Goal: Information Seeking & Learning: Check status

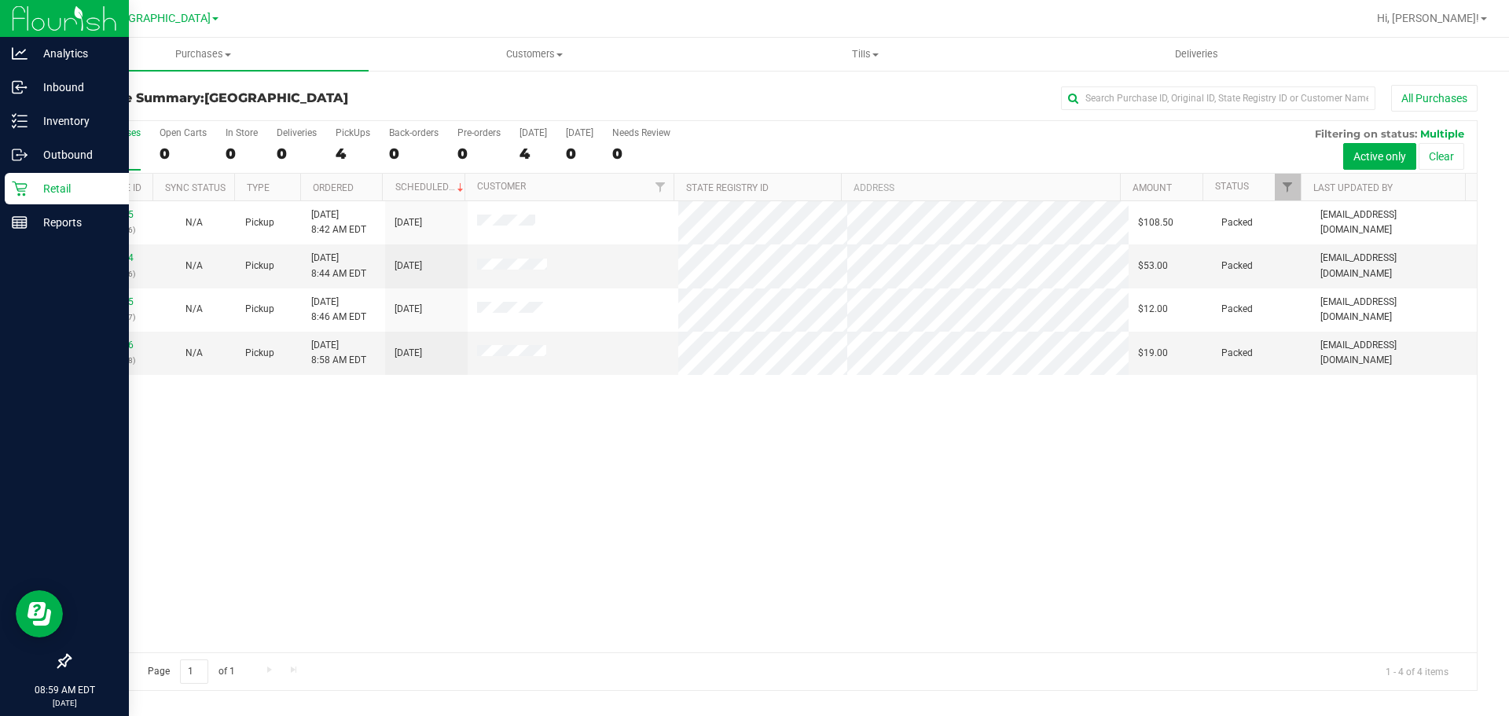
click at [62, 190] on p "Retail" at bounding box center [75, 188] width 94 height 19
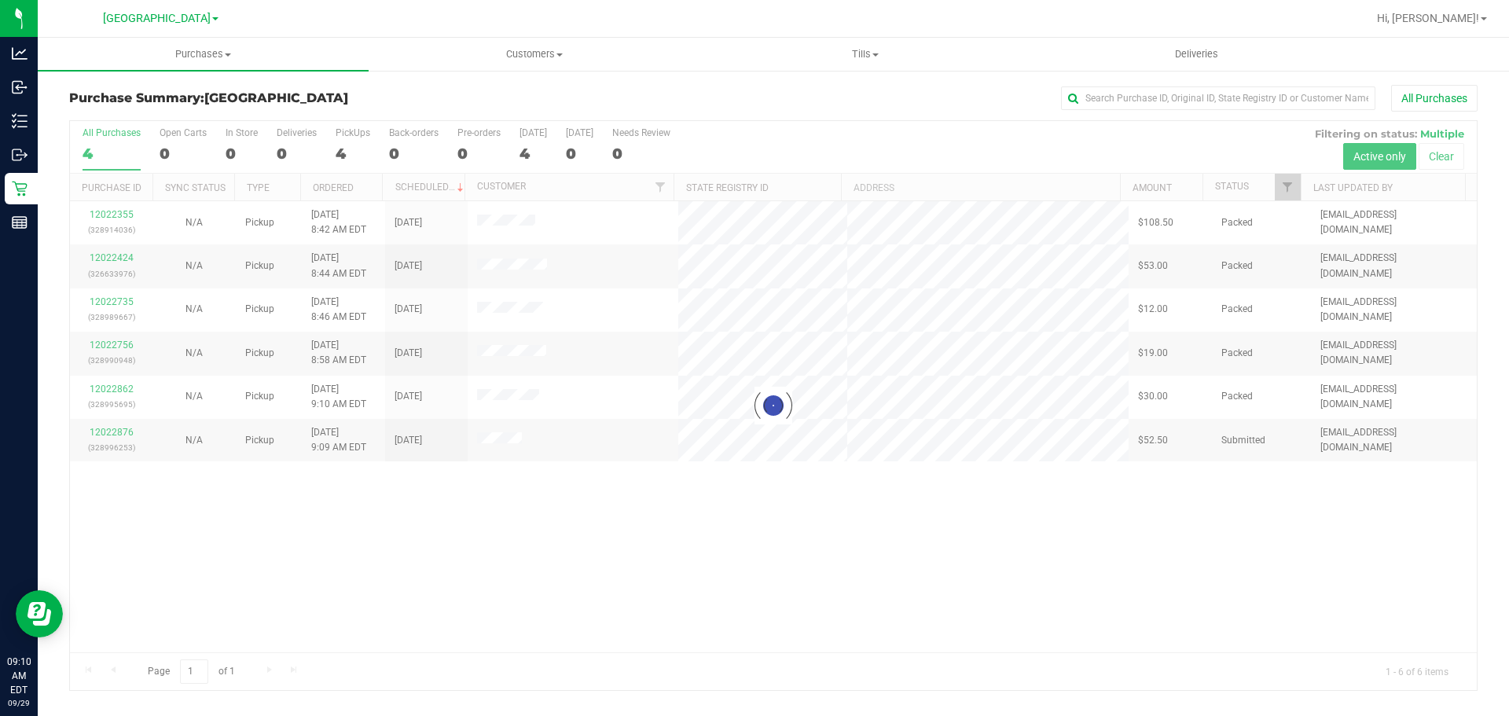
click at [119, 432] on div at bounding box center [773, 405] width 1407 height 569
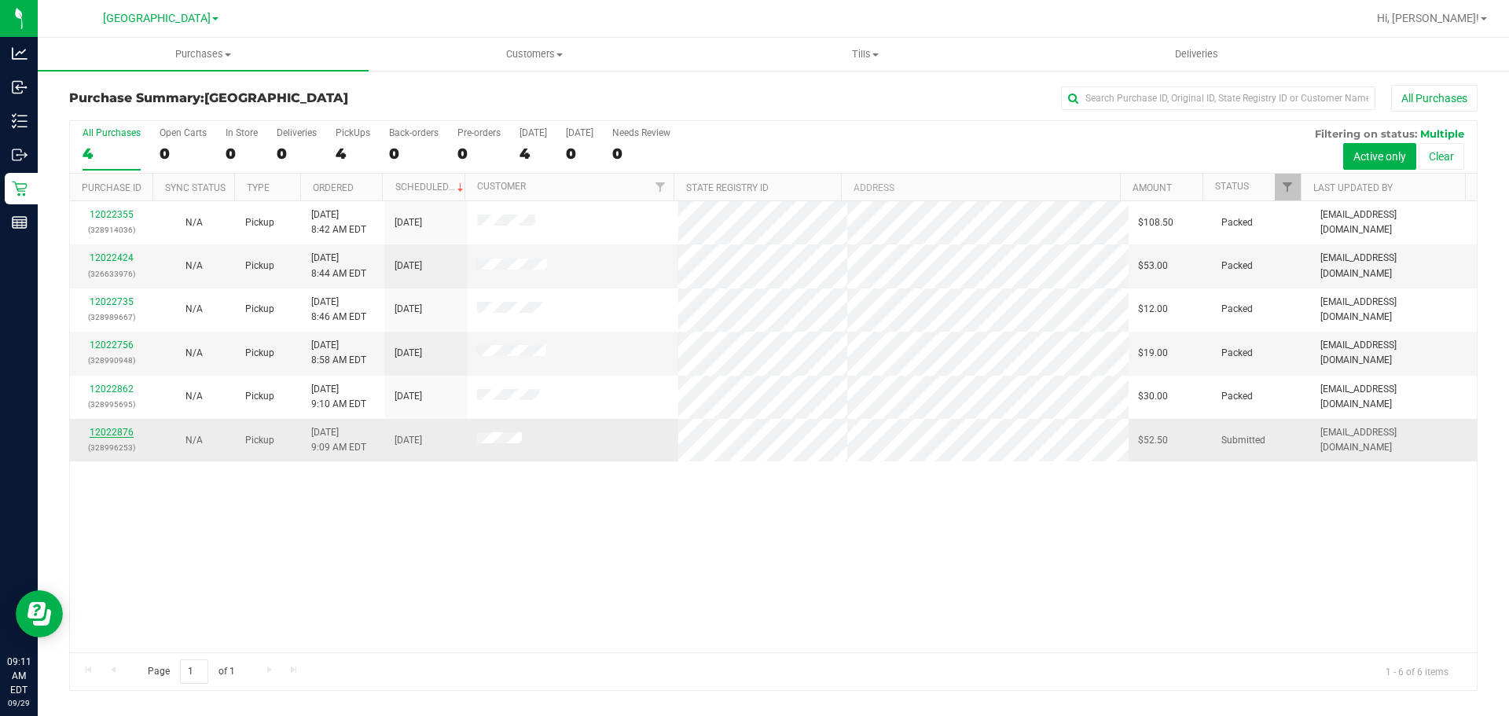
click at [119, 432] on link "12022876" at bounding box center [112, 432] width 44 height 11
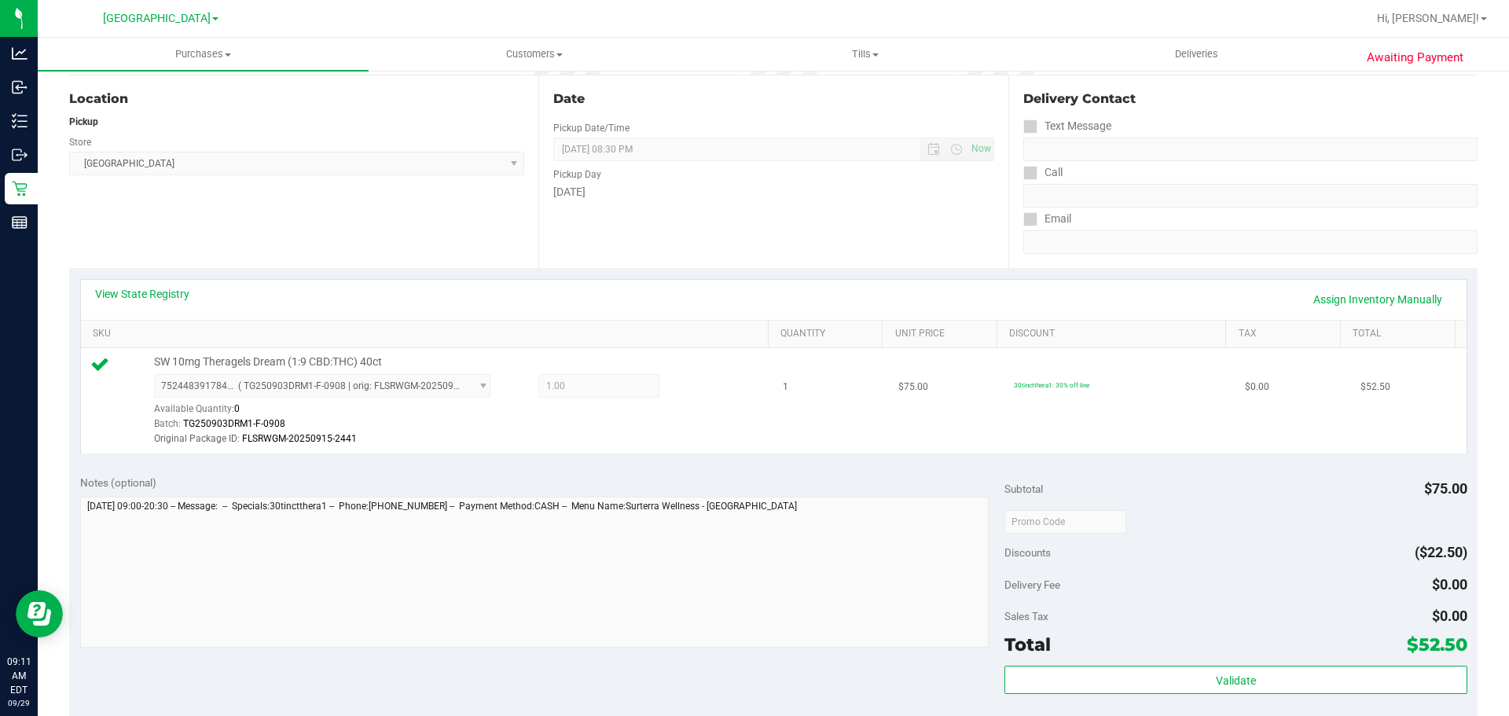
scroll to position [157, 0]
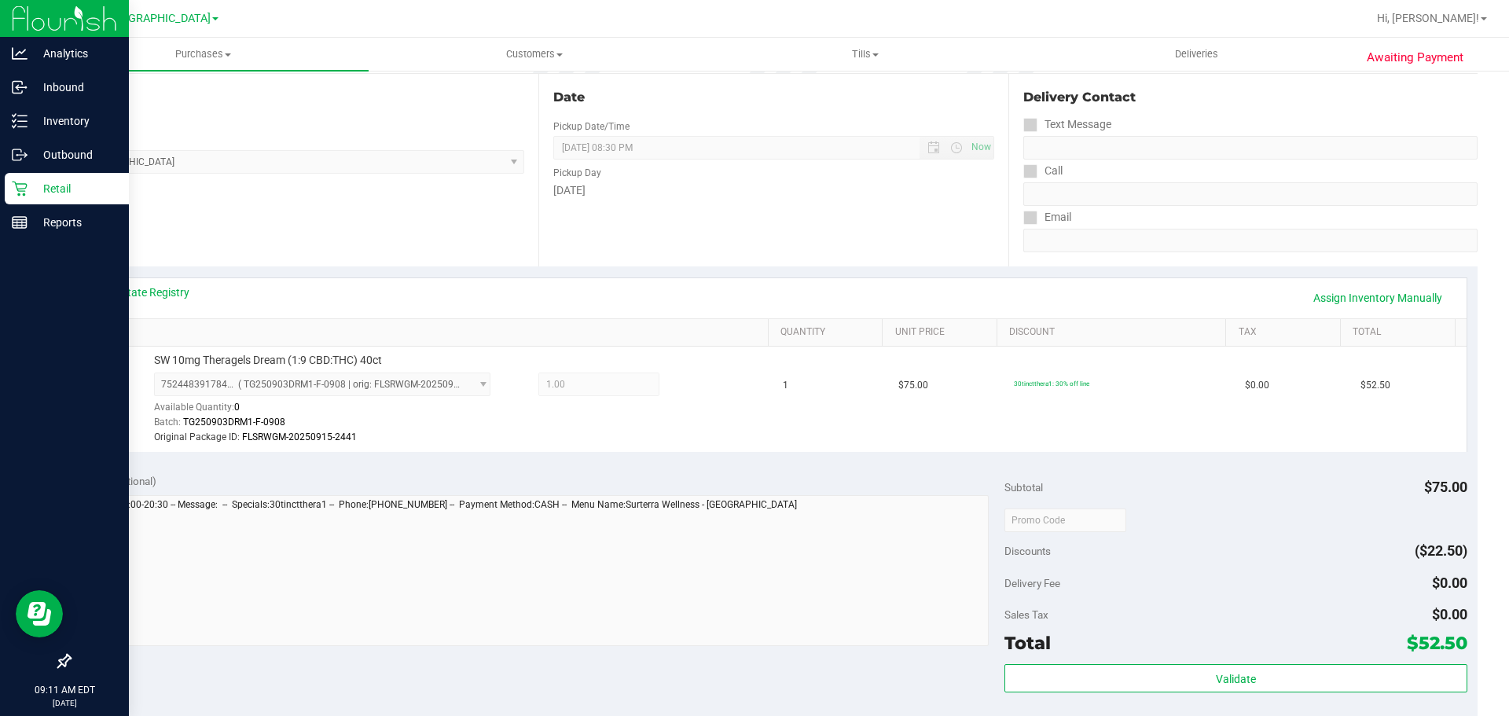
click at [55, 184] on p "Retail" at bounding box center [75, 188] width 94 height 19
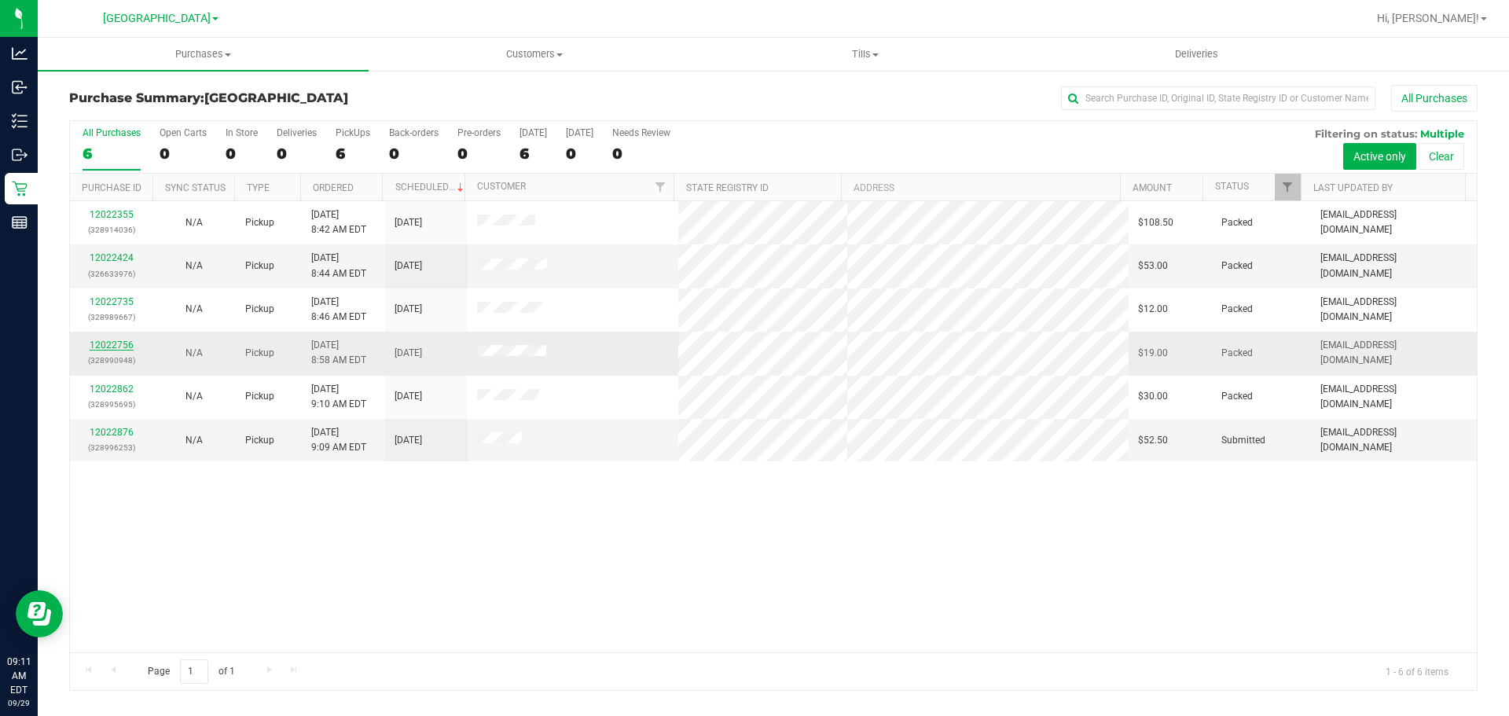
click at [129, 341] on link "12022756" at bounding box center [112, 345] width 44 height 11
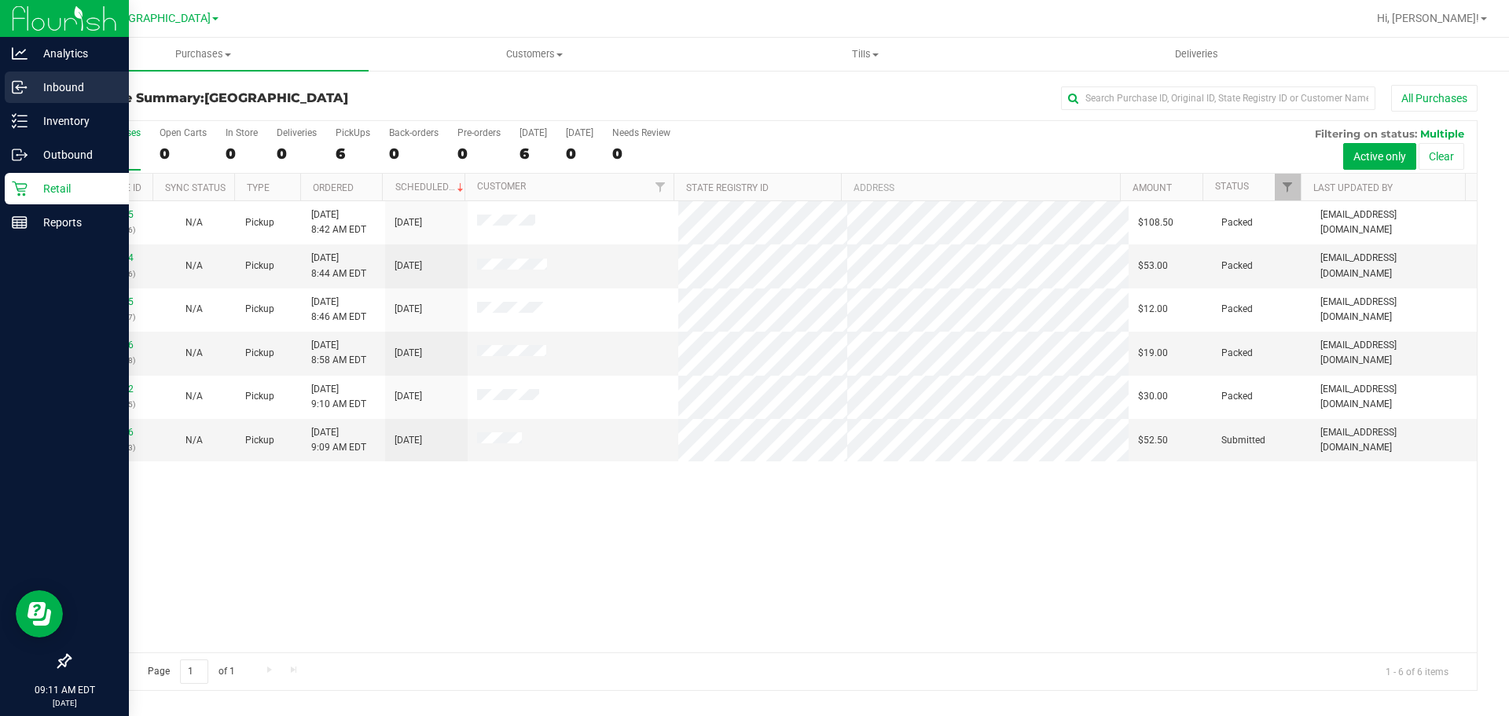
click at [12, 100] on div "Inbound" at bounding box center [67, 87] width 124 height 31
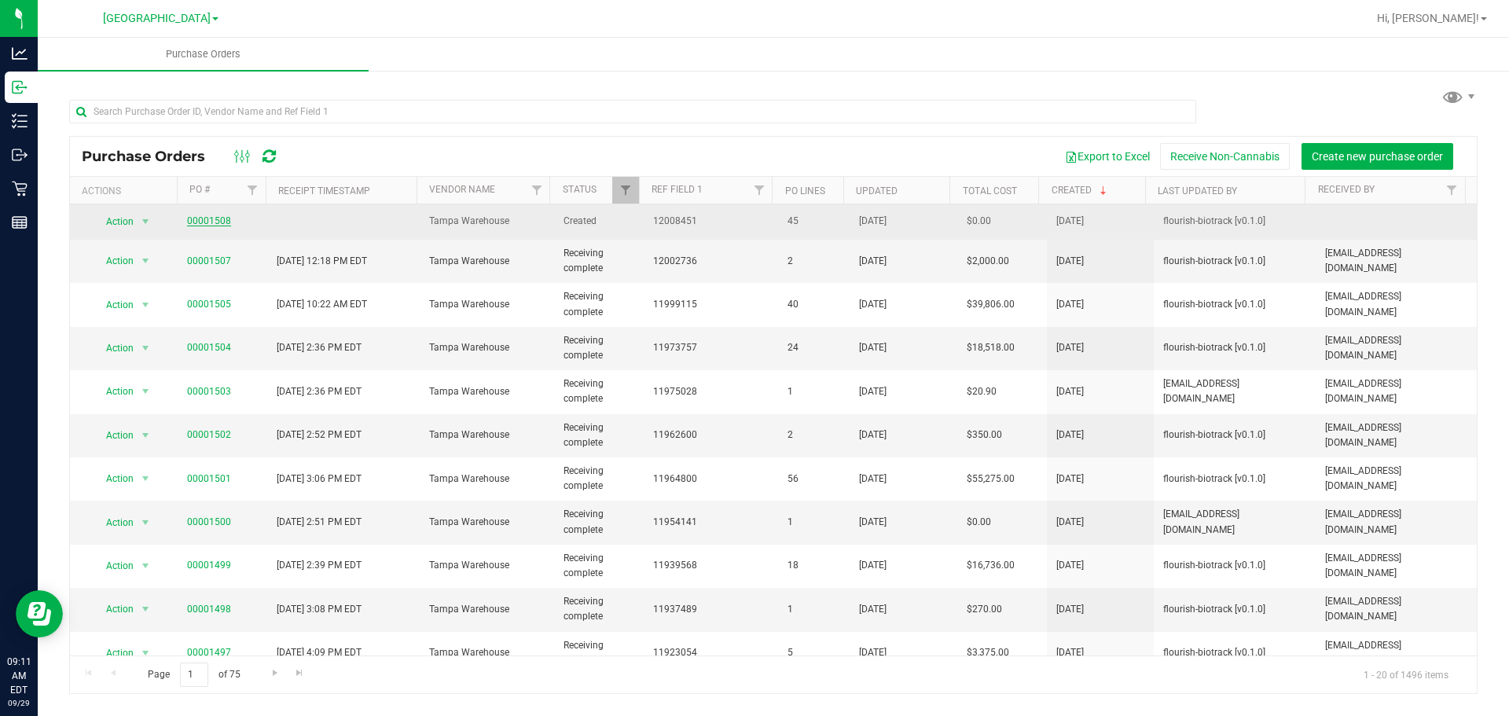
click at [198, 218] on link "00001508" at bounding box center [209, 220] width 44 height 11
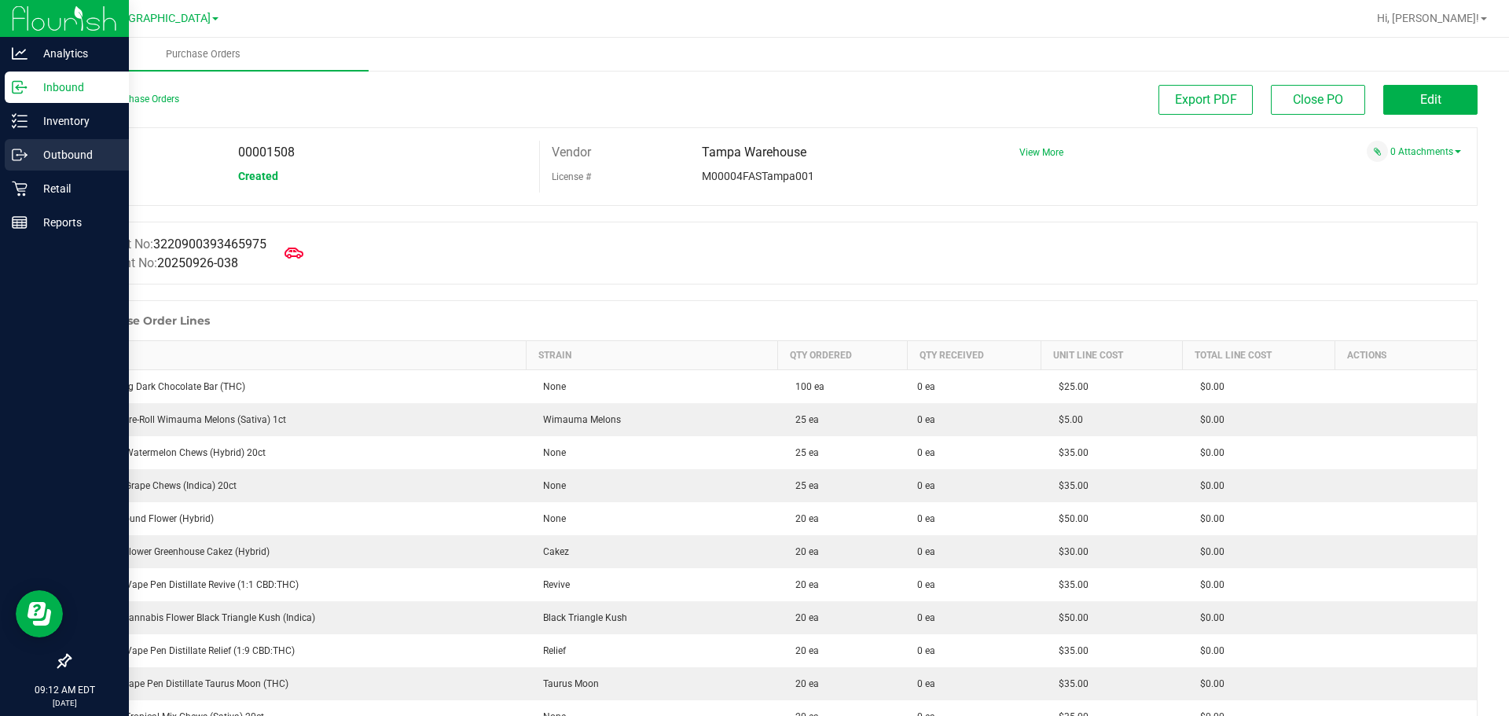
click at [51, 141] on div "Outbound" at bounding box center [67, 154] width 124 height 31
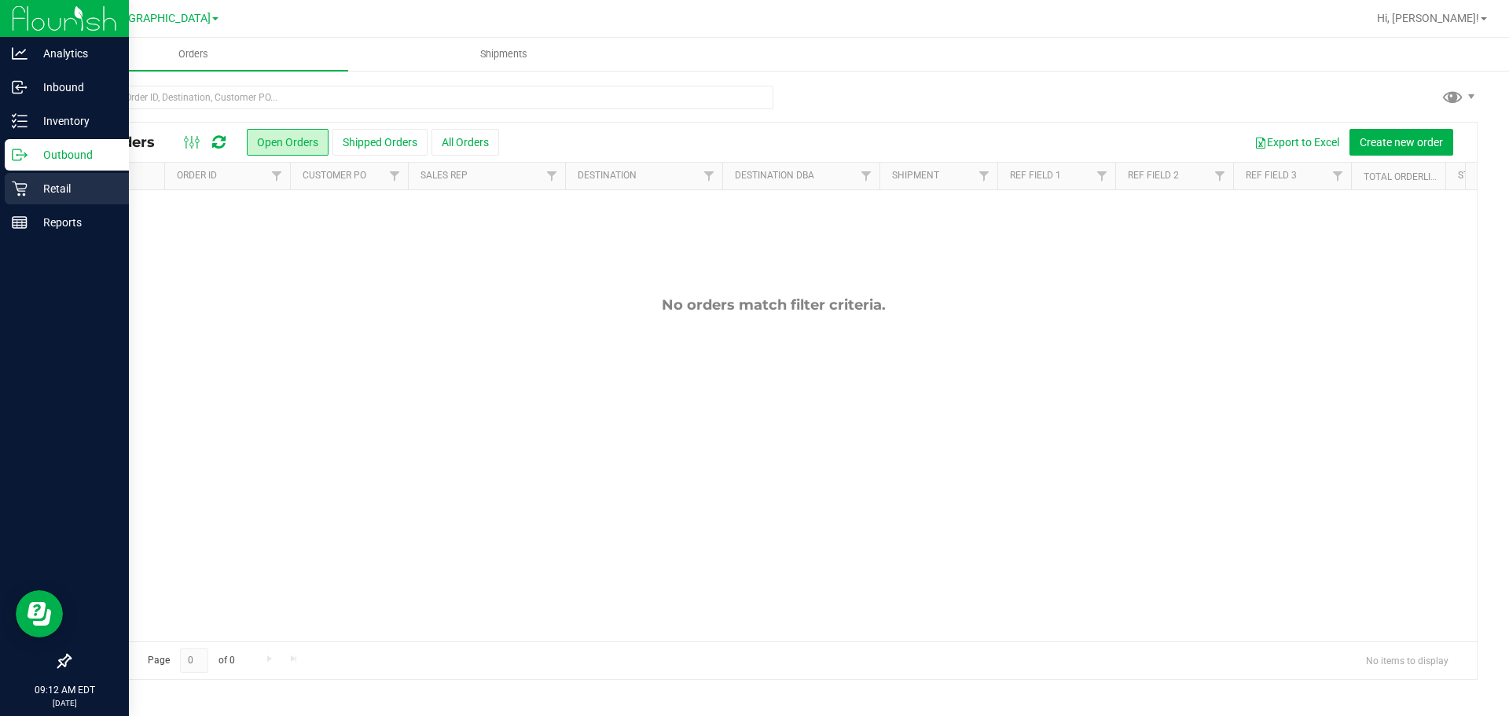
click at [31, 182] on p "Retail" at bounding box center [75, 188] width 94 height 19
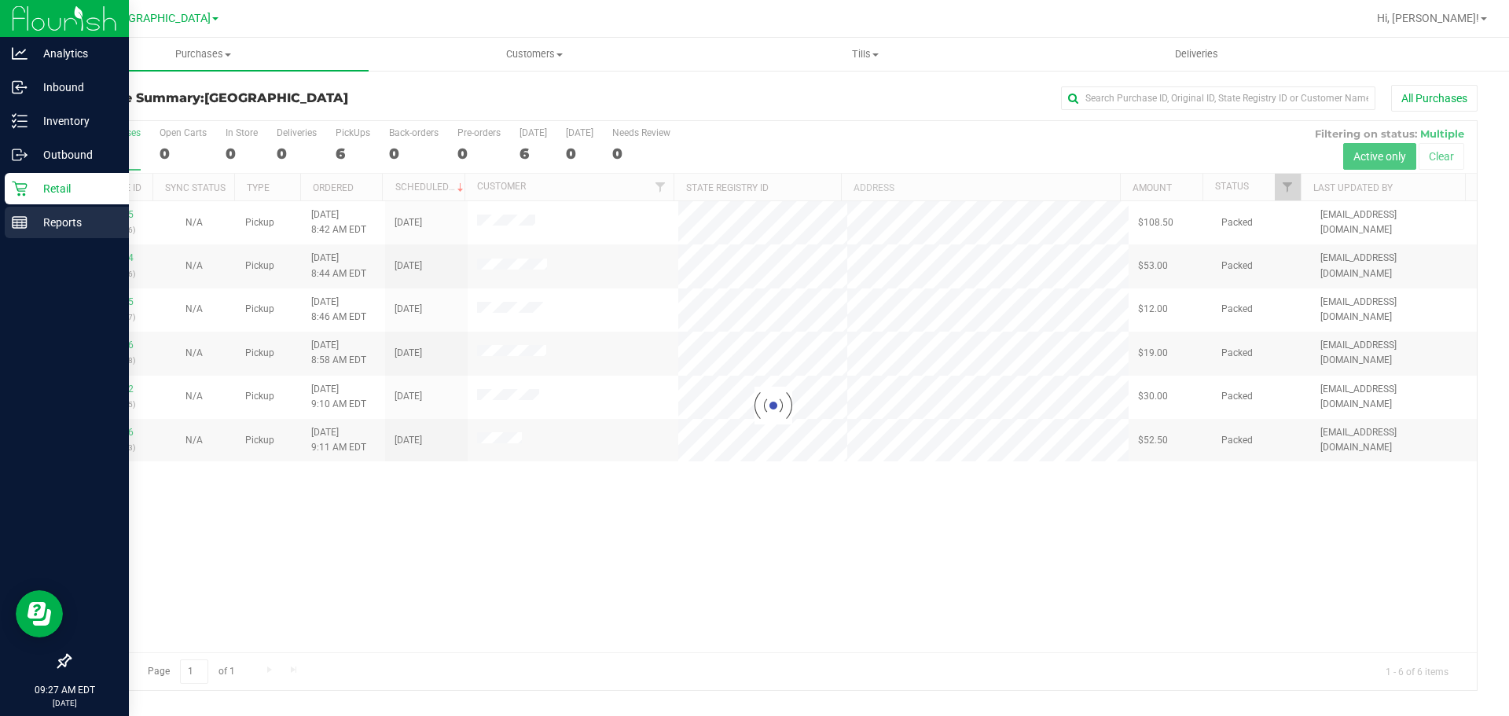
click at [62, 232] on div "Reports" at bounding box center [67, 222] width 124 height 31
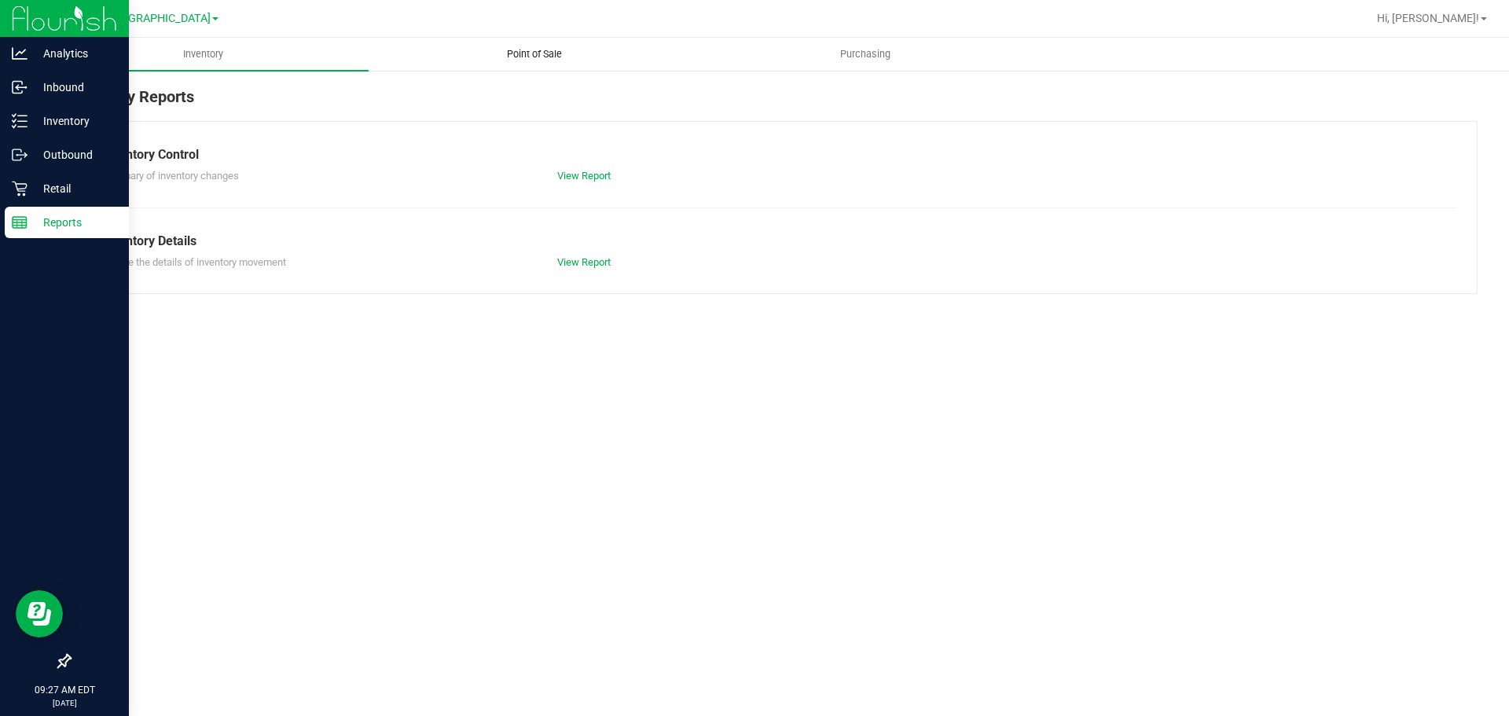
click at [527, 42] on uib-tab-heading "Point of Sale" at bounding box center [533, 54] width 329 height 31
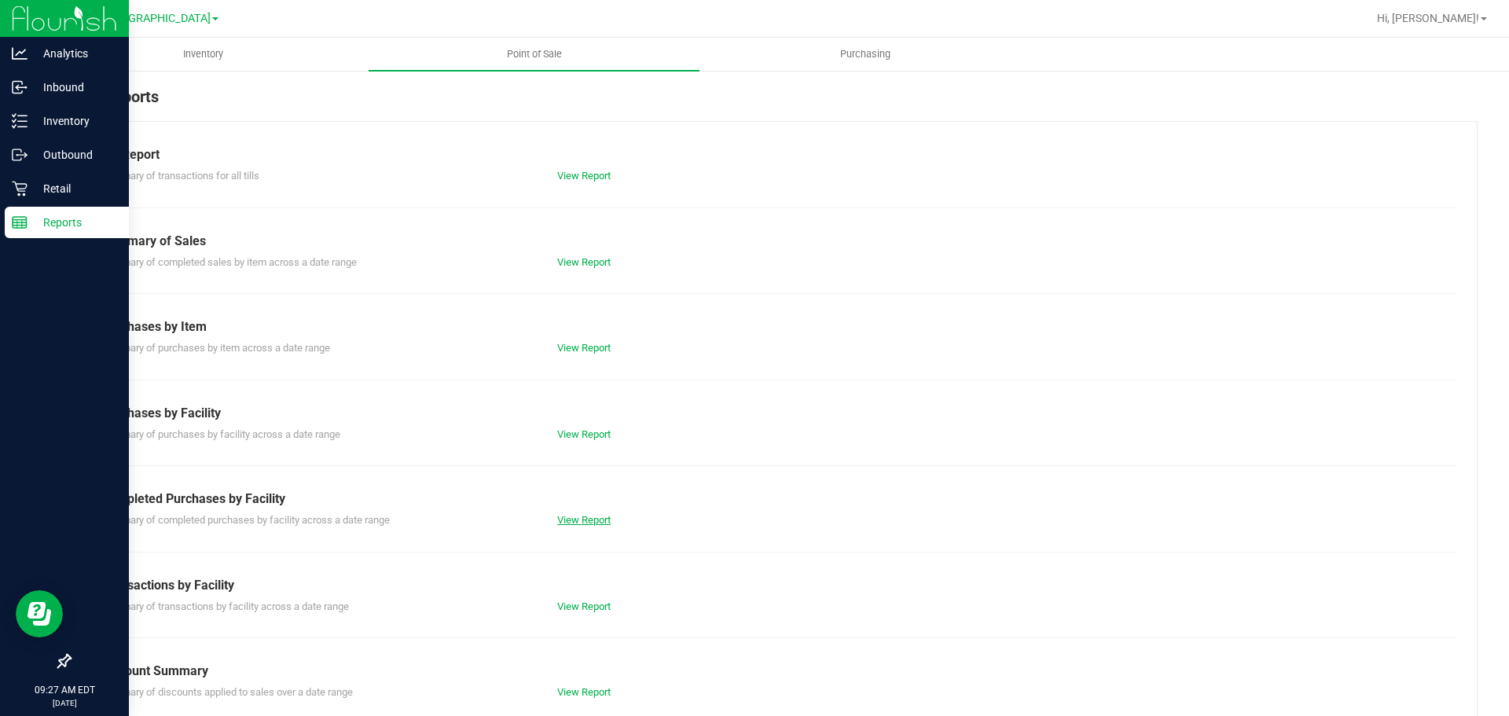
click at [571, 517] on link "View Report" at bounding box center [583, 520] width 53 height 12
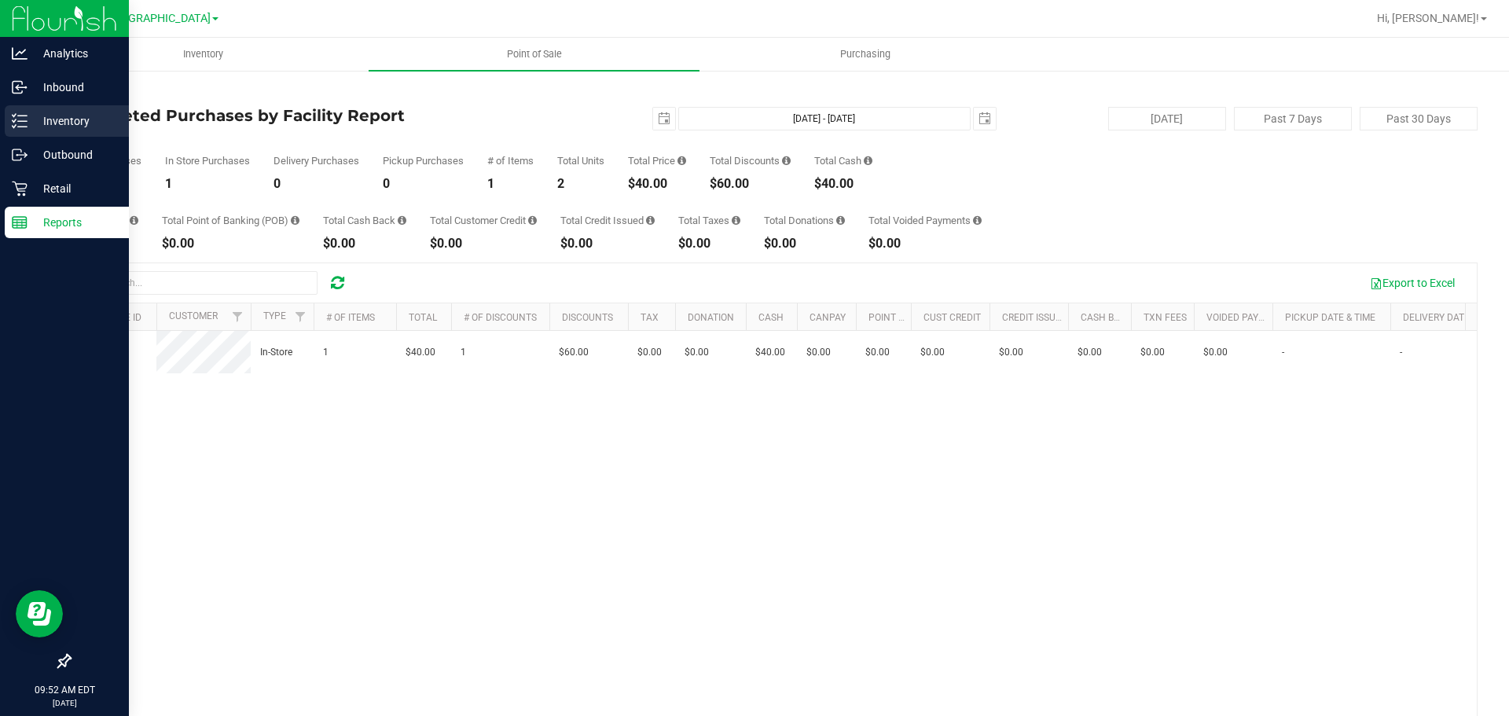
click at [37, 127] on p "Inventory" at bounding box center [75, 121] width 94 height 19
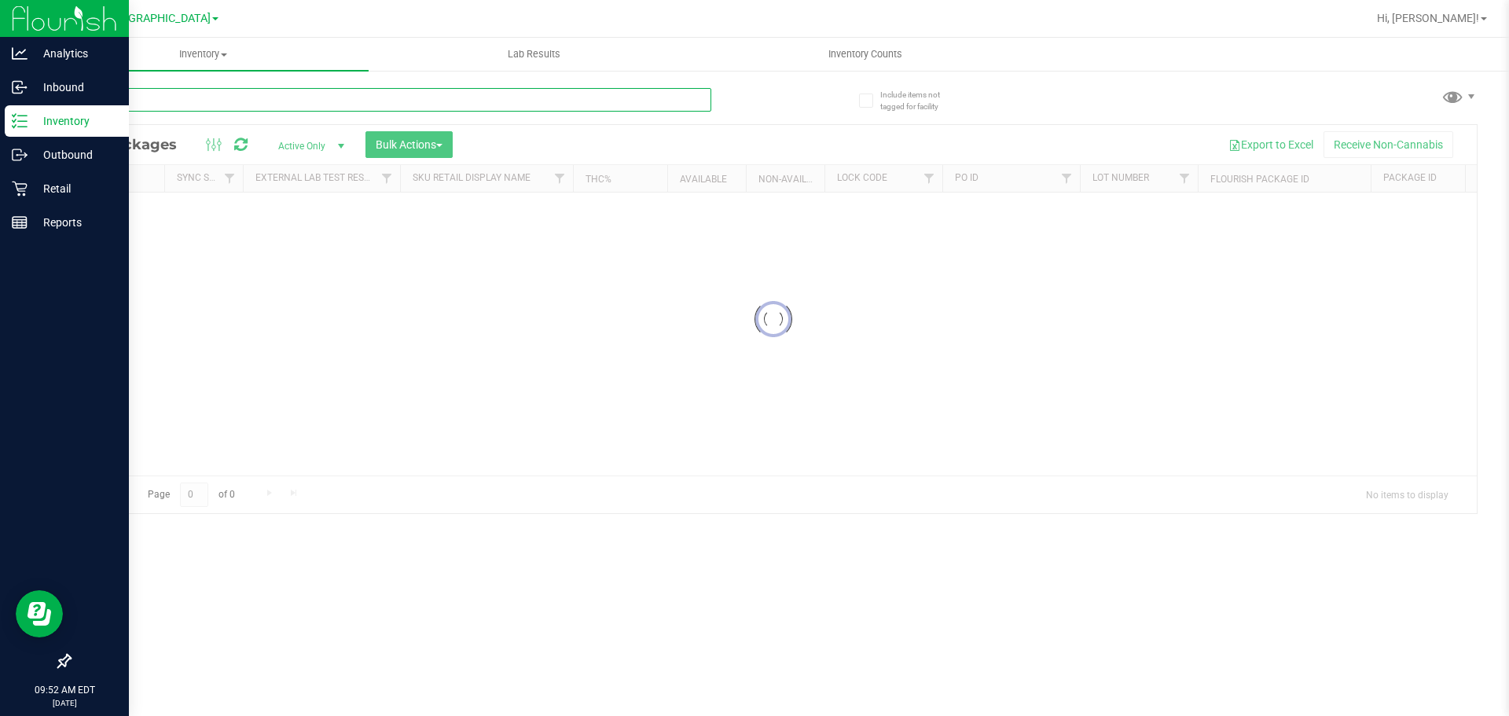
click at [254, 102] on input "text" at bounding box center [390, 100] width 642 height 24
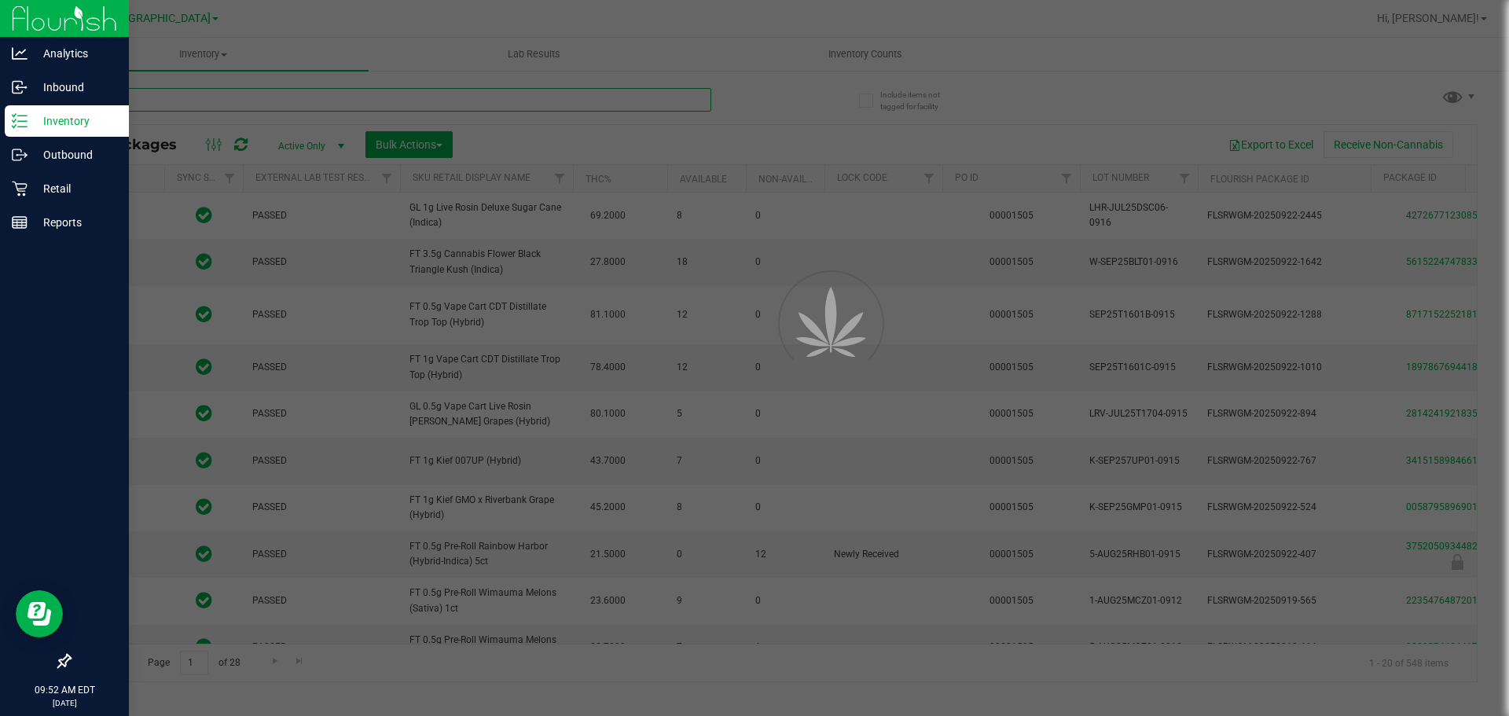
type input "calm"
type input "2026-03-16"
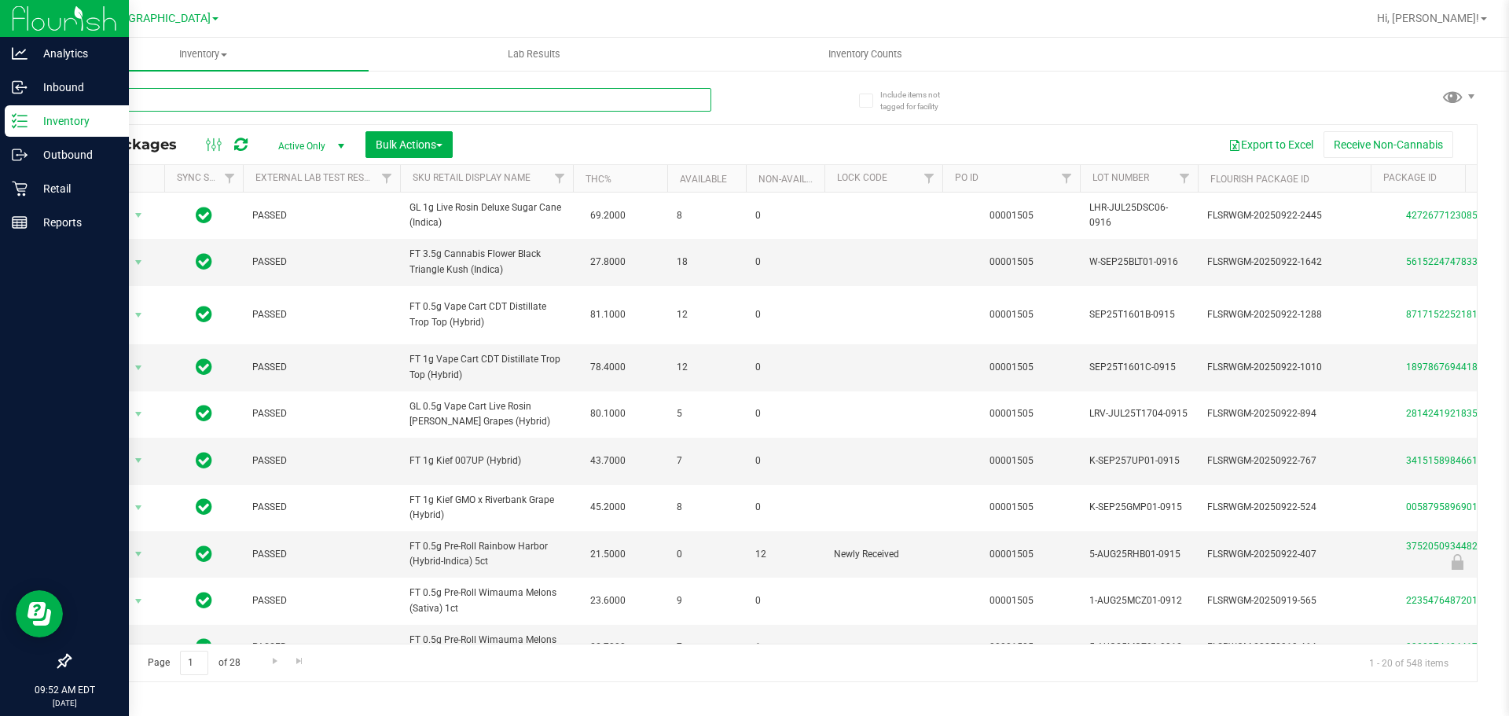
type input "calm"
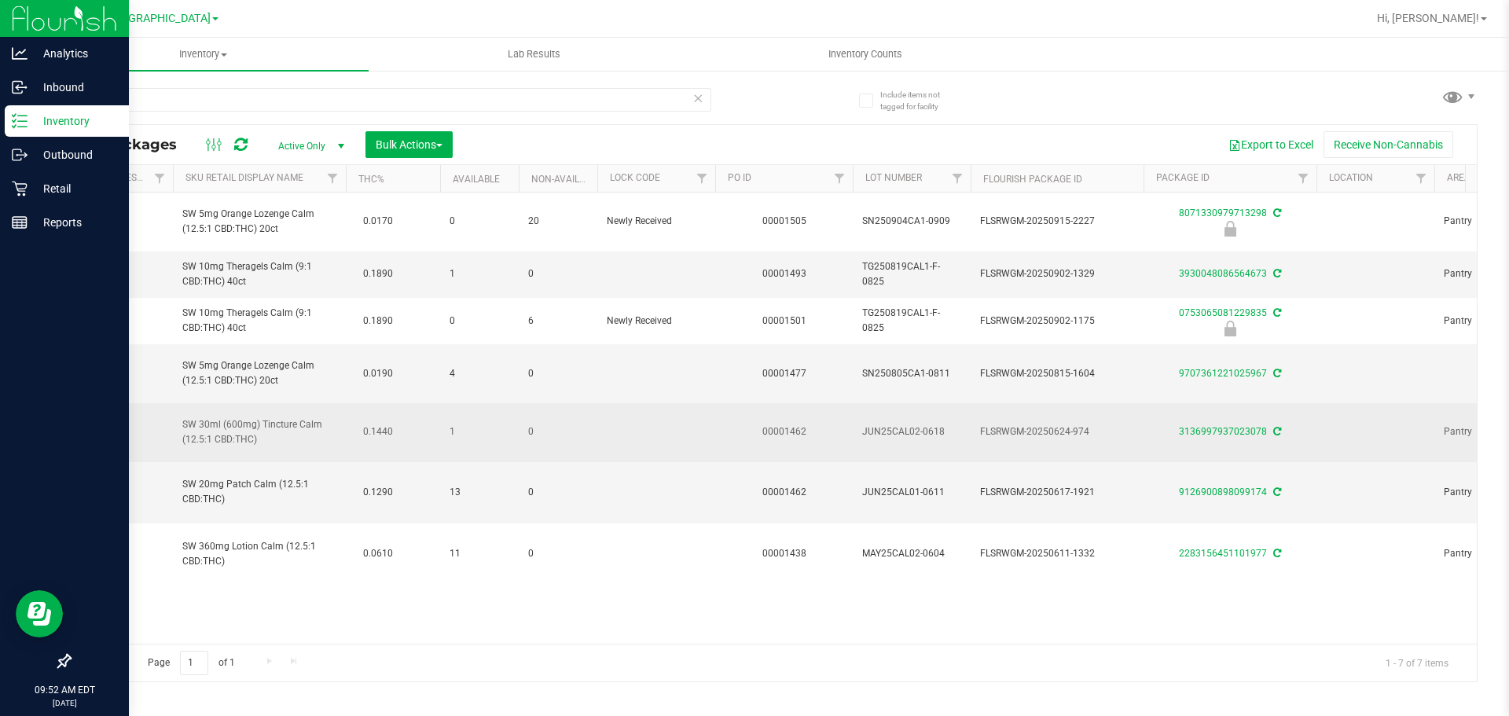
scroll to position [0, 903]
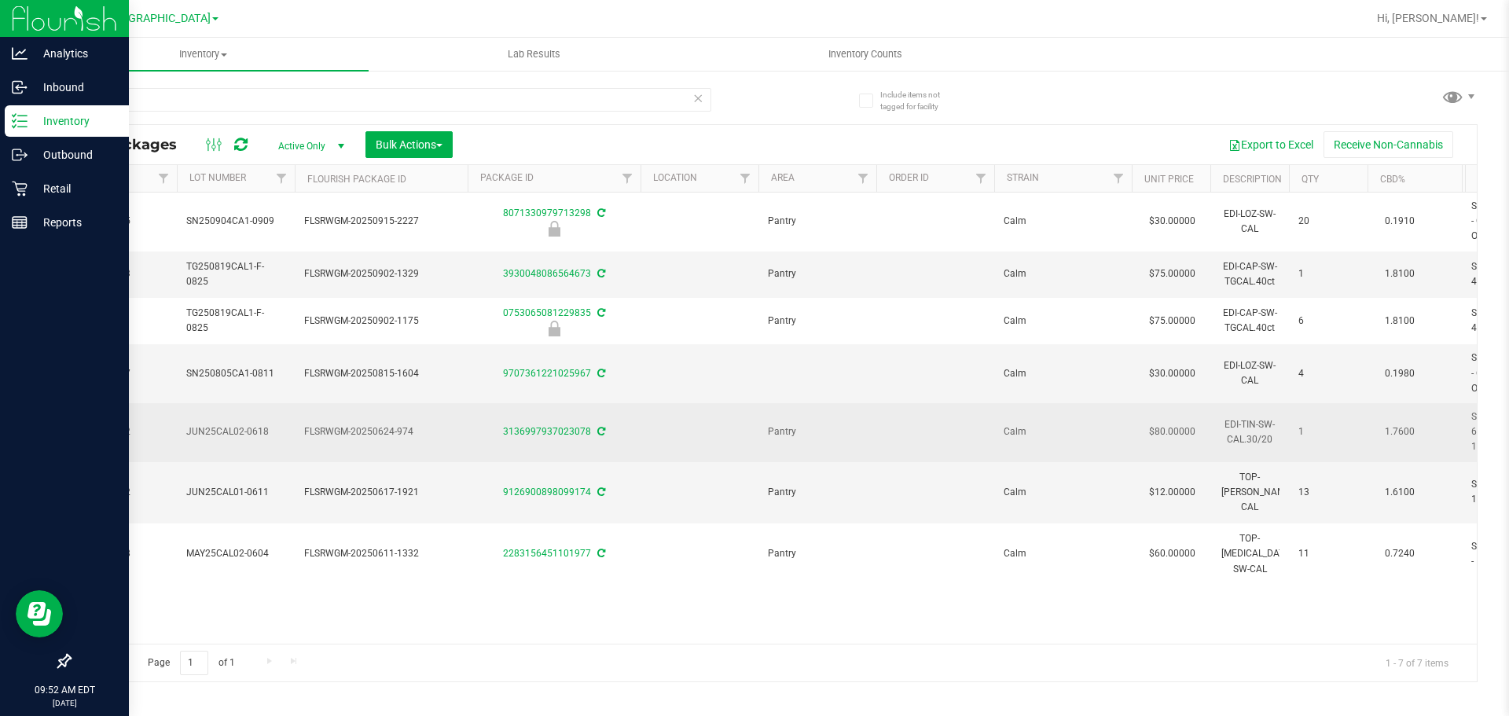
drag, startPoint x: 521, startPoint y: 428, endPoint x: 718, endPoint y: 428, distance: 196.5
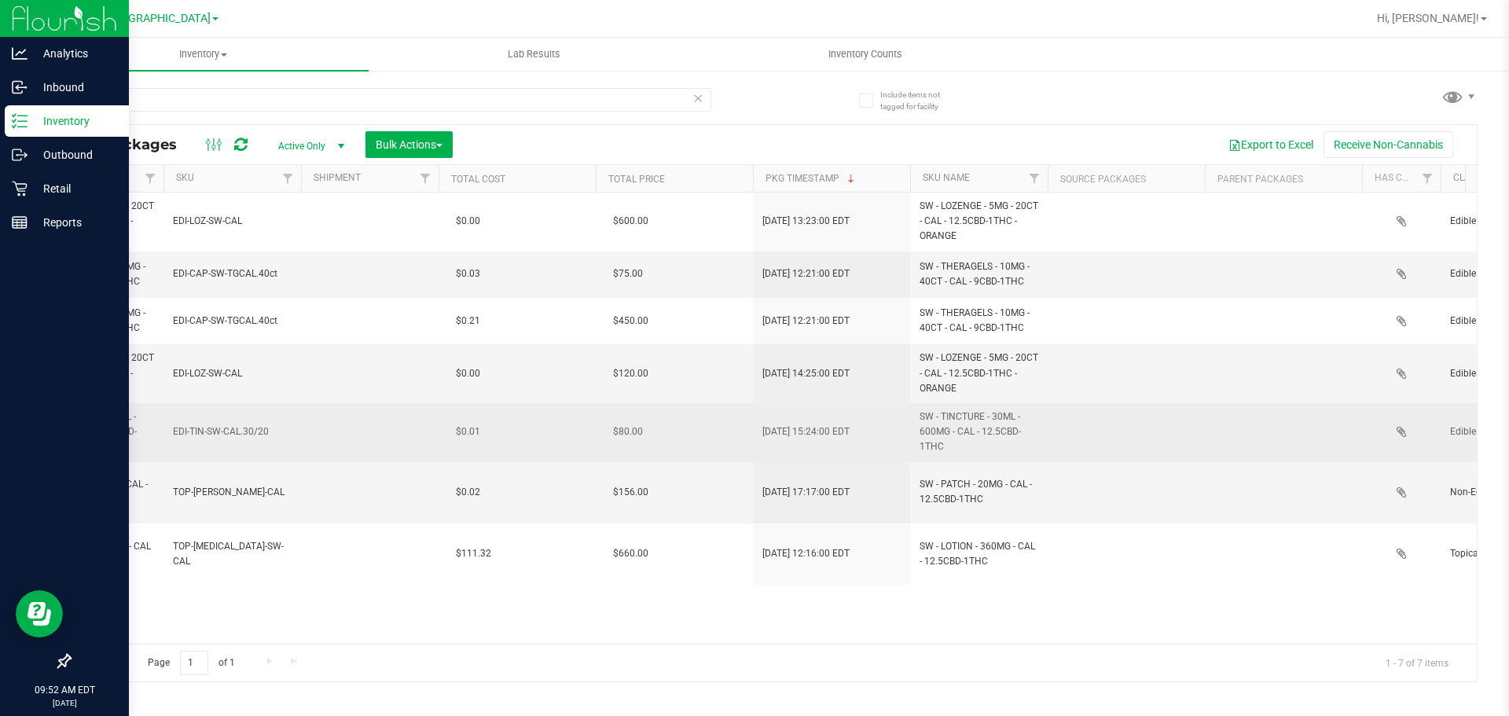
scroll to position [0, 2630]
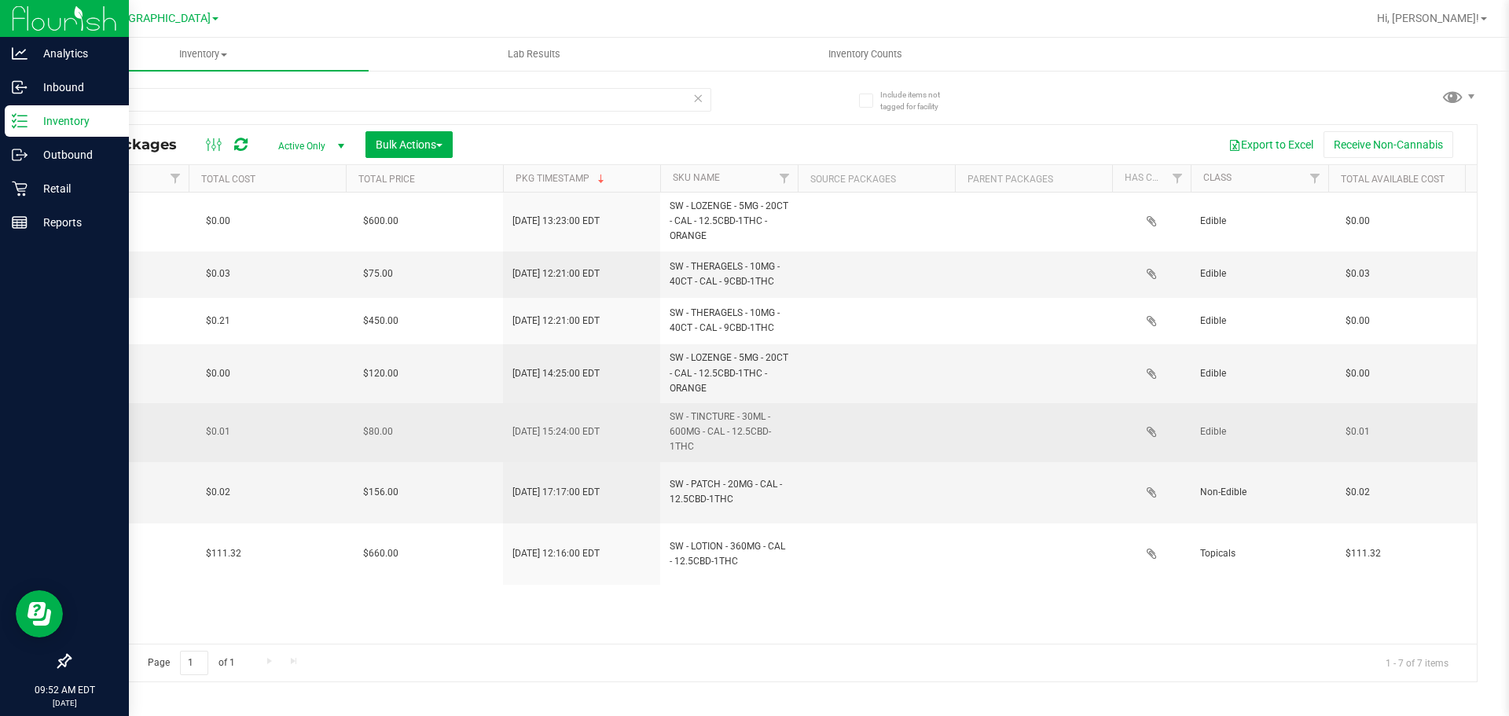
drag, startPoint x: 743, startPoint y: 435, endPoint x: 861, endPoint y: 457, distance: 119.9
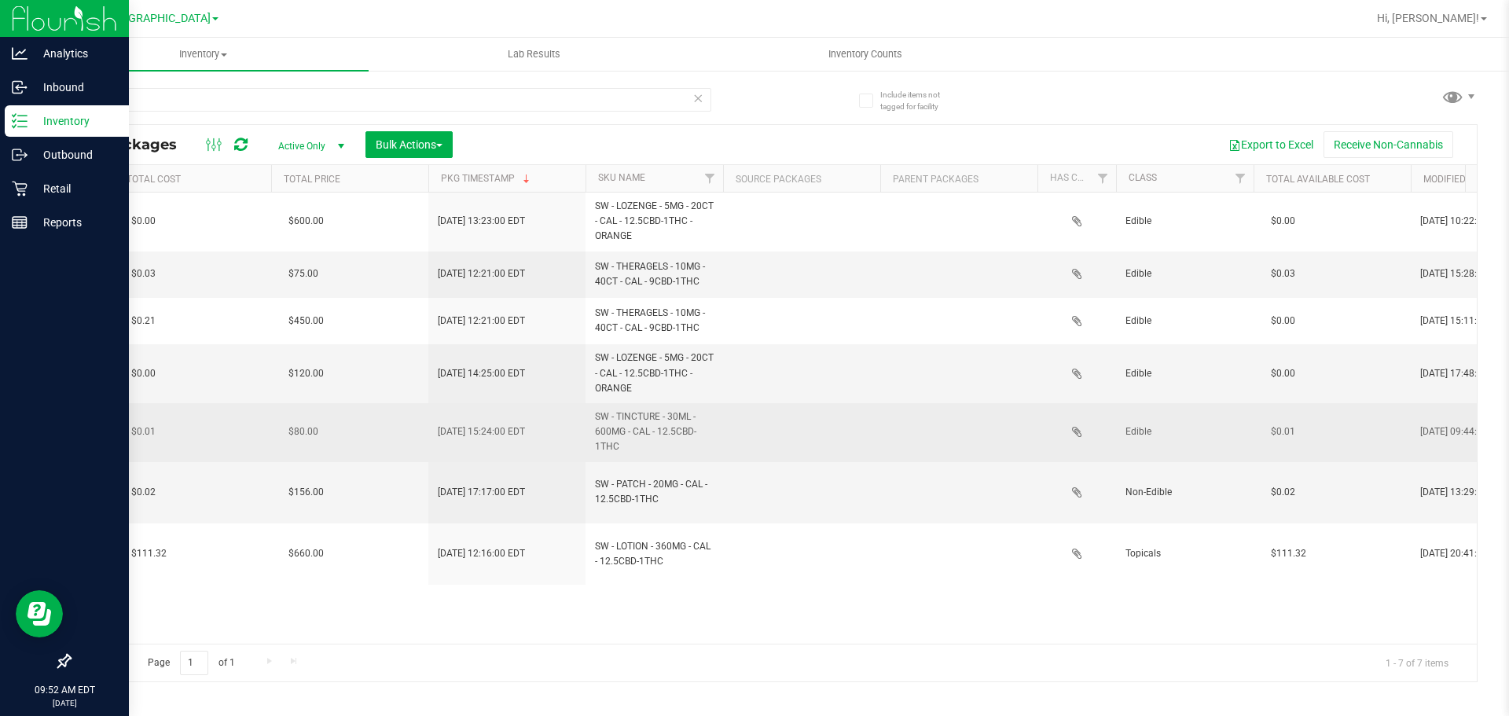
scroll to position [0, 3364]
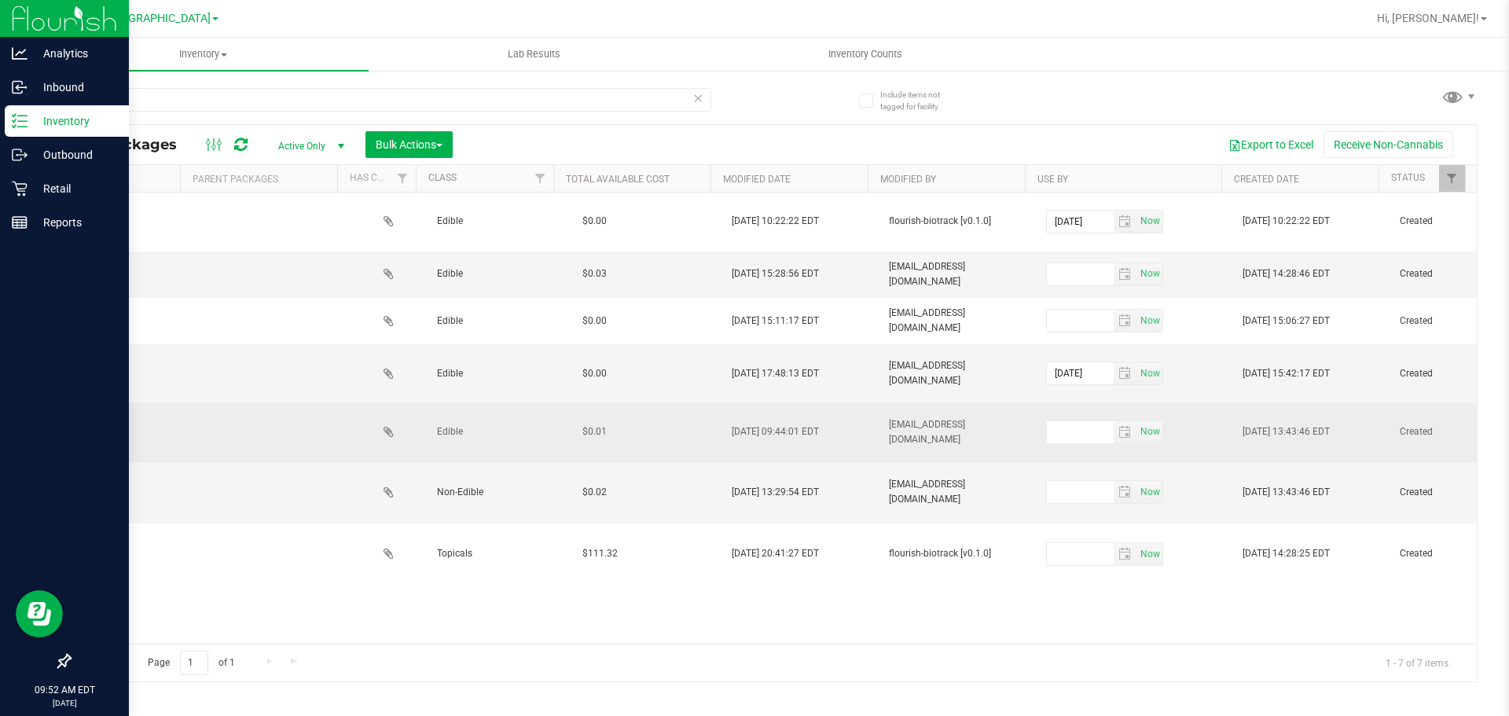
drag, startPoint x: 916, startPoint y: 457, endPoint x: 1053, endPoint y: 457, distance: 136.7
drag, startPoint x: 990, startPoint y: 439, endPoint x: 1015, endPoint y: 445, distance: 25.7
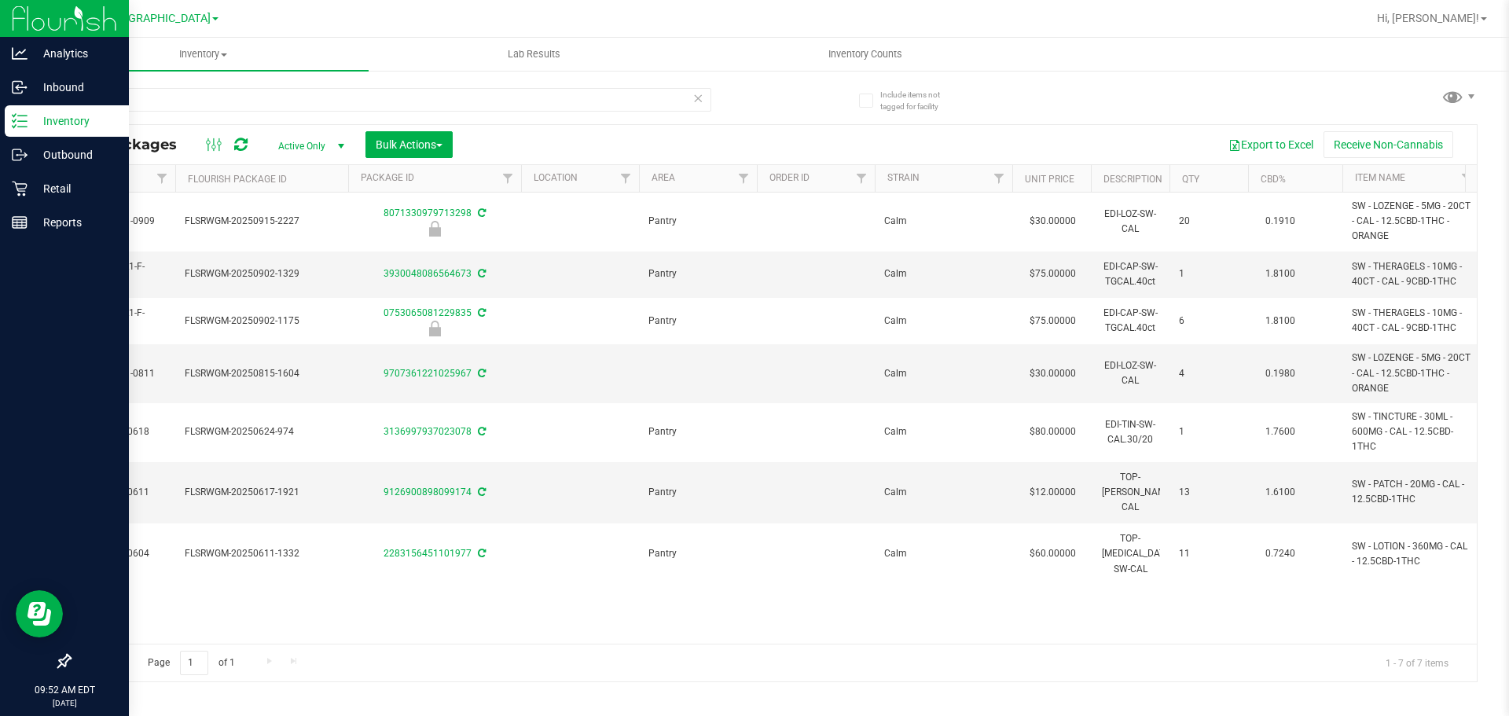
scroll to position [0, 0]
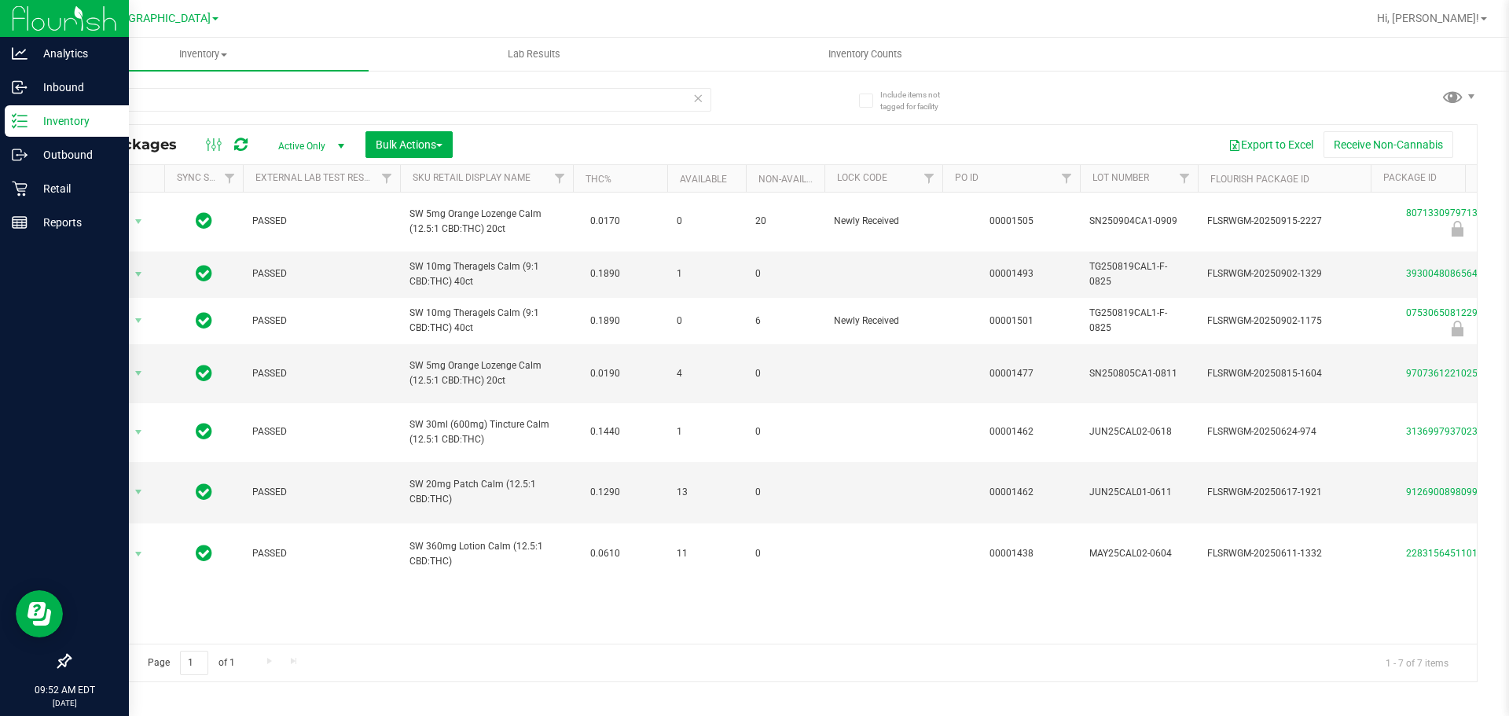
drag, startPoint x: 1005, startPoint y: 439, endPoint x: 200, endPoint y: 141, distance: 858.4
click at [211, 83] on div "calm" at bounding box center [421, 99] width 704 height 50
click at [209, 83] on div "calm" at bounding box center [421, 99] width 704 height 50
click at [200, 94] on input "calm" at bounding box center [390, 100] width 642 height 24
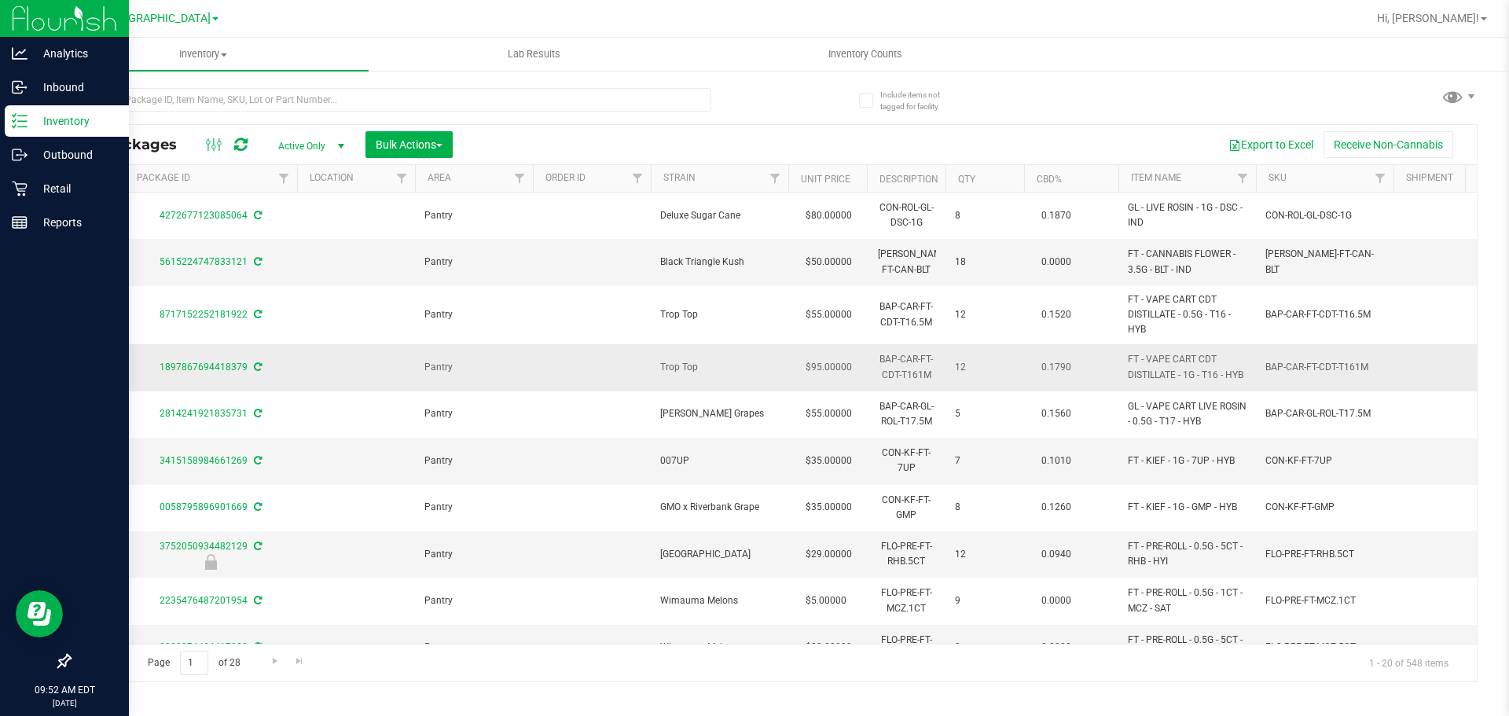
scroll to position [0, 3364]
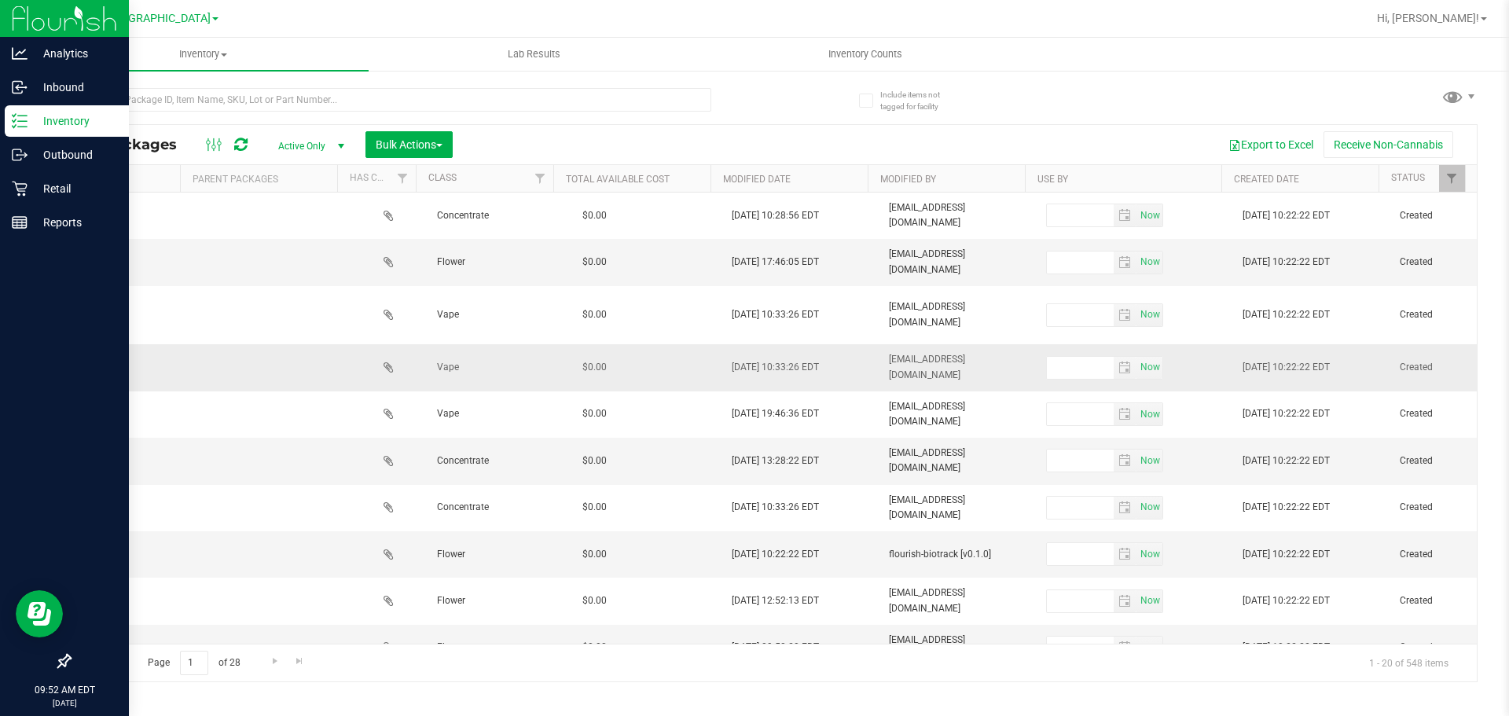
drag, startPoint x: 457, startPoint y: 336, endPoint x: 803, endPoint y: 347, distance: 345.9
click at [1049, 178] on link "Use By" at bounding box center [1052, 179] width 31 height 11
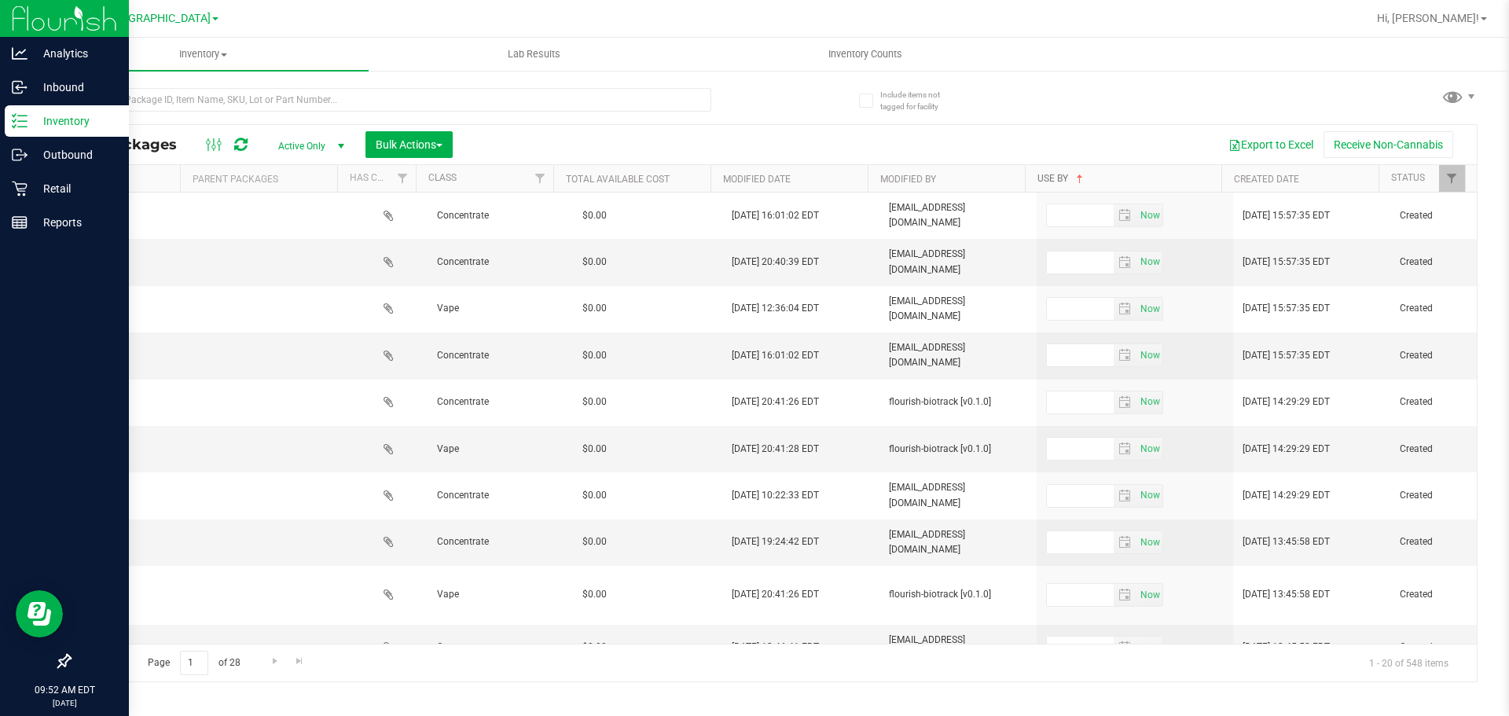
click at [1070, 177] on link "Use By" at bounding box center [1061, 178] width 49 height 11
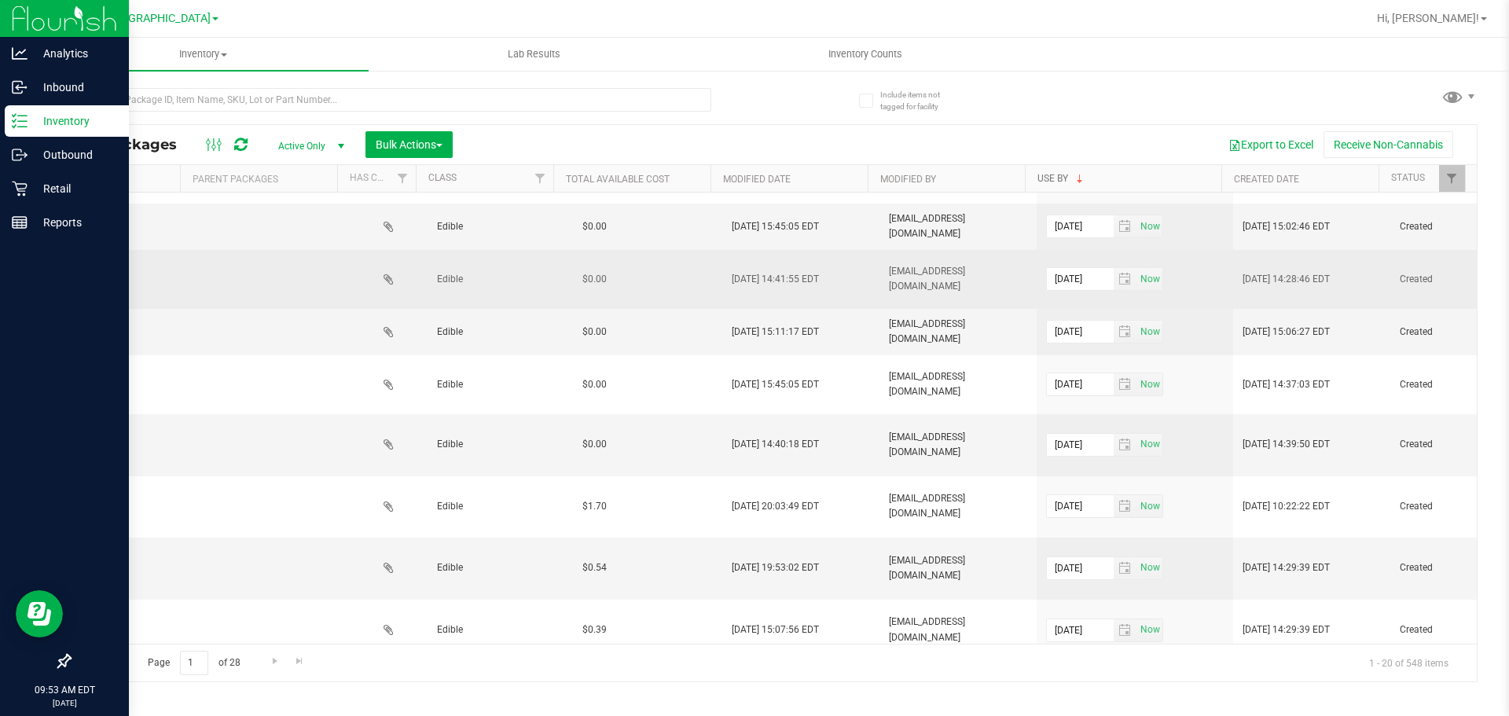
scroll to position [776, 3364]
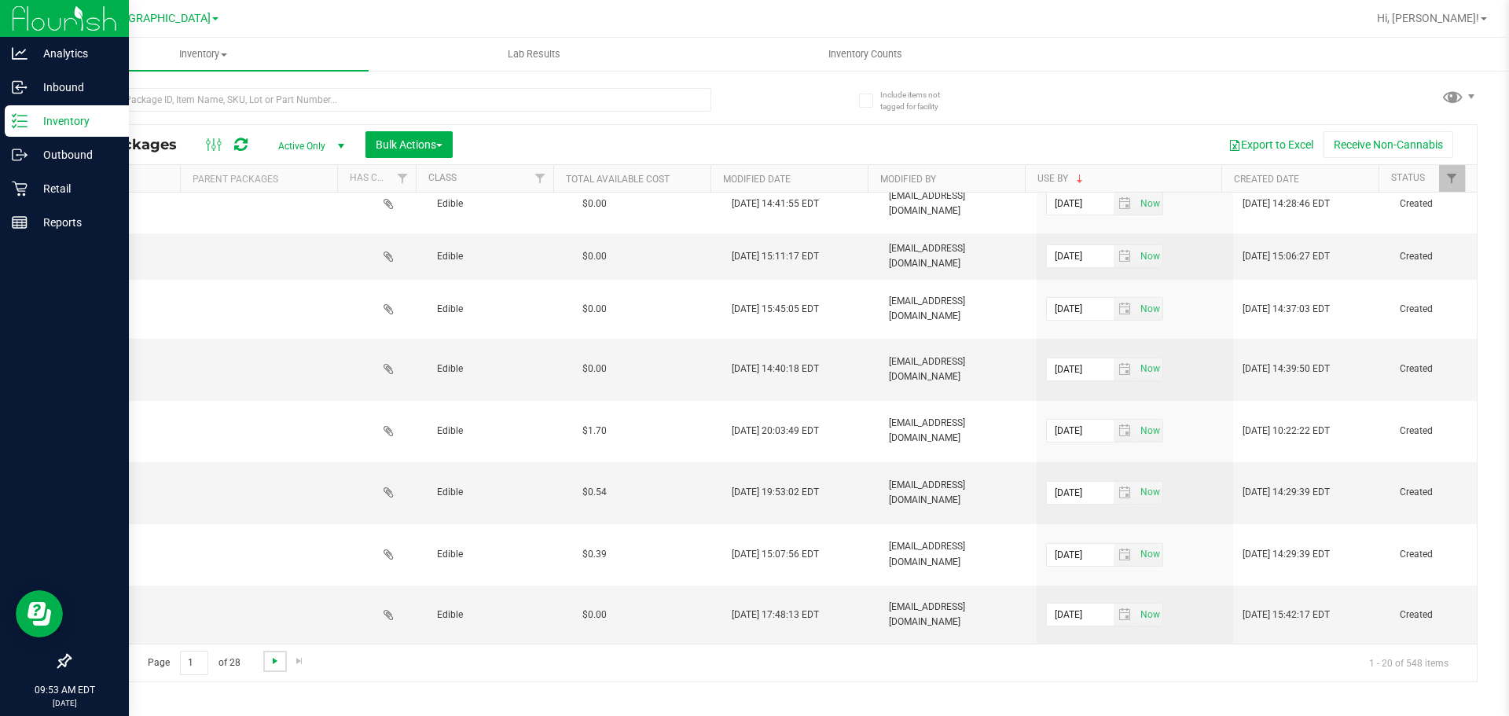
click at [274, 657] on span "Go to the next page" at bounding box center [275, 661] width 13 height 13
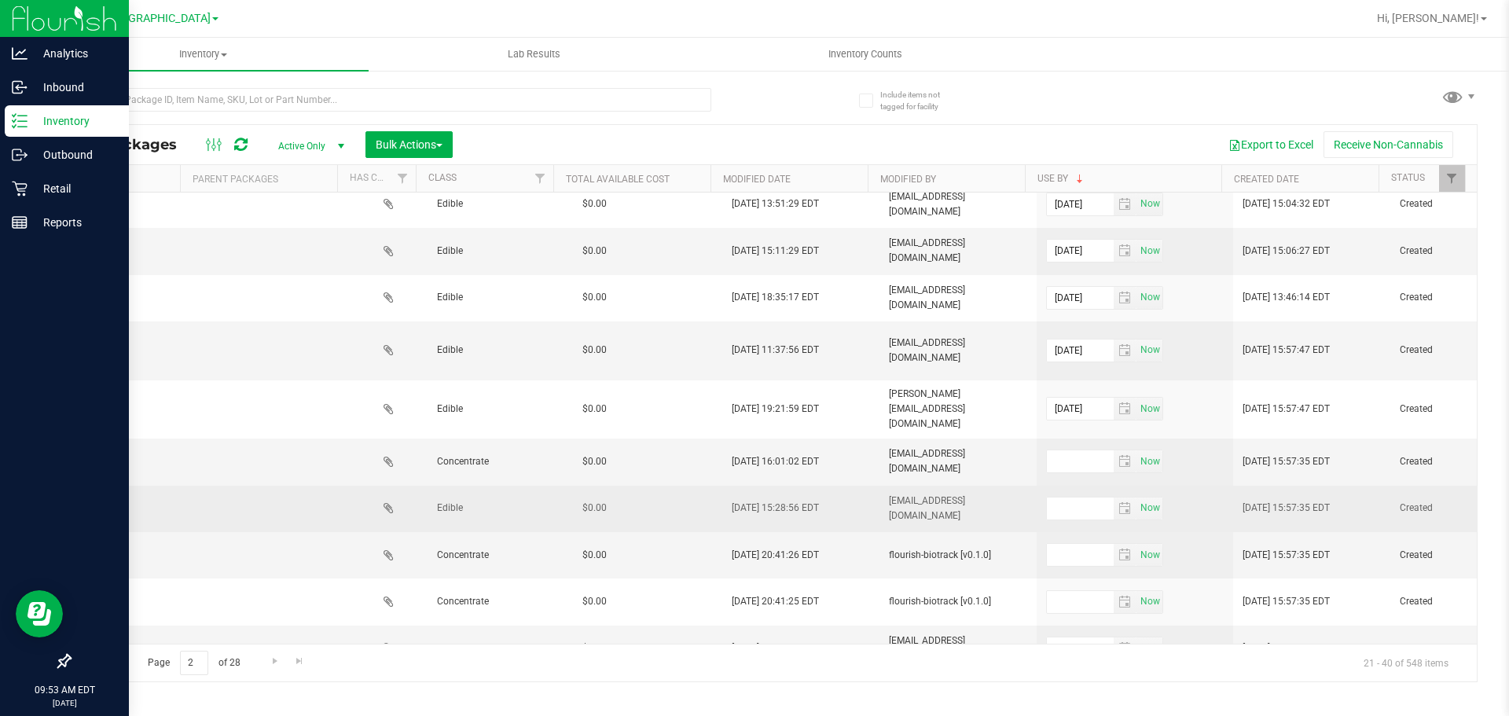
drag, startPoint x: 920, startPoint y: 468, endPoint x: 1398, endPoint y: 458, distance: 478.7
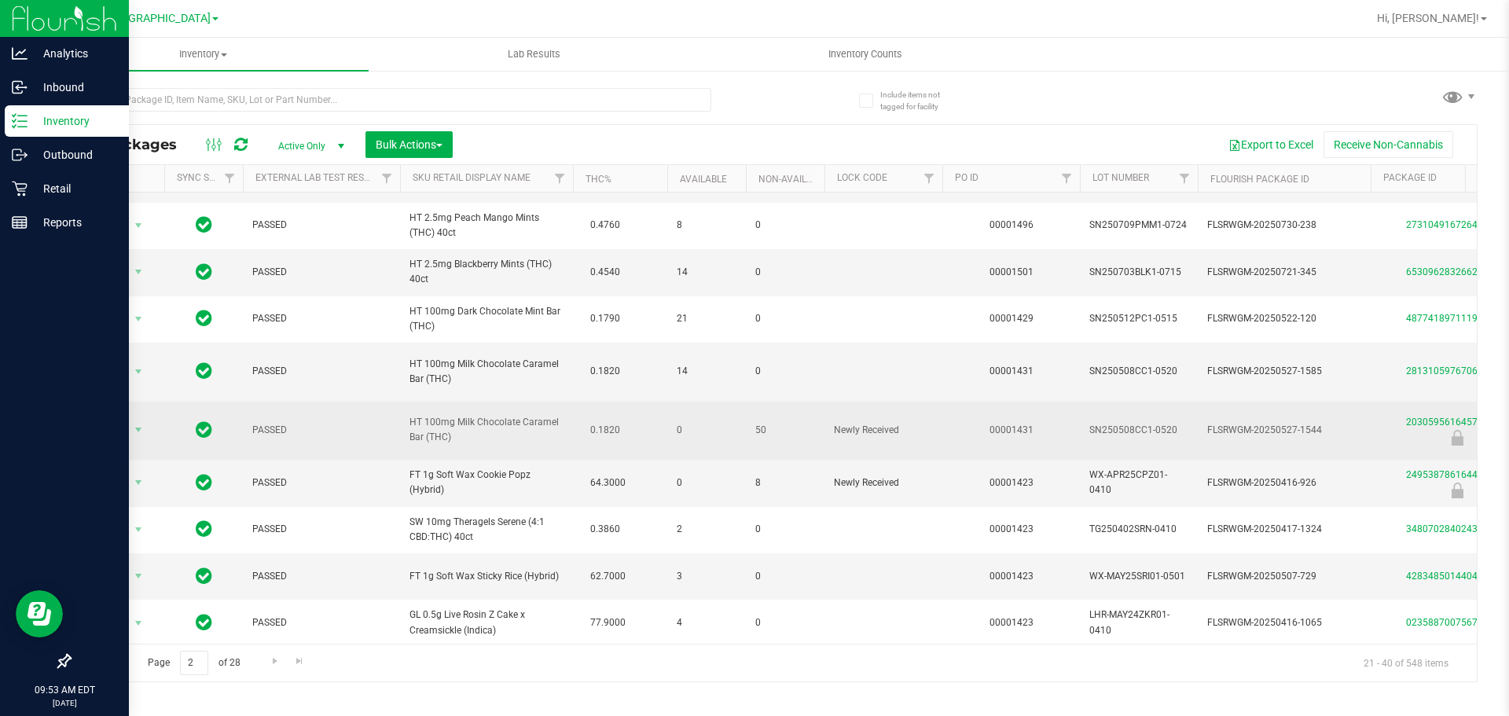
drag, startPoint x: 993, startPoint y: 399, endPoint x: 697, endPoint y: 403, distance: 295.5
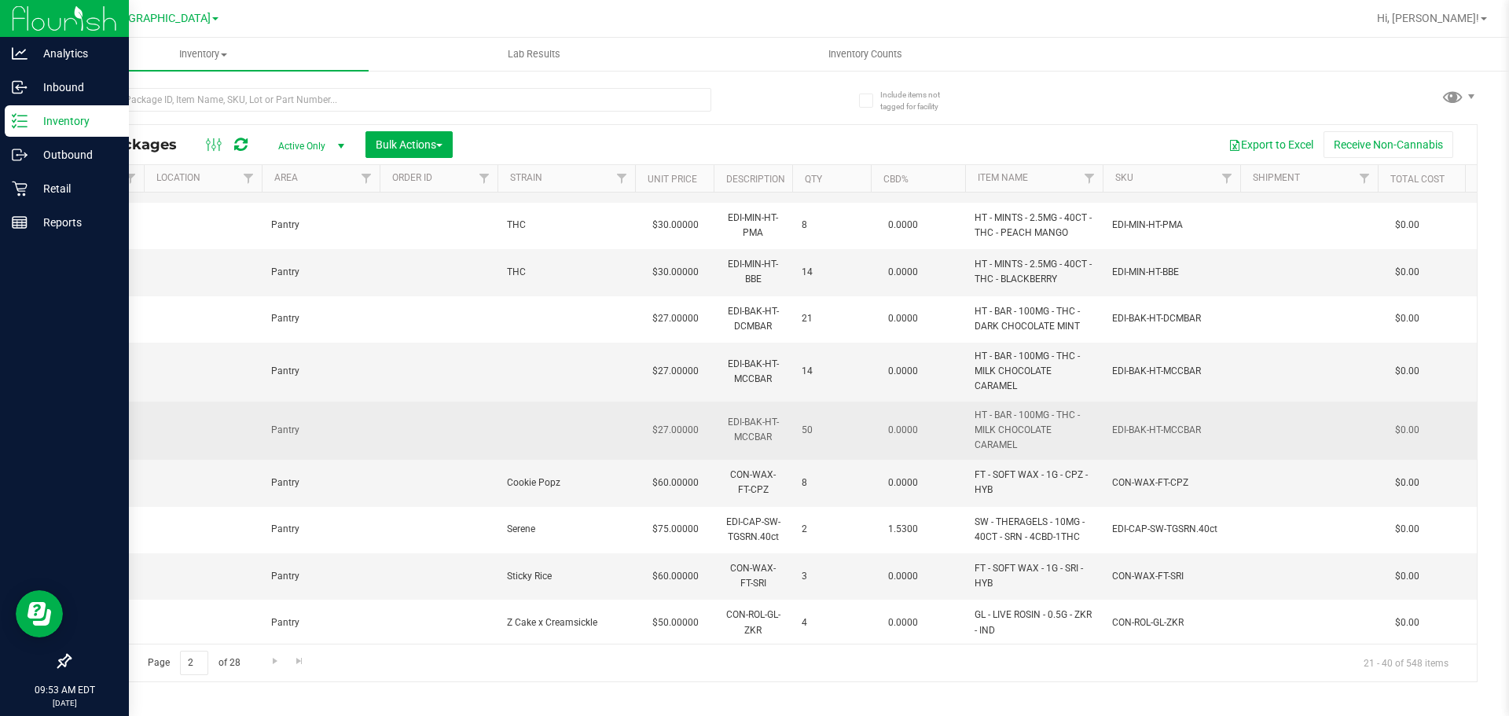
drag, startPoint x: 697, startPoint y: 403, endPoint x: 809, endPoint y: 403, distance: 111.6
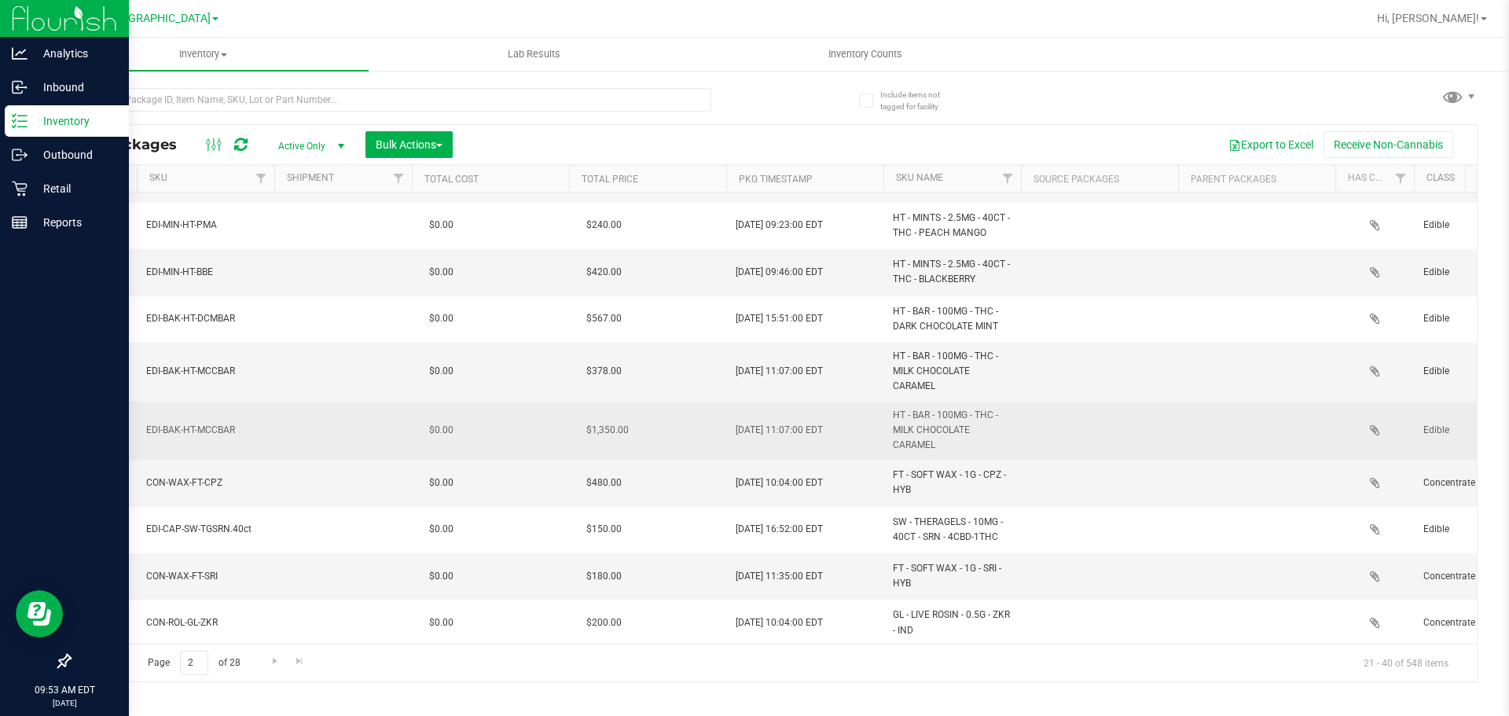
drag, startPoint x: 809, startPoint y: 403, endPoint x: 942, endPoint y: 403, distance: 133.6
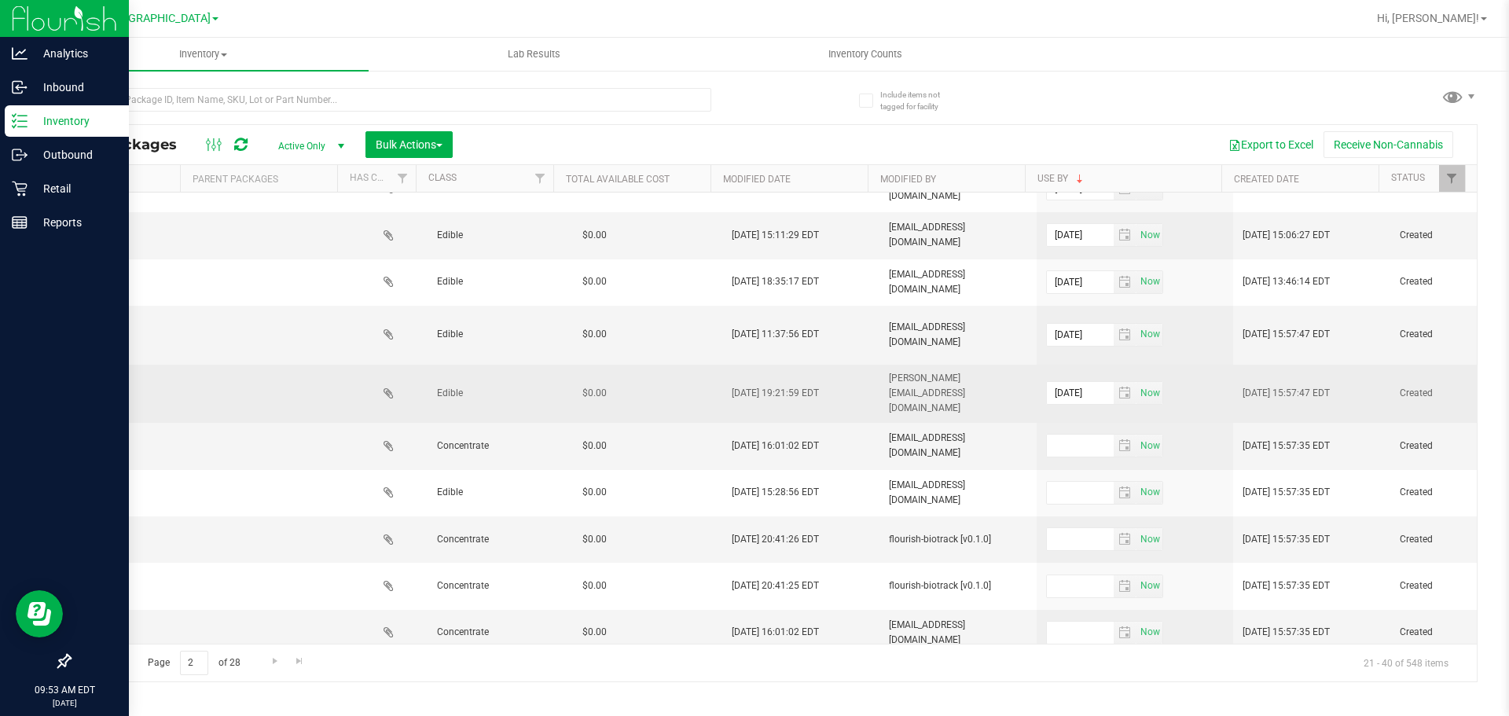
drag, startPoint x: 942, startPoint y: 403, endPoint x: 1106, endPoint y: 398, distance: 163.6
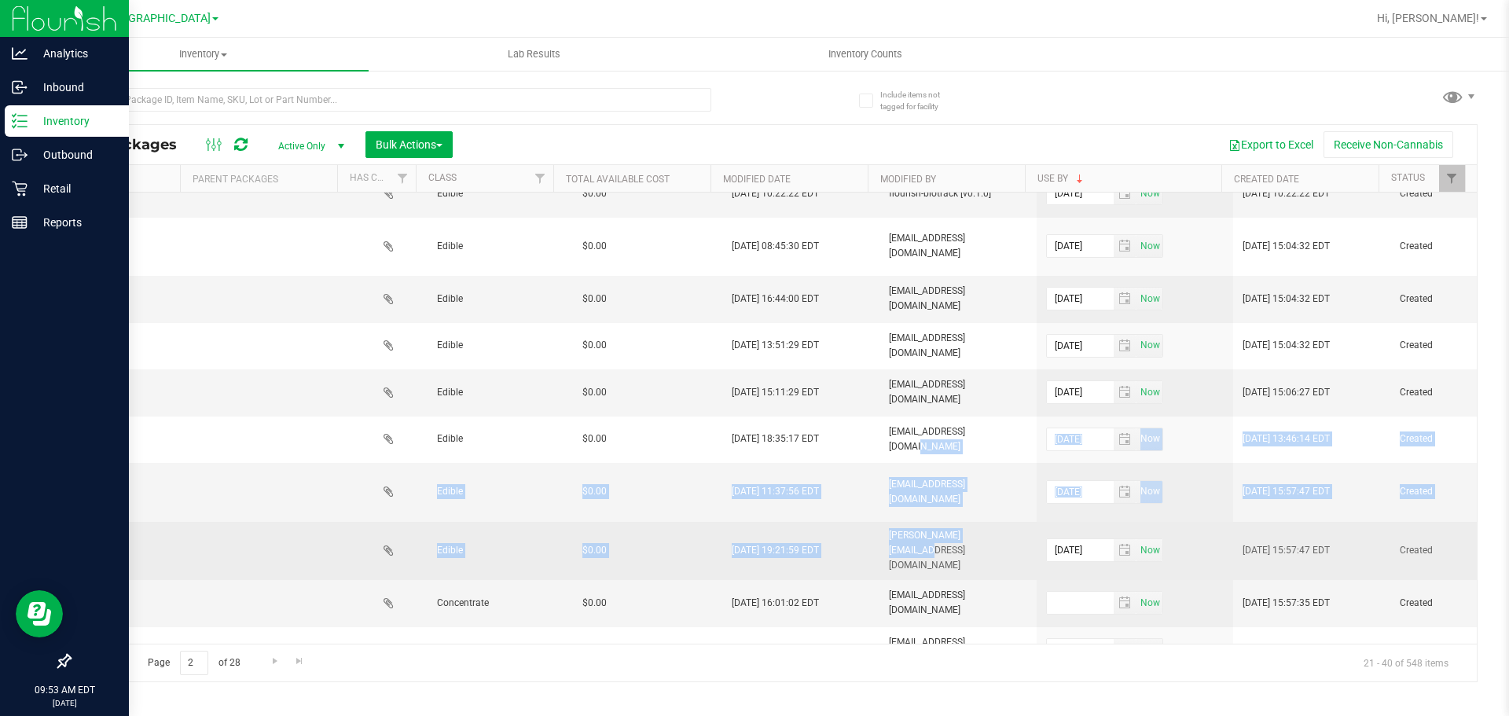
drag, startPoint x: 930, startPoint y: 413, endPoint x: 940, endPoint y: 524, distance: 111.3
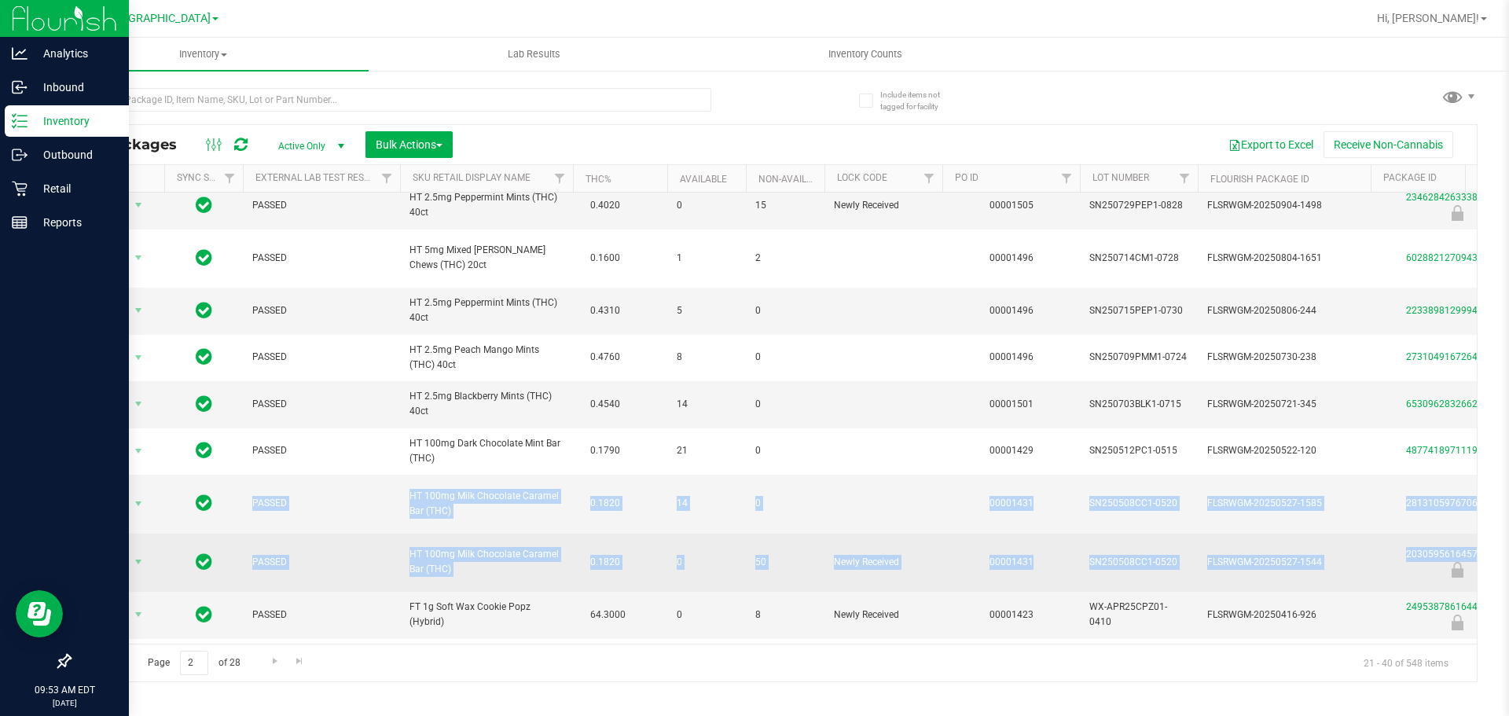
drag, startPoint x: 942, startPoint y: 522, endPoint x: 467, endPoint y: 507, distance: 474.9
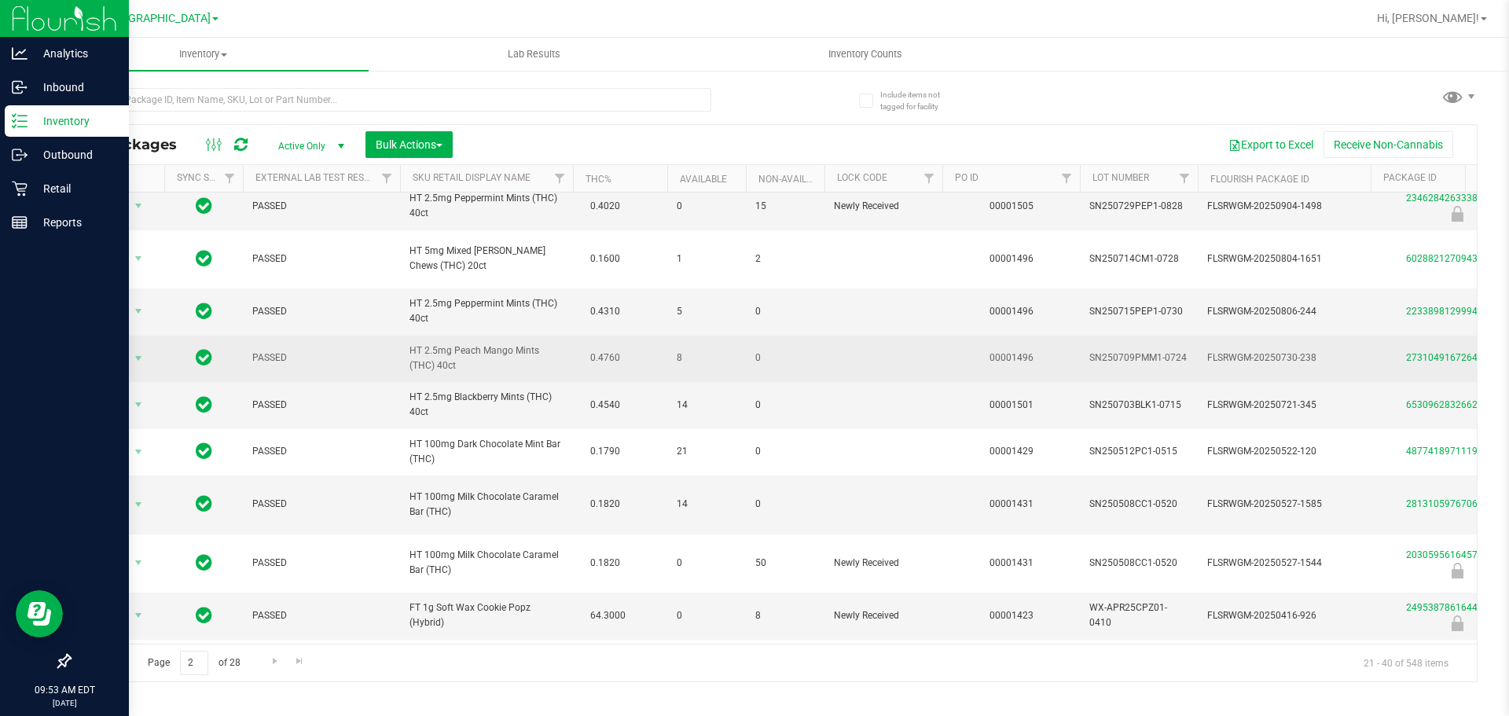
click at [487, 343] on span "HT 2.5mg Peach Mango Mints (THC) 40ct" at bounding box center [486, 358] width 154 height 30
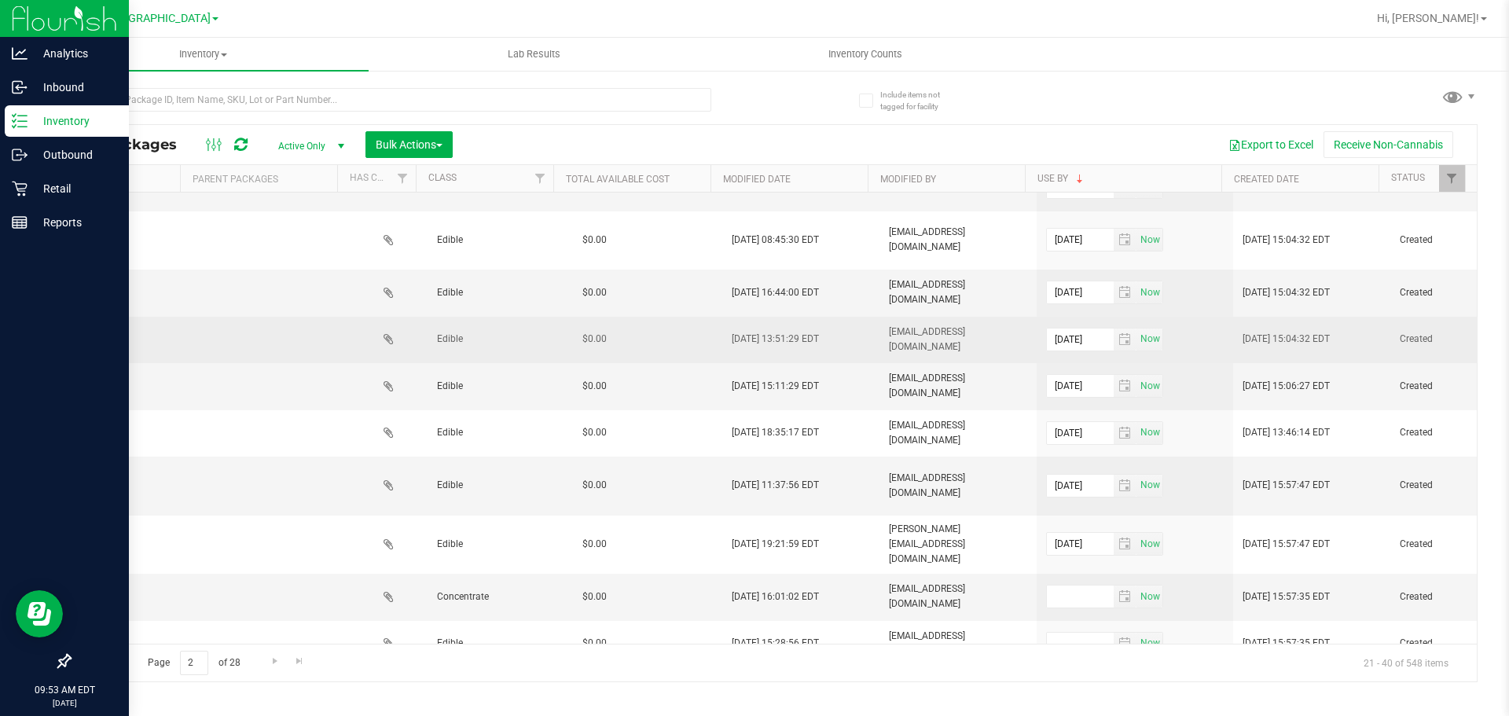
drag, startPoint x: 1239, startPoint y: 351, endPoint x: 1247, endPoint y: 352, distance: 8.8
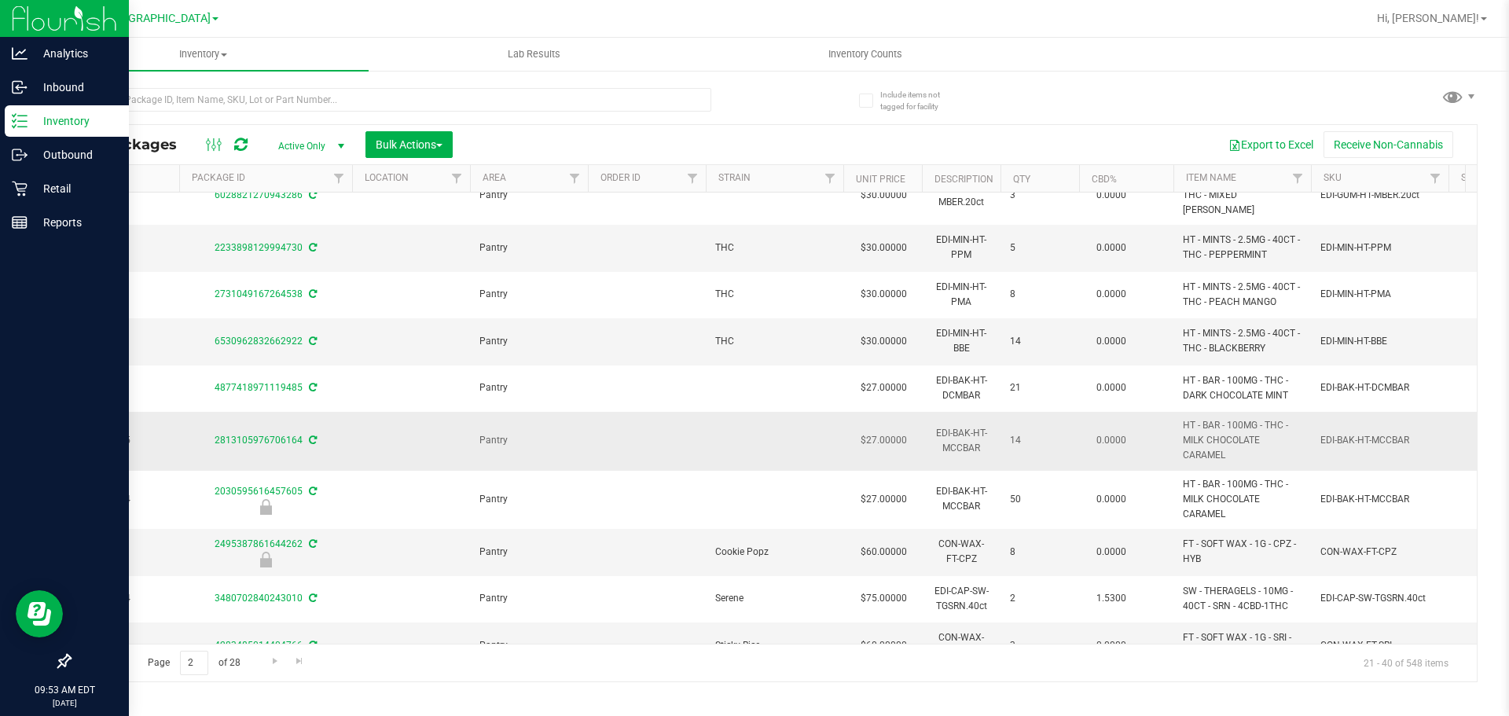
drag, startPoint x: 898, startPoint y: 402, endPoint x: 718, endPoint y: 431, distance: 182.3
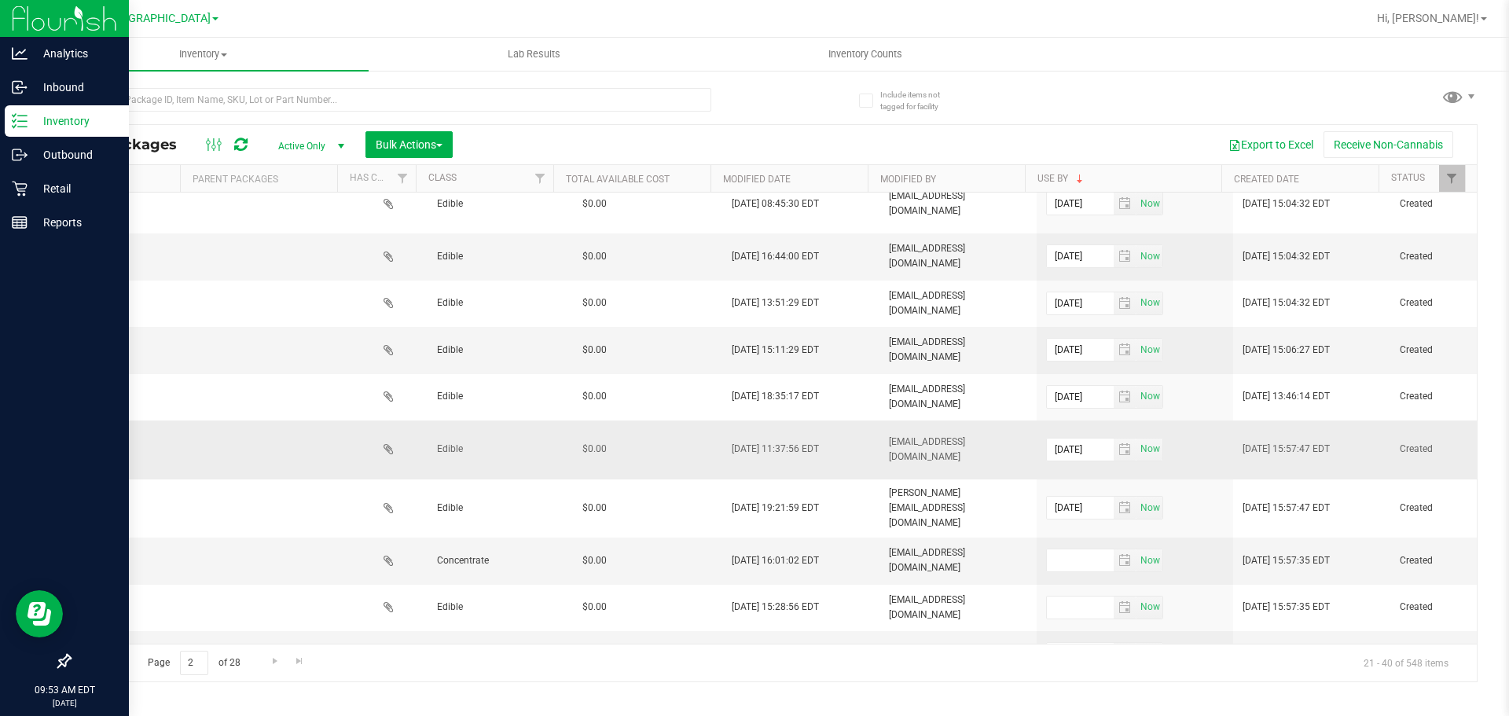
drag, startPoint x: 730, startPoint y: 428, endPoint x: 1025, endPoint y: 411, distance: 295.2
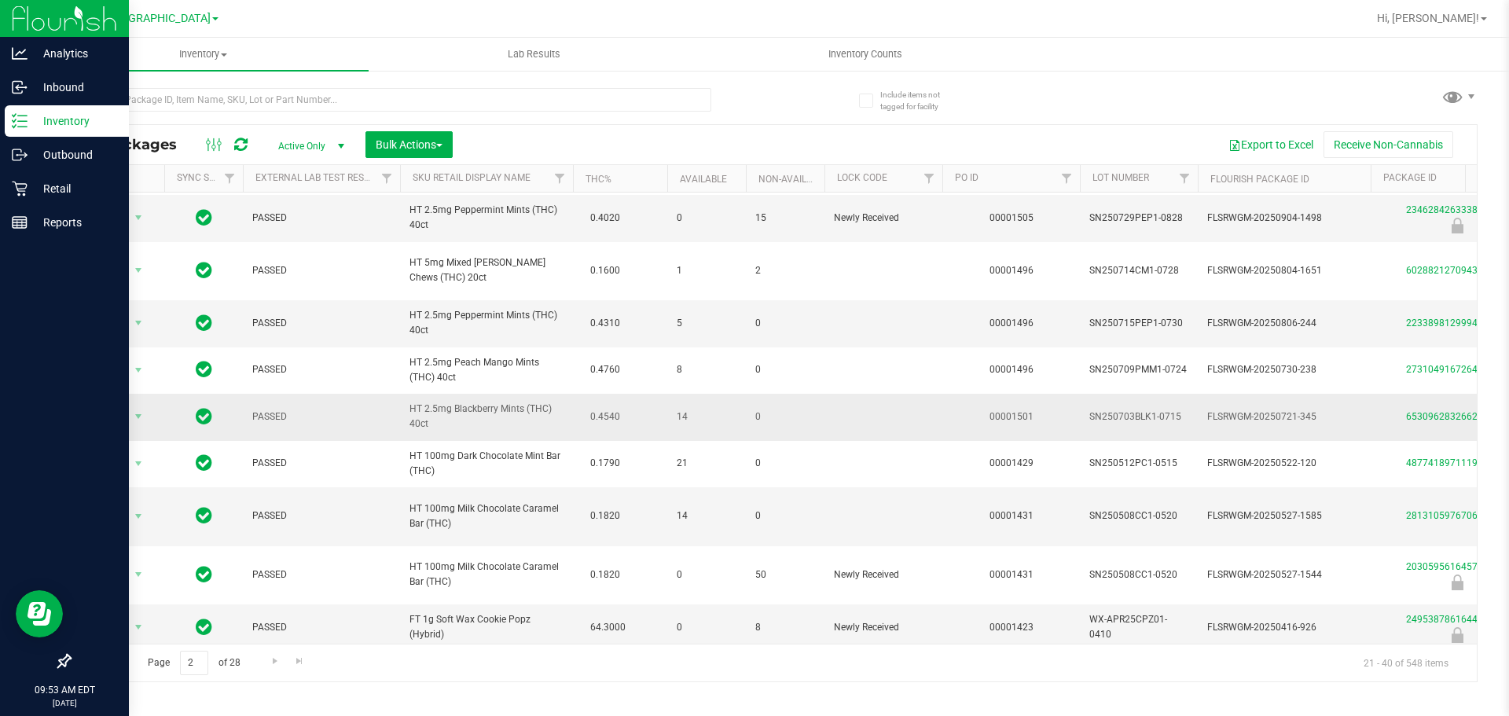
drag, startPoint x: 1015, startPoint y: 402, endPoint x: 705, endPoint y: 419, distance: 310.1
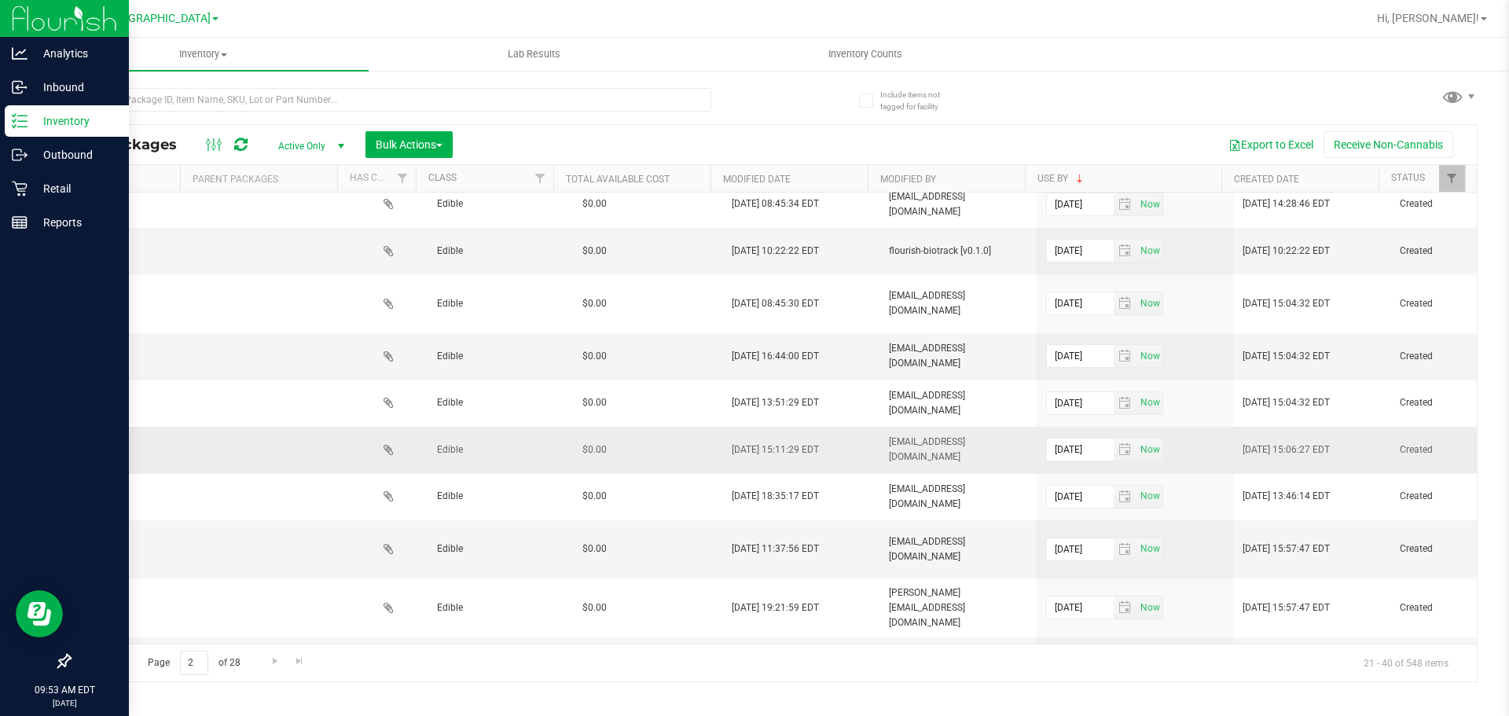
drag, startPoint x: 730, startPoint y: 406, endPoint x: 983, endPoint y: 384, distance: 254.0
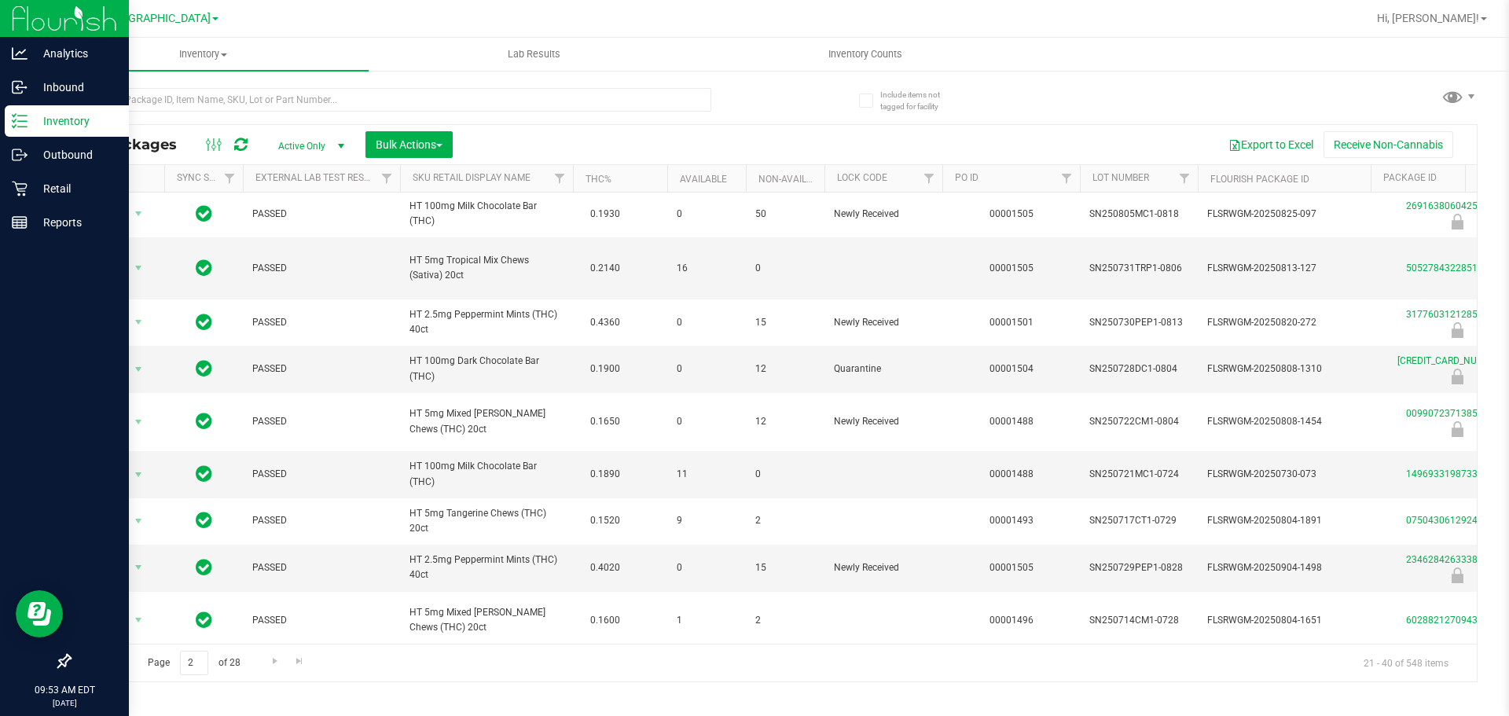
drag, startPoint x: 155, startPoint y: 320, endPoint x: 0, endPoint y: 309, distance: 155.2
click at [37, 113] on p "Inventory" at bounding box center [75, 121] width 94 height 19
click at [24, 189] on icon at bounding box center [19, 189] width 15 height 15
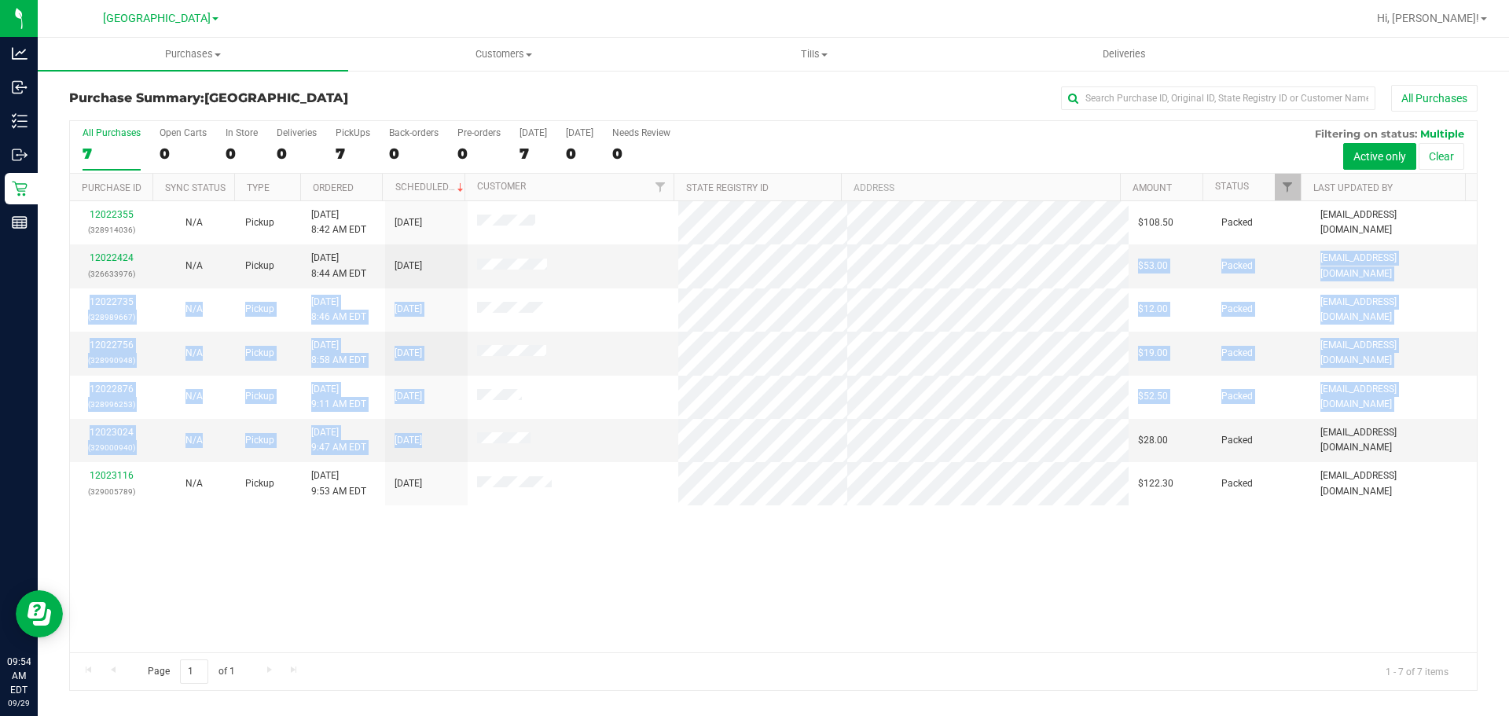
click at [766, 439] on tbody "12022355 (328914036) N/A Pickup 9/29/2025 8:42 AM EDT 9/29/2025 $108.50 Packed …" at bounding box center [773, 353] width 1407 height 304
click at [84, 250] on tbody "12022355 (328914036) N/A Pickup 9/29/2025 8:42 AM EDT 9/29/2025 $108.50 Packed …" at bounding box center [773, 353] width 1407 height 304
click at [84, 250] on td "12022424 (326633976)" at bounding box center [111, 265] width 83 height 43
drag, startPoint x: 84, startPoint y: 250, endPoint x: 1416, endPoint y: 443, distance: 1346.1
click at [1416, 443] on tbody "12022355 (328914036) N/A Pickup 9/29/2025 8:42 AM EDT 9/29/2025 $108.50 Packed …" at bounding box center [773, 353] width 1407 height 304
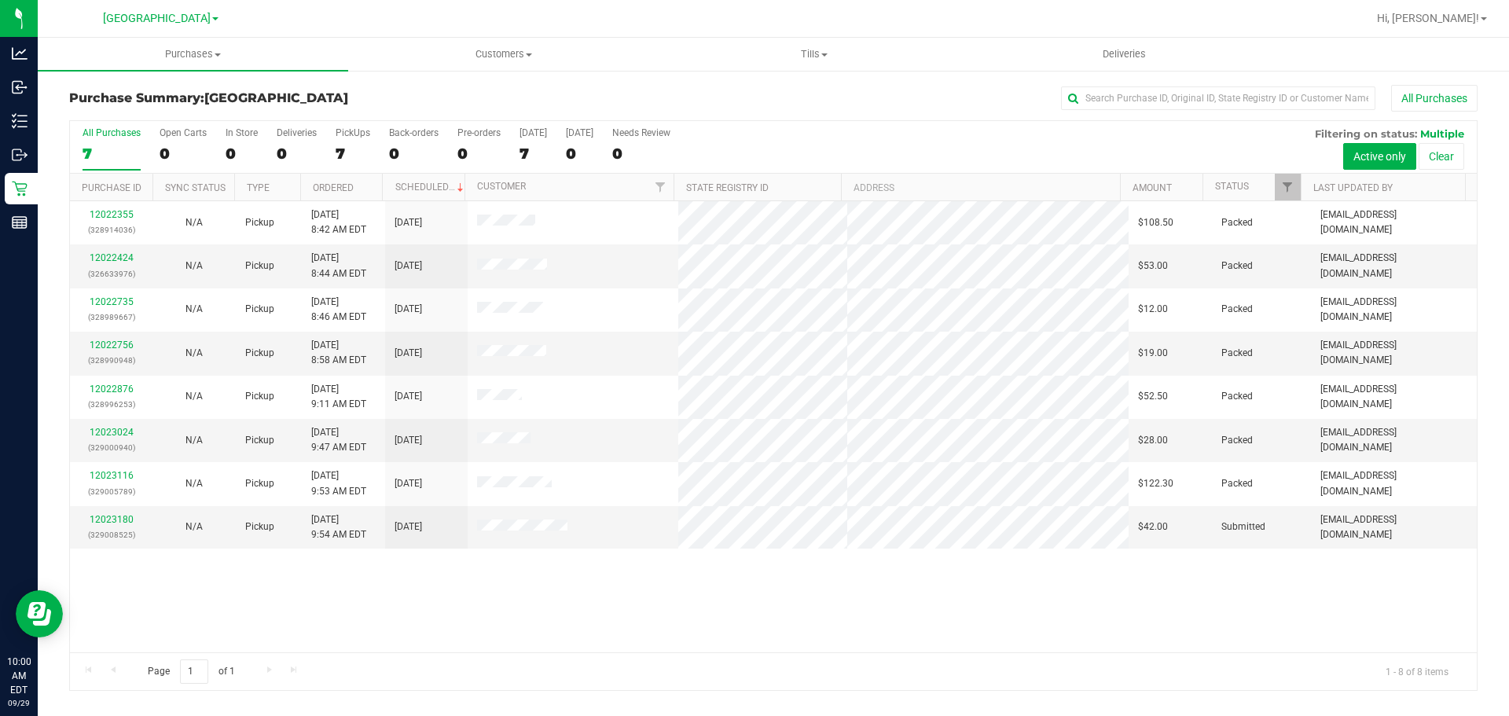
click at [603, 619] on div "12022355 (328914036) N/A Pickup 9/29/2025 8:42 AM EDT 9/29/2025 $108.50 Packed …" at bounding box center [773, 426] width 1407 height 451
click at [95, 517] on link "12023180" at bounding box center [112, 519] width 44 height 11
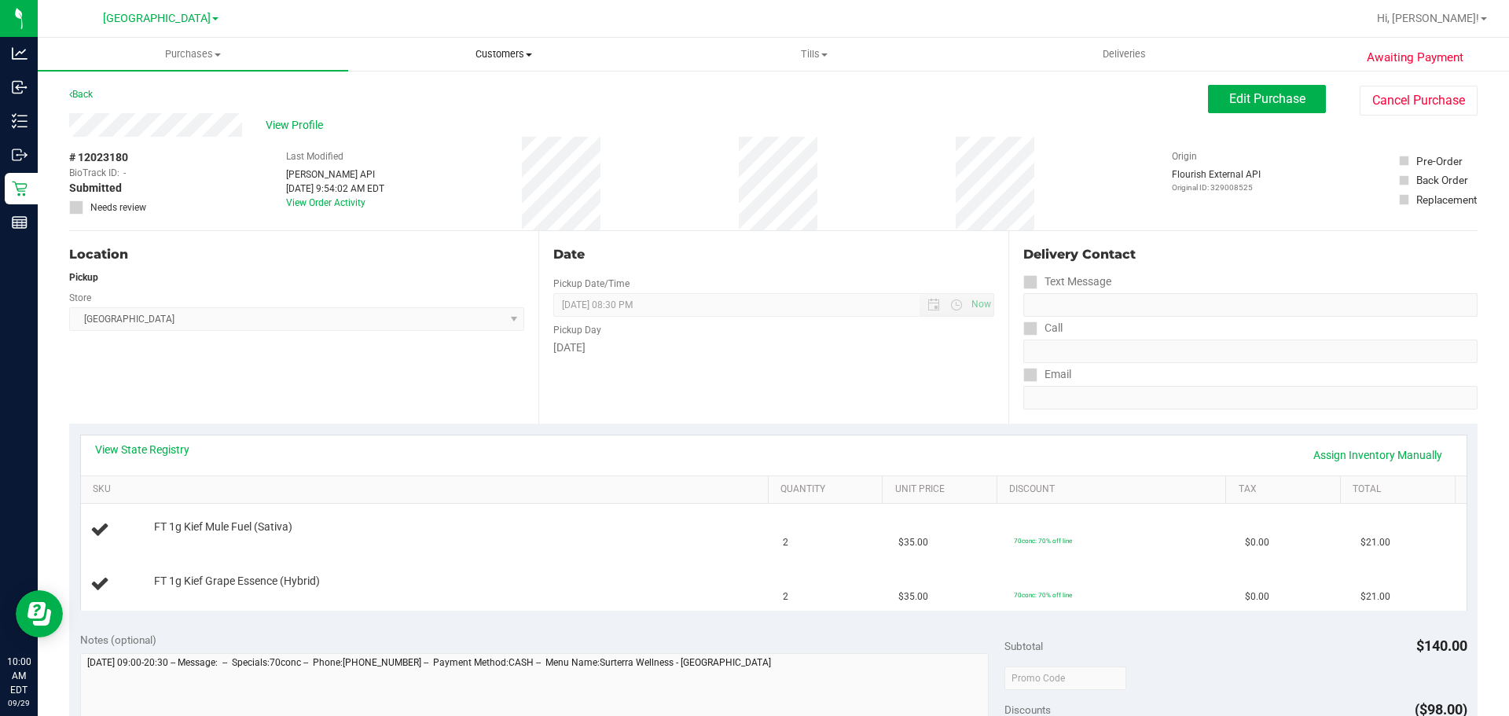
click at [513, 64] on uib-tab-heading "Customers All customers Add a new customer All physicians" at bounding box center [503, 54] width 309 height 31
click at [489, 86] on li "All customers" at bounding box center [503, 95] width 310 height 19
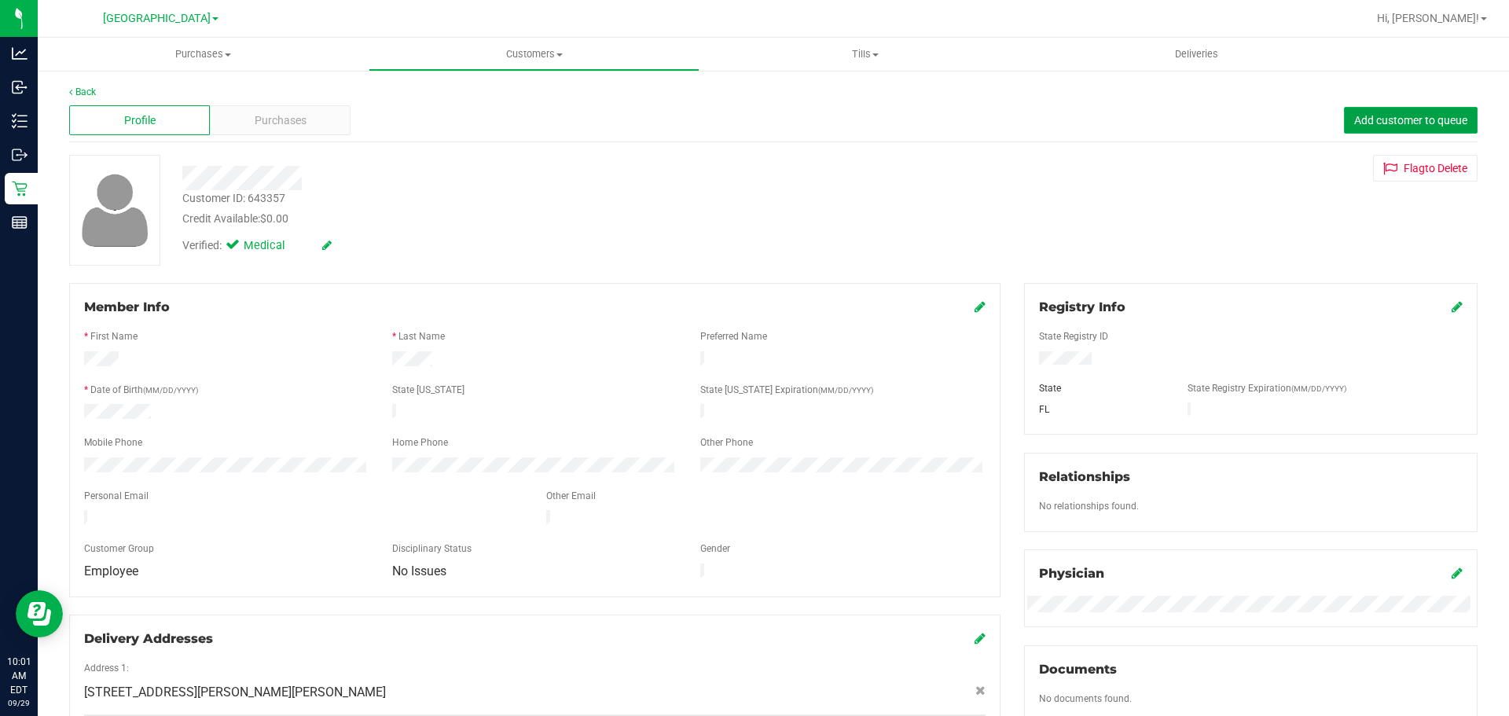
click at [1386, 112] on button "Add customer to queue" at bounding box center [1411, 120] width 134 height 27
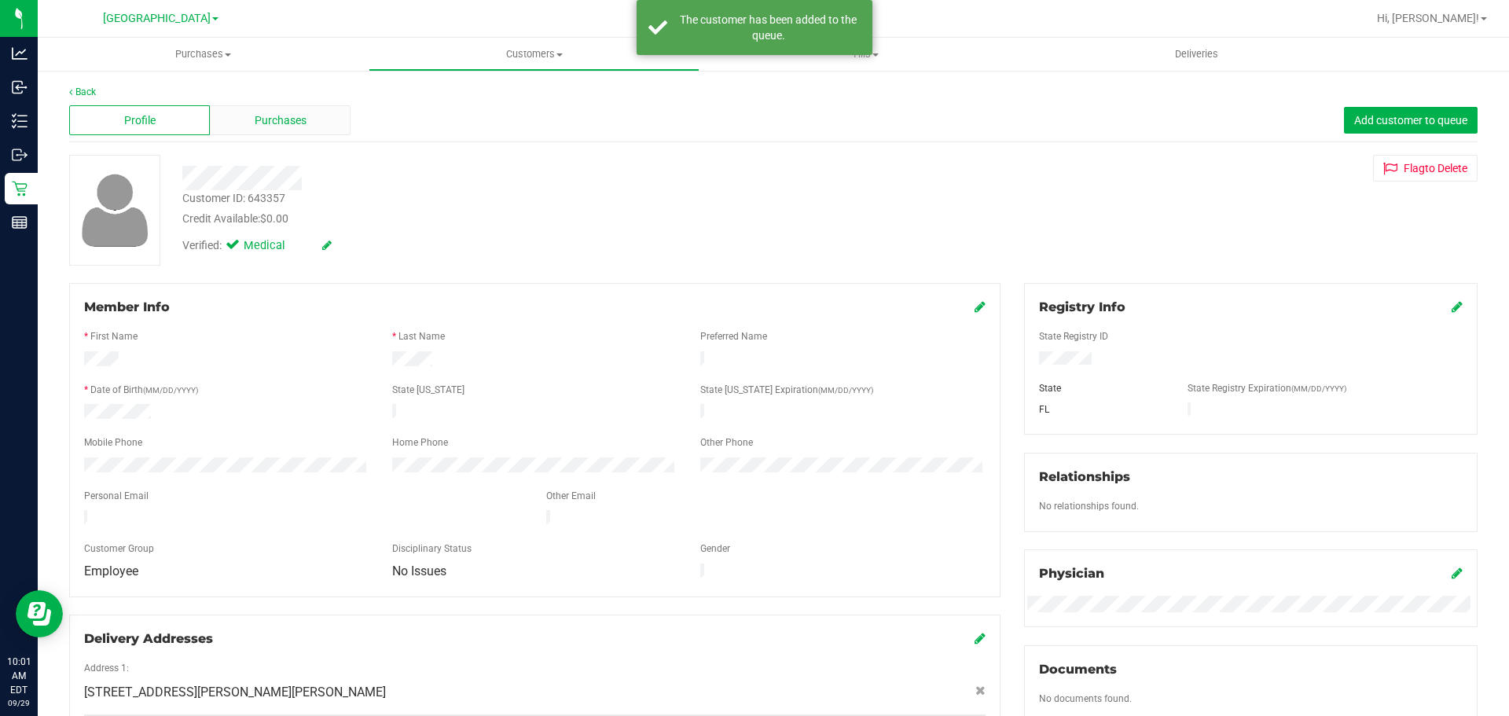
click at [336, 134] on div "Purchases" at bounding box center [280, 120] width 141 height 30
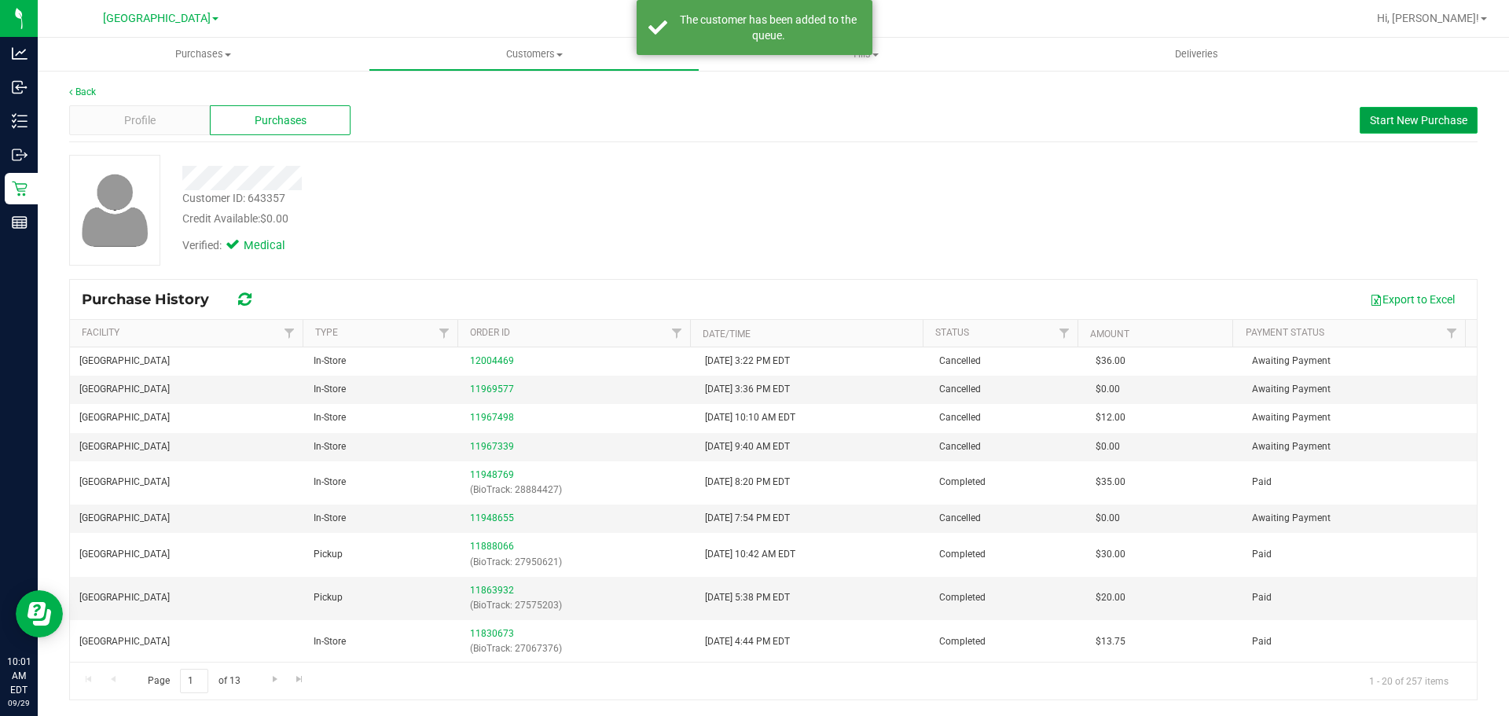
click at [1425, 112] on button "Start New Purchase" at bounding box center [1419, 120] width 118 height 27
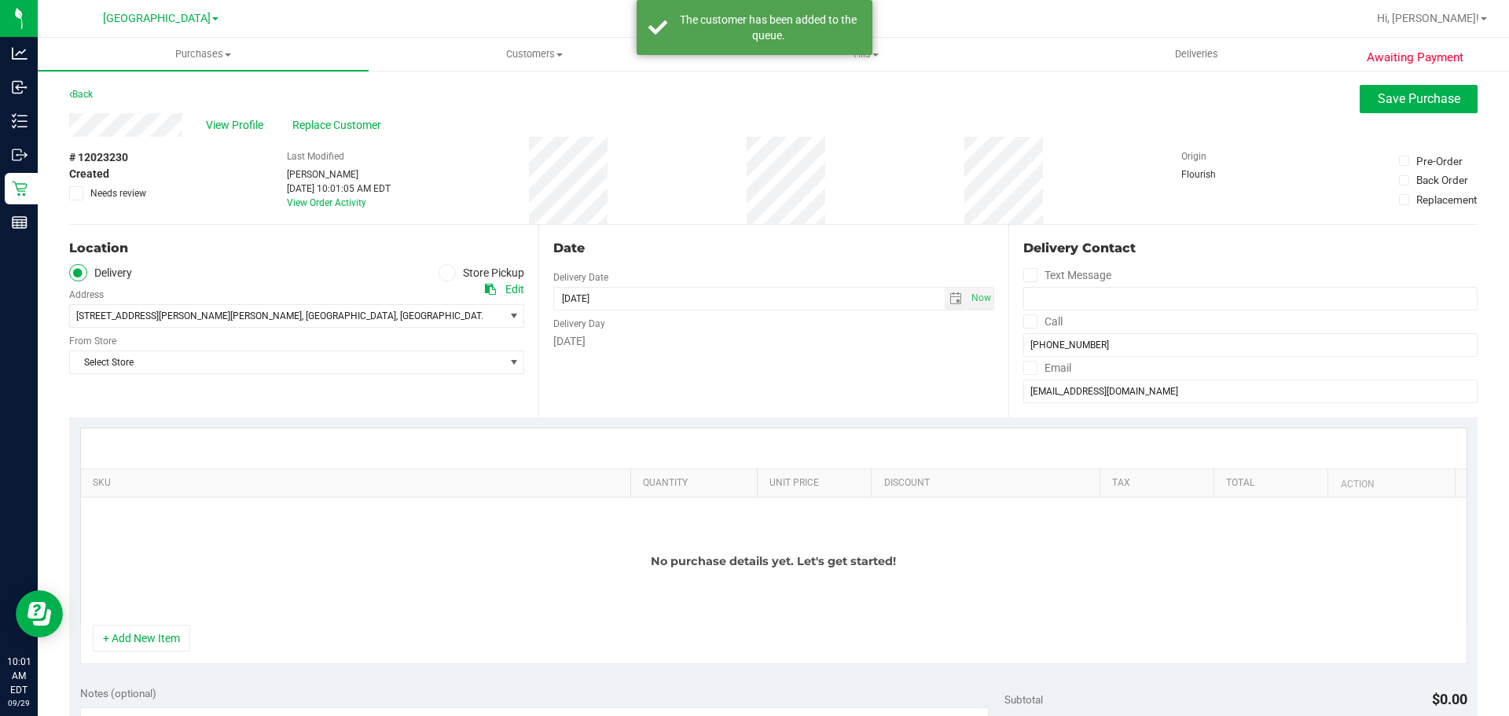
click at [439, 266] on span at bounding box center [448, 273] width 18 height 18
click at [0, 0] on input "Store Pickup" at bounding box center [0, 0] width 0 height 0
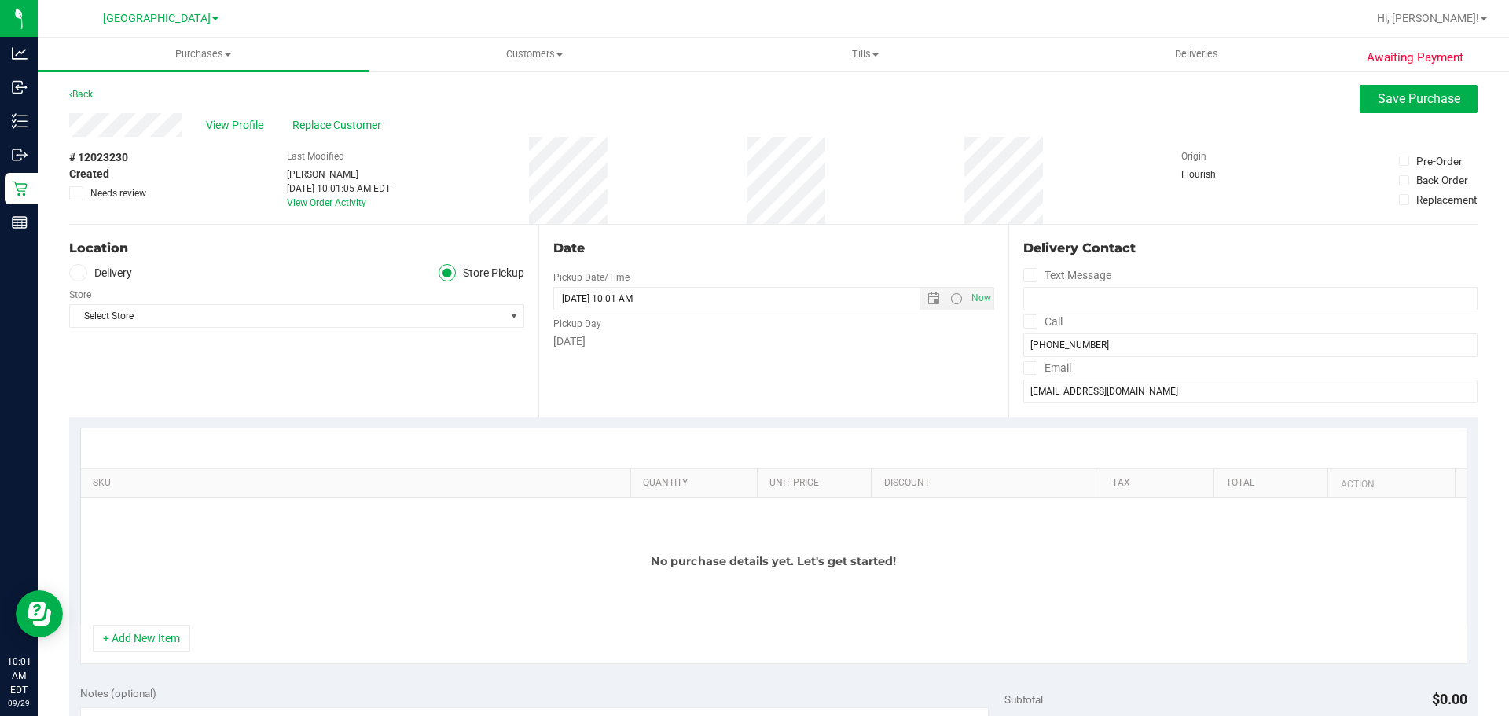
click at [226, 332] on div "Location Delivery Store Pickup Store Select Store Select Store Bonita Springs W…" at bounding box center [303, 321] width 469 height 193
click at [214, 316] on span "Select Store" at bounding box center [287, 316] width 434 height 22
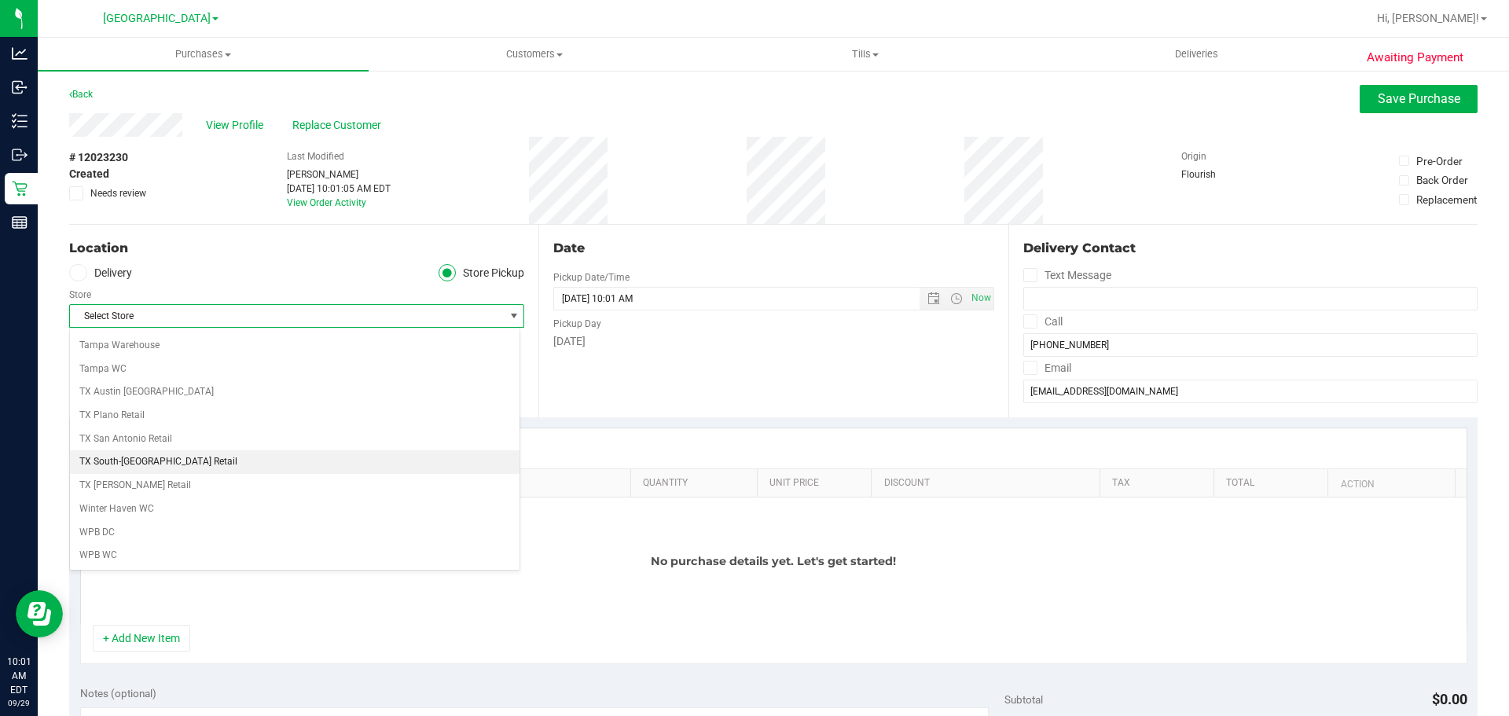
scroll to position [985, 0]
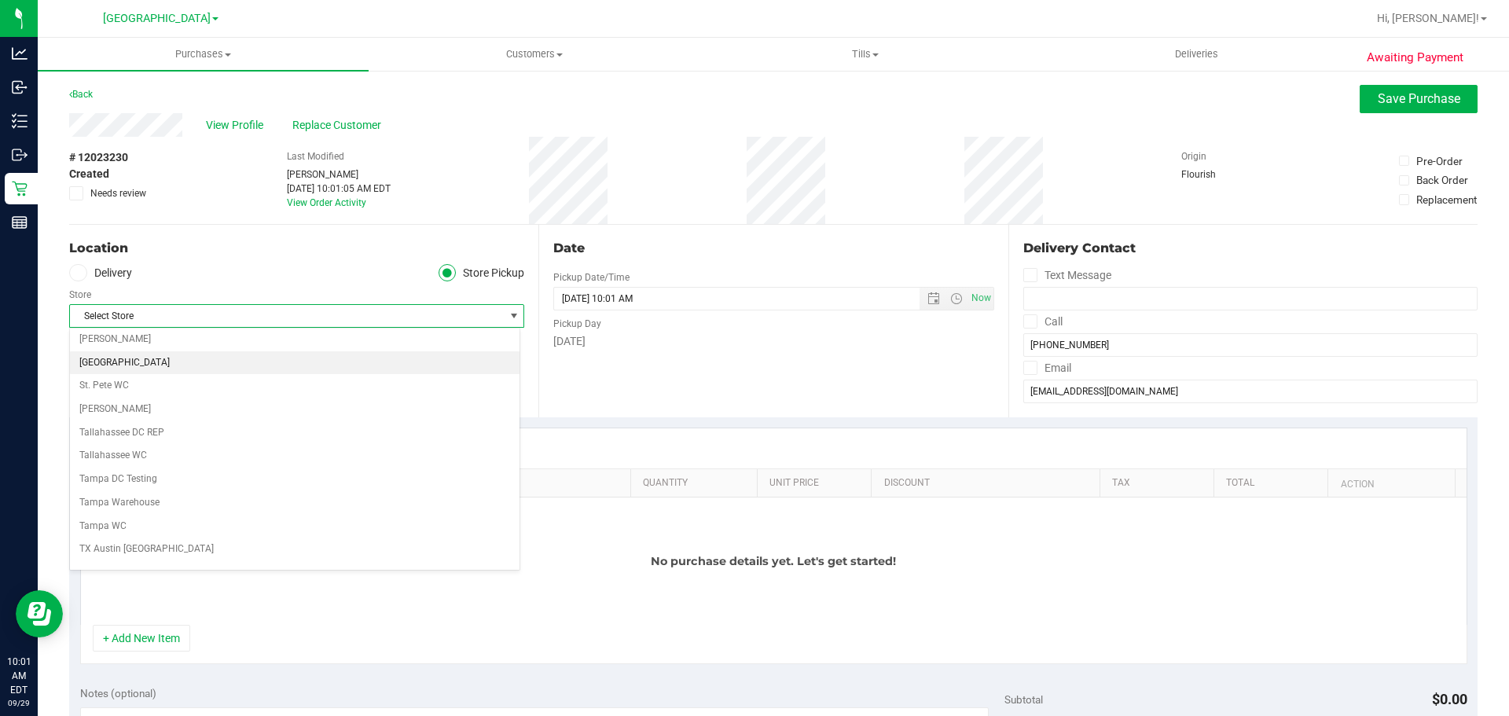
click at [133, 364] on li "[GEOGRAPHIC_DATA]" at bounding box center [295, 363] width 450 height 24
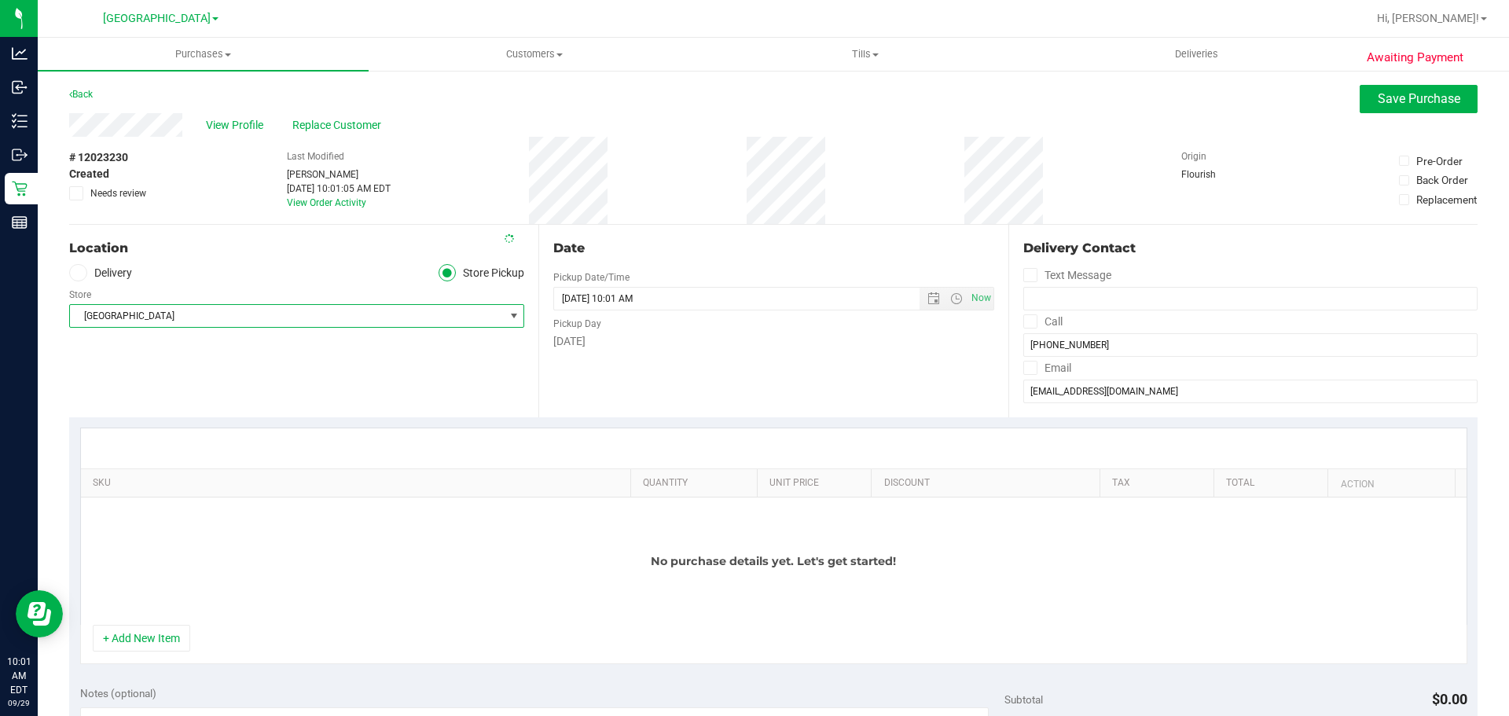
click at [231, 373] on div "Location Delivery Store Pickup Store South Tampa WC Select Store Bonita Springs…" at bounding box center [303, 321] width 469 height 193
click at [166, 622] on div "No purchase details yet. Let's get started!" at bounding box center [774, 560] width 1386 height 127
click at [163, 625] on div "No purchase details yet. Let's get started!" at bounding box center [774, 560] width 1386 height 127
click at [160, 630] on button "+ Add New Item" at bounding box center [141, 638] width 97 height 27
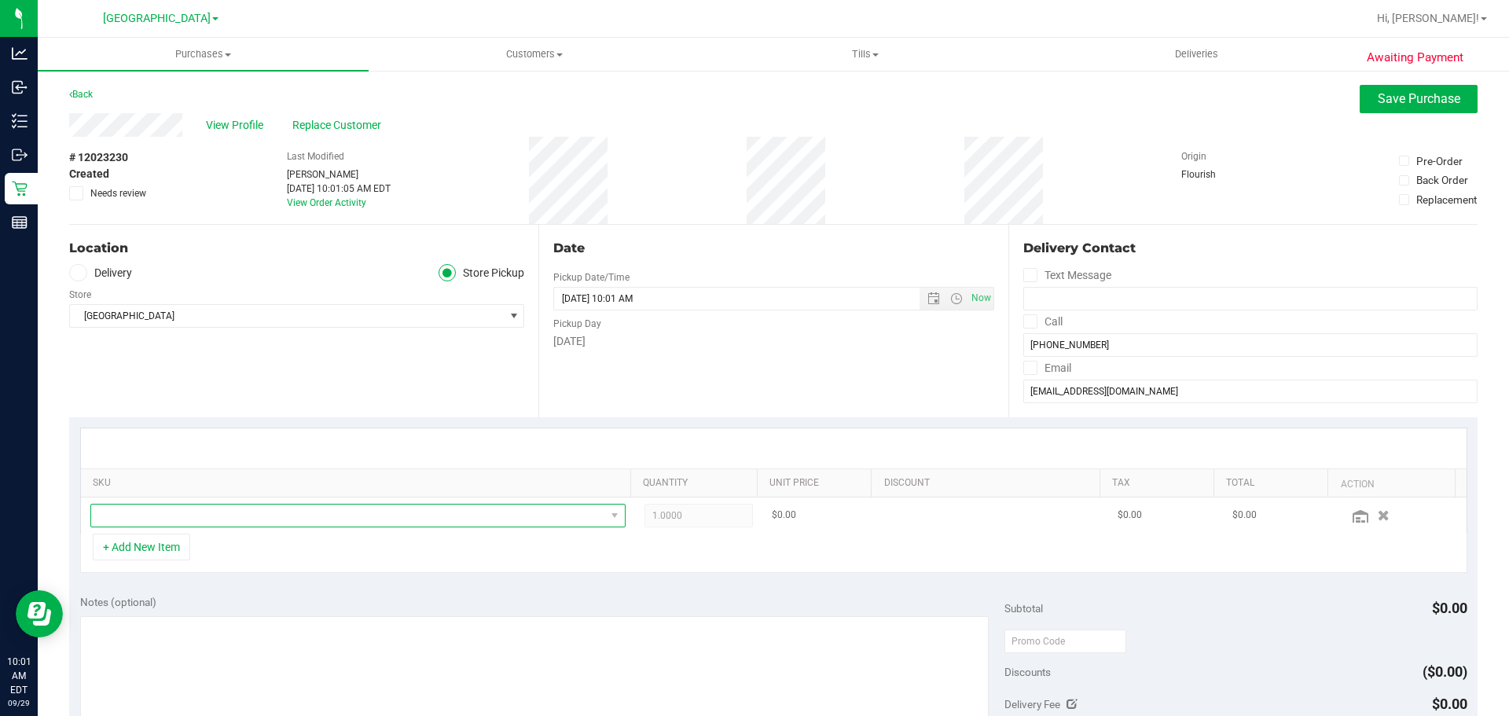
click at [227, 515] on span "NO DATA FOUND" at bounding box center [348, 516] width 514 height 22
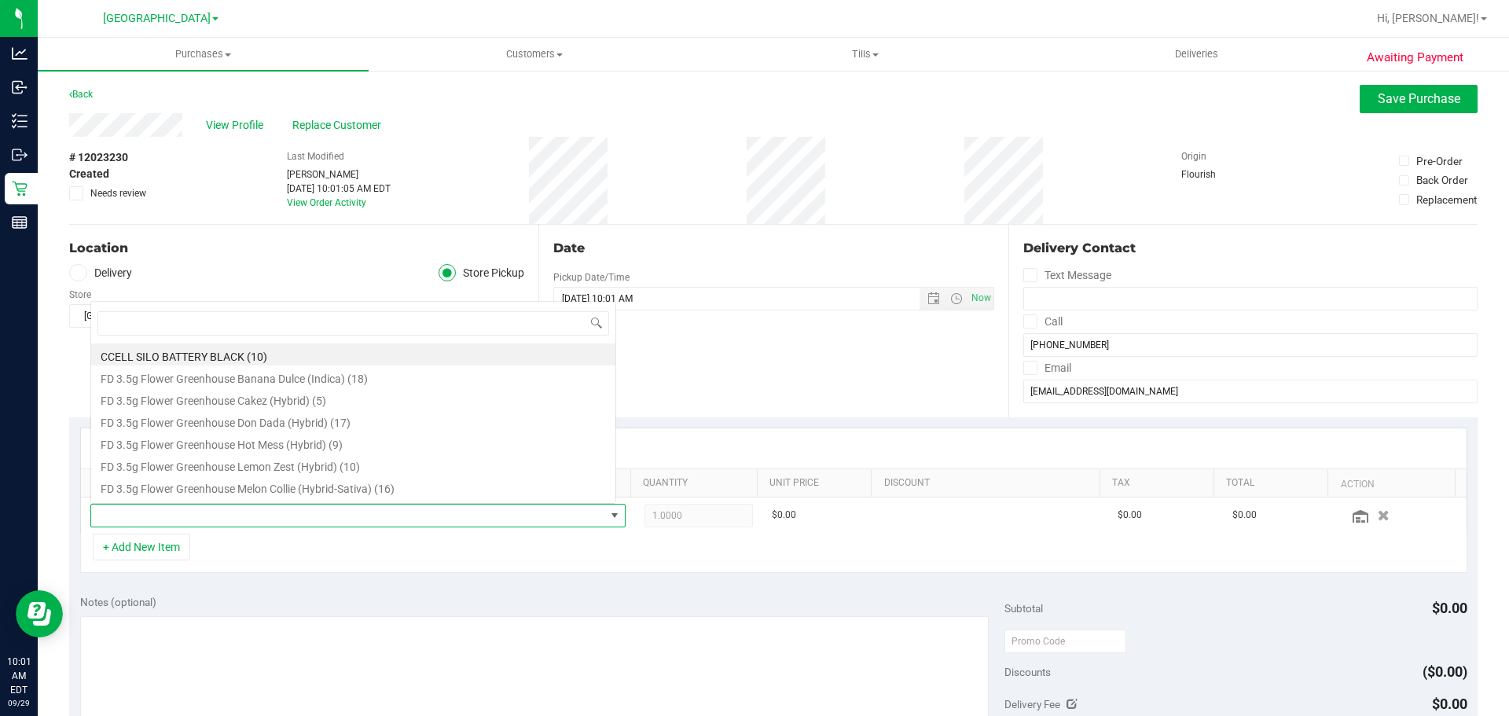
scroll to position [24, 521]
type input "kief"
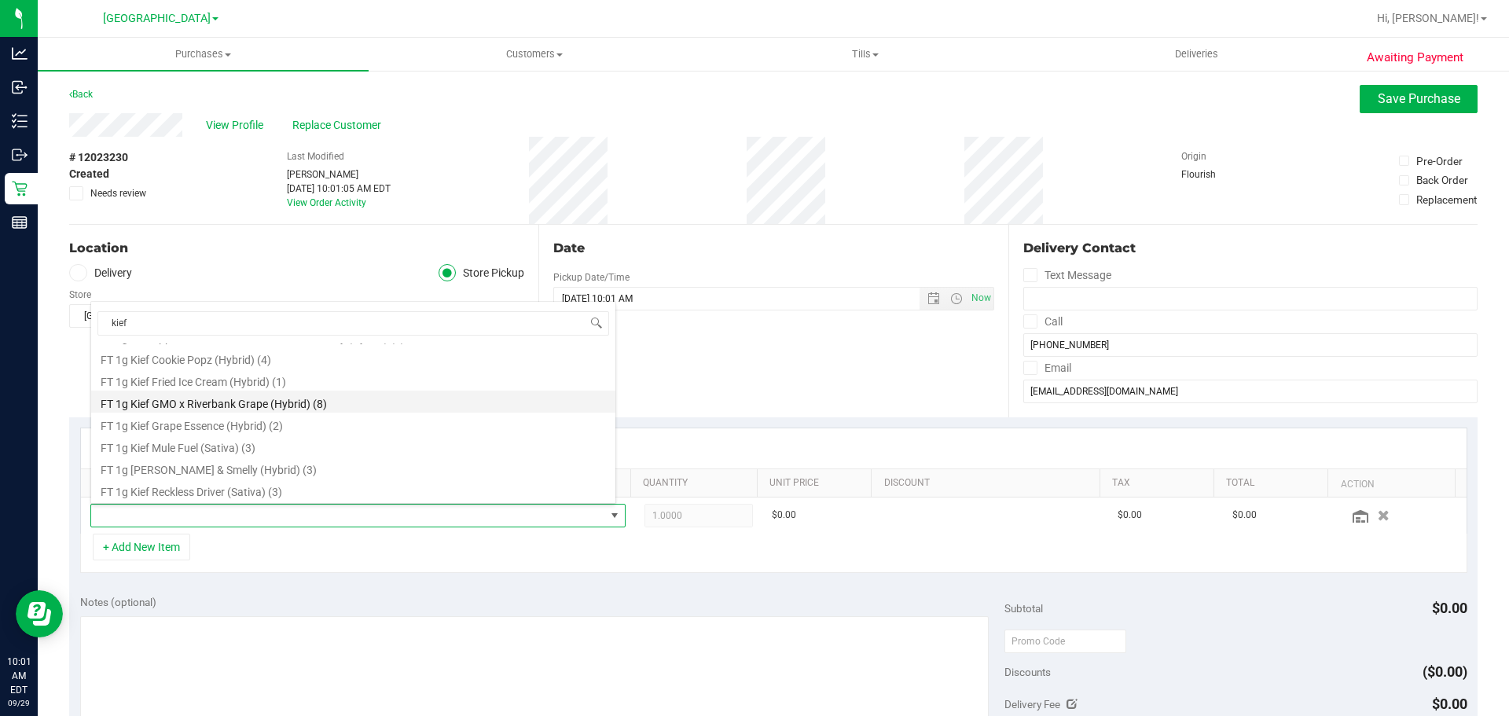
scroll to position [63, 0]
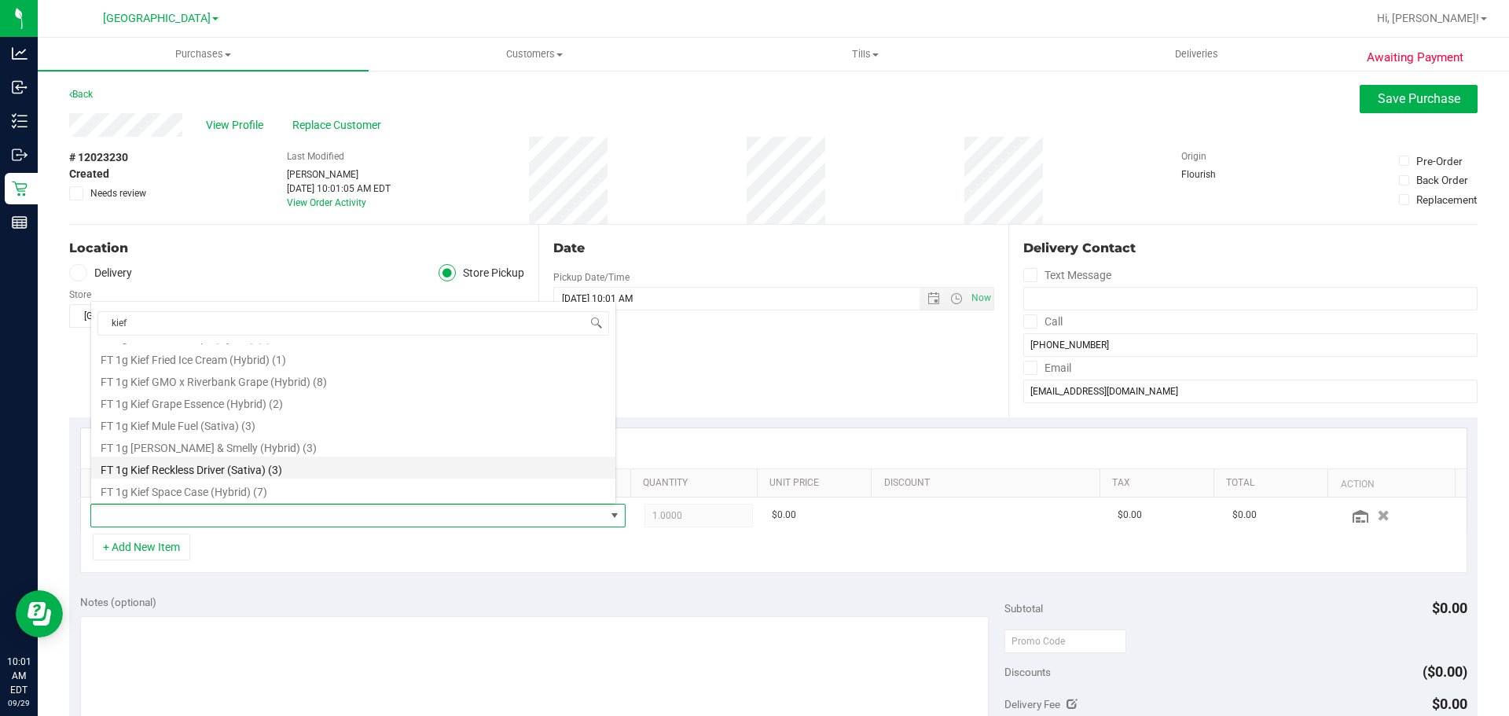
click at [439, 475] on li "FT 1g Kief Reckless Driver (Sativa) (3)" at bounding box center [353, 468] width 524 height 22
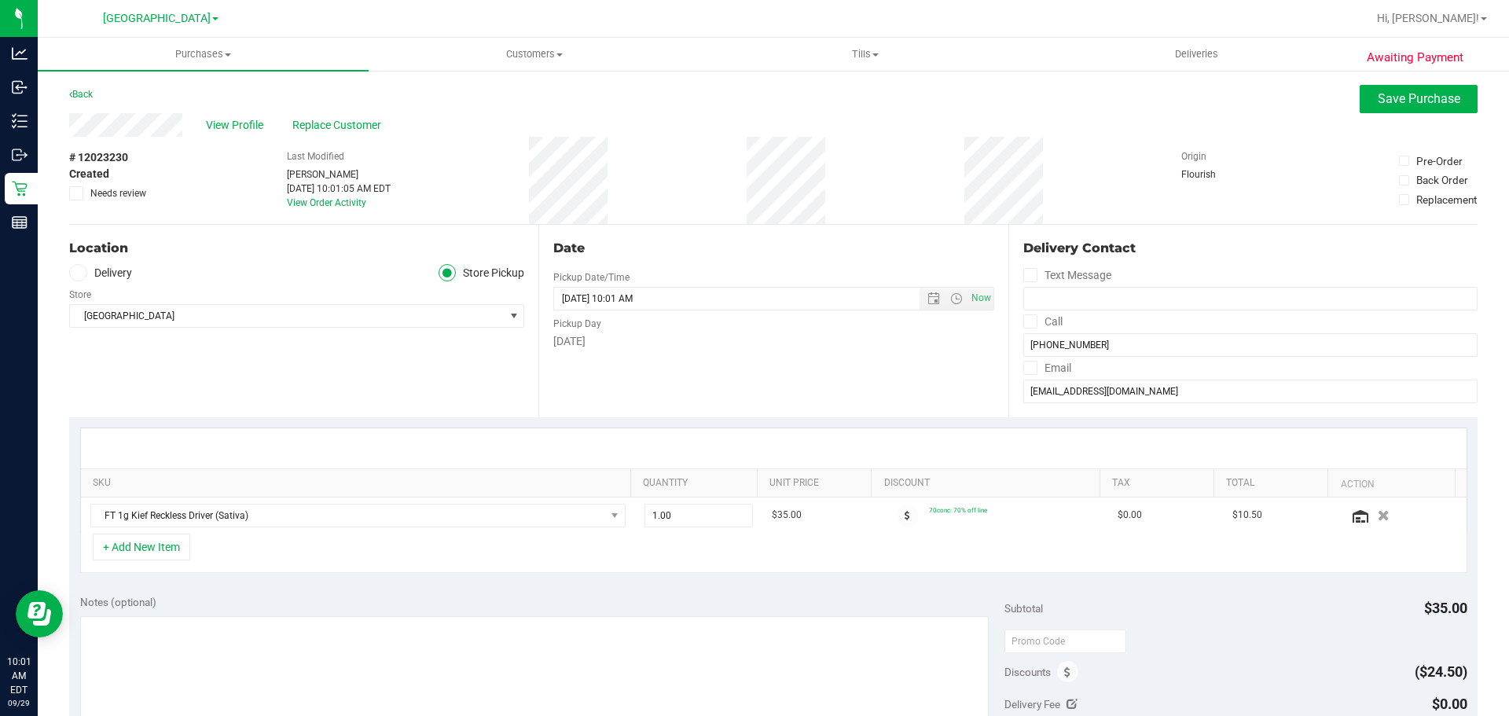
click at [770, 432] on div at bounding box center [774, 448] width 1386 height 40
click at [1390, 94] on span "Save Purchase" at bounding box center [1419, 98] width 83 height 15
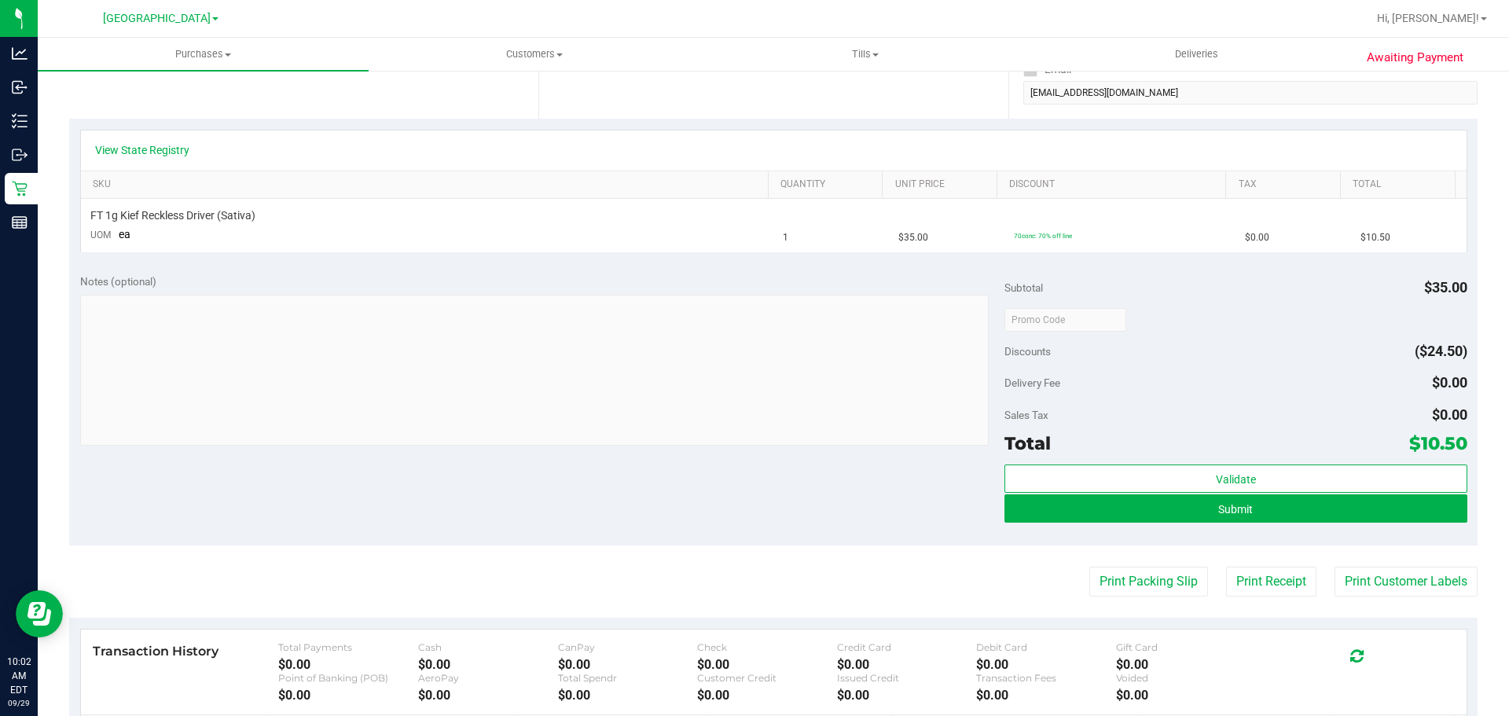
scroll to position [532, 0]
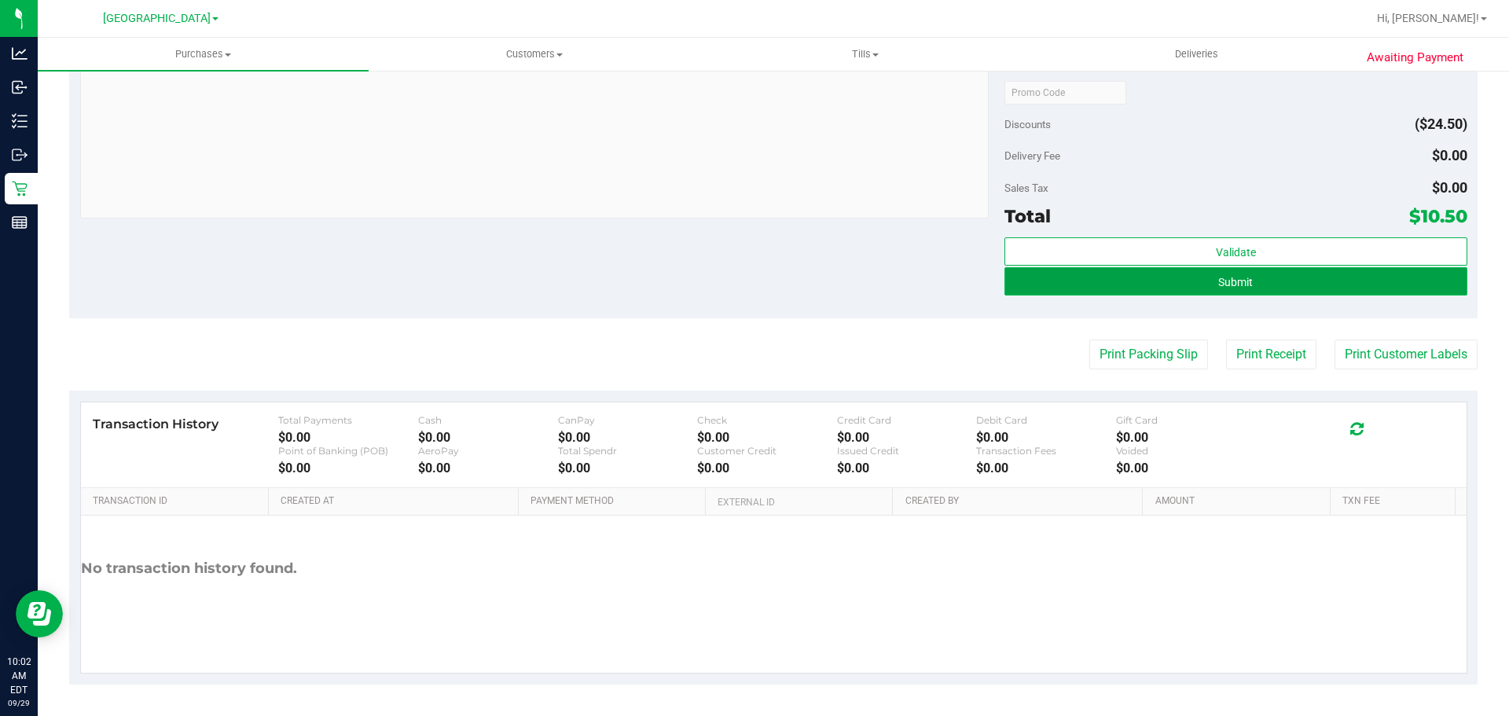
click at [1244, 285] on button "Submit" at bounding box center [1235, 281] width 462 height 28
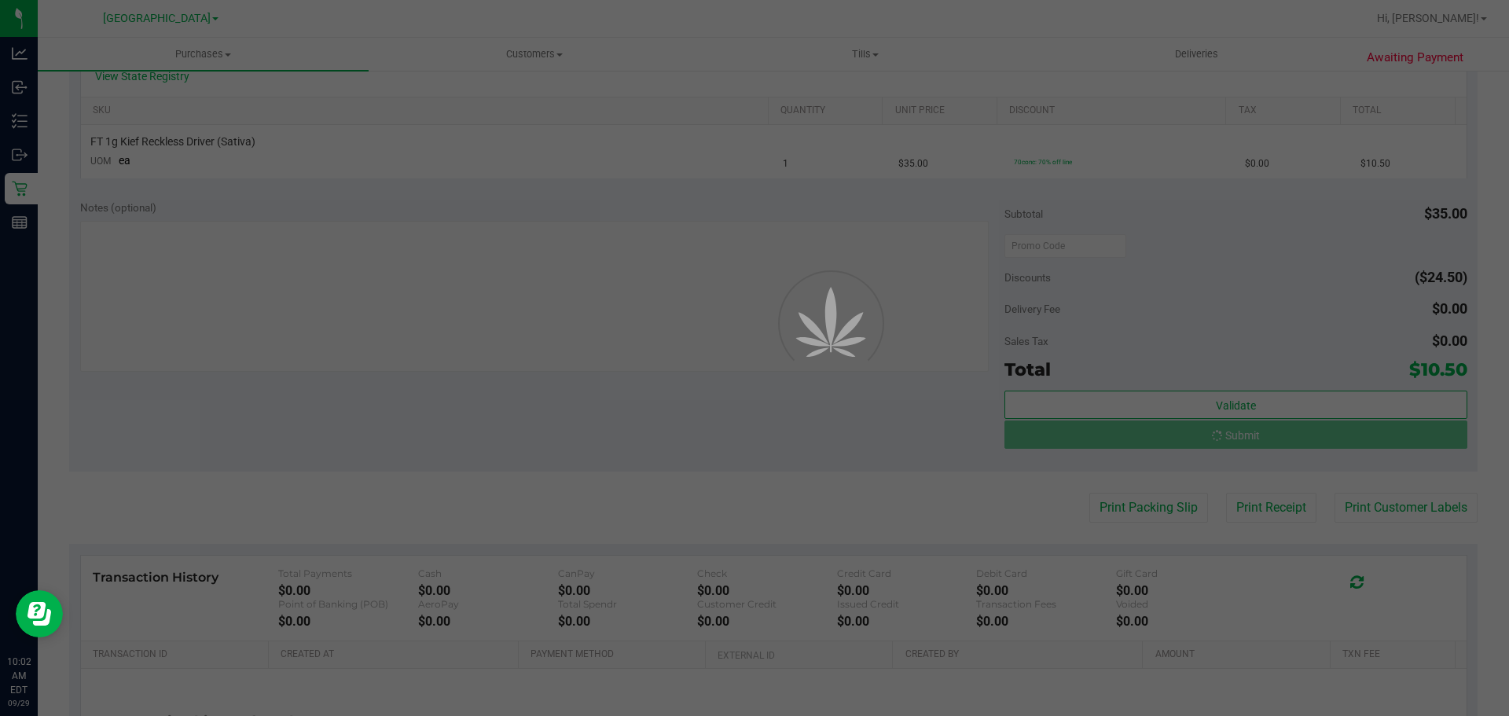
scroll to position [139, 0]
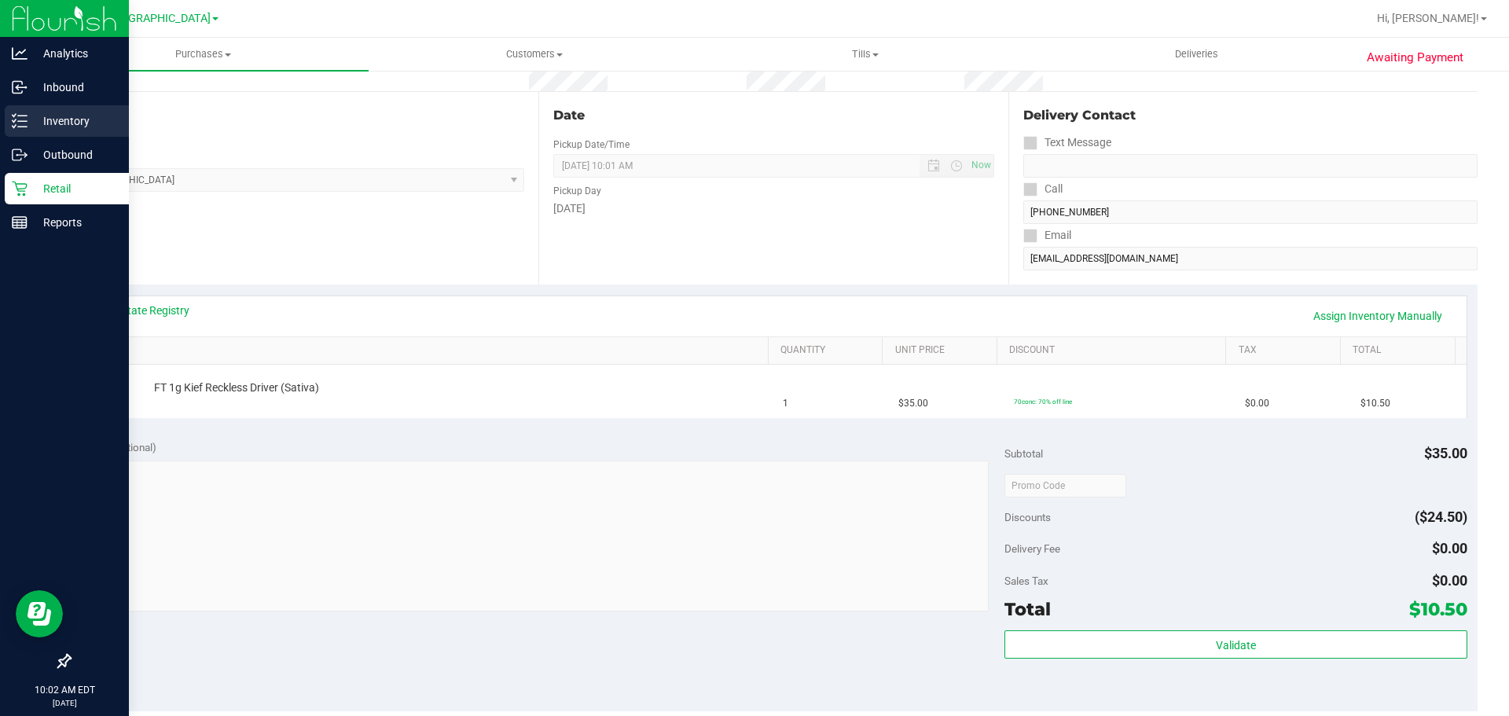
click at [13, 115] on icon at bounding box center [14, 115] width 3 height 2
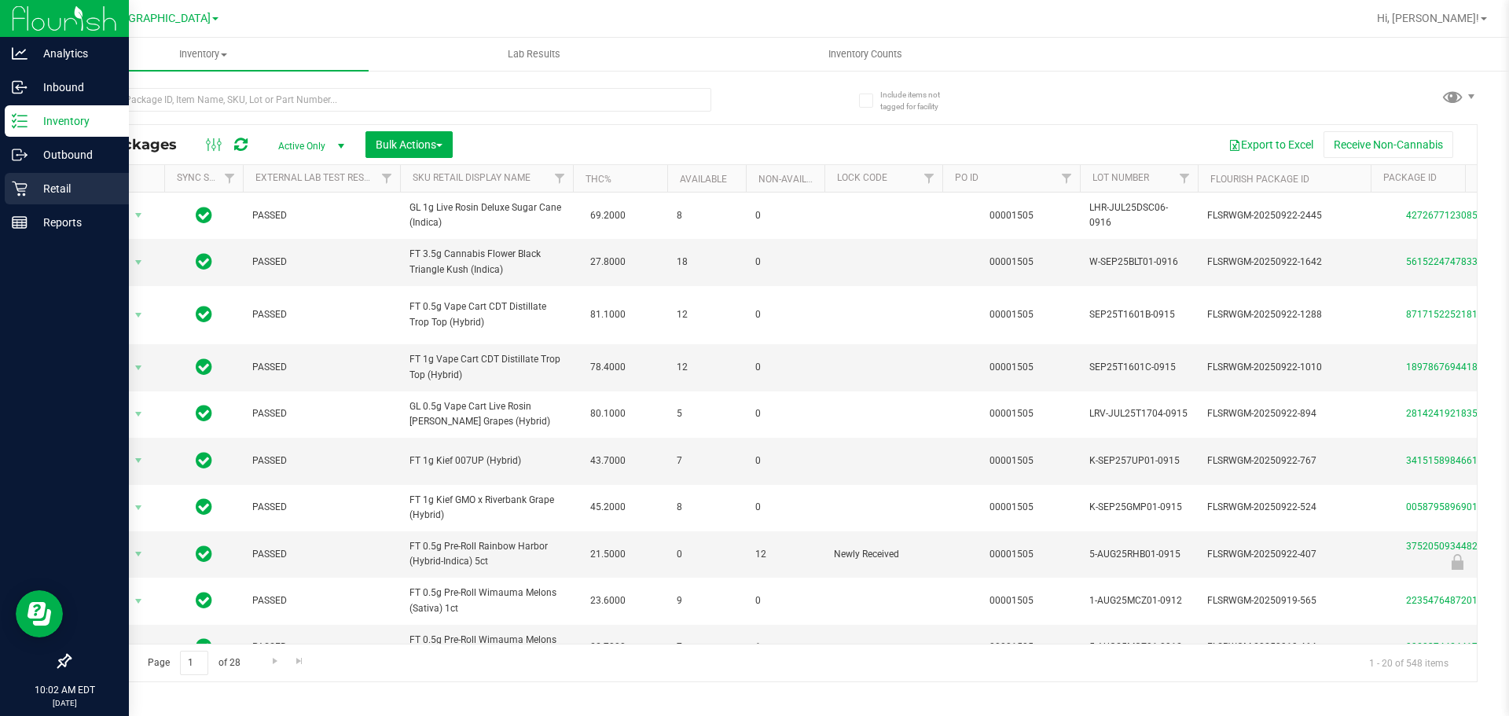
click at [31, 184] on p "Retail" at bounding box center [75, 188] width 94 height 19
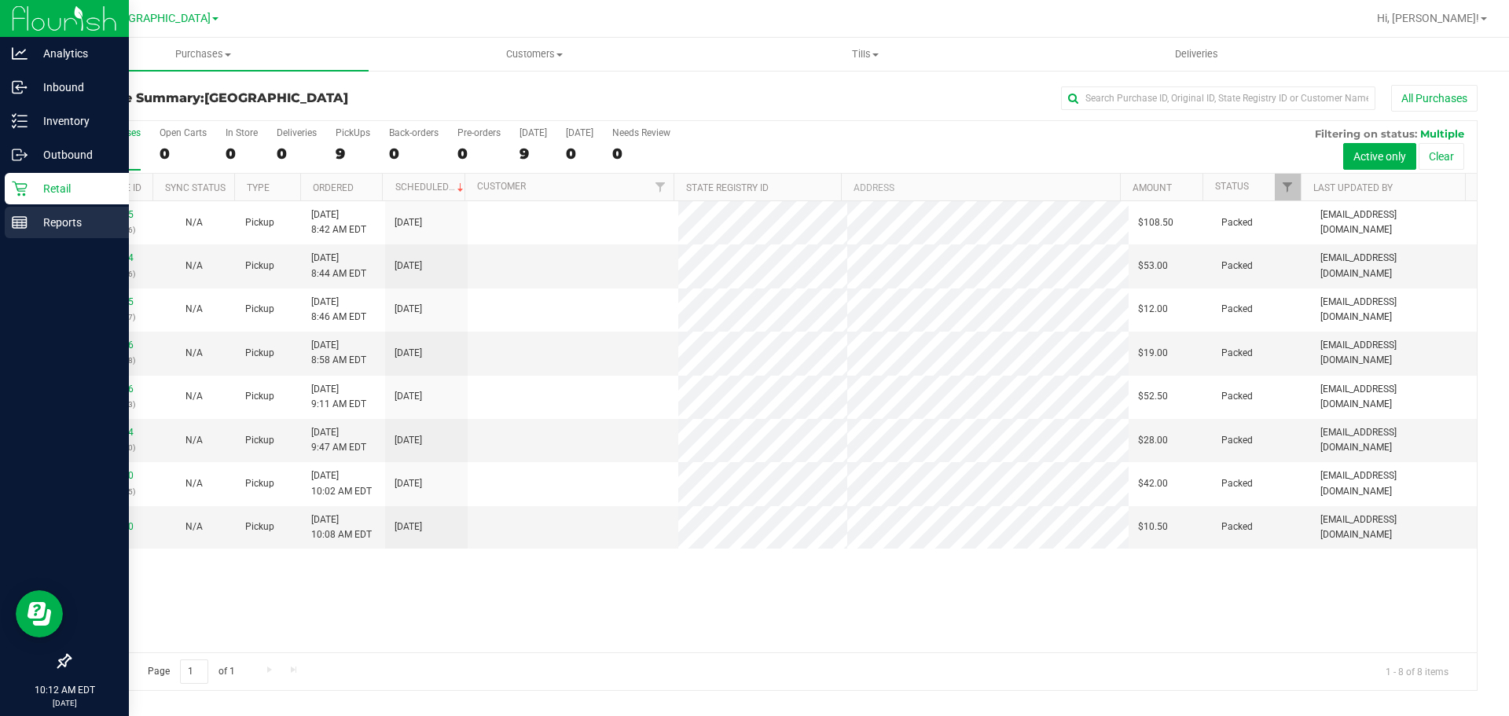
click at [54, 225] on p "Reports" at bounding box center [75, 222] width 94 height 19
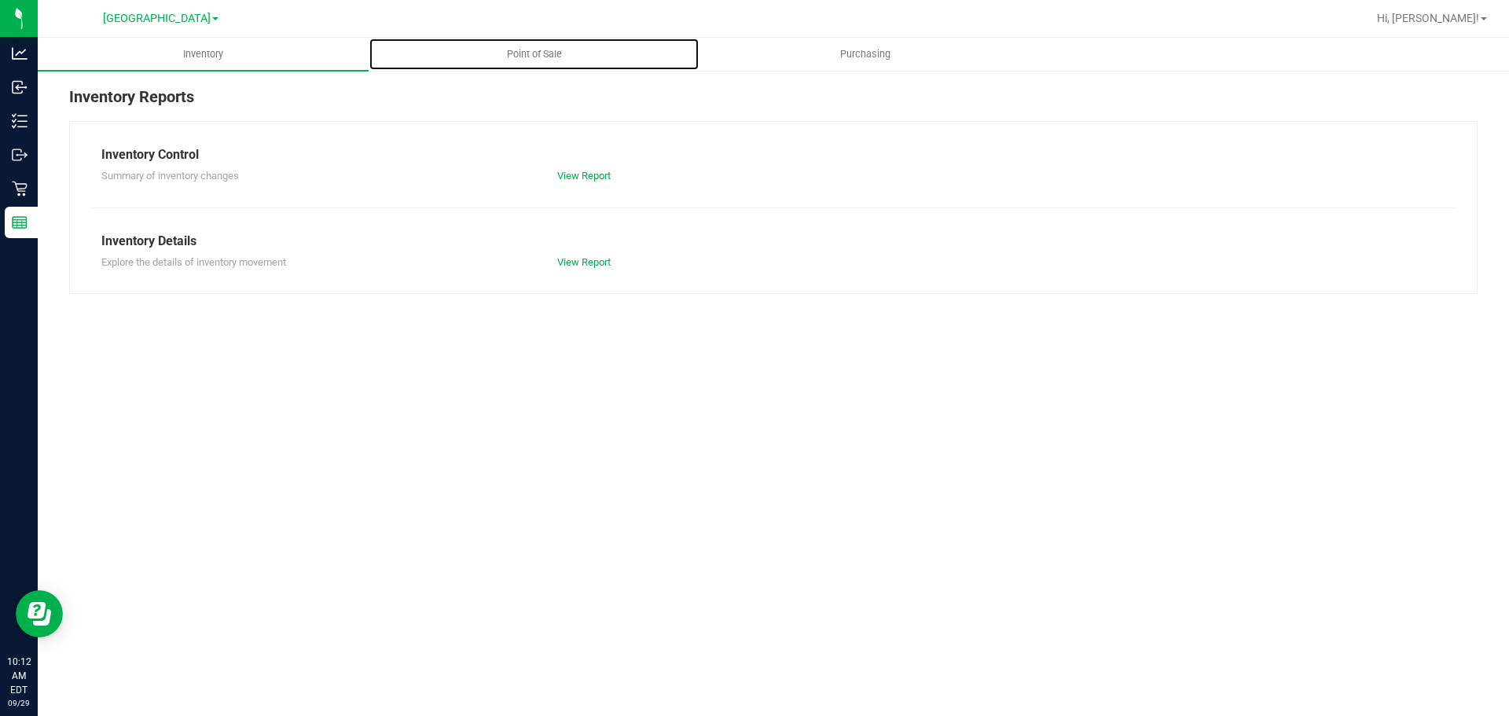
click at [501, 55] on span "Point of Sale" at bounding box center [534, 54] width 97 height 14
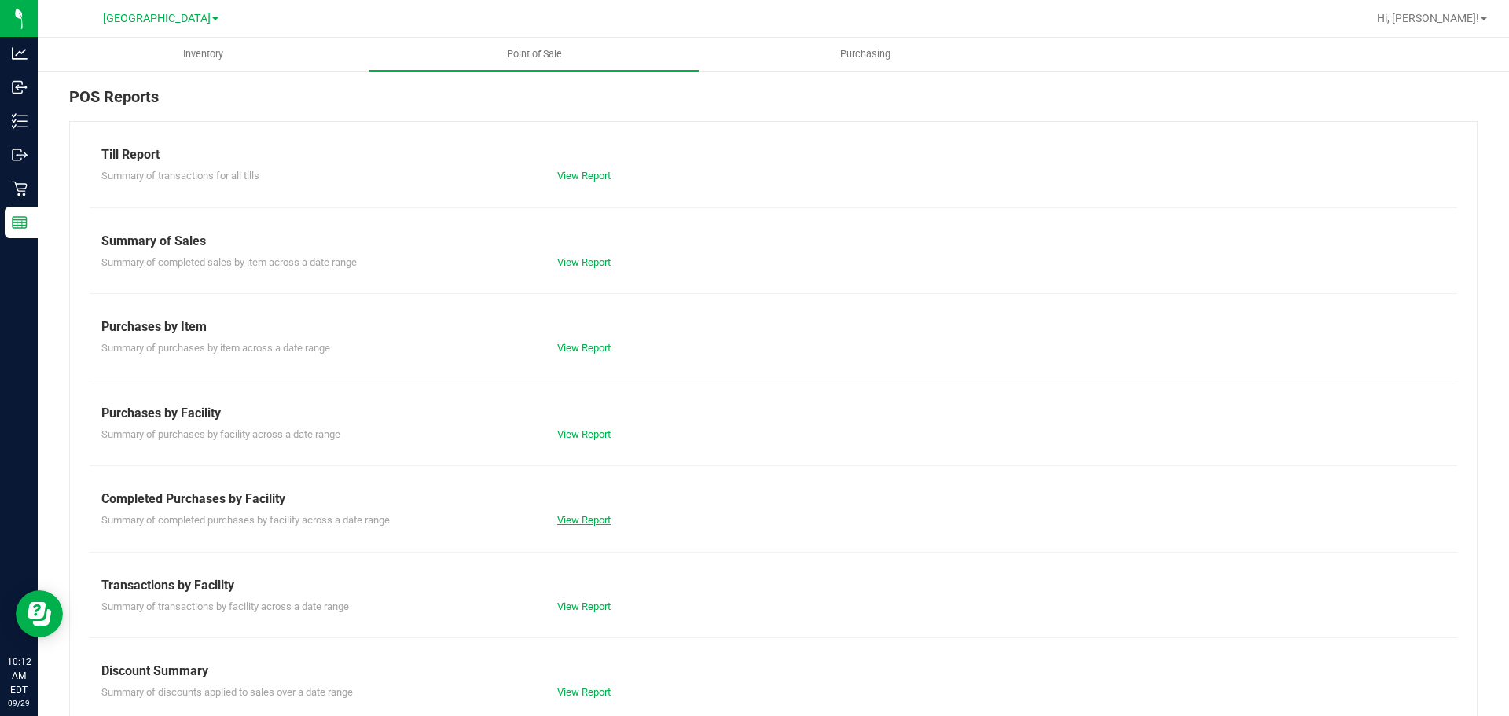
click at [586, 519] on link "View Report" at bounding box center [583, 520] width 53 height 12
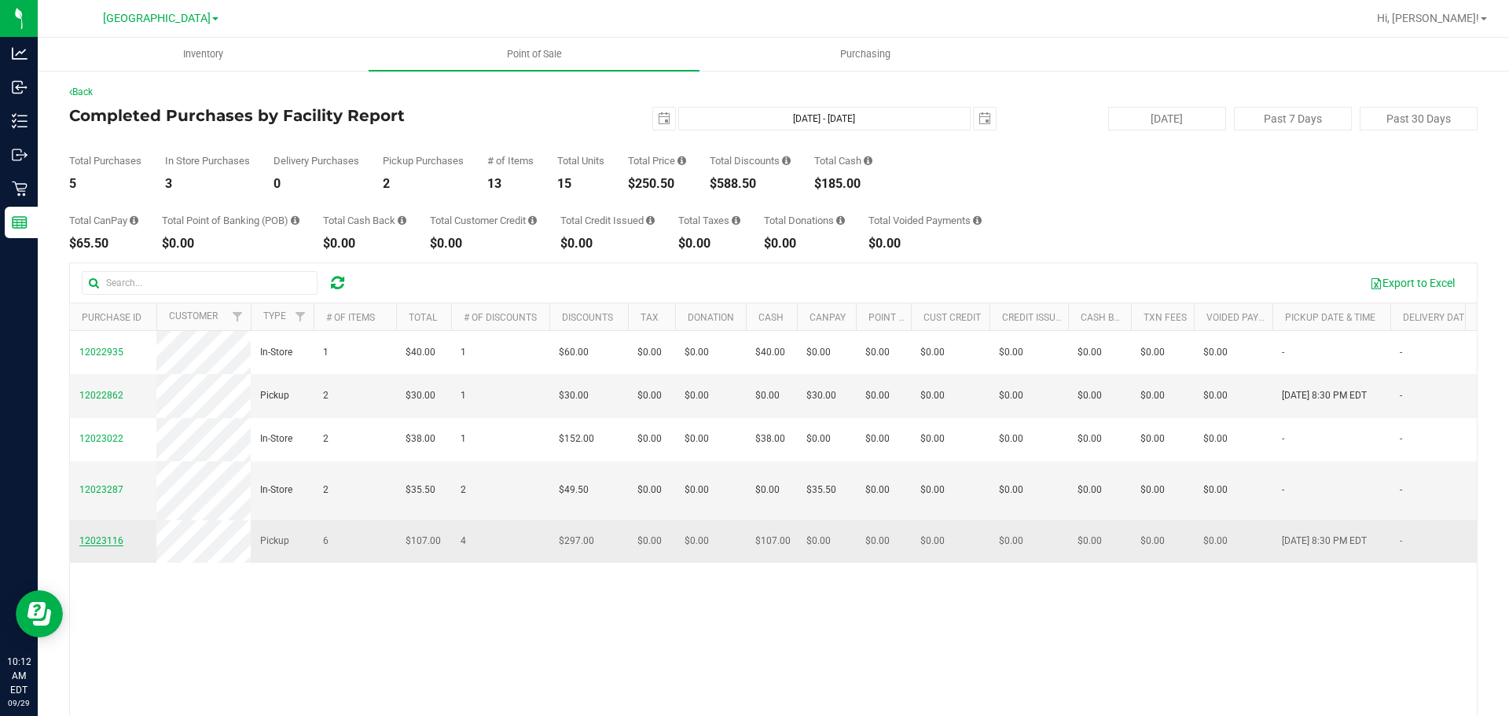
click at [99, 546] on span "12023116" at bounding box center [101, 540] width 44 height 11
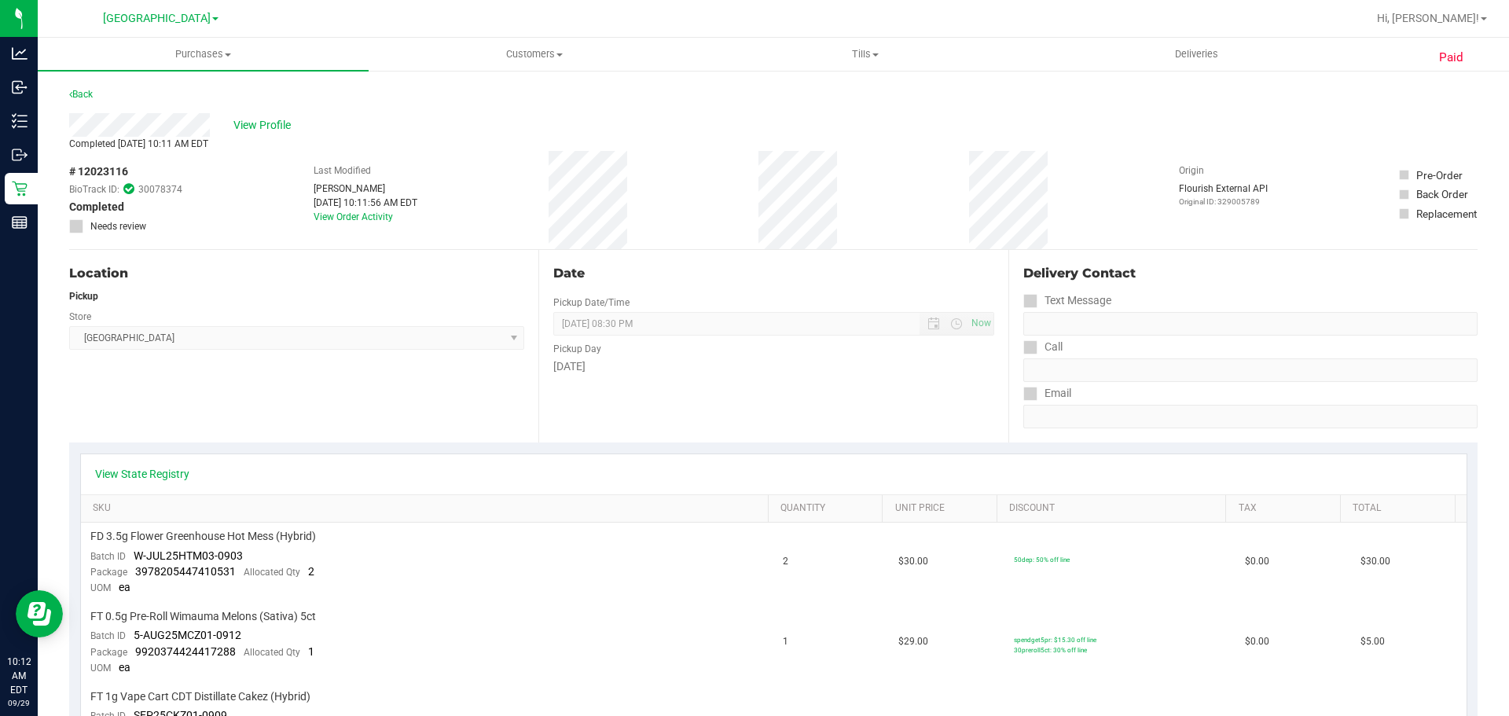
scroll to position [393, 0]
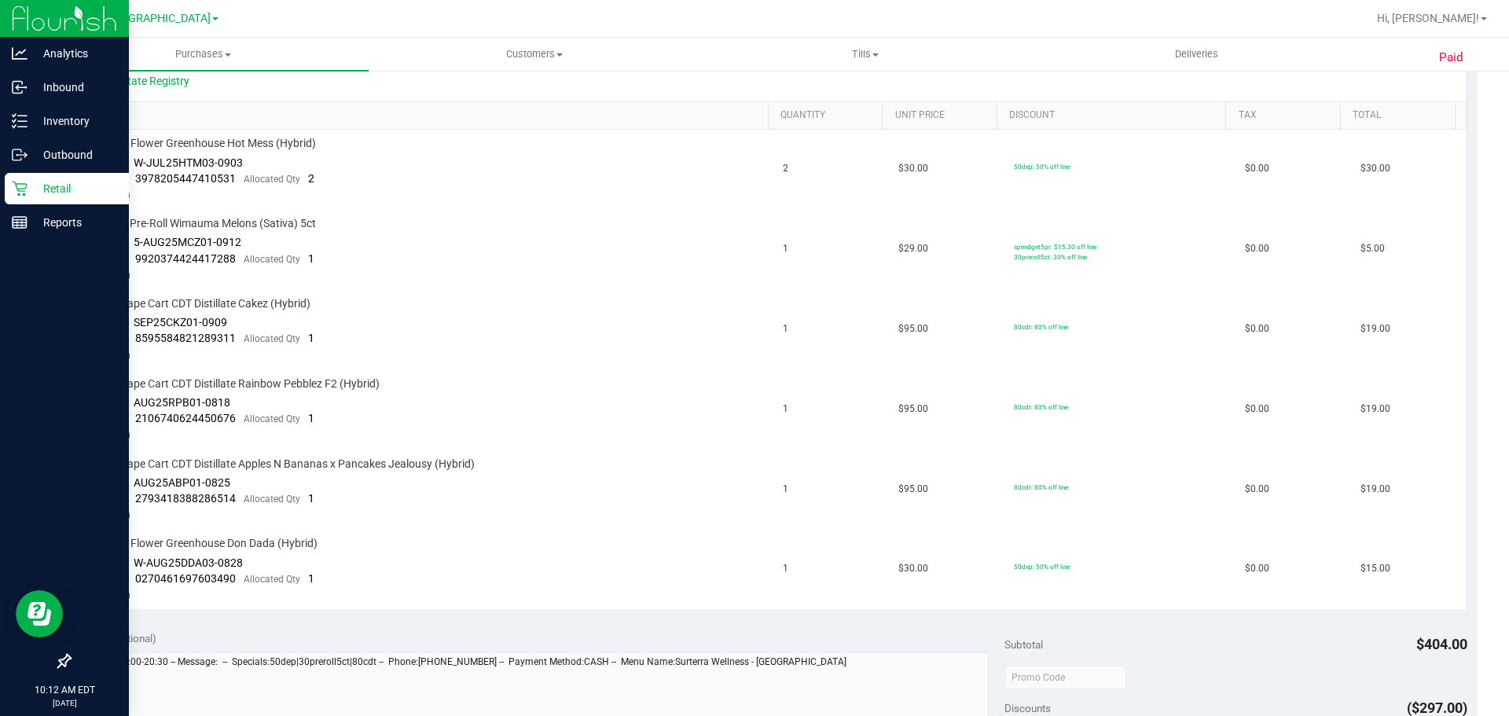
click at [30, 206] on link "Retail" at bounding box center [64, 190] width 129 height 34
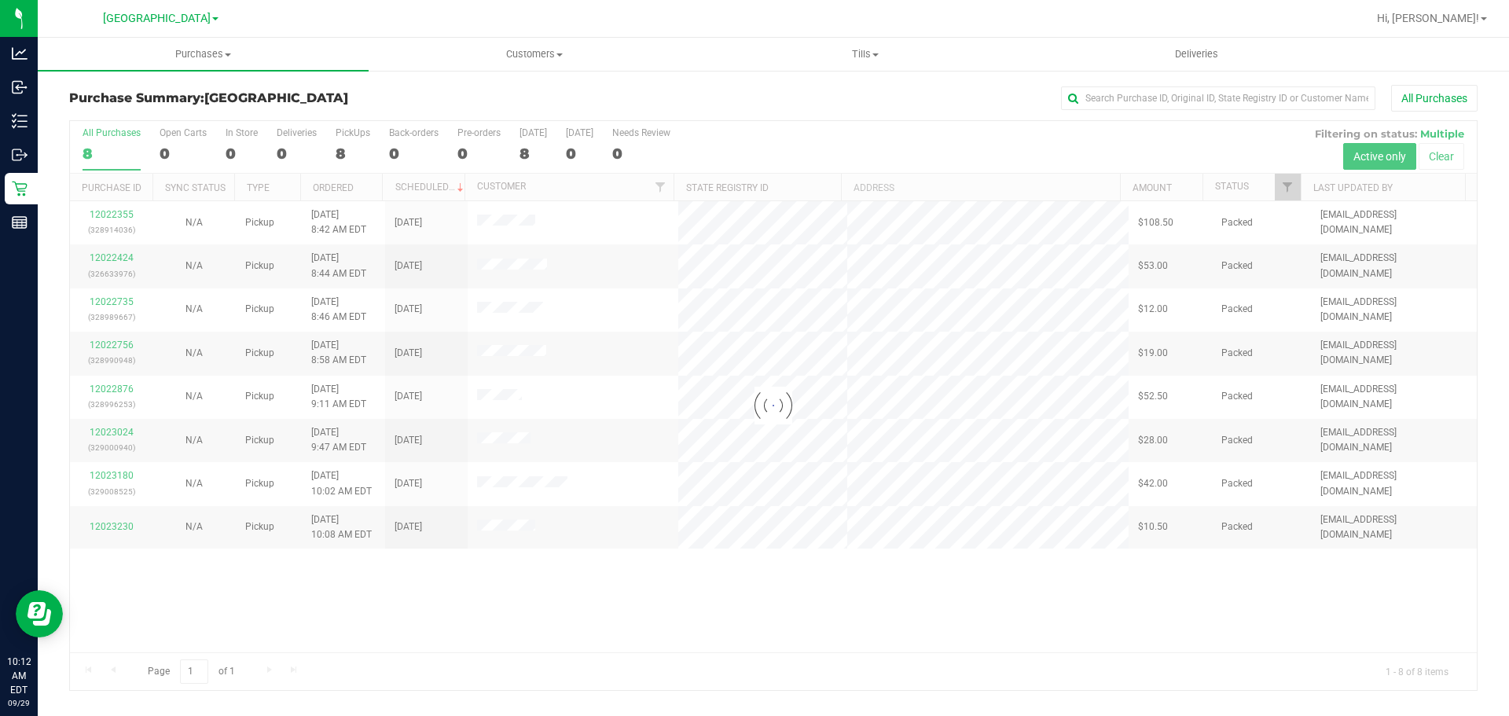
click at [623, 602] on div at bounding box center [773, 405] width 1407 height 569
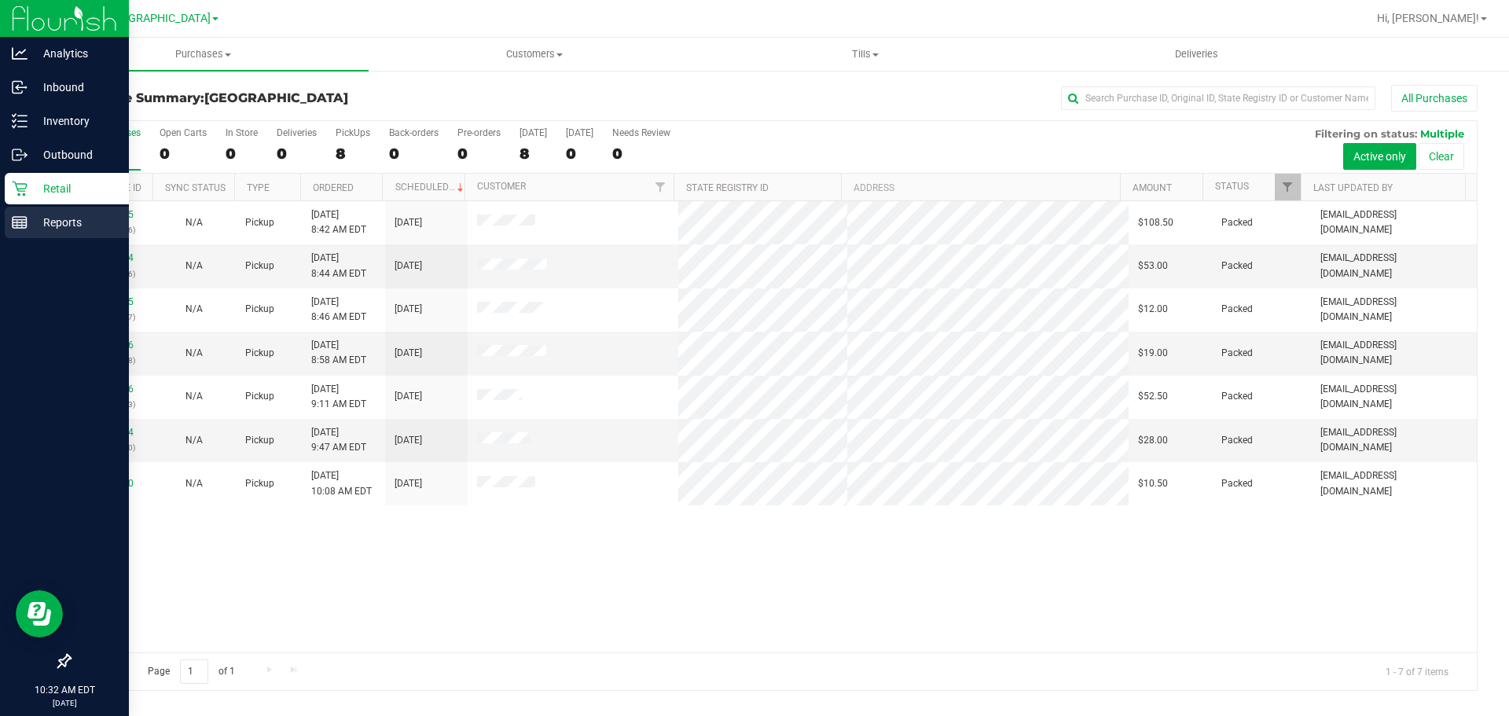
click at [12, 238] on link "Reports" at bounding box center [64, 224] width 129 height 34
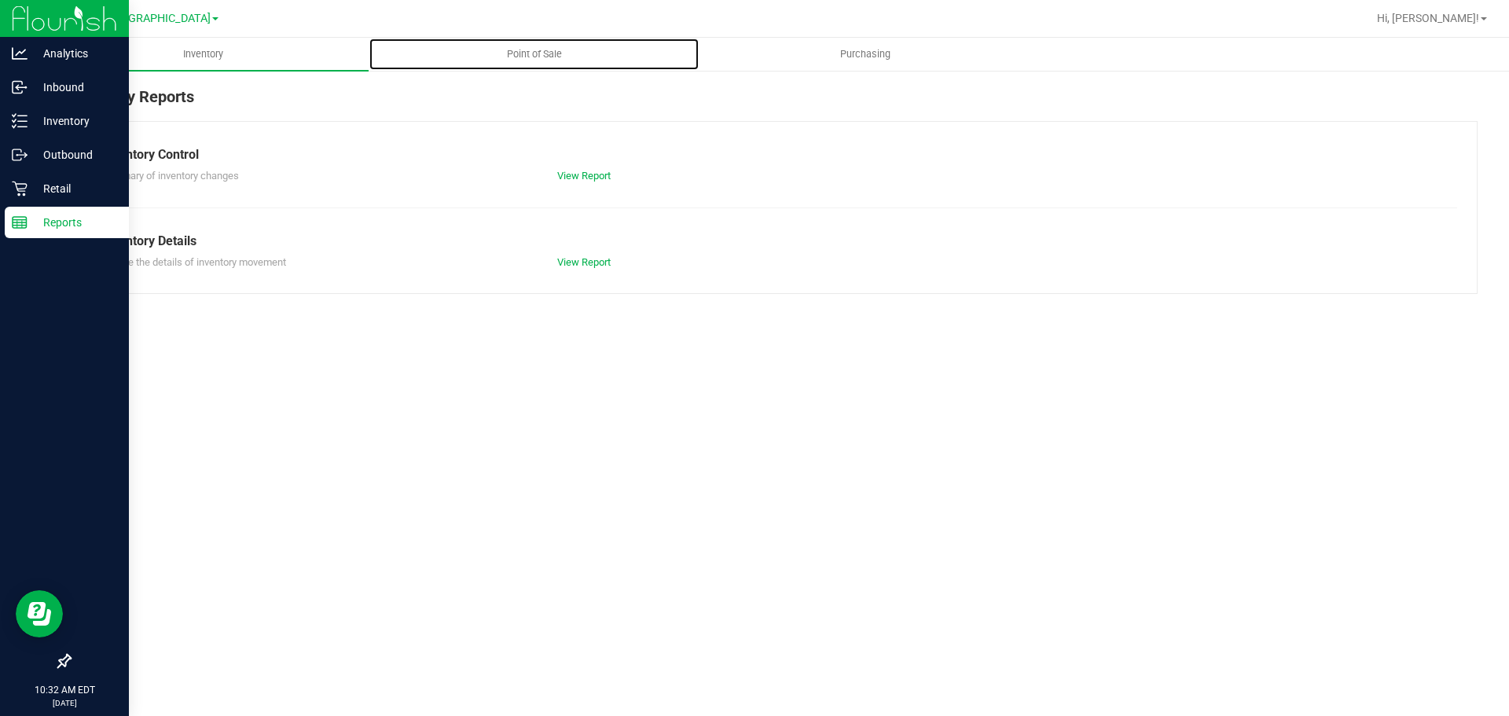
click at [525, 53] on span "Point of Sale" at bounding box center [534, 54] width 97 height 14
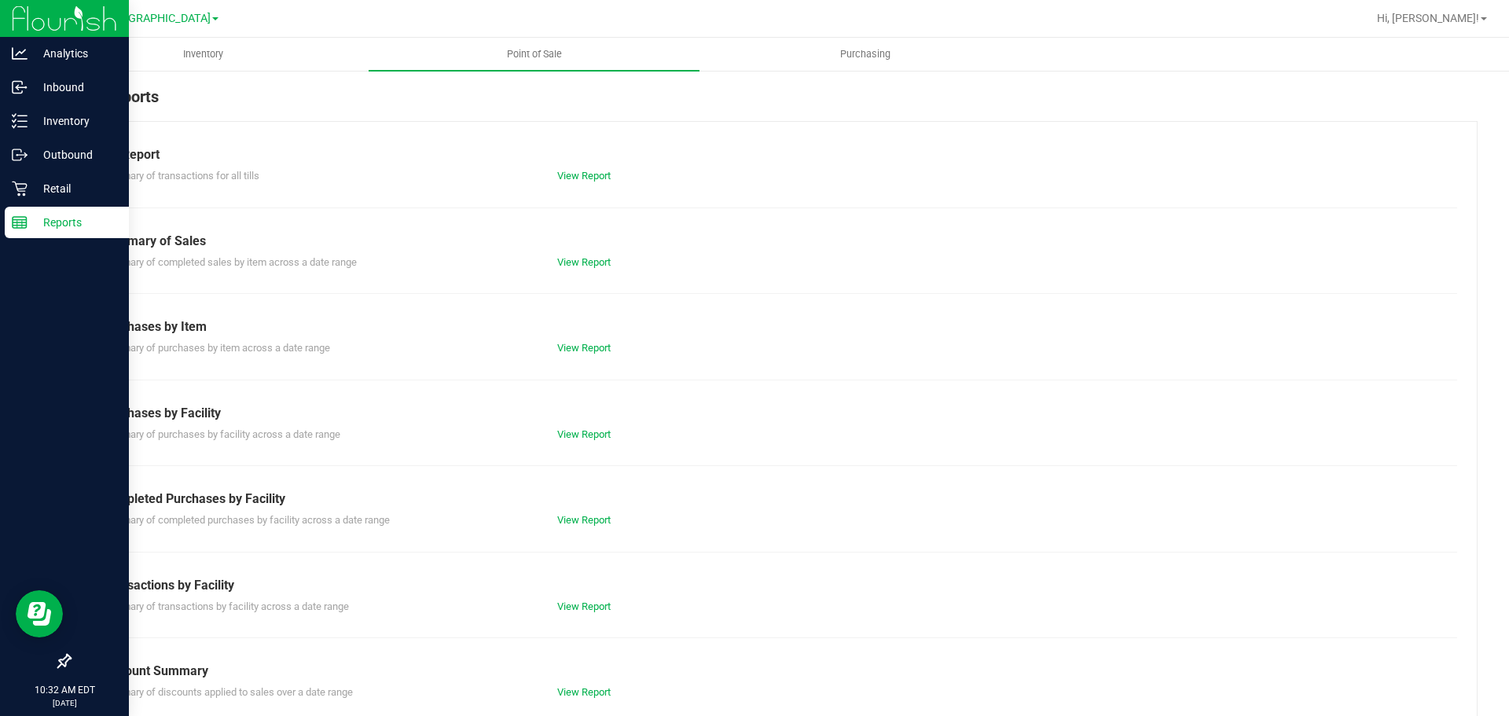
click at [586, 530] on div "Till Report Summary of transactions for all tills View Report Summary of Sales …" at bounding box center [773, 465] width 1408 height 689
click at [585, 520] on link "View Report" at bounding box center [583, 520] width 53 height 12
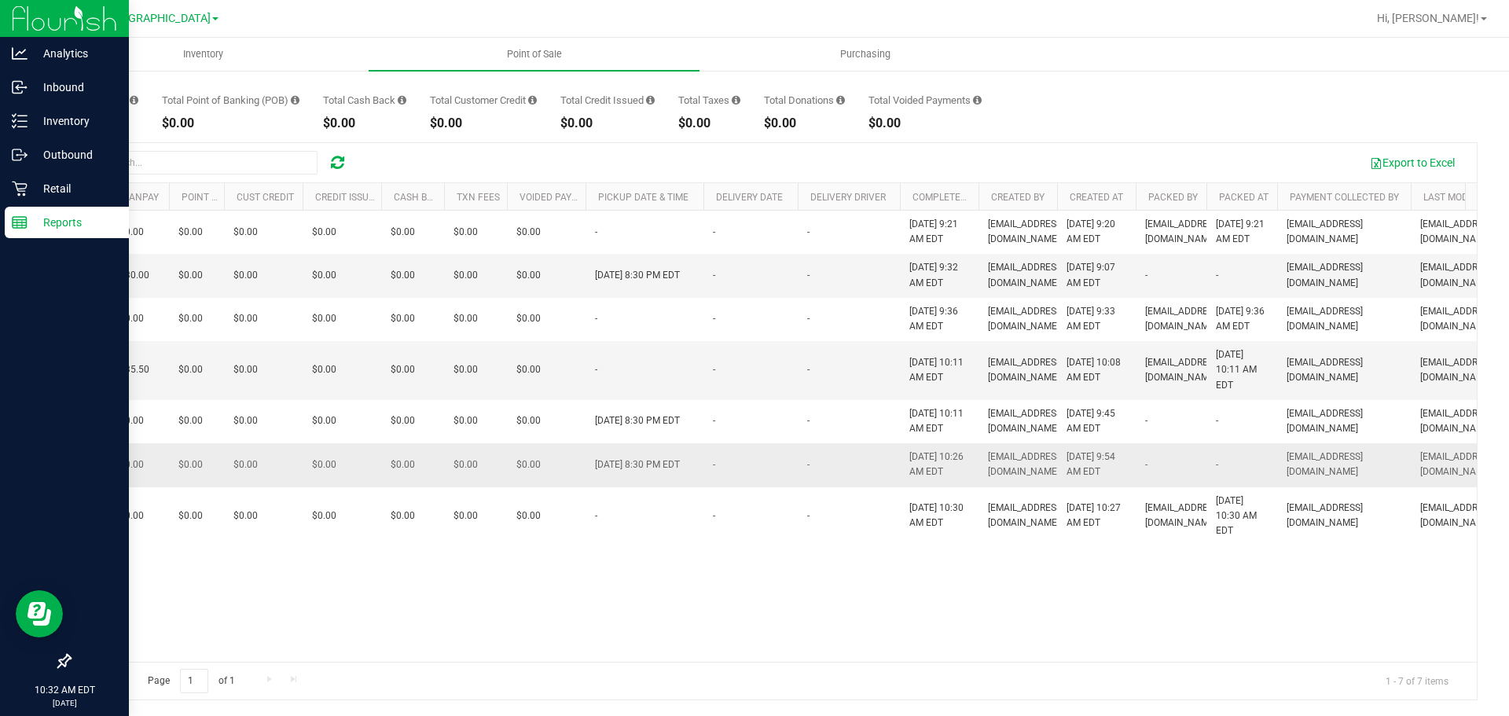
scroll to position [0, 864]
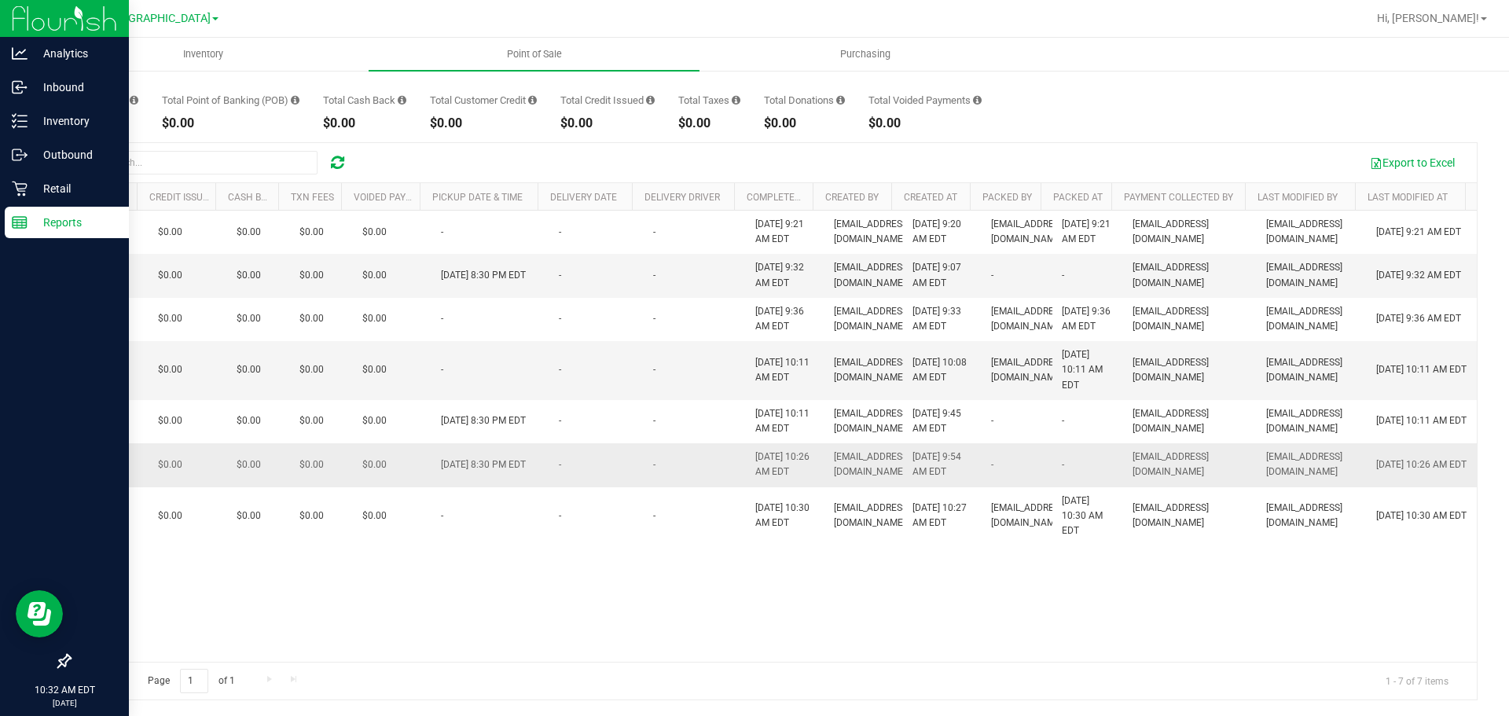
drag, startPoint x: 693, startPoint y: 519, endPoint x: 916, endPoint y: 510, distance: 223.4
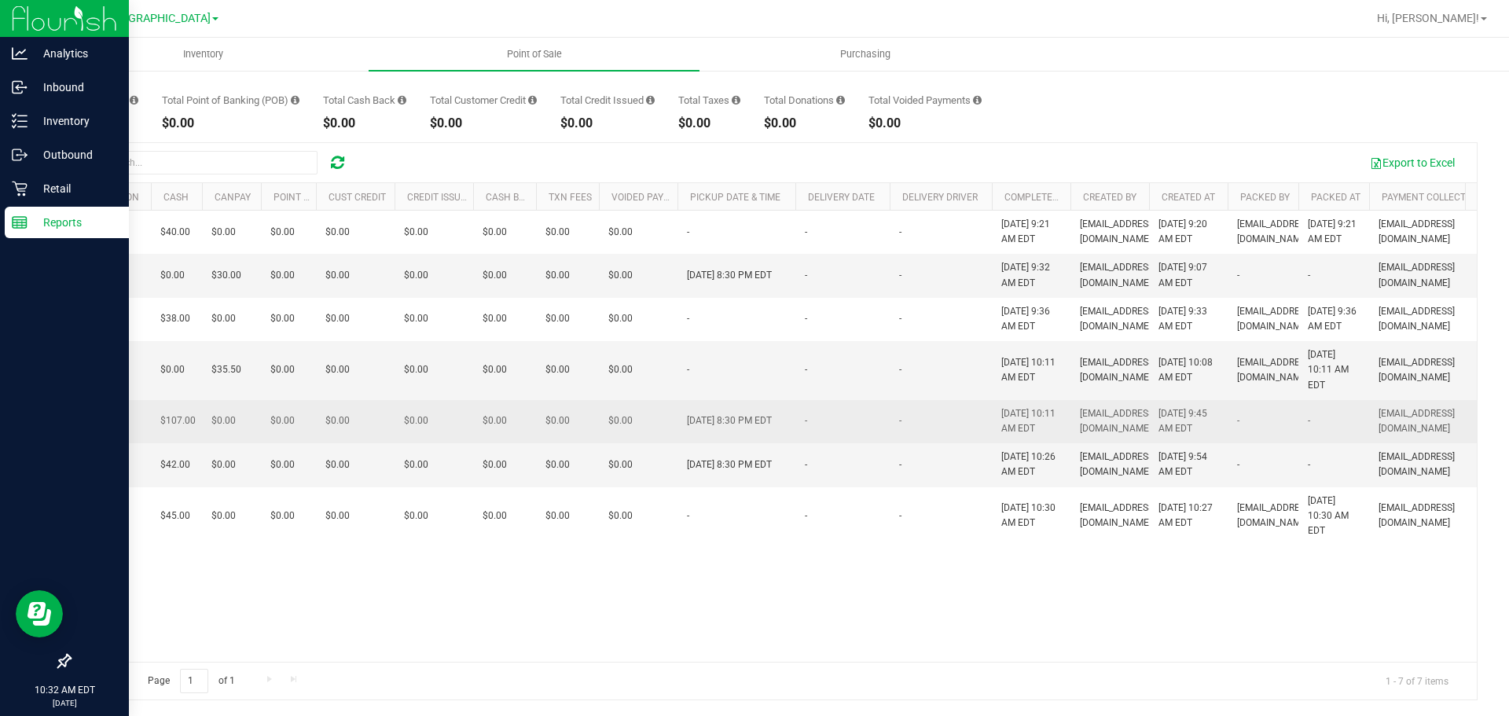
scroll to position [0, 0]
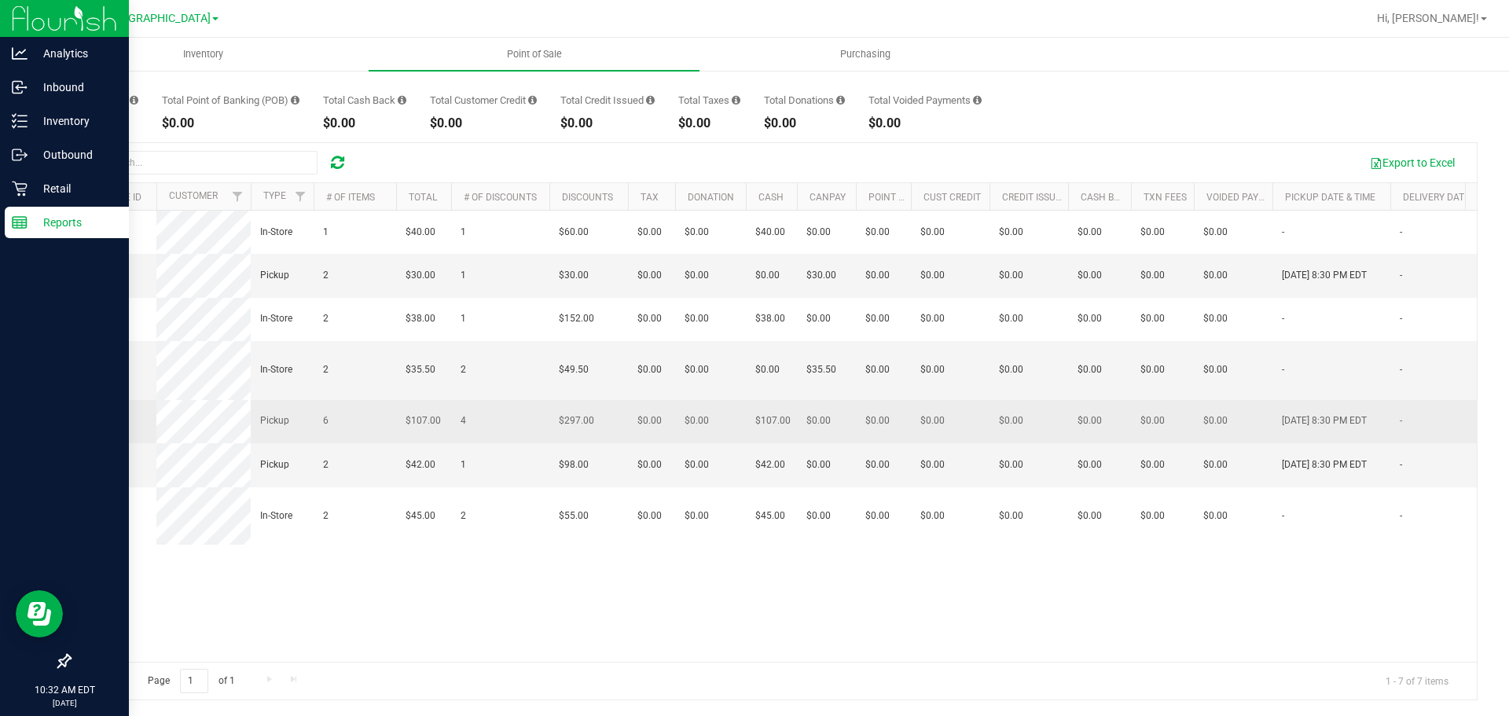
drag, startPoint x: 919, startPoint y: 510, endPoint x: 493, endPoint y: 467, distance: 428.1
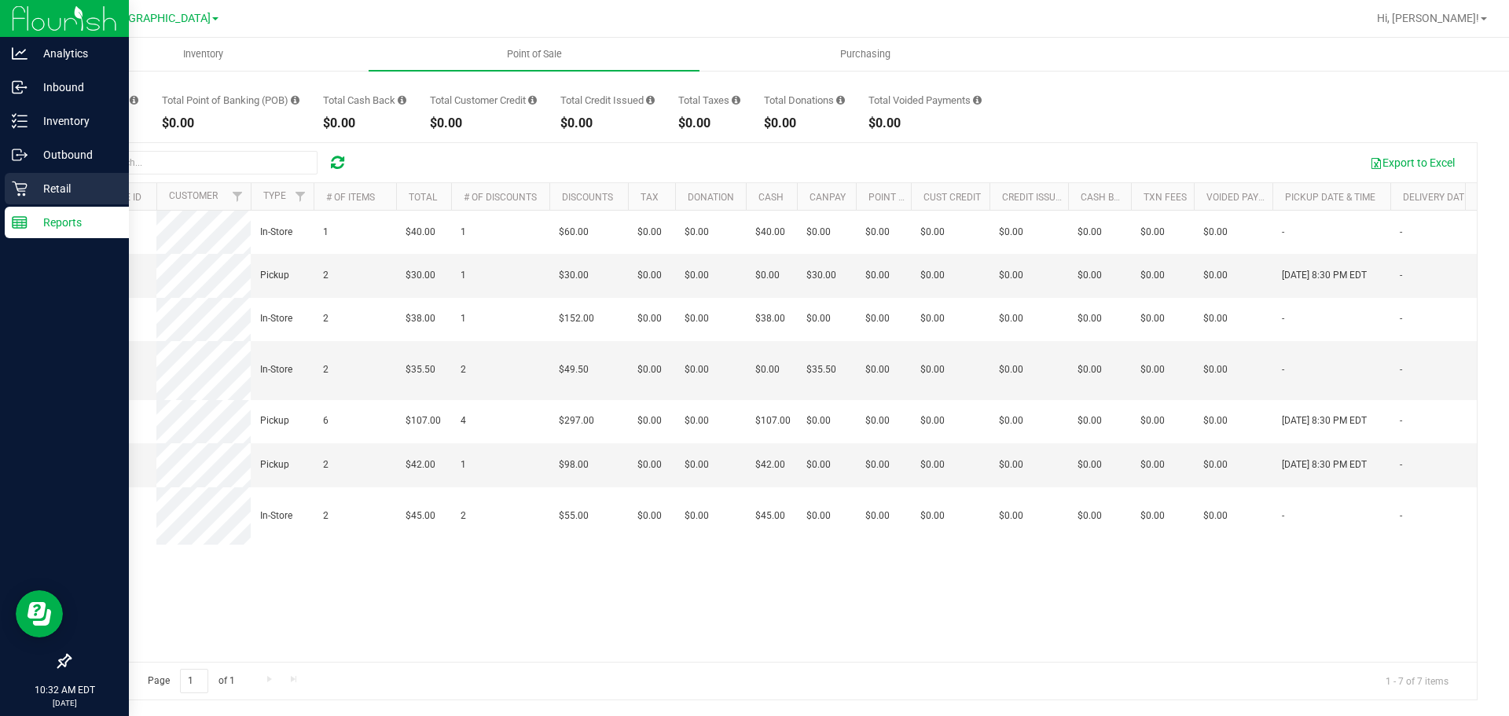
click at [60, 184] on p "Retail" at bounding box center [75, 188] width 94 height 19
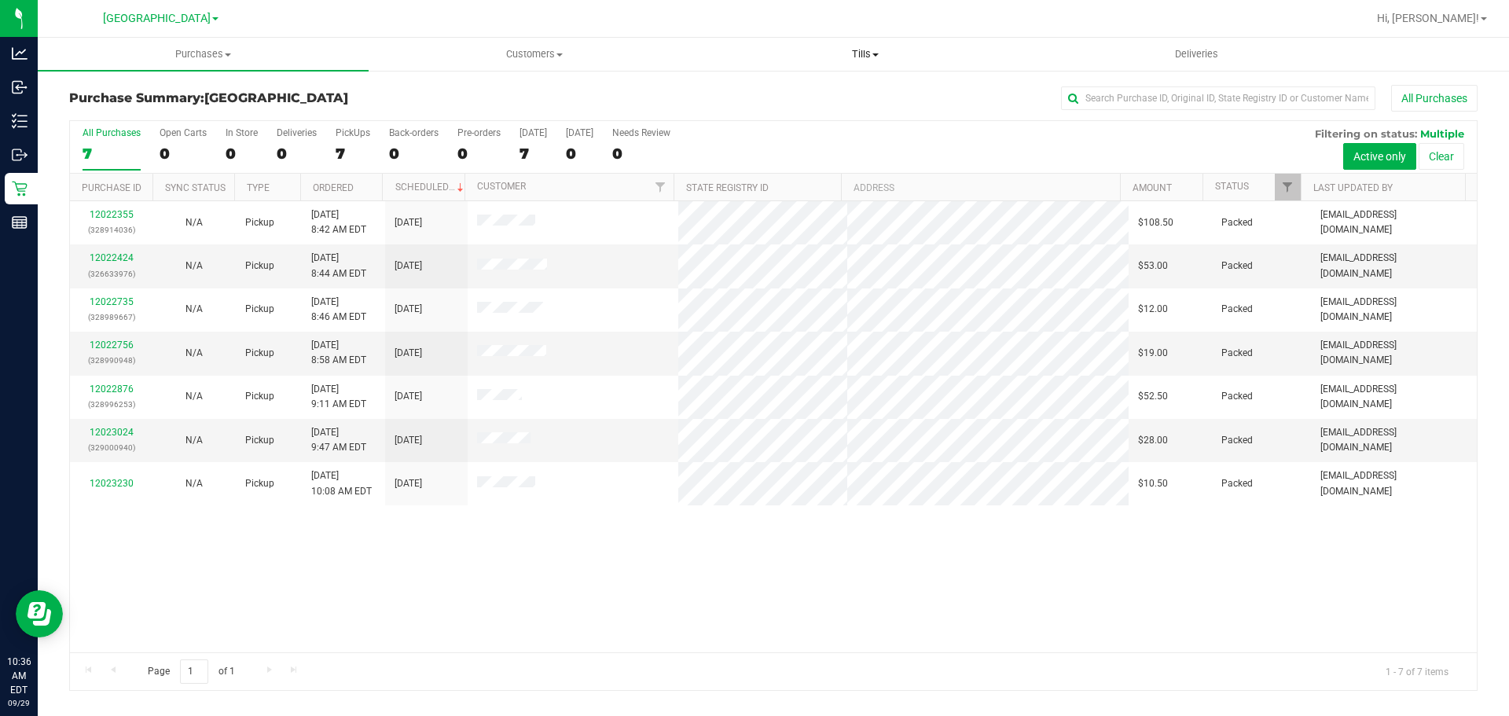
click at [849, 67] on uib-tab-heading "Tills Manage tills Reconcile e-payments" at bounding box center [864, 54] width 329 height 31
click at [808, 87] on li "Manage tills" at bounding box center [864, 95] width 331 height 19
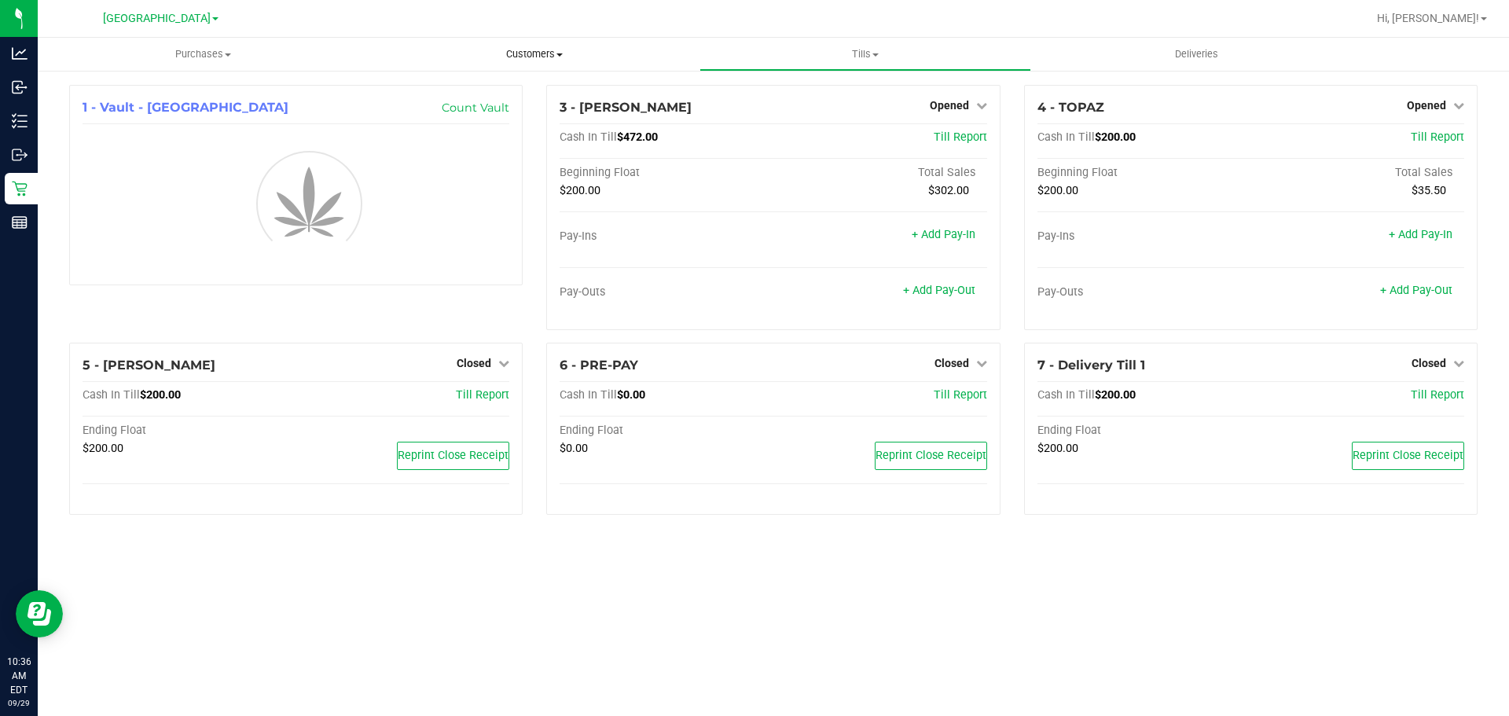
click at [545, 61] on span "Customers" at bounding box center [533, 54] width 329 height 14
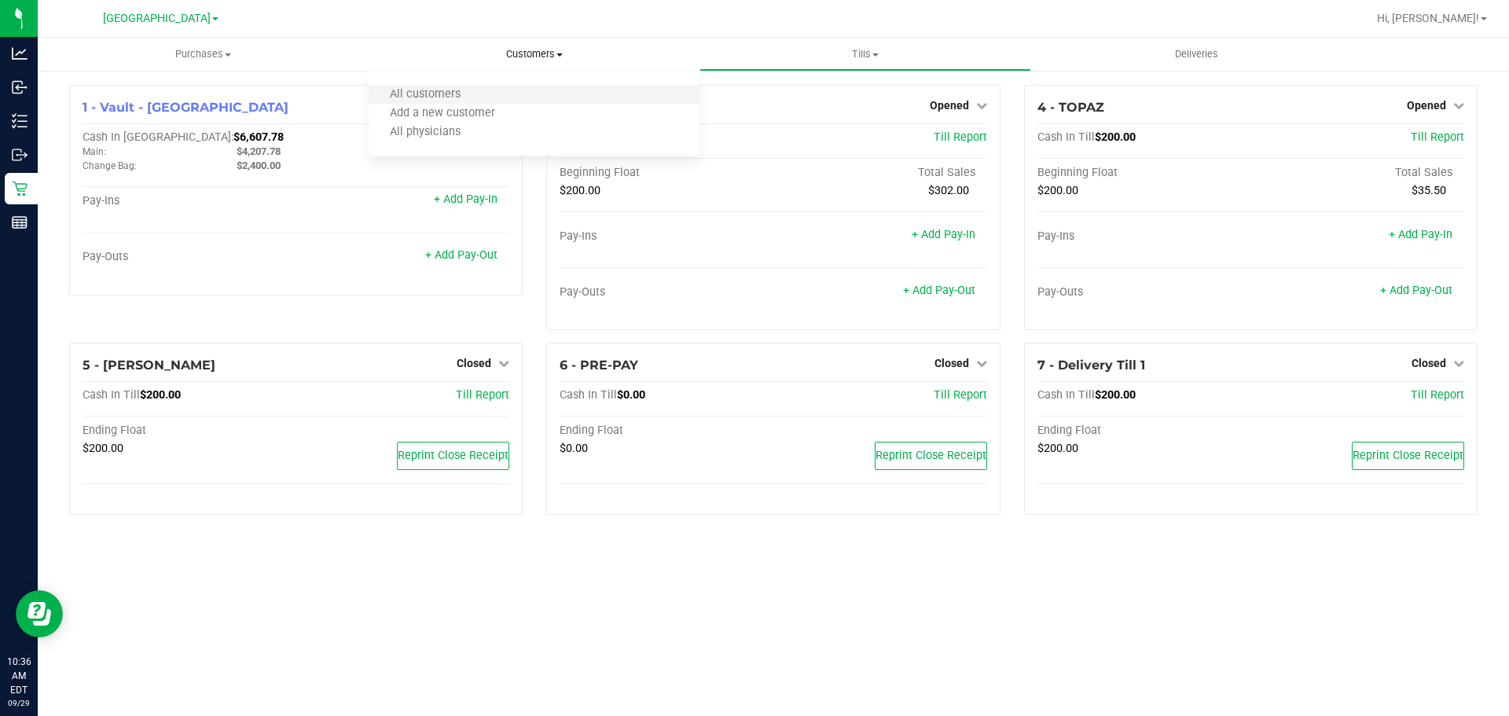
click at [560, 94] on li "All customers" at bounding box center [534, 95] width 331 height 19
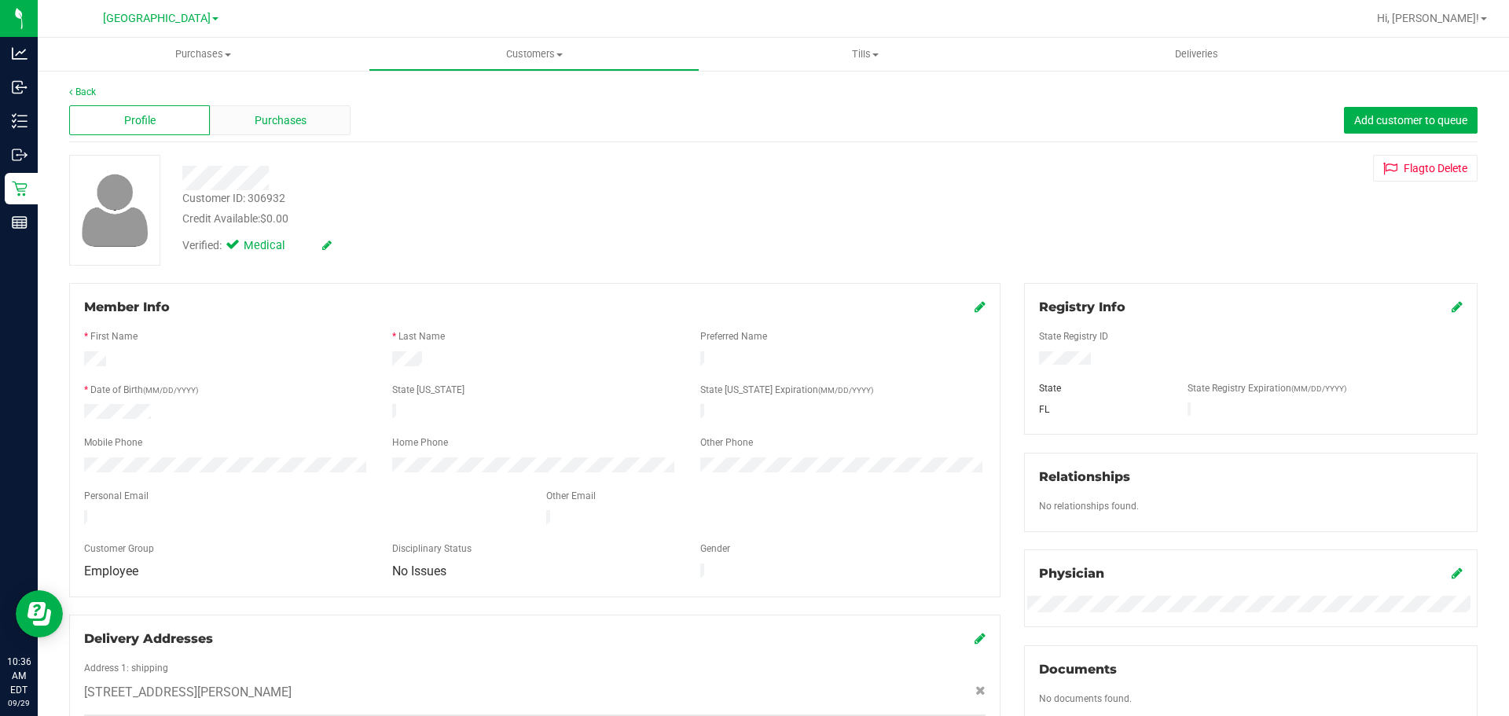
click at [237, 111] on div "Purchases" at bounding box center [280, 120] width 141 height 30
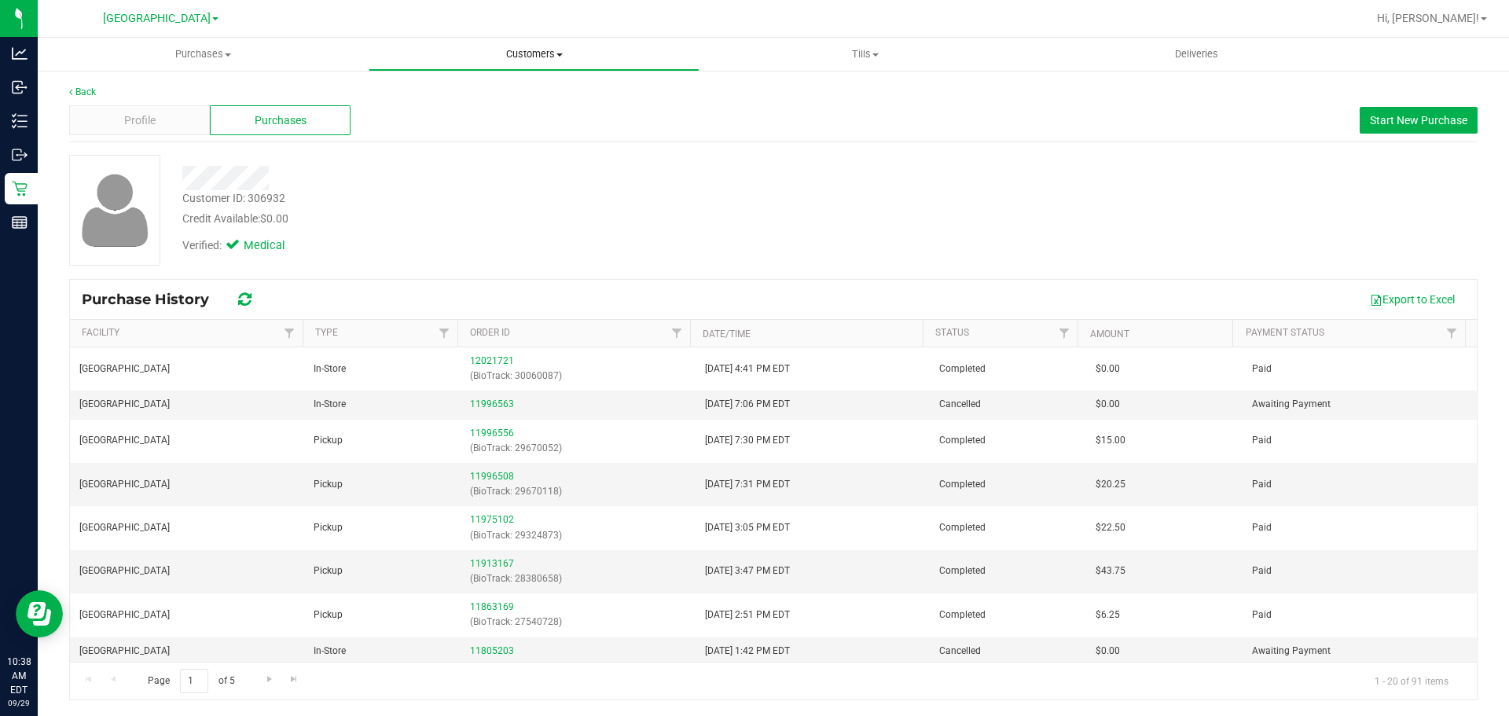
click at [512, 68] on uib-tab-heading "Customers All customers Add a new customer All physicians" at bounding box center [533, 54] width 329 height 31
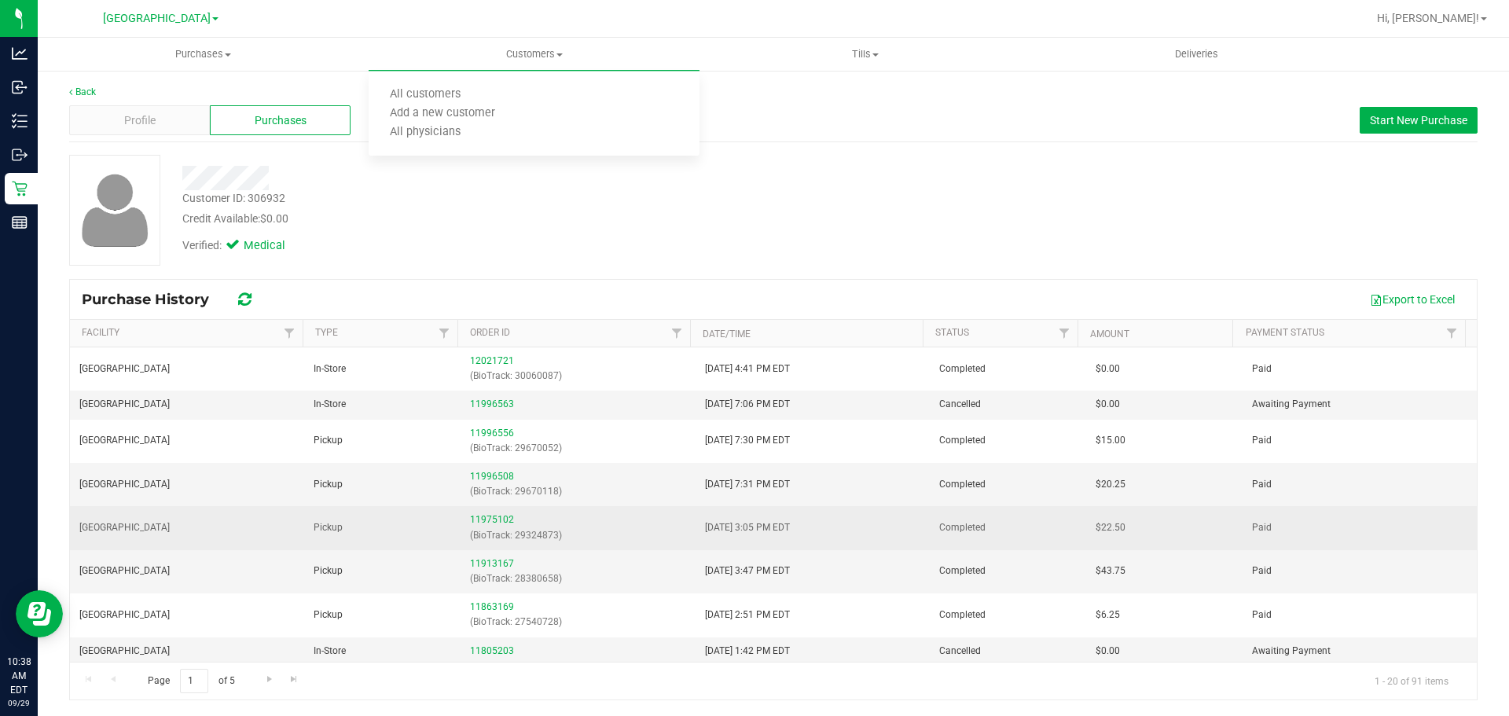
click at [817, 538] on td "9/19/2025 3:05 PM EDT" at bounding box center [813, 527] width 234 height 43
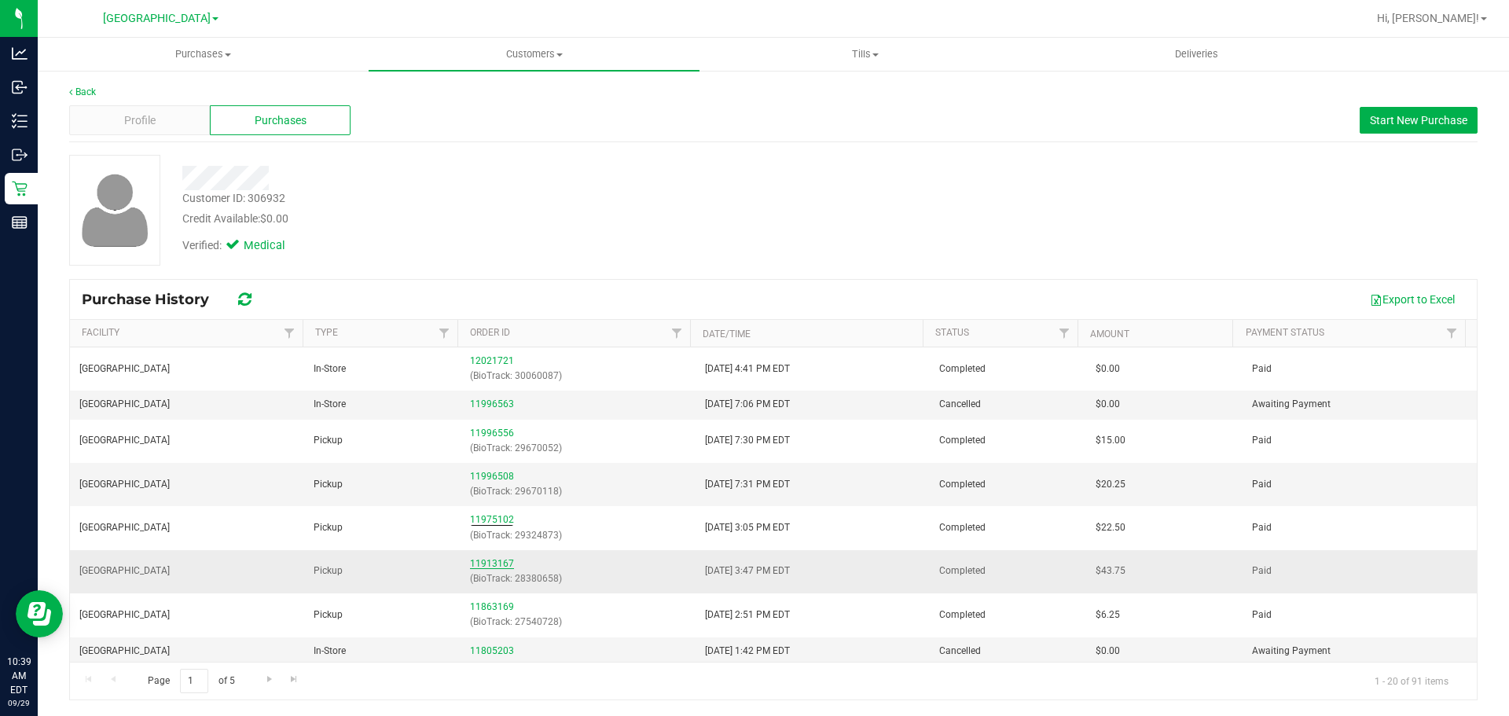
click at [491, 561] on link "11913167" at bounding box center [492, 563] width 44 height 11
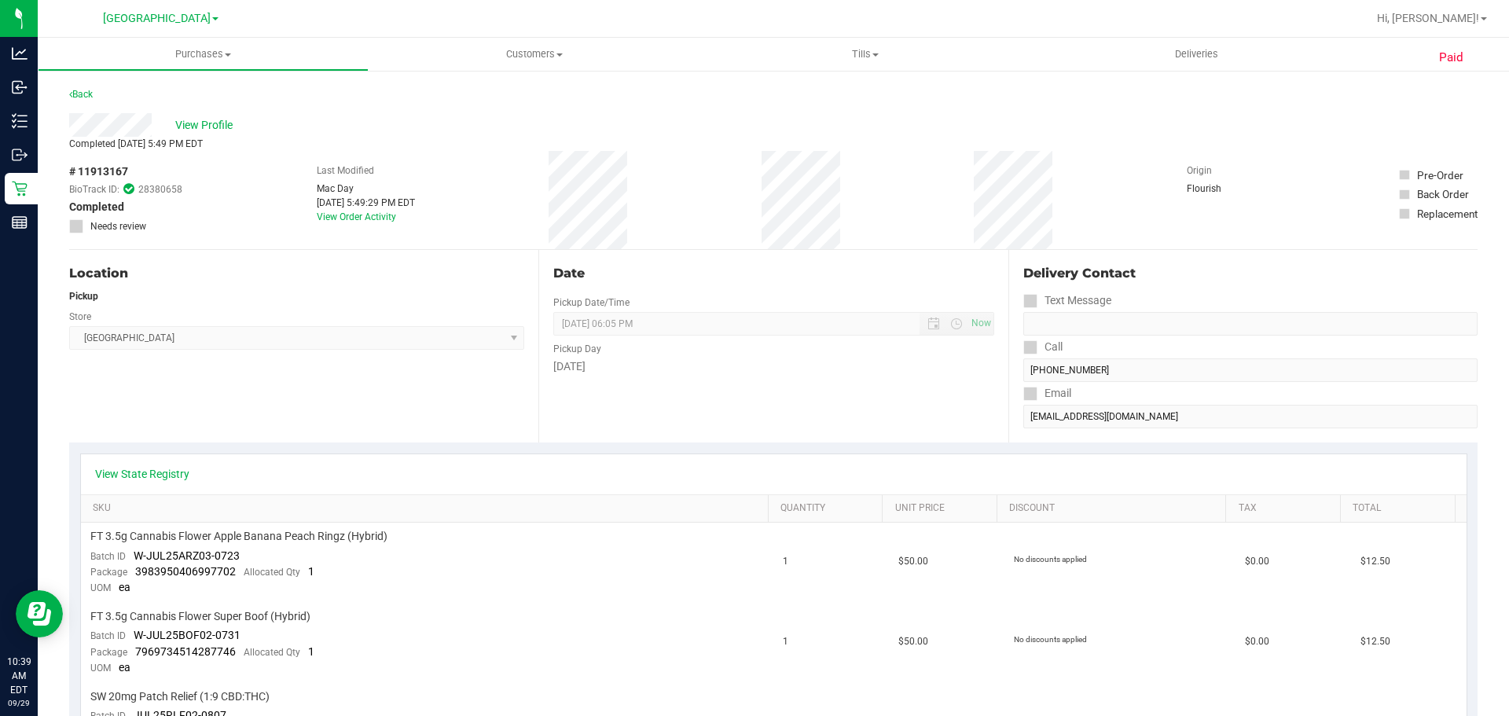
scroll to position [472, 0]
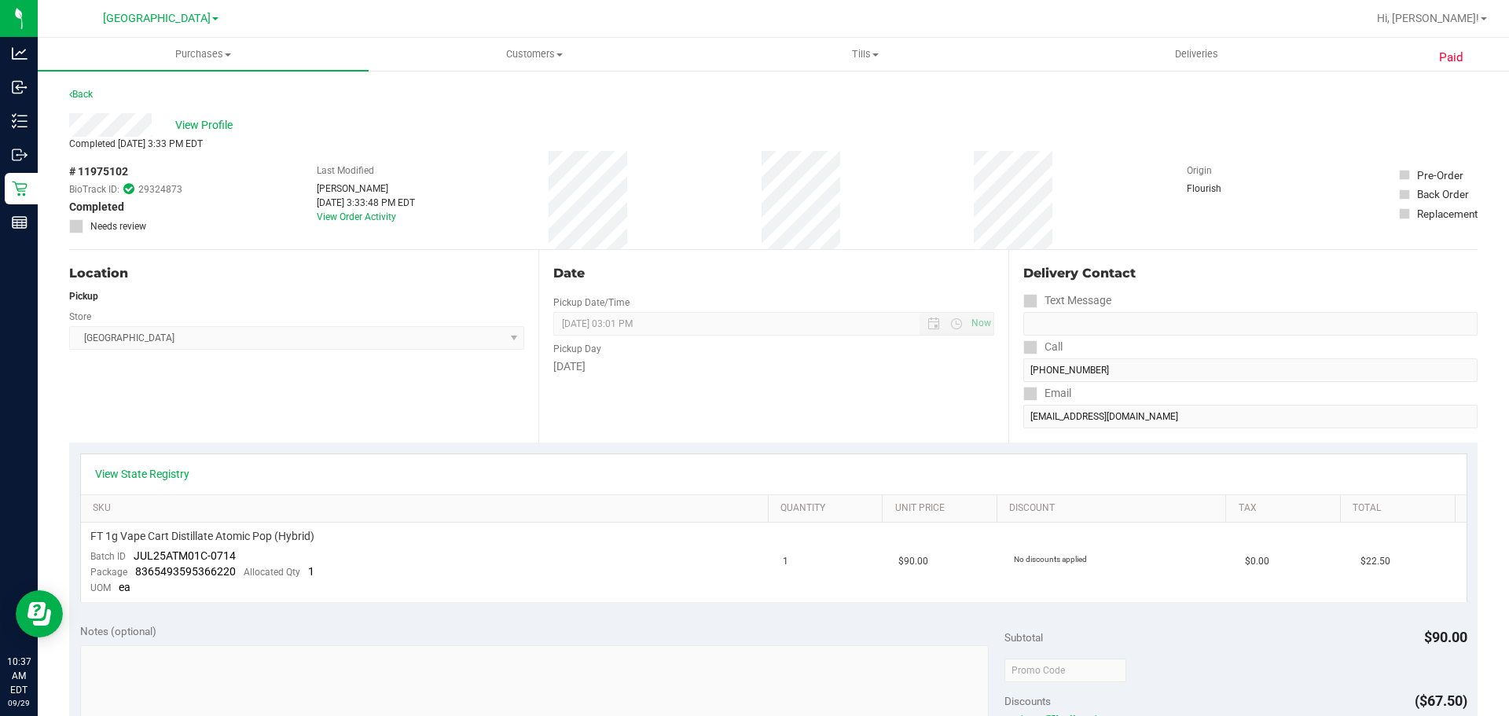
click at [116, 174] on span "# 11975102" at bounding box center [98, 171] width 59 height 17
copy span "11975102"
click at [105, 171] on span "# 11996556" at bounding box center [98, 171] width 59 height 17
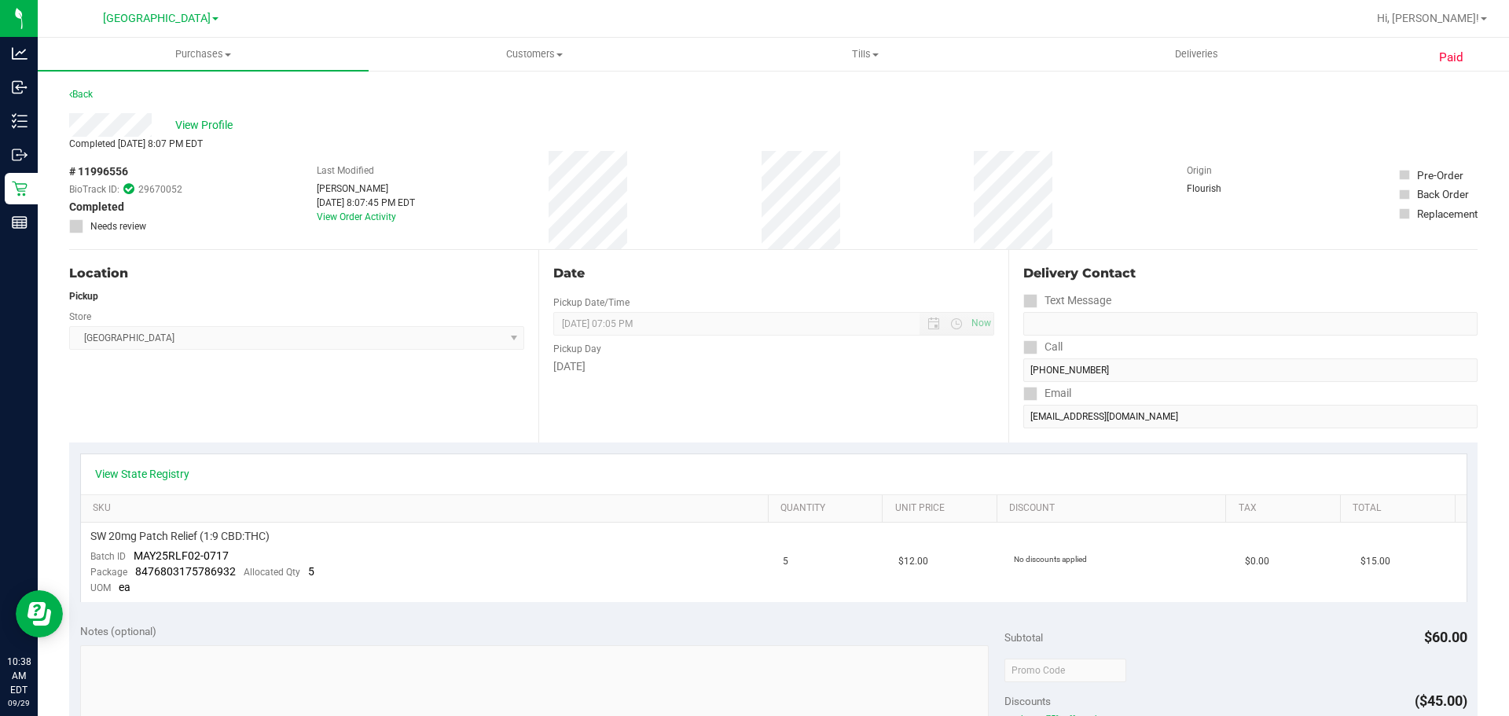
copy span "11996556"
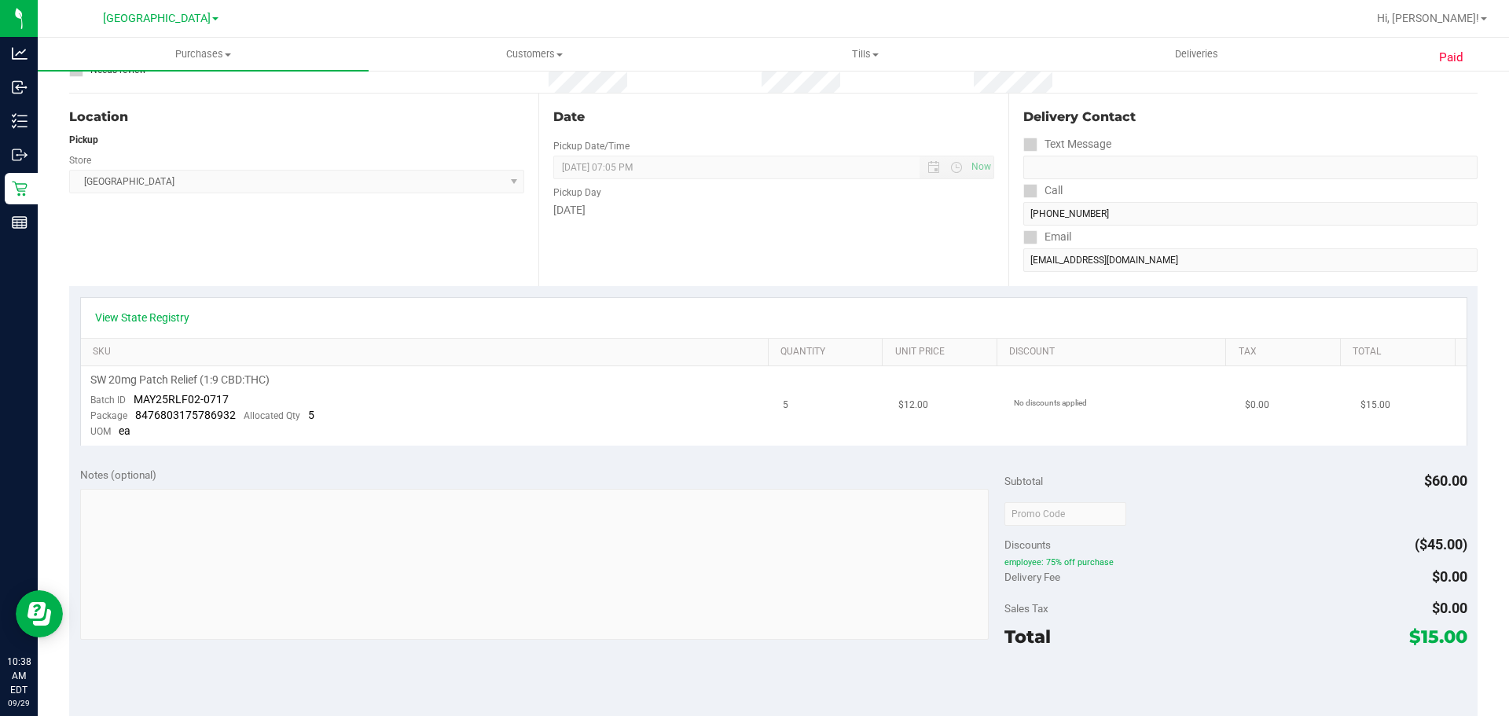
scroll to position [157, 0]
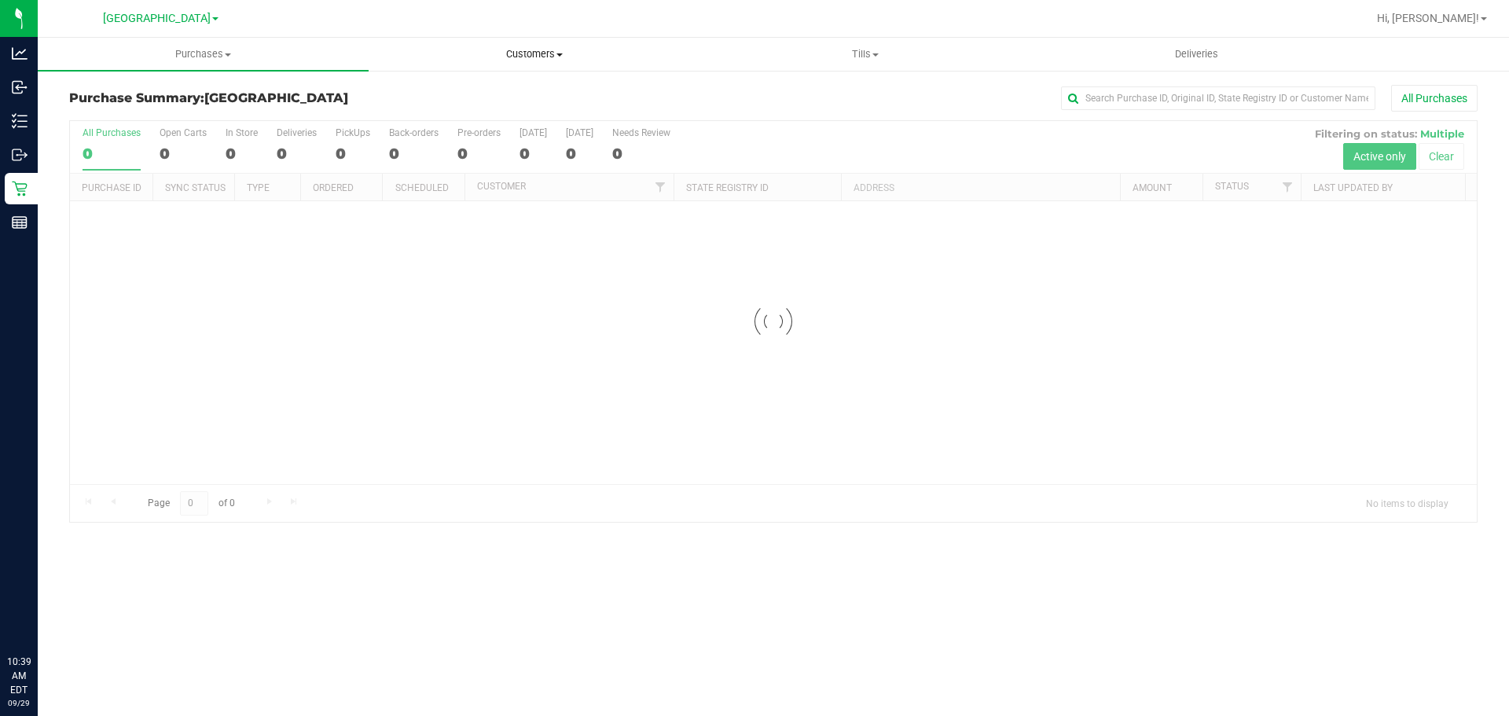
click at [556, 42] on uib-tab-heading "Customers All customers Add a new customer All physicians" at bounding box center [533, 54] width 329 height 31
click at [533, 92] on li "All customers" at bounding box center [534, 95] width 331 height 19
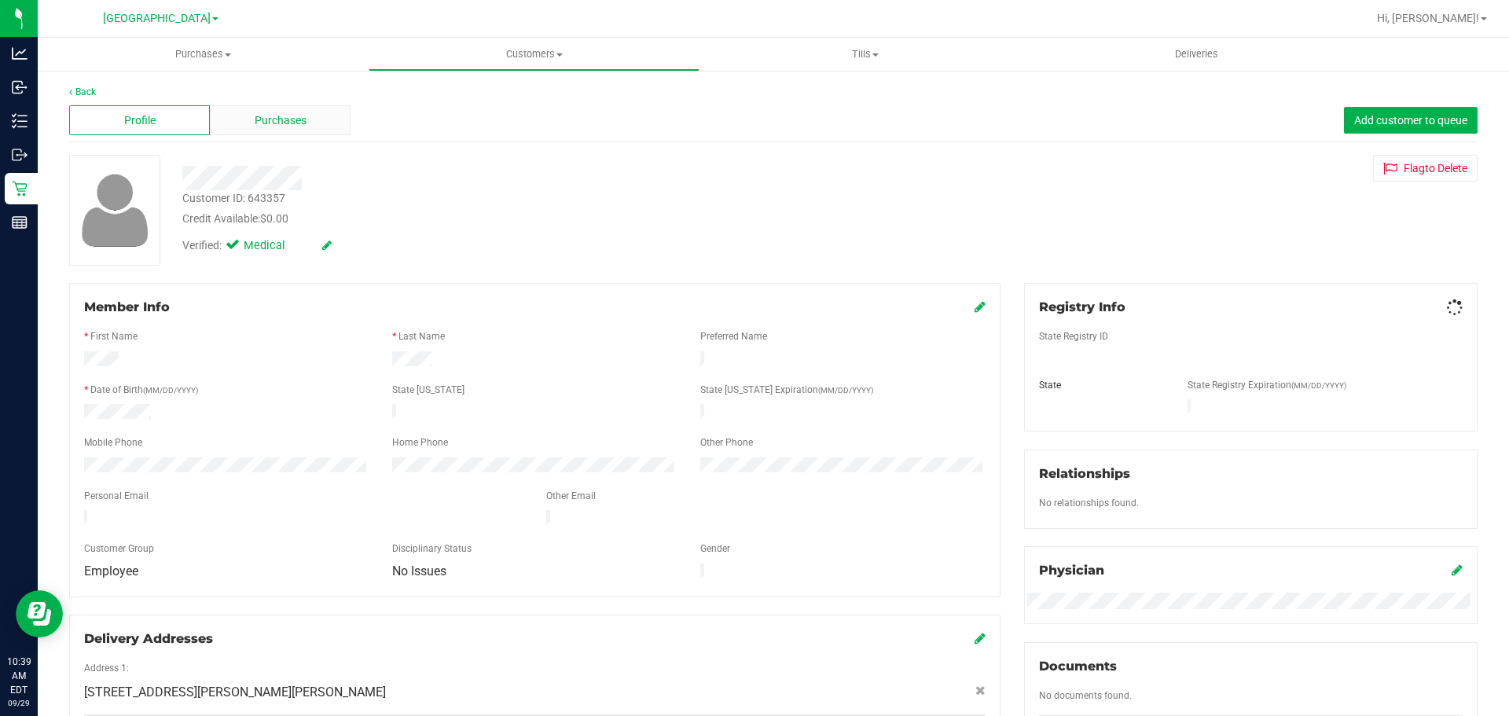
click at [240, 114] on div "Purchases" at bounding box center [280, 120] width 141 height 30
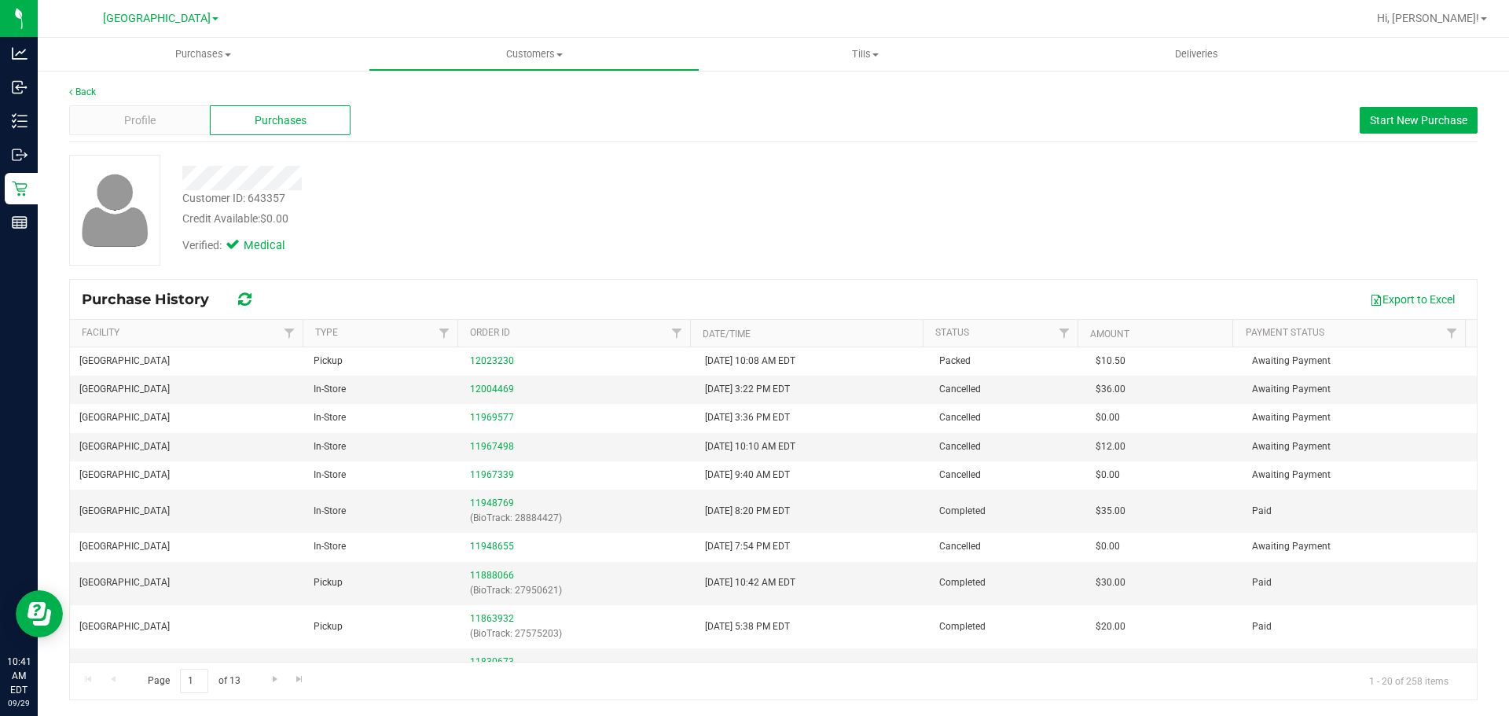
click at [526, 74] on div "Back Profile Purchases Start New Purchase Customer ID: 643357 Credit Available:…" at bounding box center [773, 392] width 1471 height 647
click at [527, 54] on span "Customers" at bounding box center [533, 54] width 329 height 14
click at [492, 96] on li "All customers" at bounding box center [534, 95] width 331 height 19
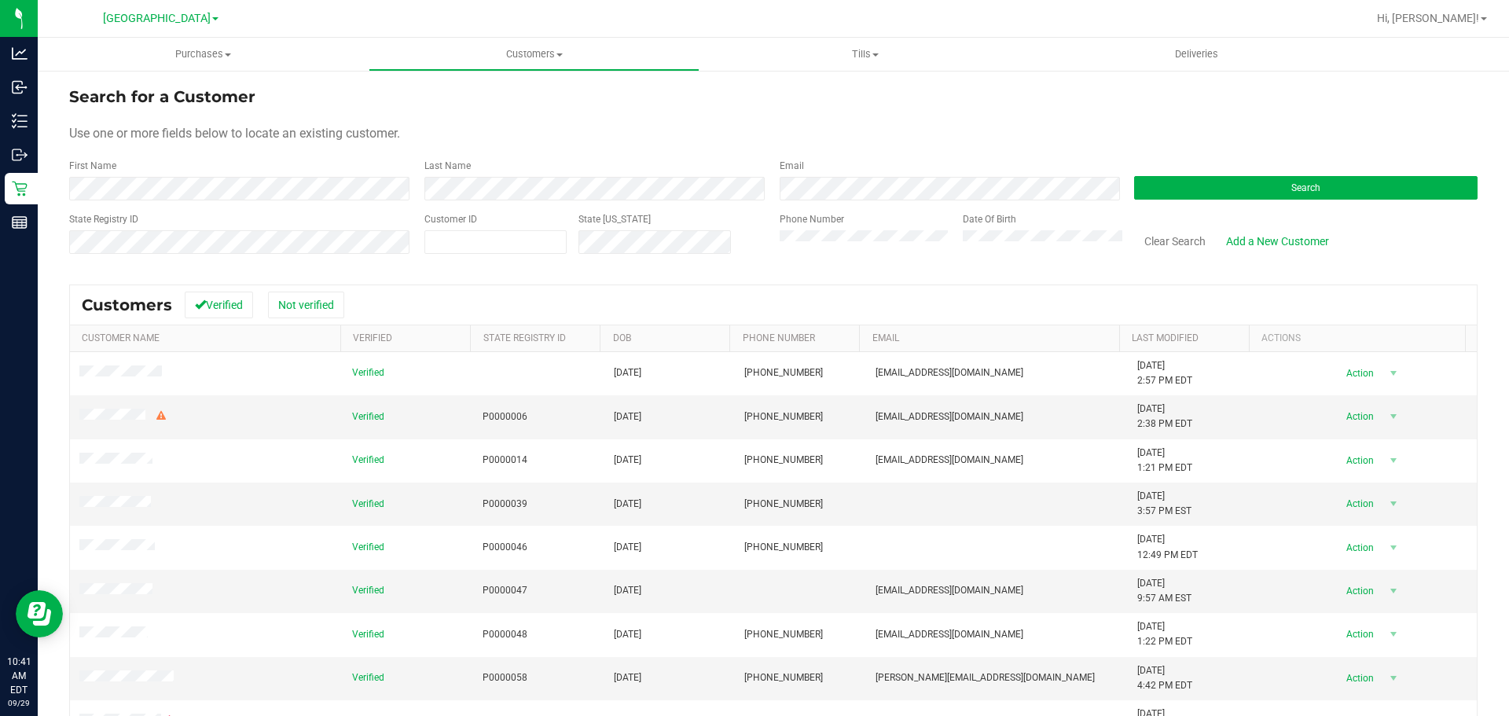
click at [330, 206] on form "Search for a Customer Use one or more fields below to locate an existing custom…" at bounding box center [773, 176] width 1408 height 183
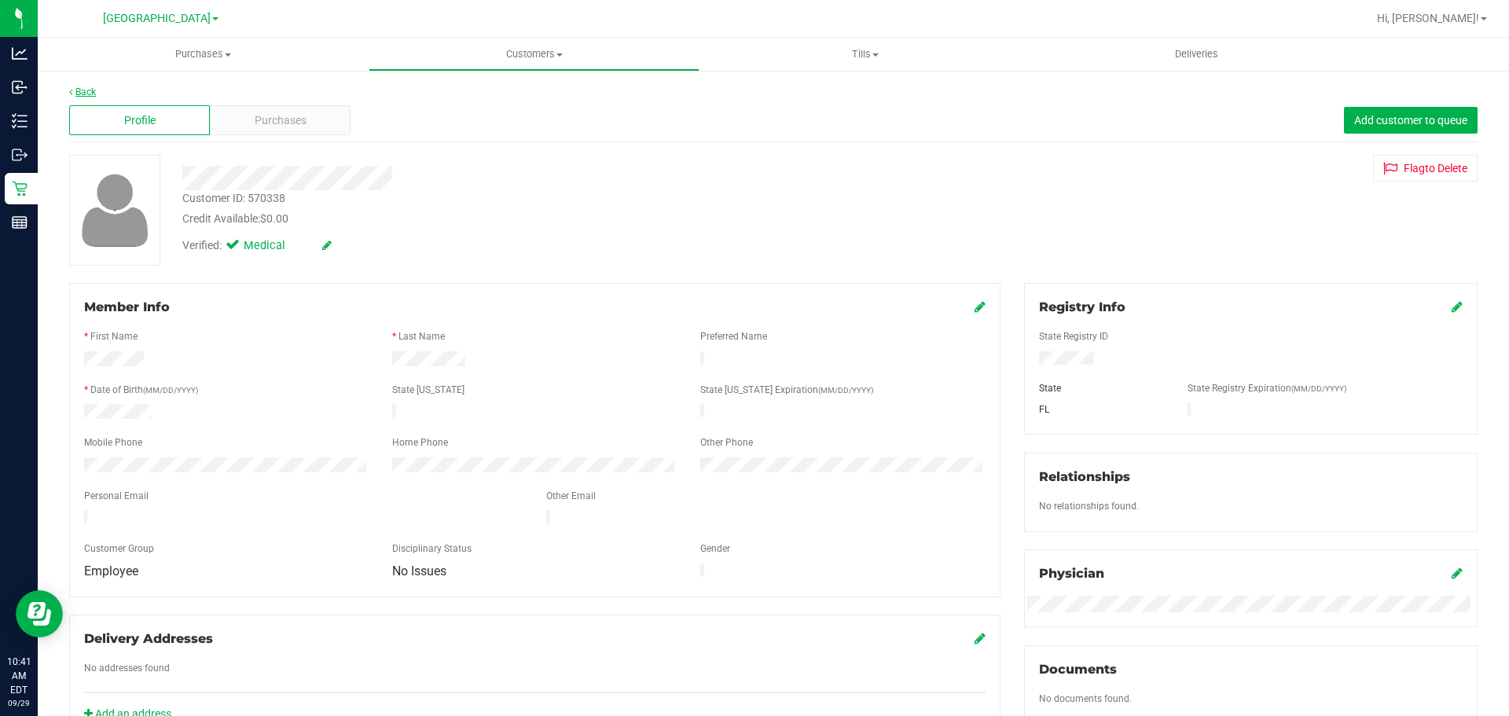
click at [72, 93] on icon at bounding box center [70, 91] width 3 height 9
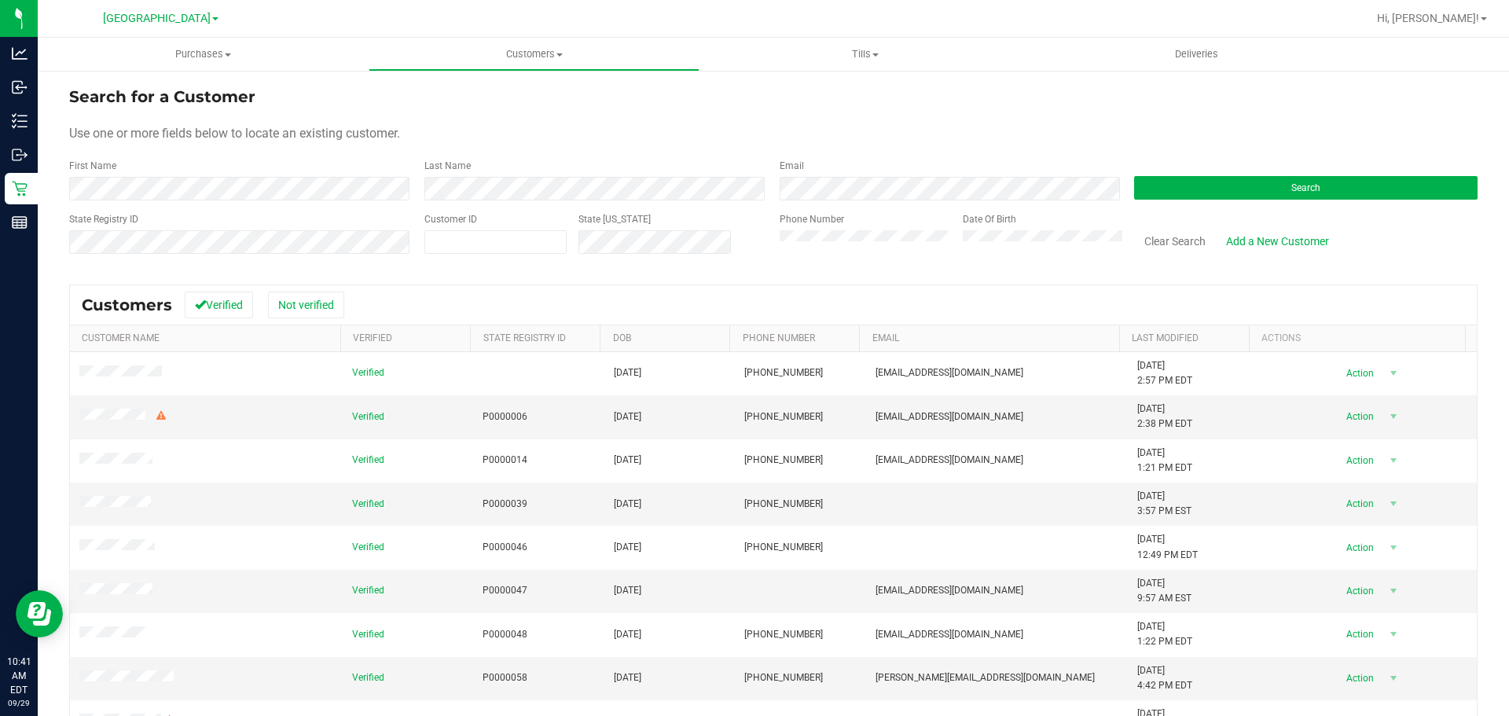
click at [182, 164] on div "First Name" at bounding box center [240, 180] width 343 height 42
click at [179, 172] on div "First Name" at bounding box center [240, 180] width 343 height 42
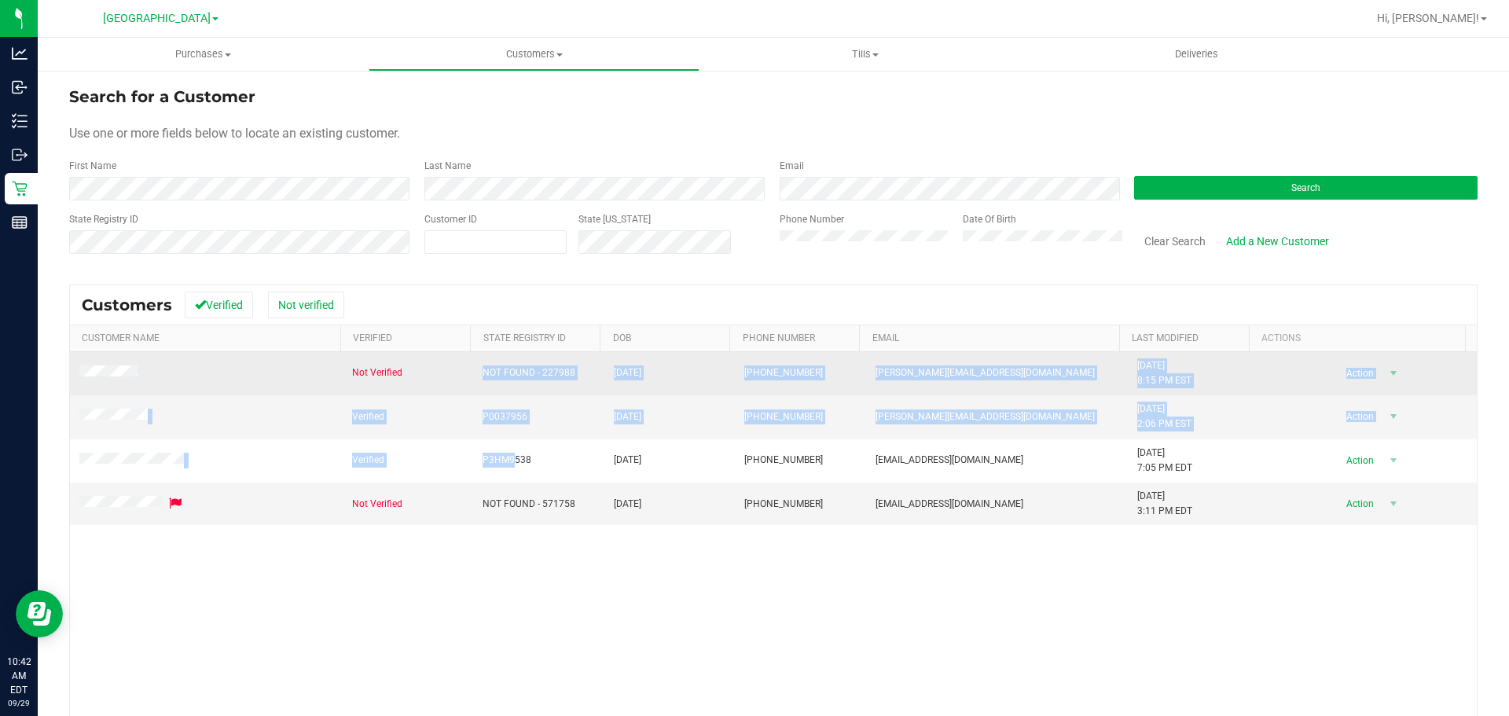
drag, startPoint x: 506, startPoint y: 457, endPoint x: 464, endPoint y: 373, distance: 93.5
click at [464, 373] on tbody "Not Verified NOT FOUND - 227988 08/11/1972 (727) 244-1088 r.barcomb@mac.com 1/2…" at bounding box center [773, 439] width 1407 height 174
click at [464, 373] on td "Not Verified" at bounding box center [408, 373] width 131 height 43
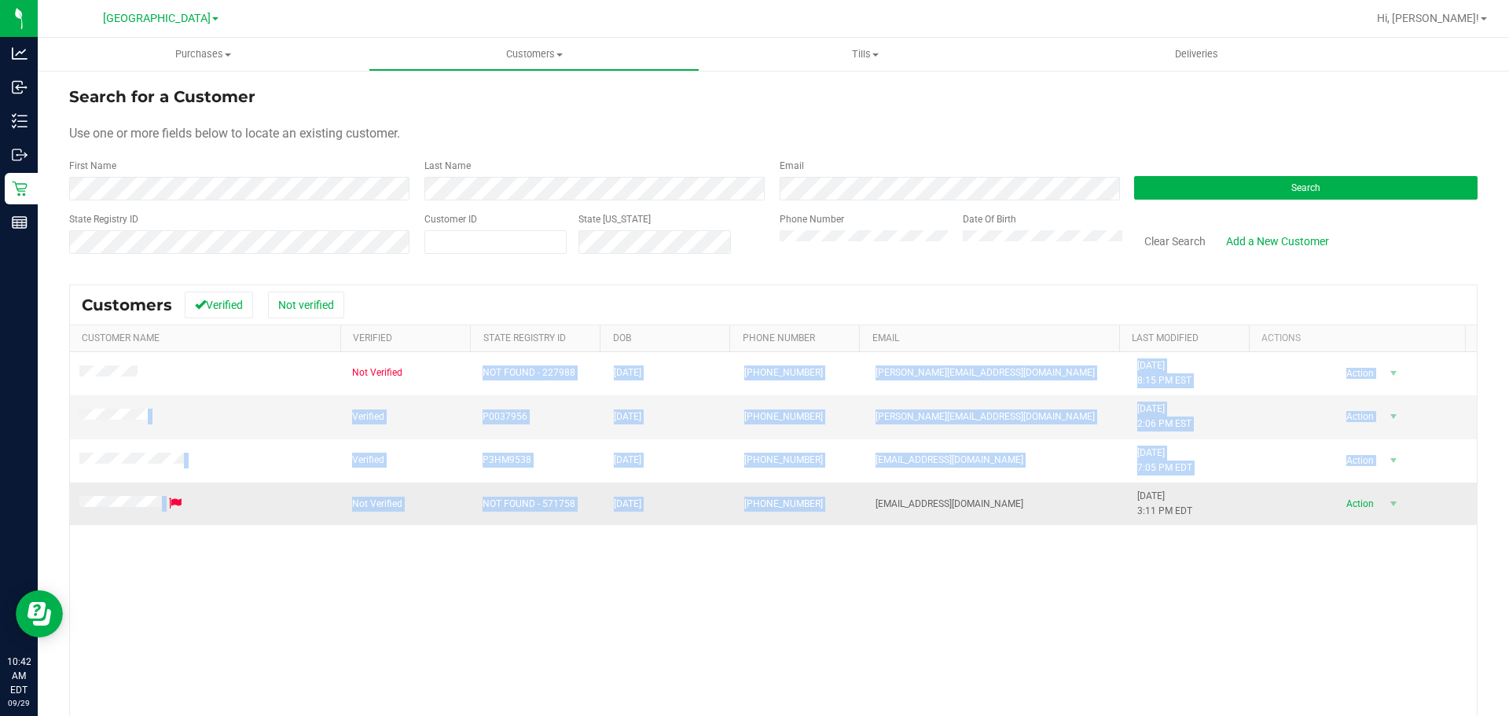
drag, startPoint x: 468, startPoint y: 373, endPoint x: 879, endPoint y: 523, distance: 437.9
click at [879, 523] on tbody "Not Verified NOT FOUND - 227988 08/11/1972 (727) 244-1088 r.barcomb@mac.com 1/2…" at bounding box center [773, 439] width 1407 height 174
click at [866, 519] on td "barcombraymond@gmail.com" at bounding box center [997, 504] width 262 height 42
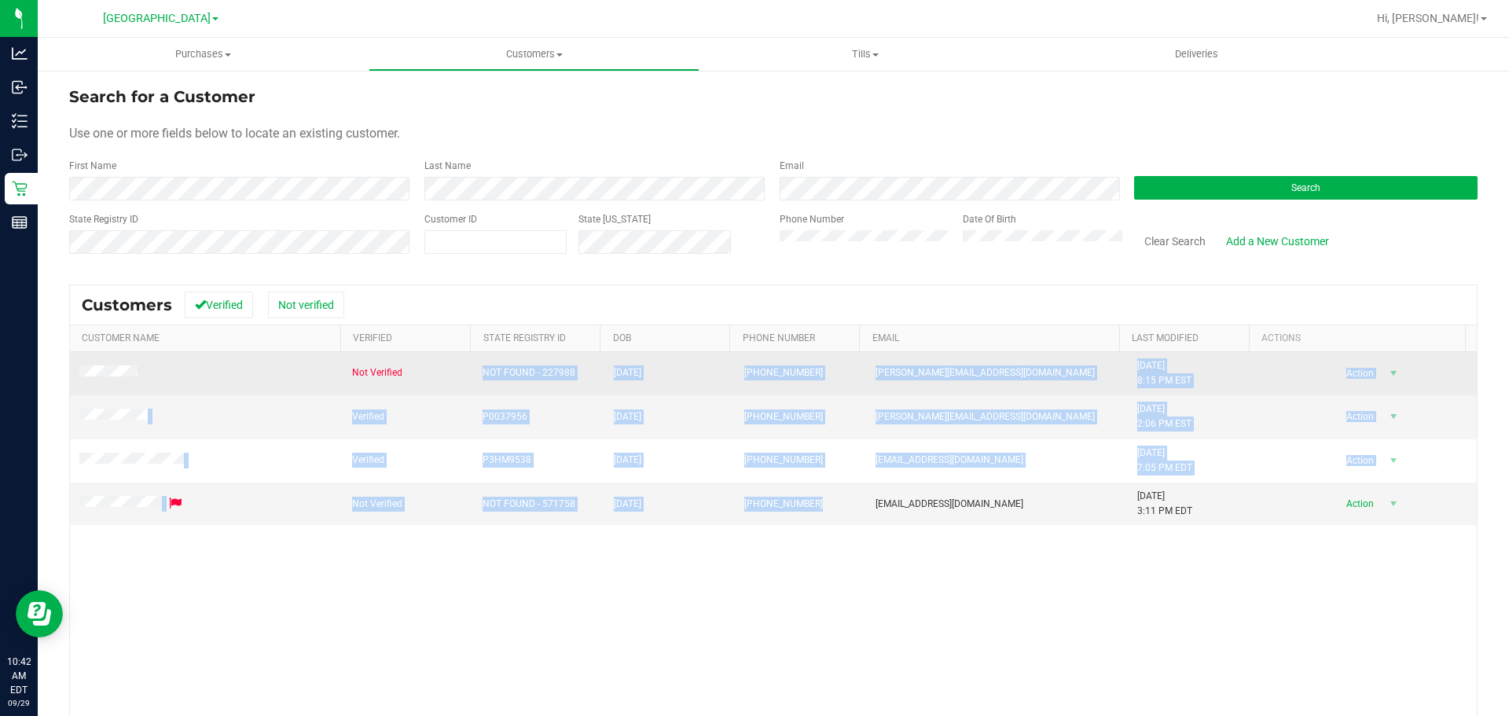
drag, startPoint x: 820, startPoint y: 513, endPoint x: 429, endPoint y: 369, distance: 417.0
click at [429, 369] on tbody "Not Verified NOT FOUND - 227988 08/11/1972 (727) 244-1088 r.barcomb@mac.com 1/2…" at bounding box center [773, 439] width 1407 height 174
click at [433, 369] on td "Not Verified" at bounding box center [408, 373] width 131 height 43
drag, startPoint x: 433, startPoint y: 369, endPoint x: 449, endPoint y: 369, distance: 15.7
click at [449, 369] on td "Not Verified" at bounding box center [408, 373] width 131 height 43
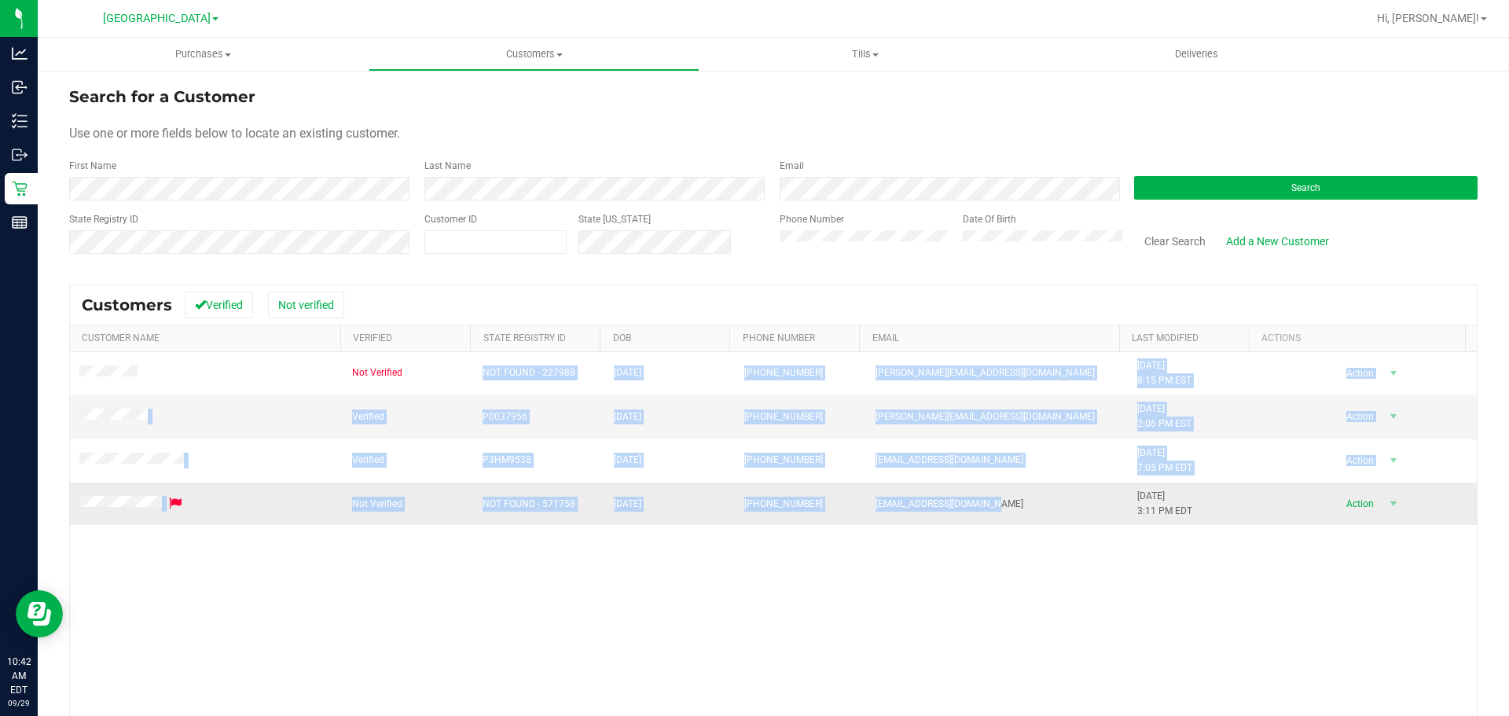
drag, startPoint x: 449, startPoint y: 369, endPoint x: 1015, endPoint y: 516, distance: 585.4
click at [1015, 516] on tbody "Not Verified NOT FOUND - 227988 08/11/1972 (727) 244-1088 r.barcomb@mac.com 1/2…" at bounding box center [773, 439] width 1407 height 174
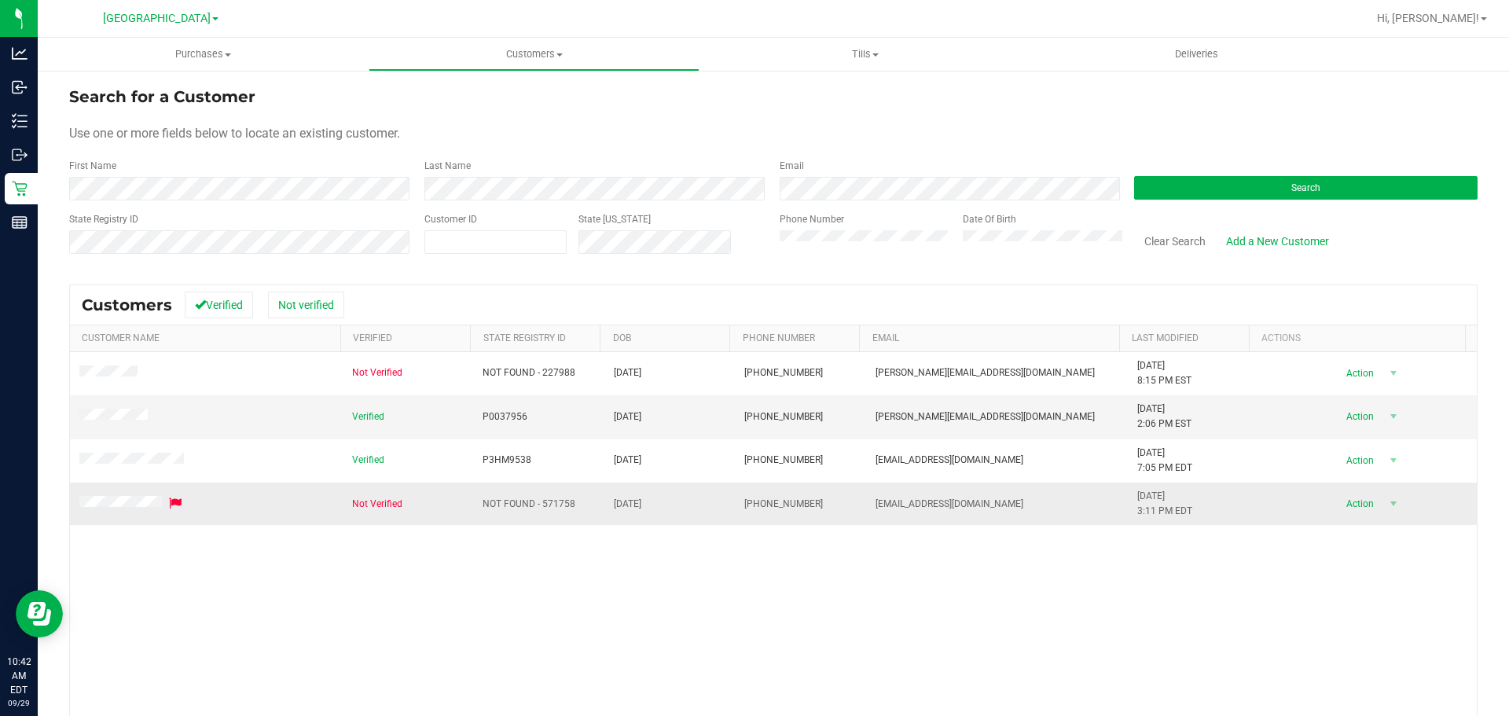
click at [1015, 516] on td "barcombraymond@gmail.com" at bounding box center [997, 504] width 262 height 42
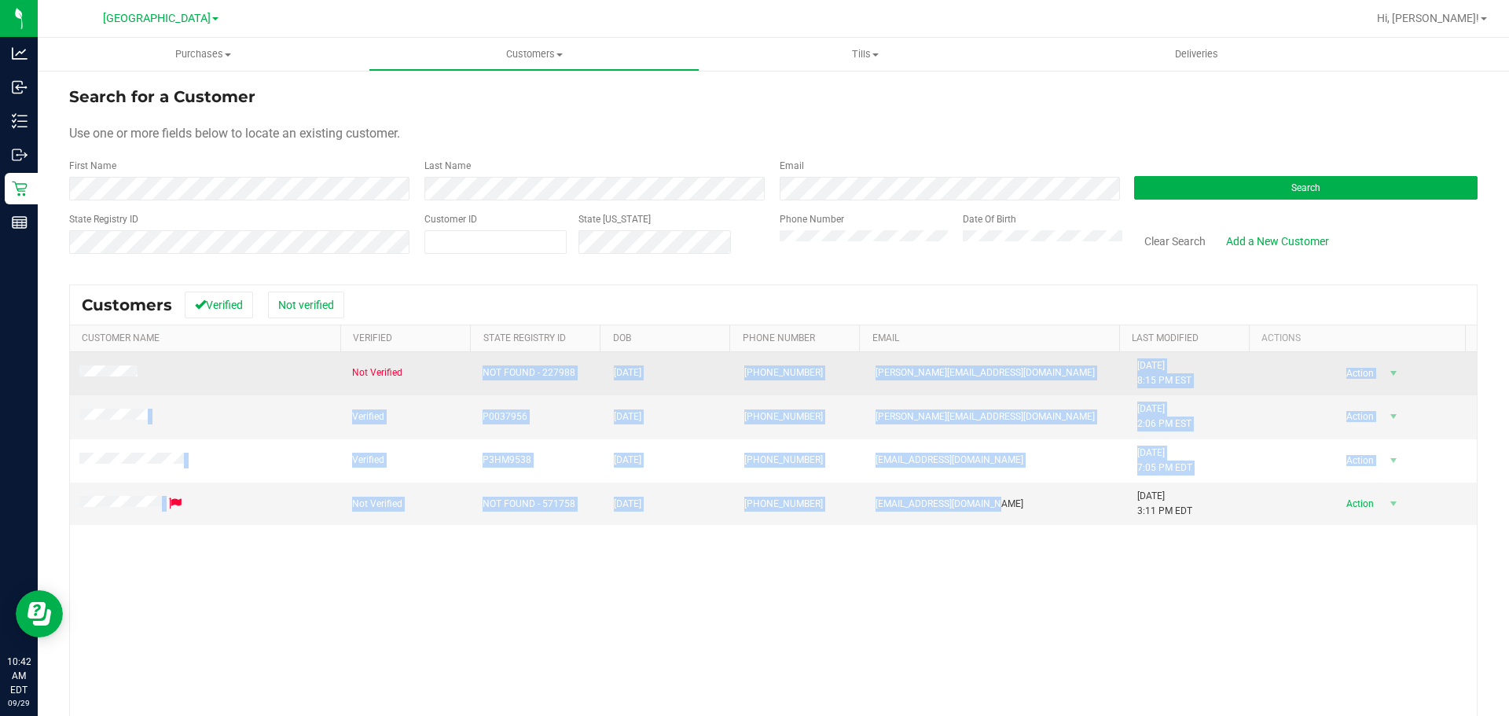
drag, startPoint x: 1015, startPoint y: 516, endPoint x: 424, endPoint y: 357, distance: 612.9
click at [424, 357] on tbody "Not Verified NOT FOUND - 227988 08/11/1972 (727) 244-1088 r.barcomb@mac.com 1/2…" at bounding box center [773, 439] width 1407 height 174
click at [424, 357] on td "Not Verified" at bounding box center [408, 373] width 131 height 43
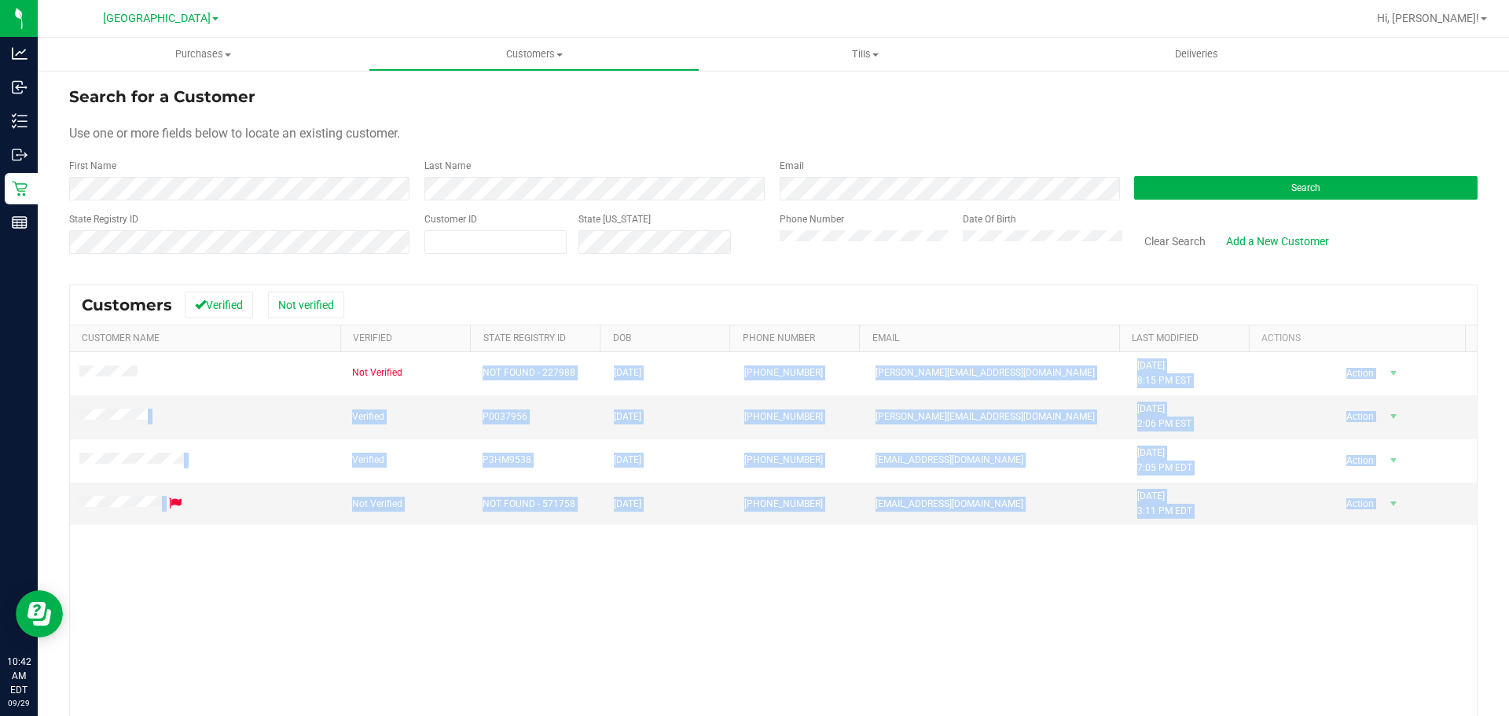
drag, startPoint x: 424, startPoint y: 357, endPoint x: 997, endPoint y: 541, distance: 602.5
click at [997, 541] on div "Not Verified NOT FOUND - 227988 08/11/1972 (727) 244-1088 r.barcomb@mac.com 1/2…" at bounding box center [773, 577] width 1407 height 451
drag, startPoint x: 932, startPoint y: 487, endPoint x: 1004, endPoint y: 501, distance: 73.5
click at [934, 489] on td "barcombraymond@gmail.com" at bounding box center [997, 504] width 262 height 42
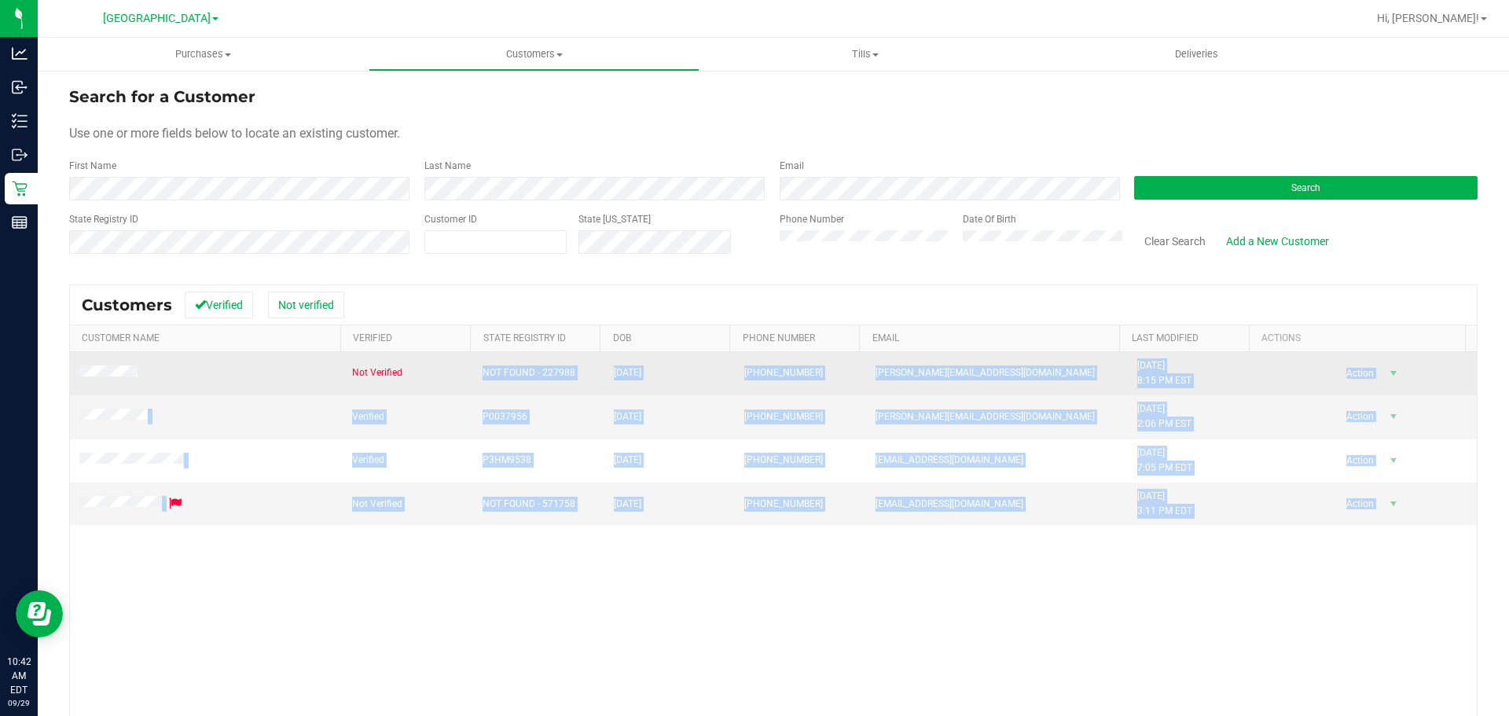
click at [492, 385] on td "NOT FOUND - 227988" at bounding box center [538, 373] width 131 height 43
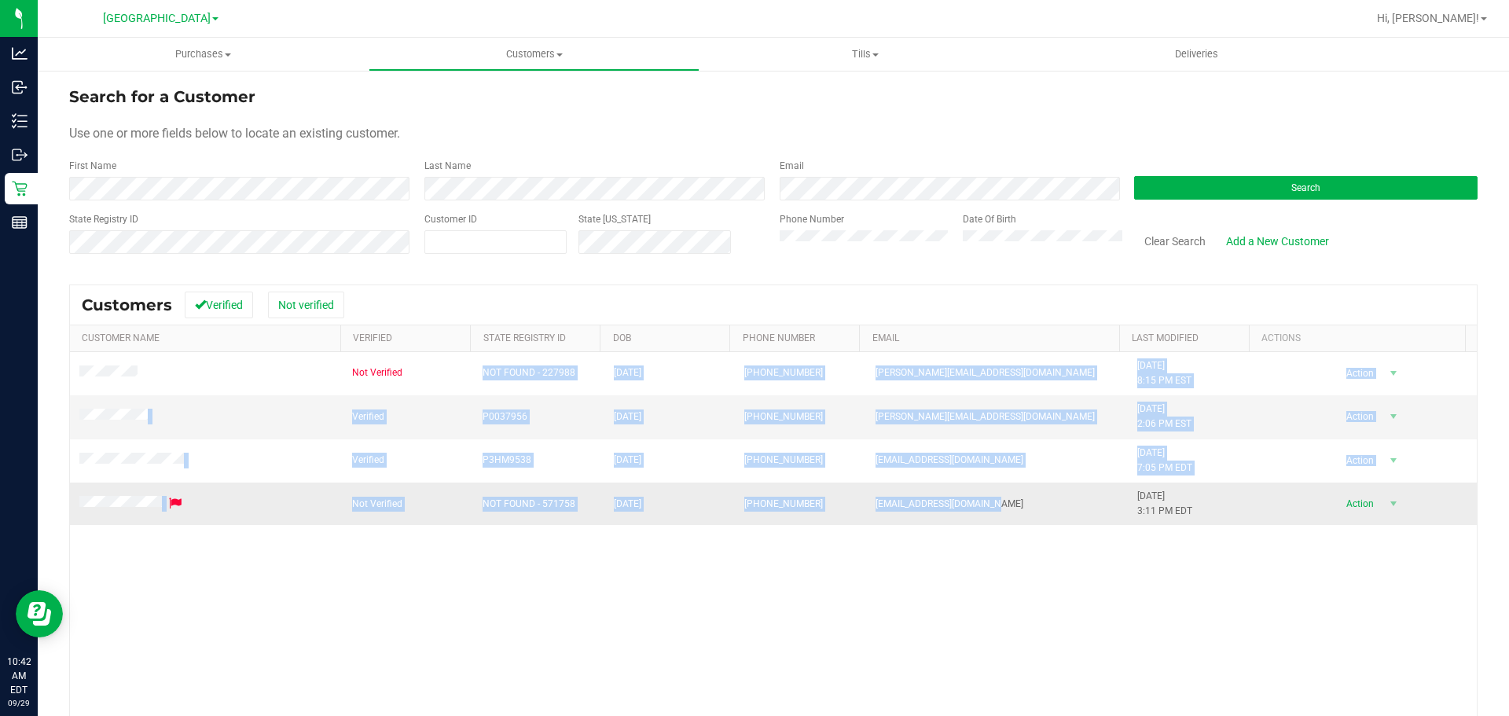
drag, startPoint x: 470, startPoint y: 380, endPoint x: 1009, endPoint y: 519, distance: 556.8
click at [1009, 519] on tbody "Not Verified NOT FOUND - 227988 08/11/1972 (727) 244-1088 r.barcomb@mac.com 1/2…" at bounding box center [773, 439] width 1407 height 174
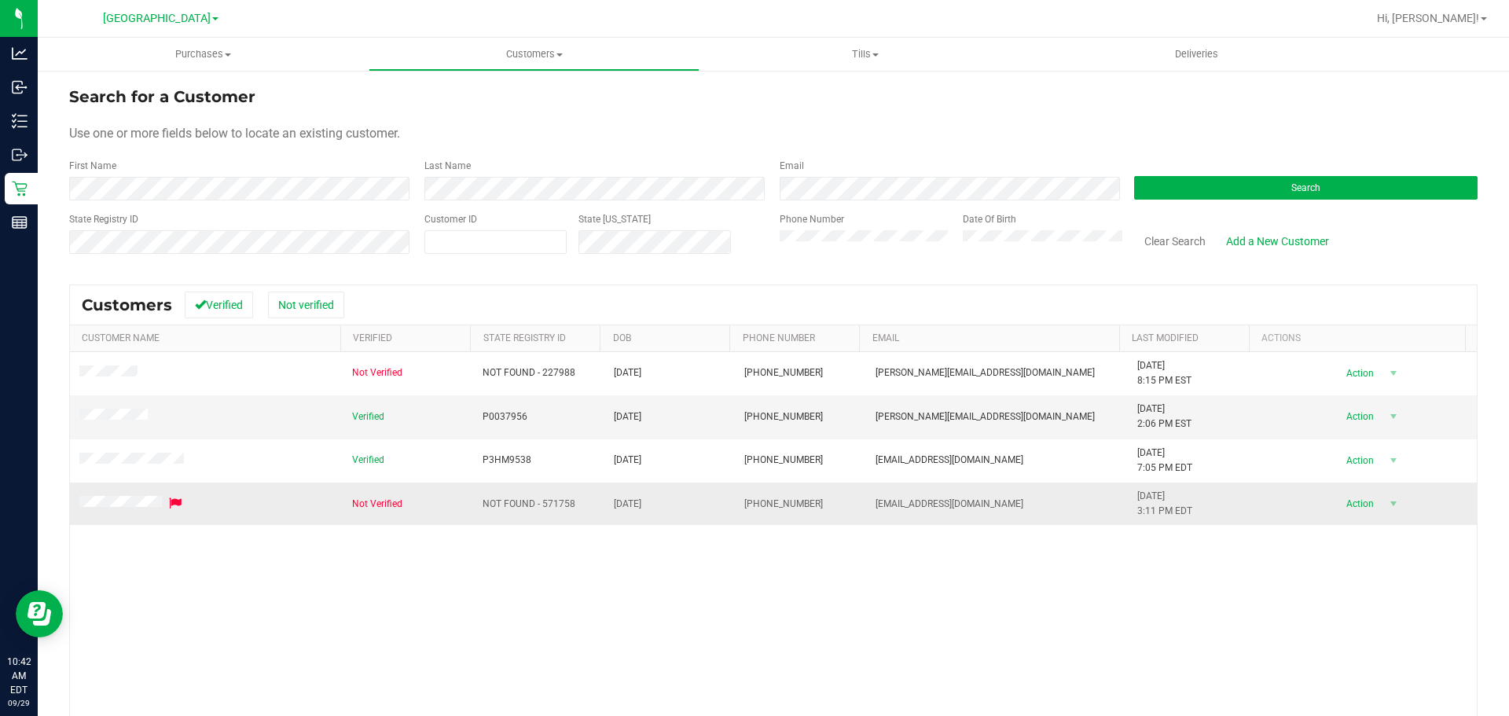
click at [1000, 494] on td "barcombraymond@gmail.com" at bounding box center [997, 504] width 262 height 42
click at [1346, 508] on span "Action" at bounding box center [1357, 504] width 51 height 22
click at [687, 594] on div "Not Verified NOT FOUND - 227988 08/11/1972 (727) 244-1088 r.barcomb@mac.com 1/2…" at bounding box center [773, 577] width 1407 height 451
click at [286, 172] on div "First Name" at bounding box center [240, 180] width 343 height 42
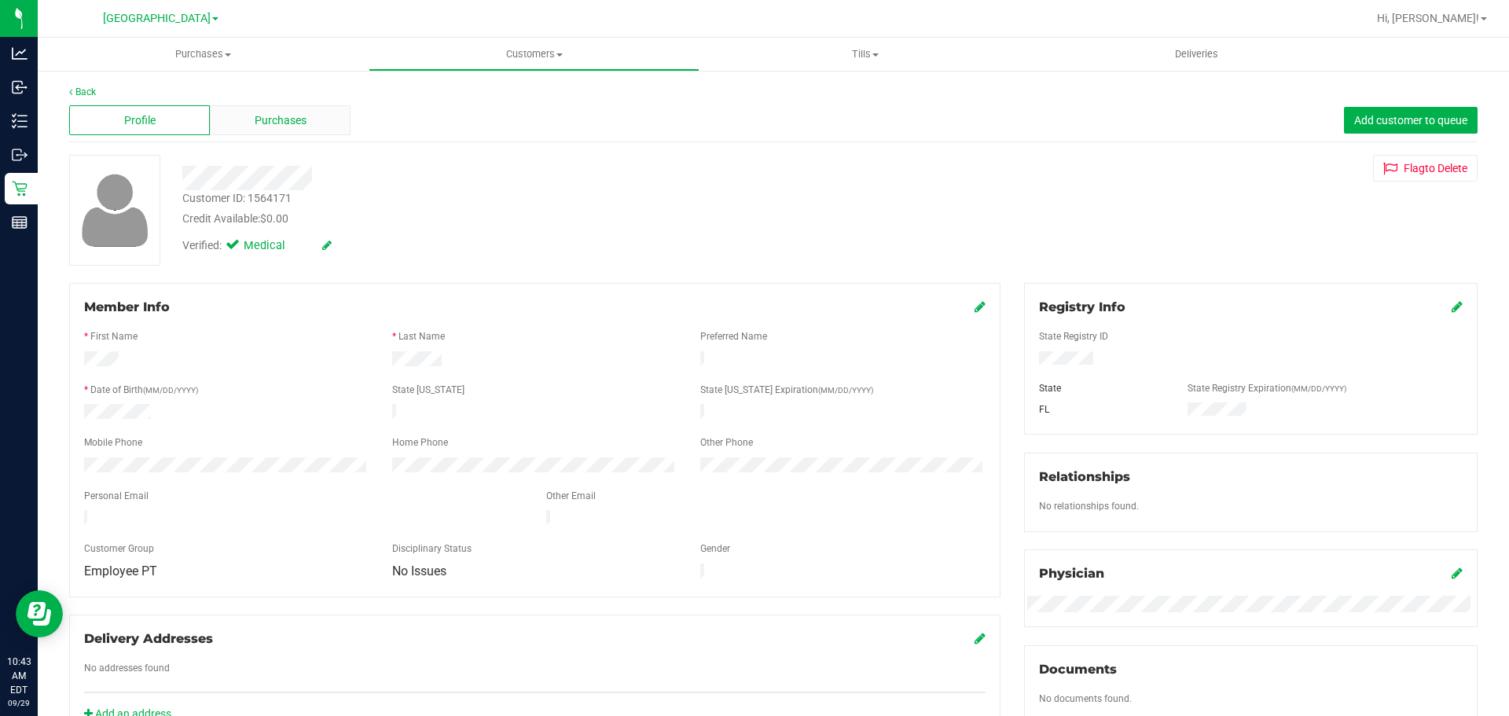
click at [292, 119] on span "Purchases" at bounding box center [281, 120] width 52 height 17
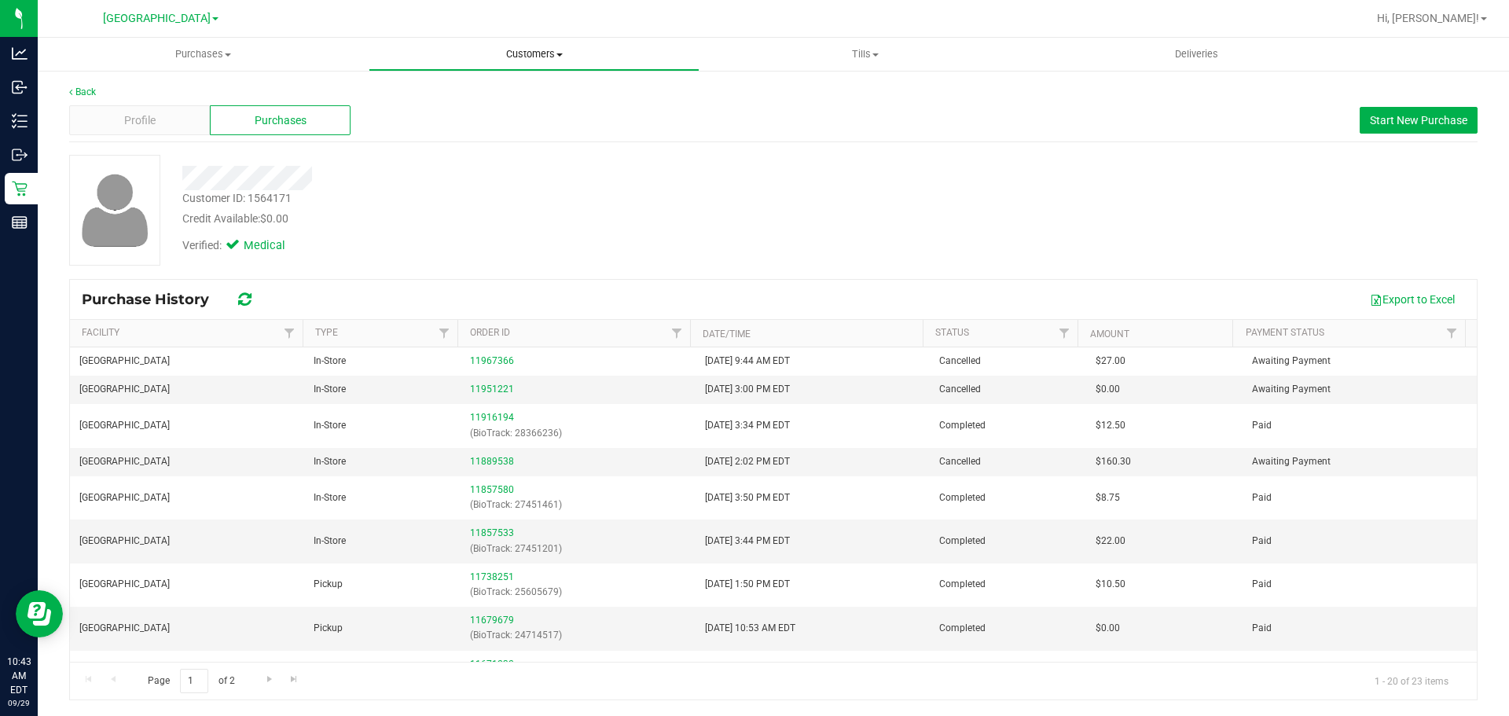
click at [530, 45] on uib-tab-heading "Customers All customers Add a new customer All physicians" at bounding box center [533, 54] width 329 height 31
click at [483, 97] on li "All customers" at bounding box center [534, 95] width 331 height 19
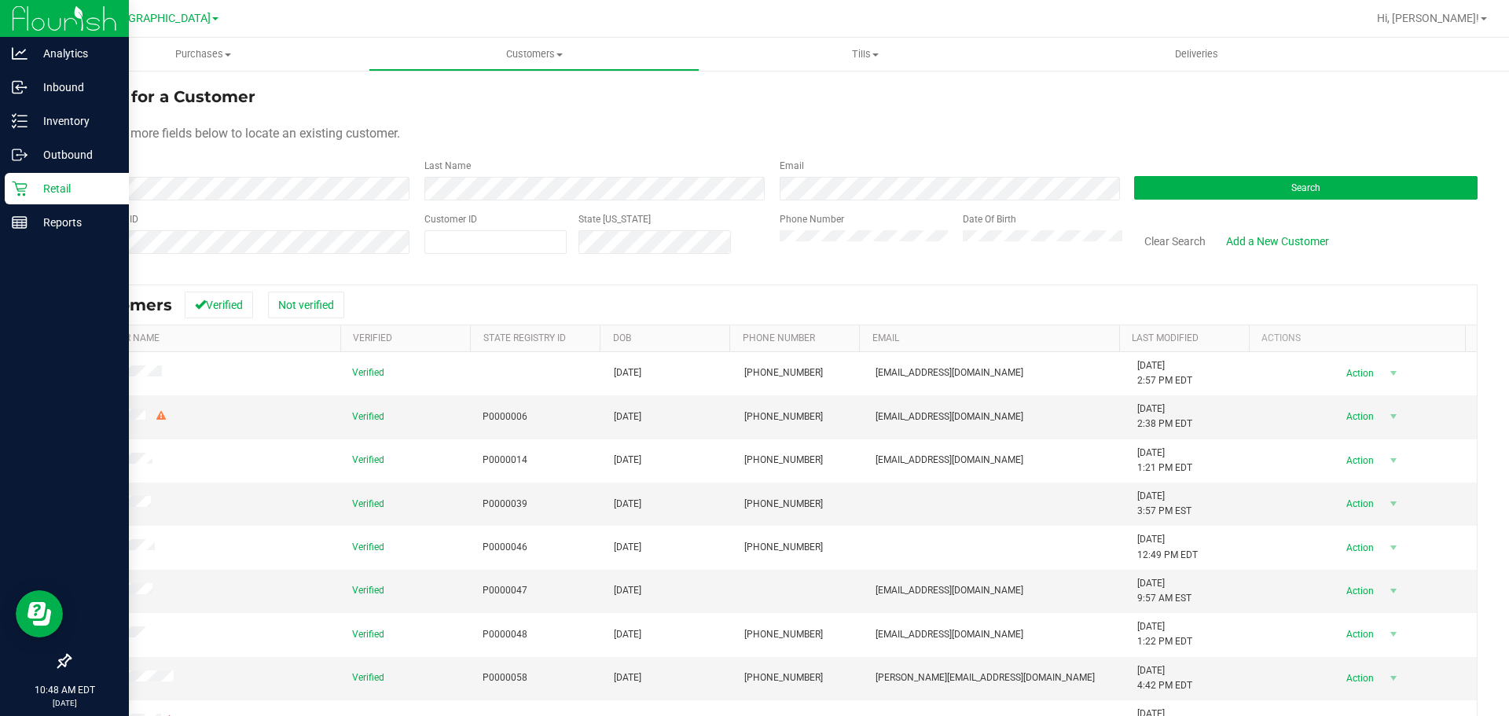
click at [20, 181] on icon at bounding box center [20, 189] width 16 height 16
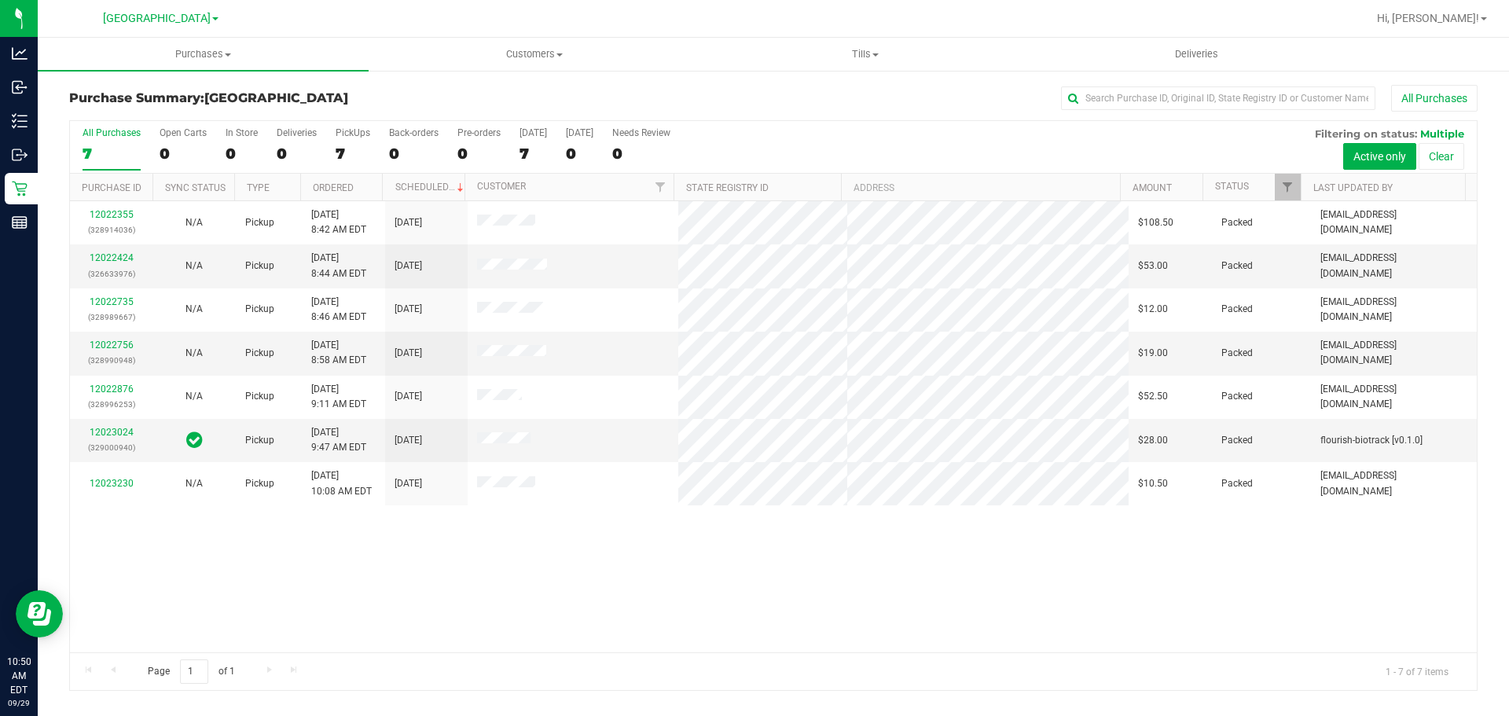
click at [507, 549] on div "12022355 (328914036) N/A Pickup 9/29/2025 8:42 AM EDT 9/29/2025 $108.50 Packed …" at bounding box center [773, 426] width 1407 height 451
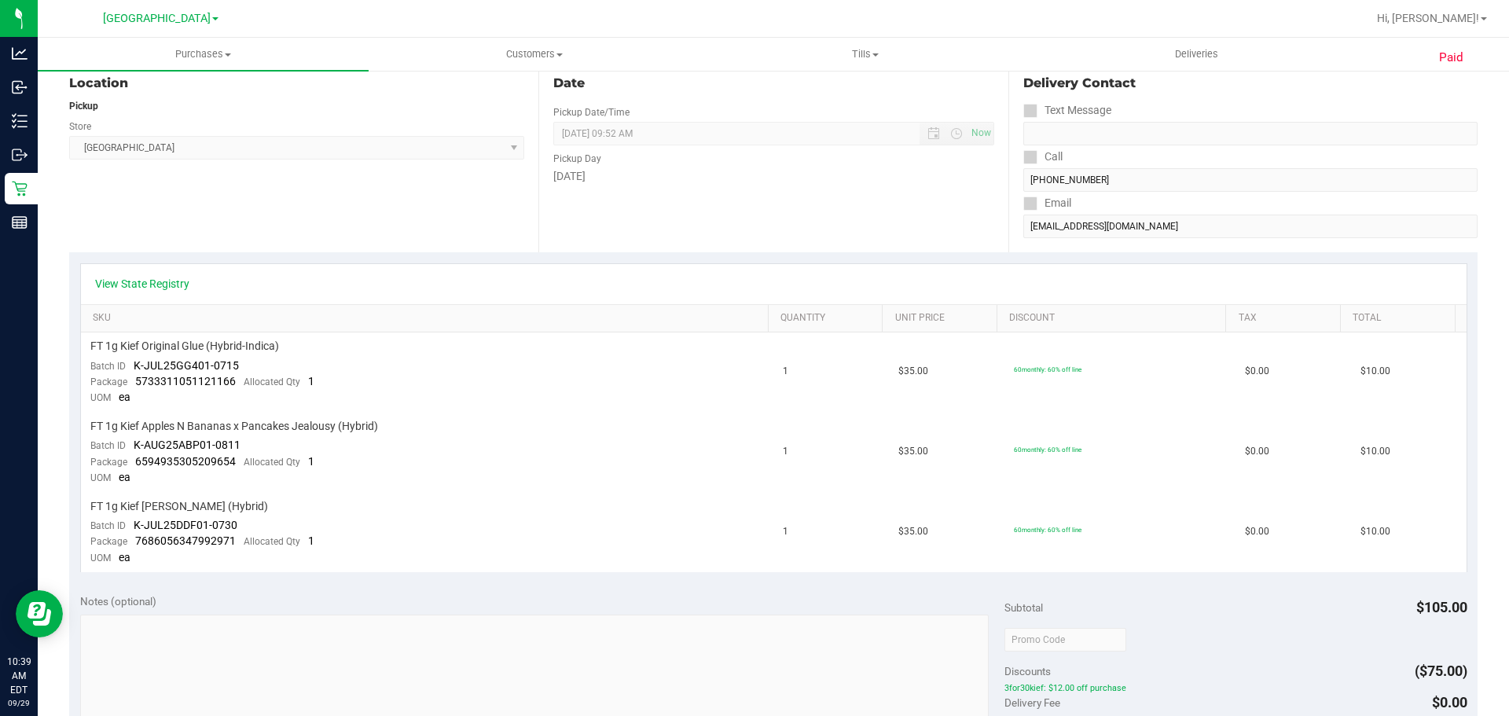
scroll to position [236, 0]
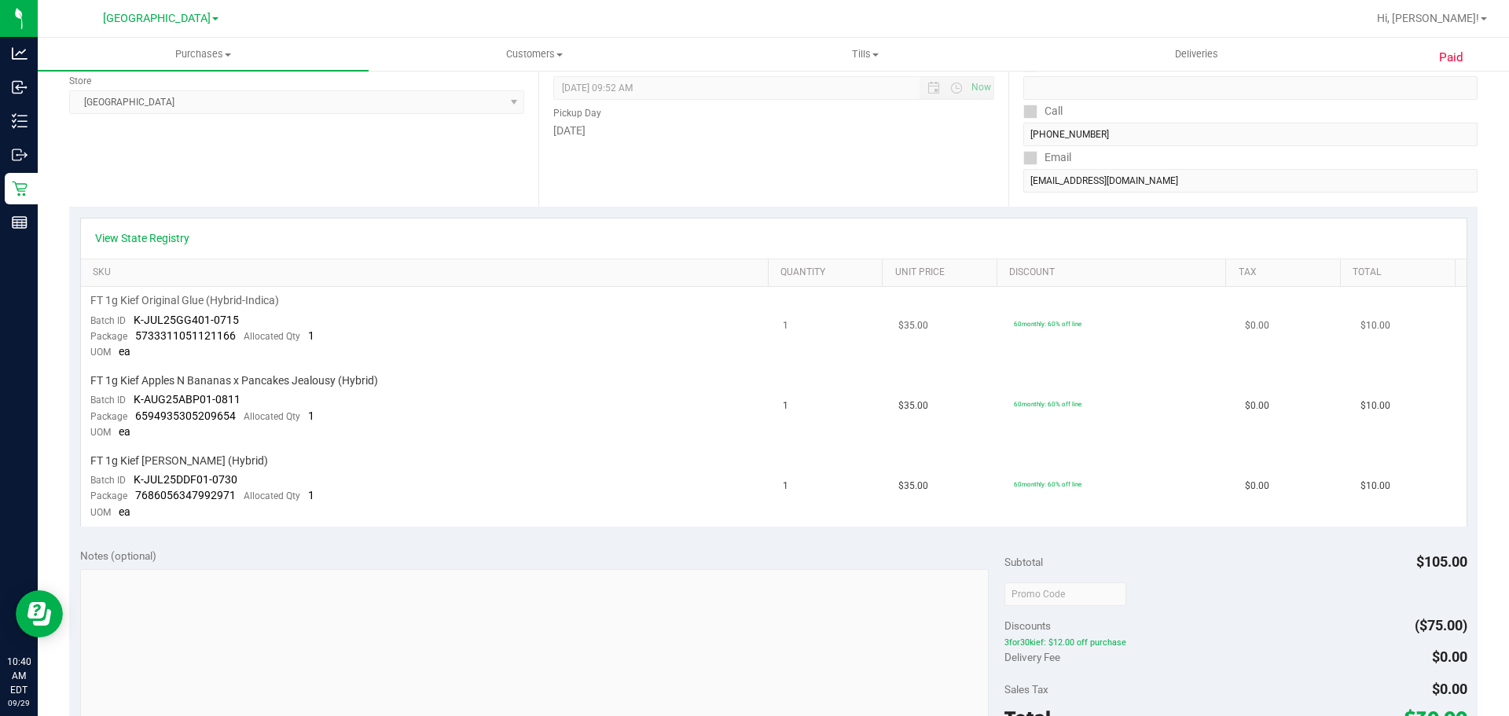
click at [1267, 319] on td "$0.00" at bounding box center [1293, 327] width 116 height 80
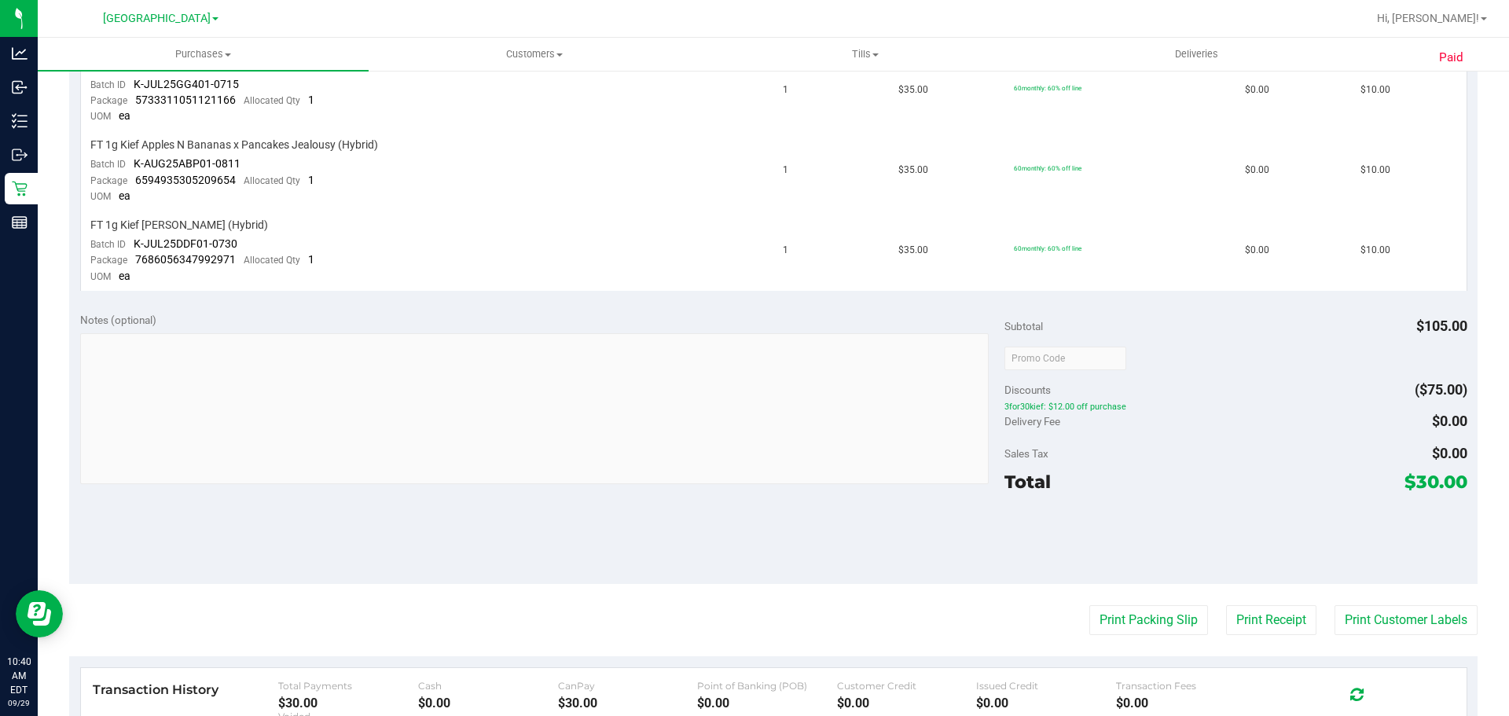
scroll to position [0, 0]
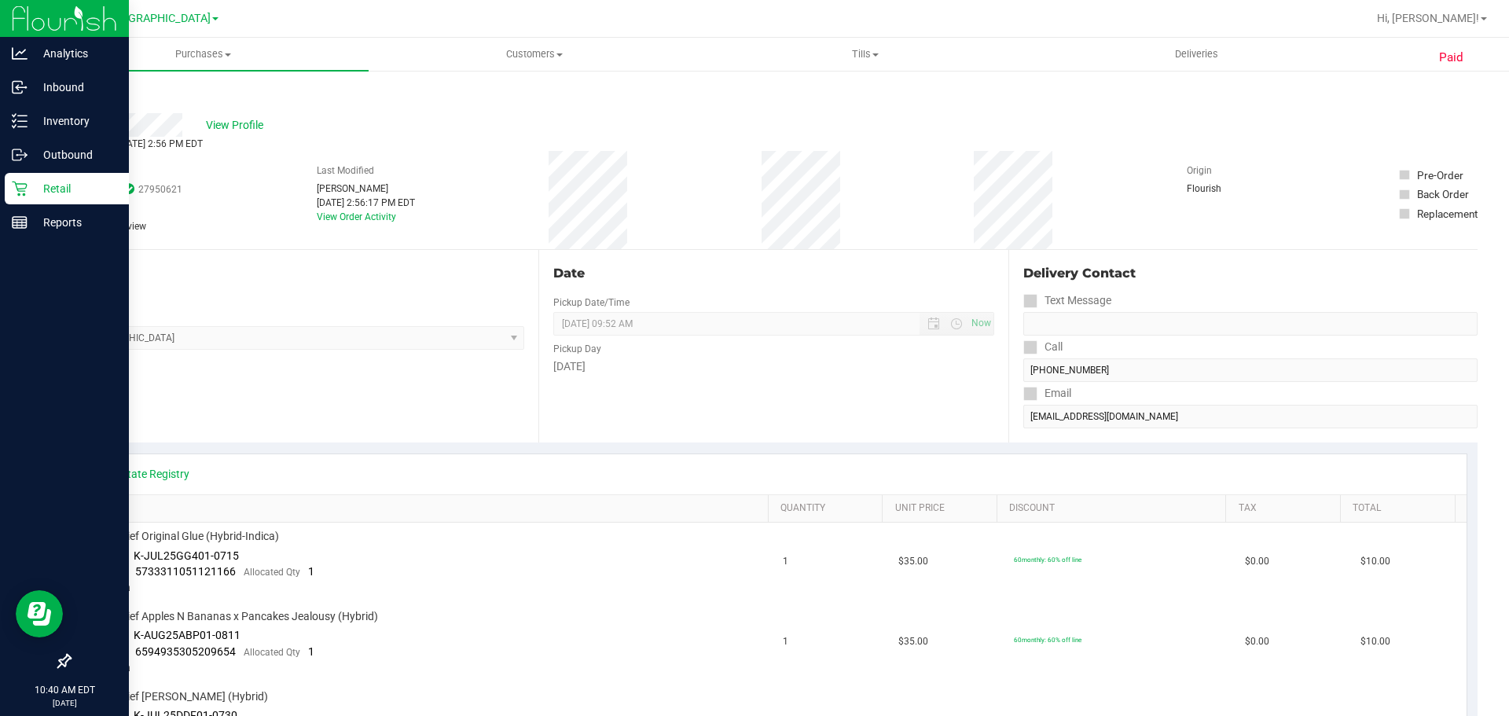
click at [77, 195] on p "Retail" at bounding box center [75, 188] width 94 height 19
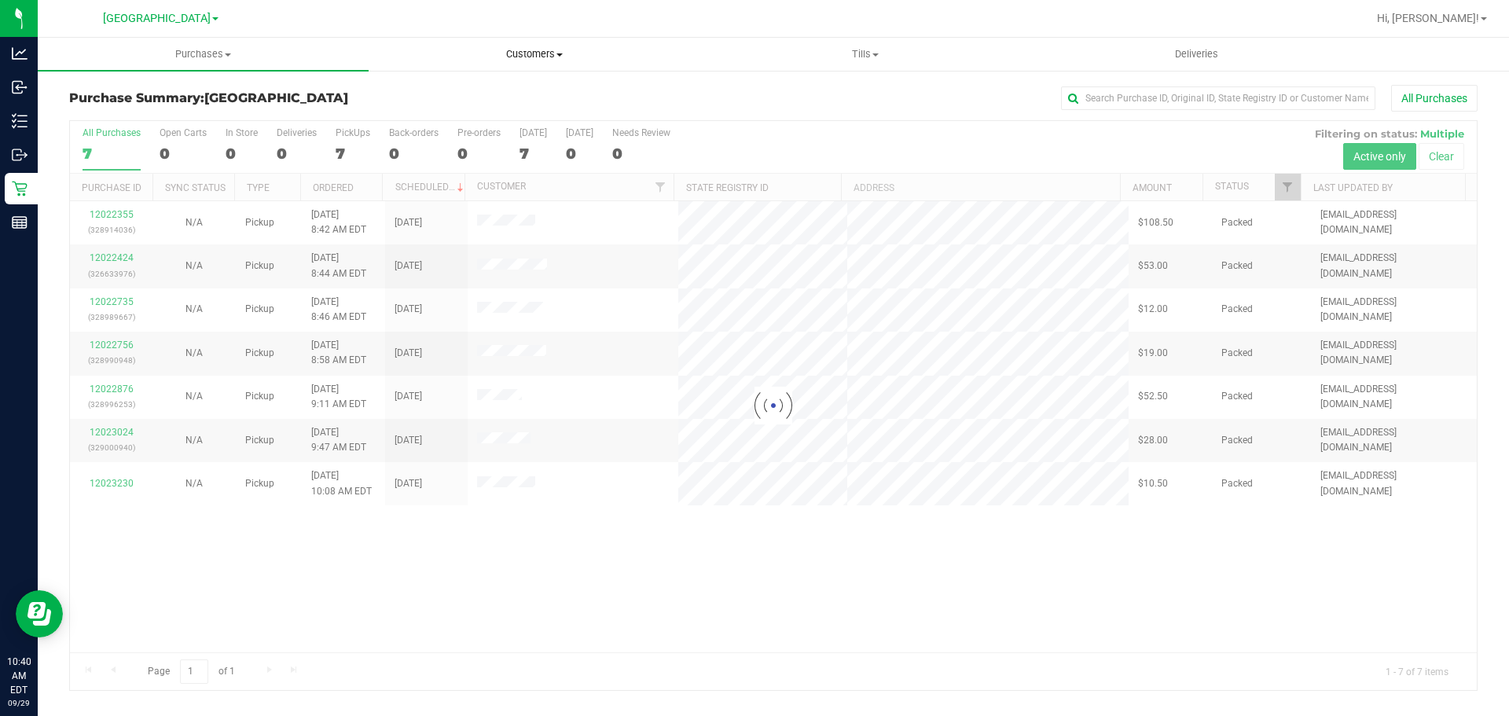
click at [523, 51] on span "Customers" at bounding box center [533, 54] width 329 height 14
click at [435, 96] on span "All customers" at bounding box center [425, 94] width 113 height 13
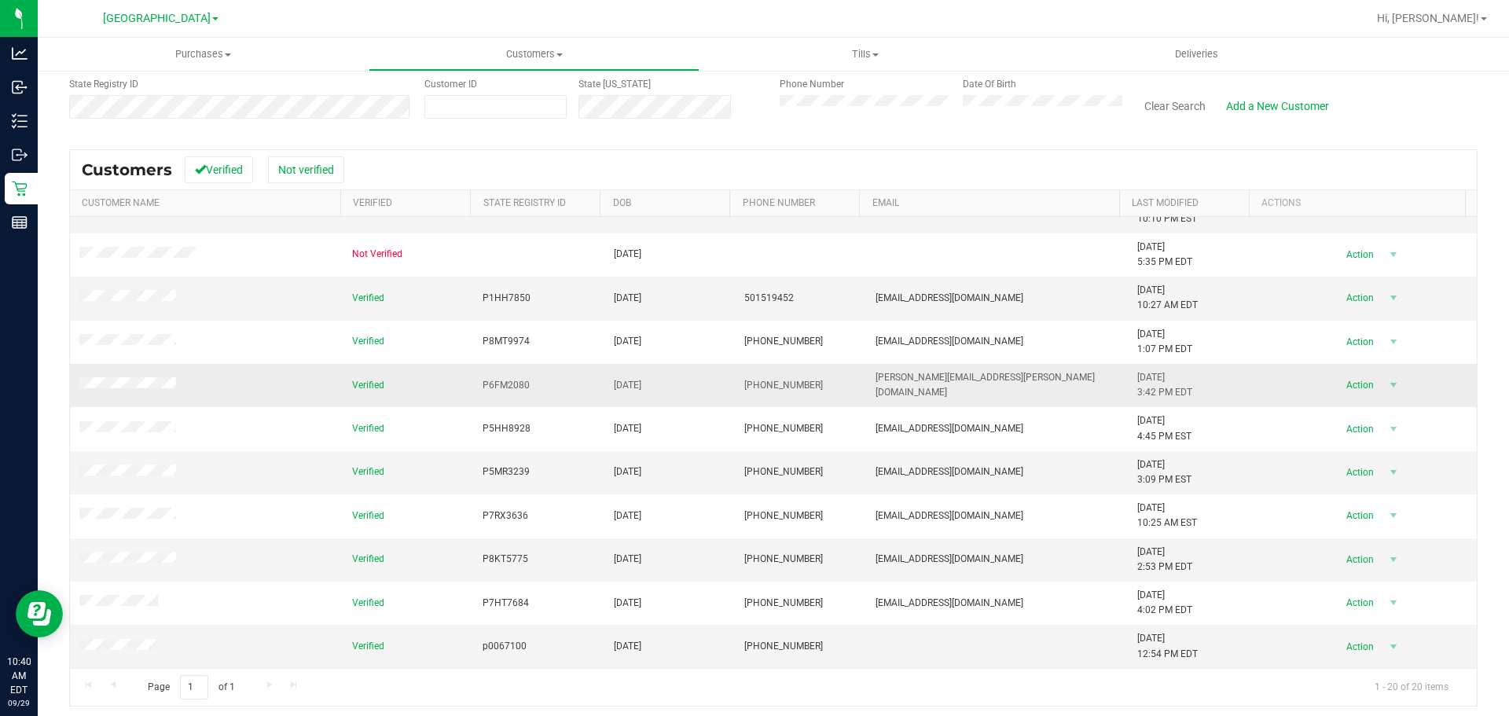
scroll to position [141, 0]
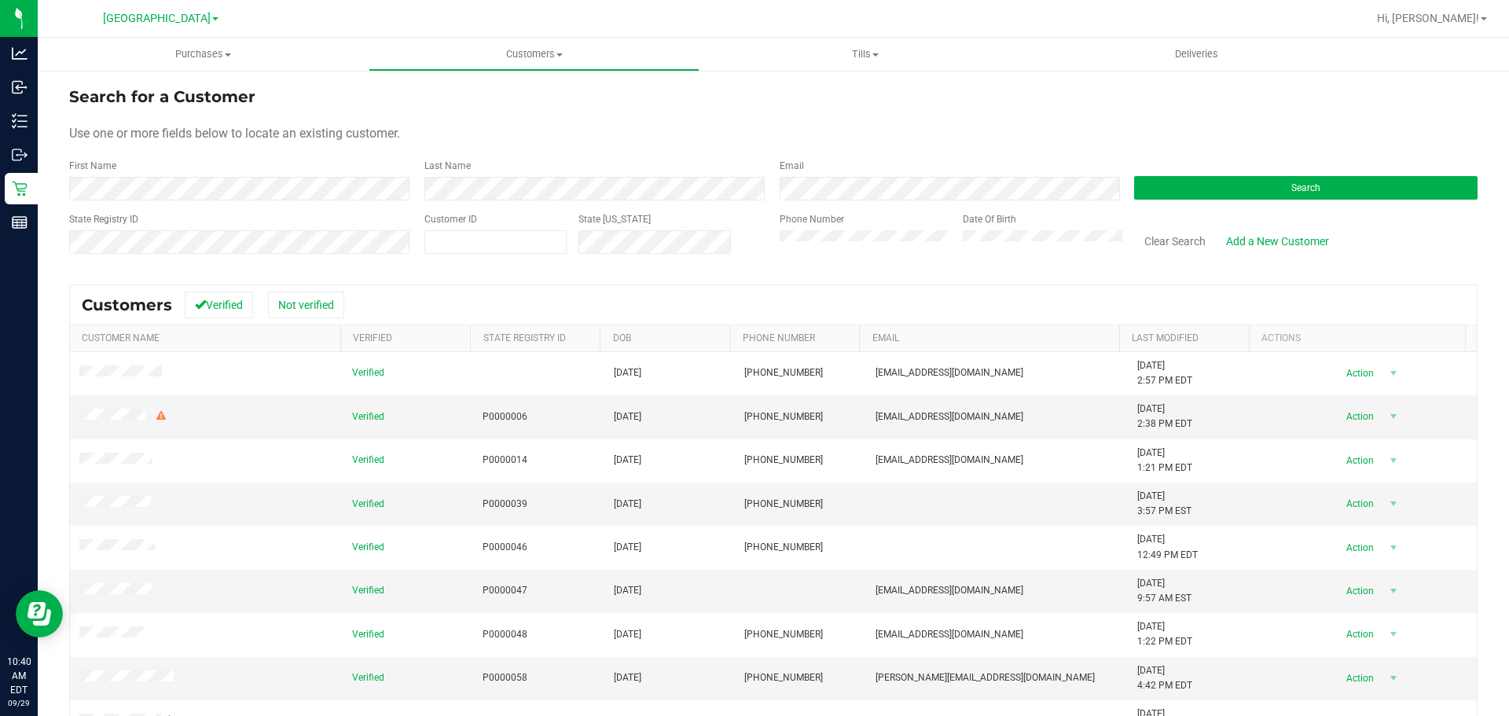
click at [663, 334] on th "DOB" at bounding box center [665, 338] width 130 height 27
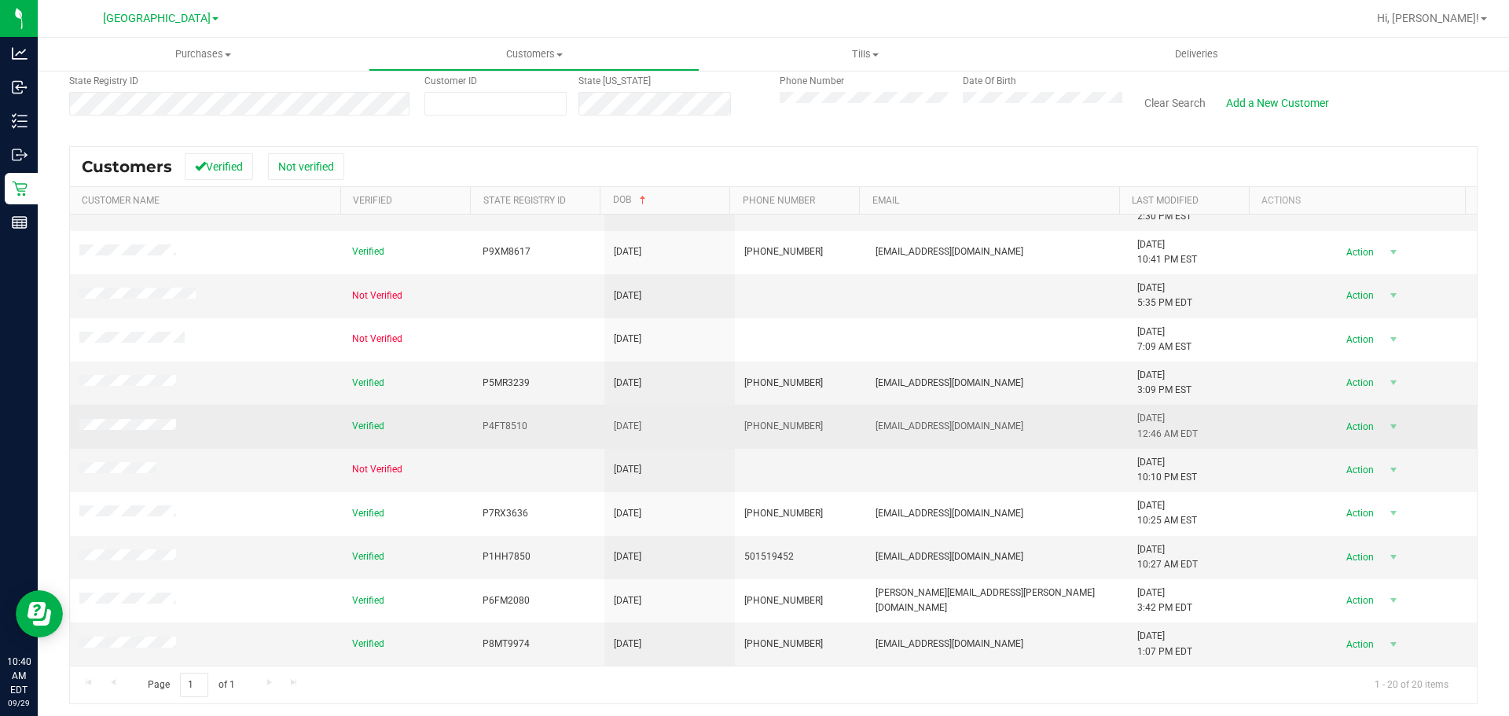
scroll to position [142, 0]
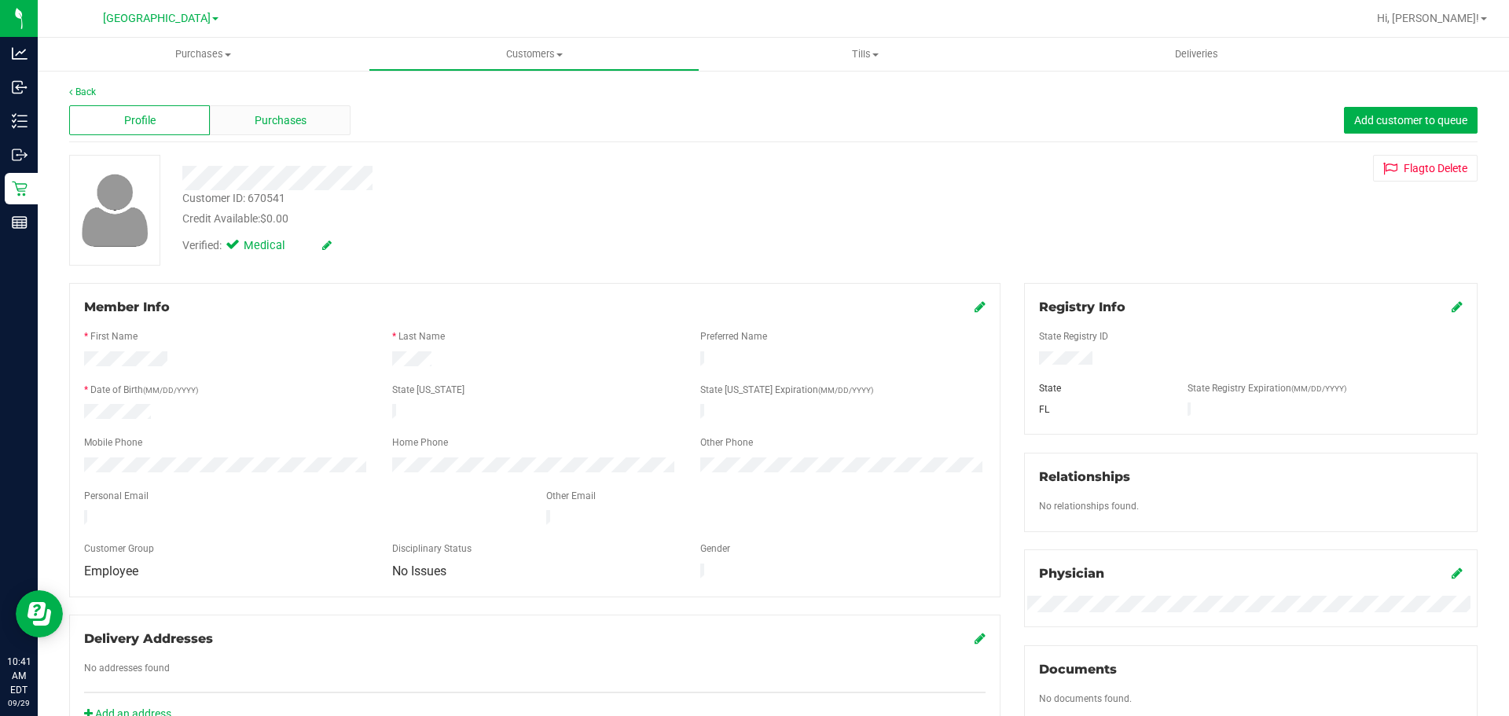
click at [255, 120] on span "Purchases" at bounding box center [281, 120] width 52 height 17
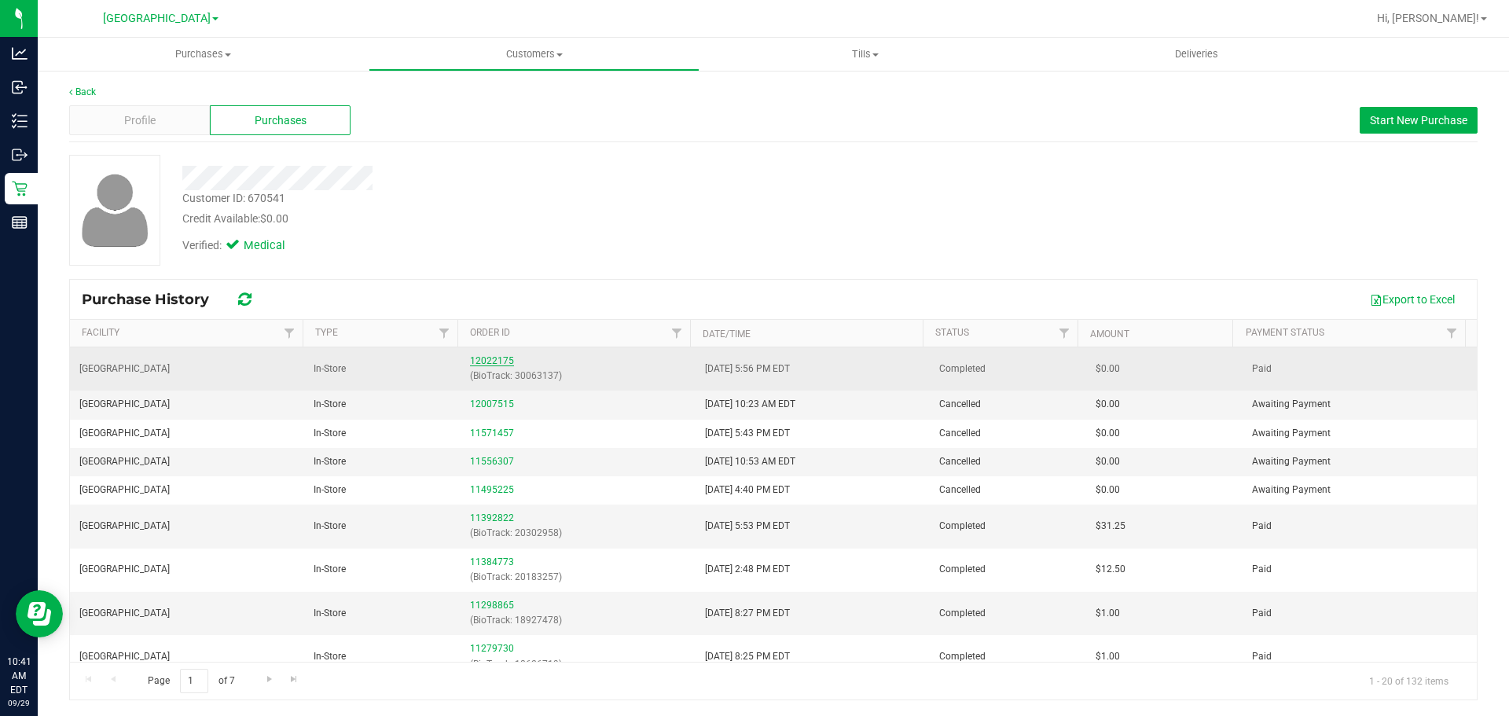
click at [494, 362] on link "12022175" at bounding box center [492, 360] width 44 height 11
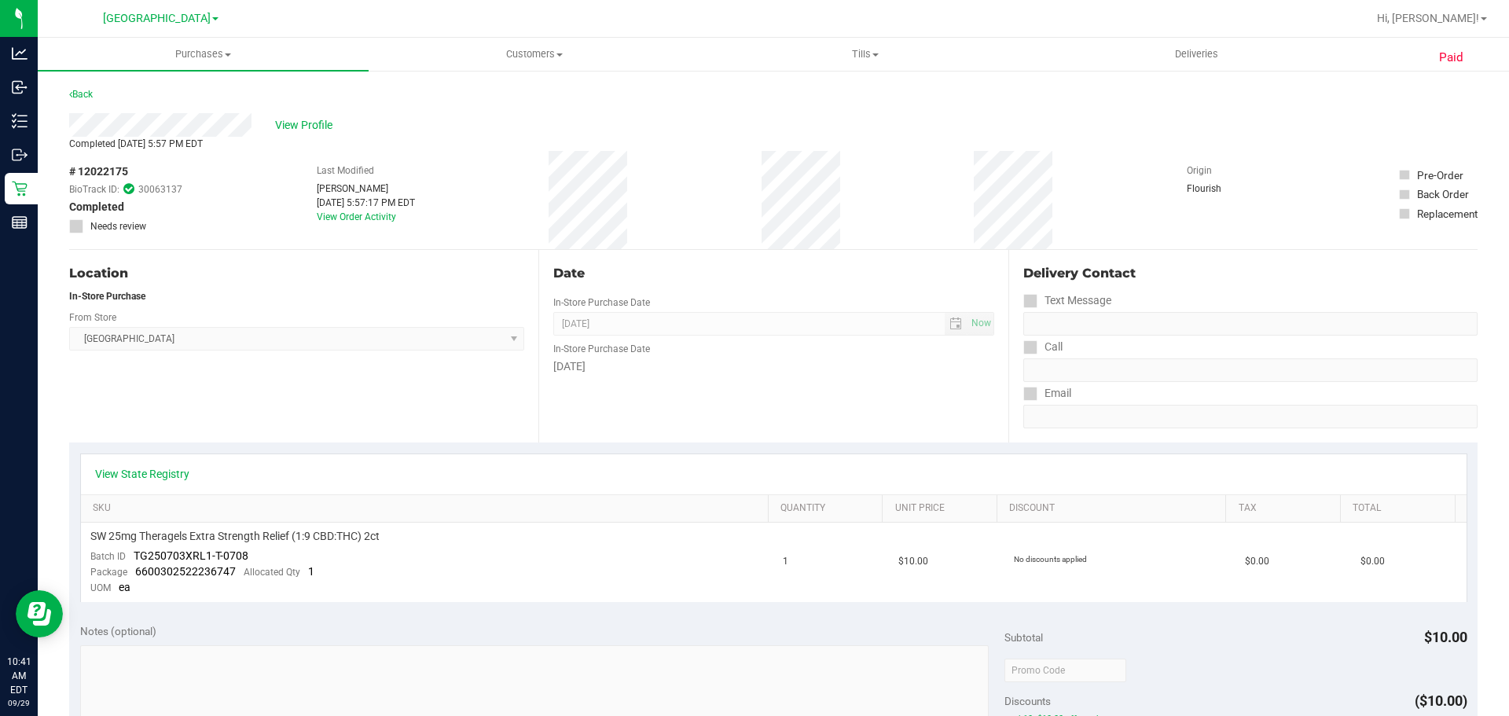
click at [87, 101] on div "Back" at bounding box center [81, 94] width 24 height 19
click at [89, 90] on link "Back" at bounding box center [81, 94] width 24 height 11
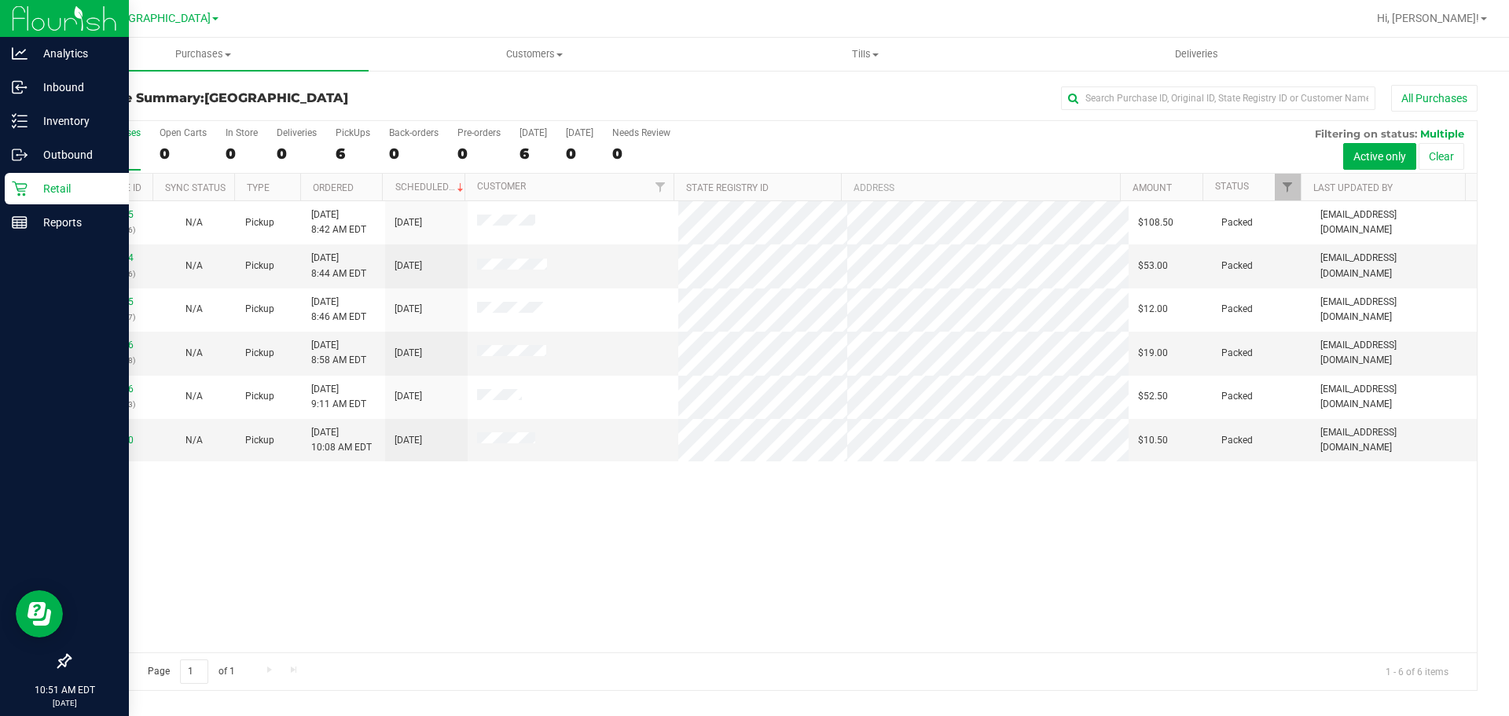
click at [31, 184] on p "Retail" at bounding box center [75, 188] width 94 height 19
click at [64, 178] on div "Retail" at bounding box center [67, 188] width 124 height 31
click at [40, 196] on p "Retail" at bounding box center [75, 188] width 94 height 19
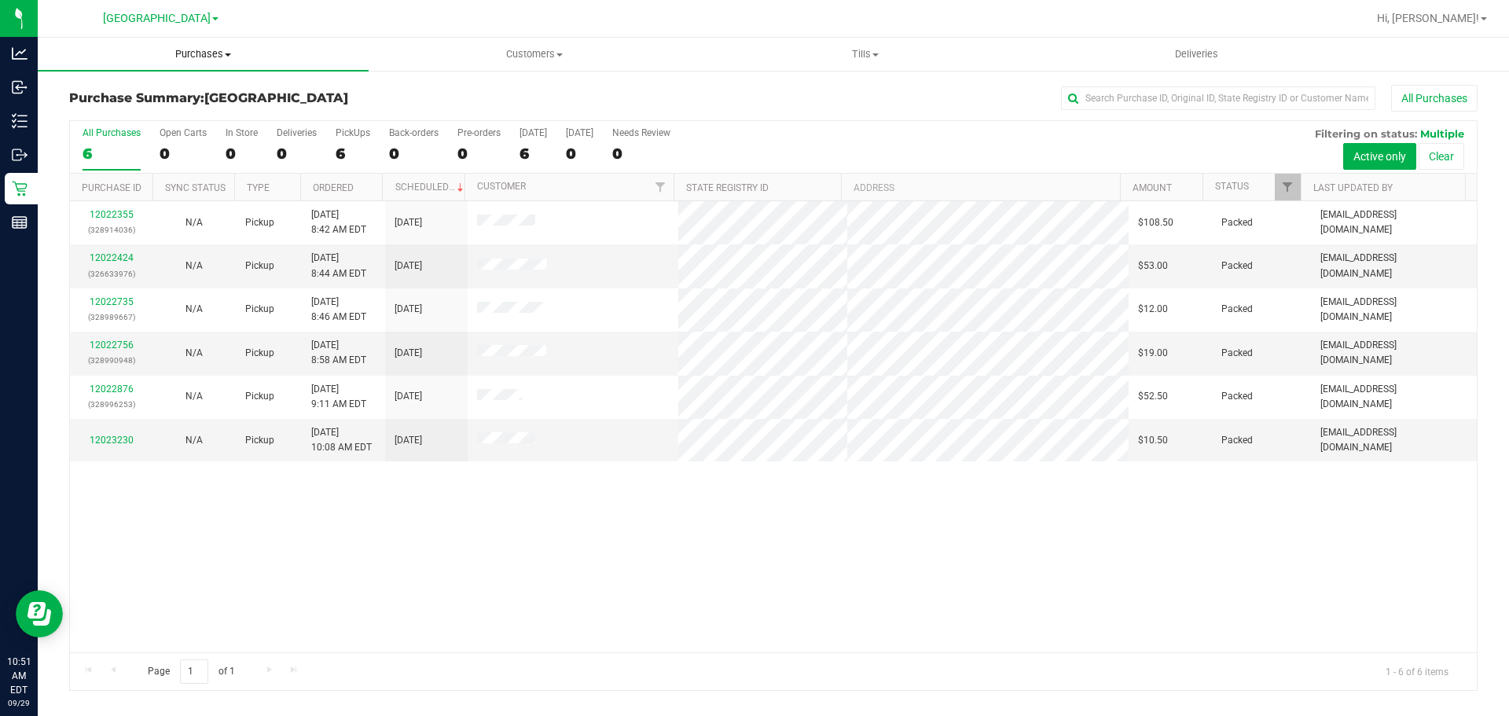
click at [199, 58] on span "Purchases" at bounding box center [203, 54] width 331 height 14
click at [149, 109] on li "Fulfillment" at bounding box center [203, 114] width 331 height 19
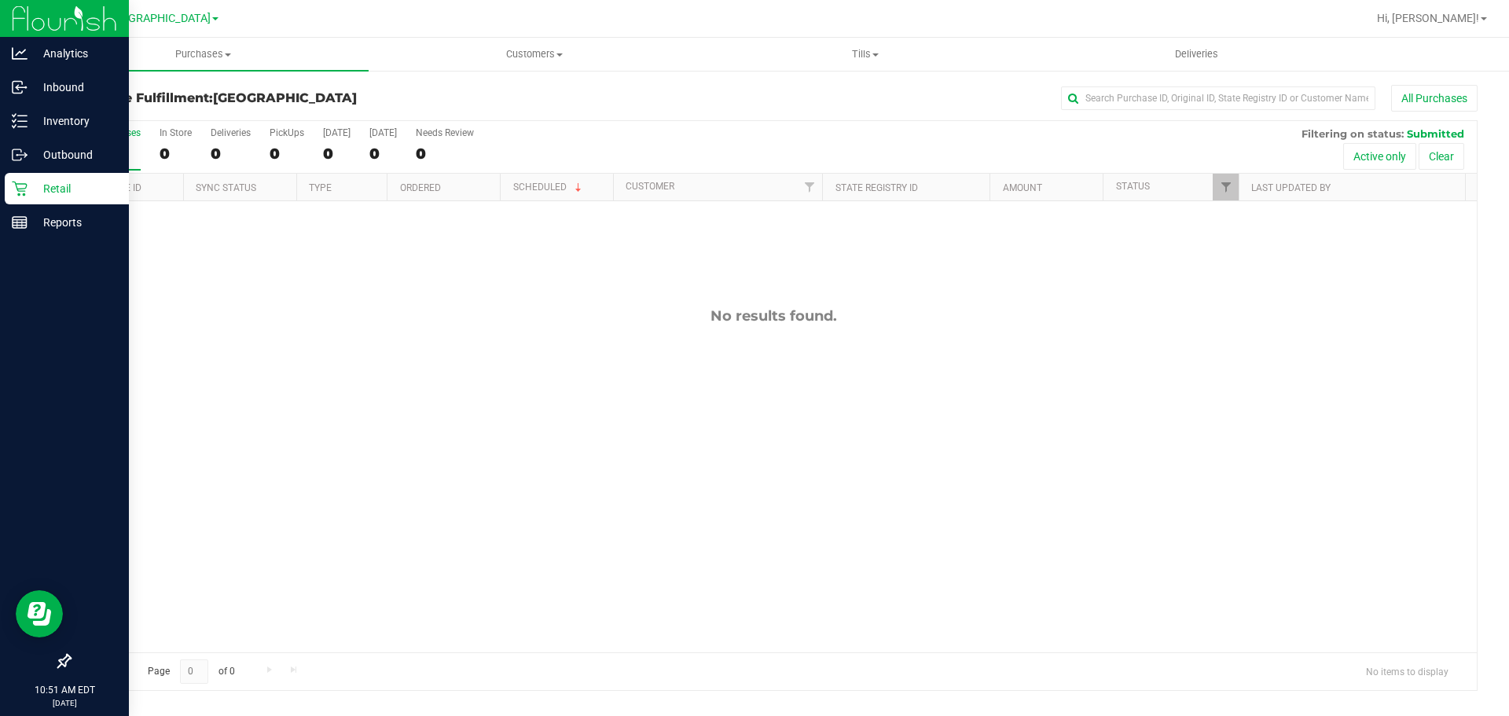
click at [47, 175] on div "Retail" at bounding box center [67, 188] width 124 height 31
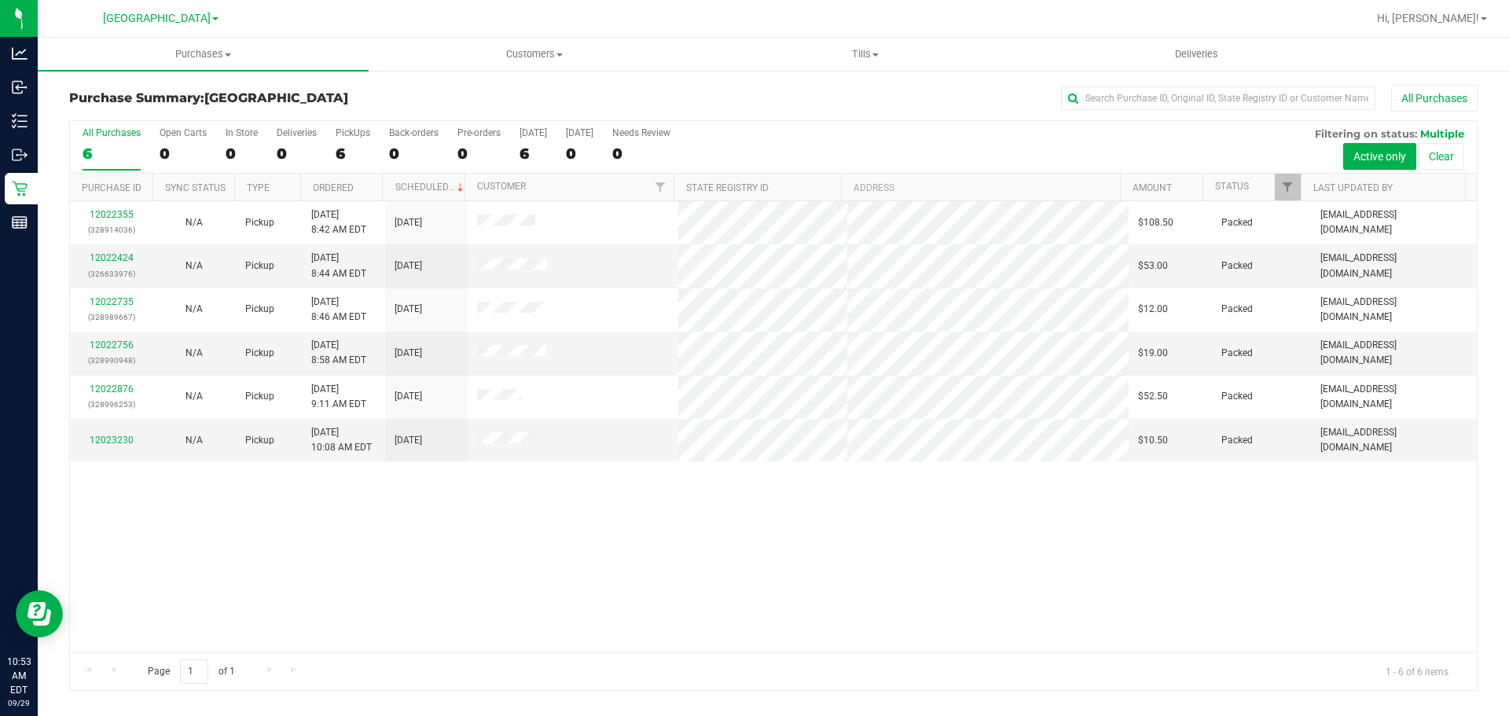
drag, startPoint x: 969, startPoint y: 100, endPoint x: 913, endPoint y: 105, distance: 56.1
click at [913, 105] on div "All Purchases" at bounding box center [1007, 98] width 939 height 27
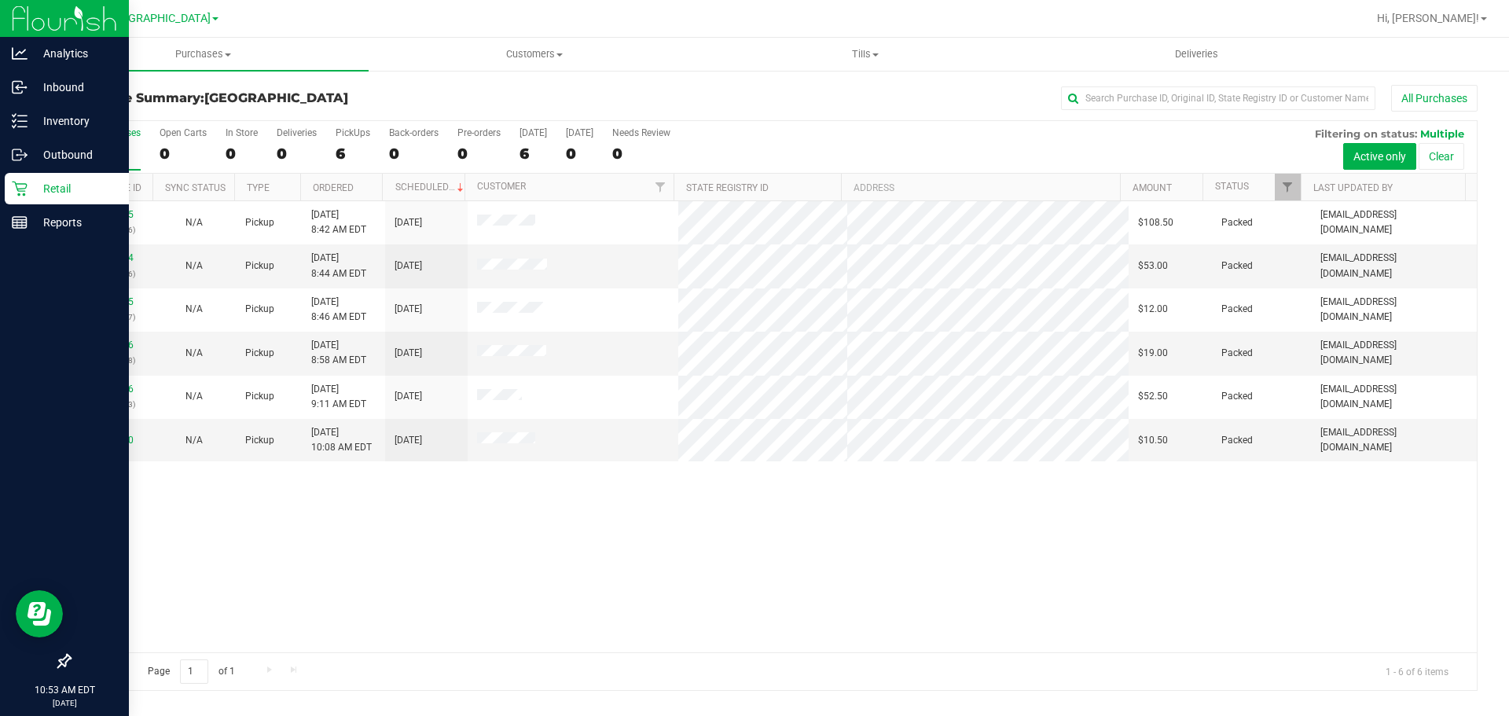
click at [0, 179] on link "Retail" at bounding box center [64, 190] width 129 height 34
click at [31, 178] on div "Retail" at bounding box center [67, 188] width 124 height 31
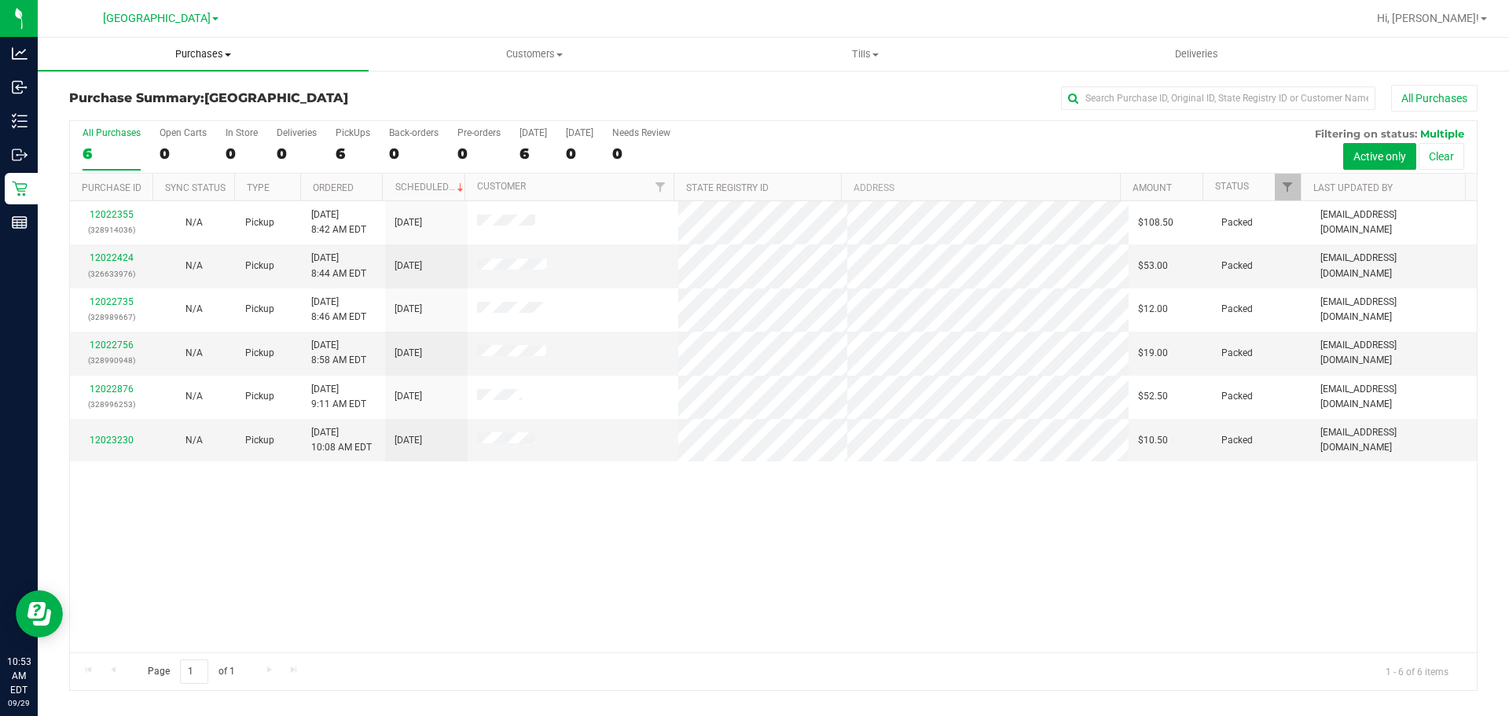
click at [208, 68] on uib-tab-heading "Purchases Summary of purchases Fulfillment All purchases" at bounding box center [203, 54] width 331 height 33
click at [121, 114] on span "Fulfillment" at bounding box center [86, 113] width 97 height 13
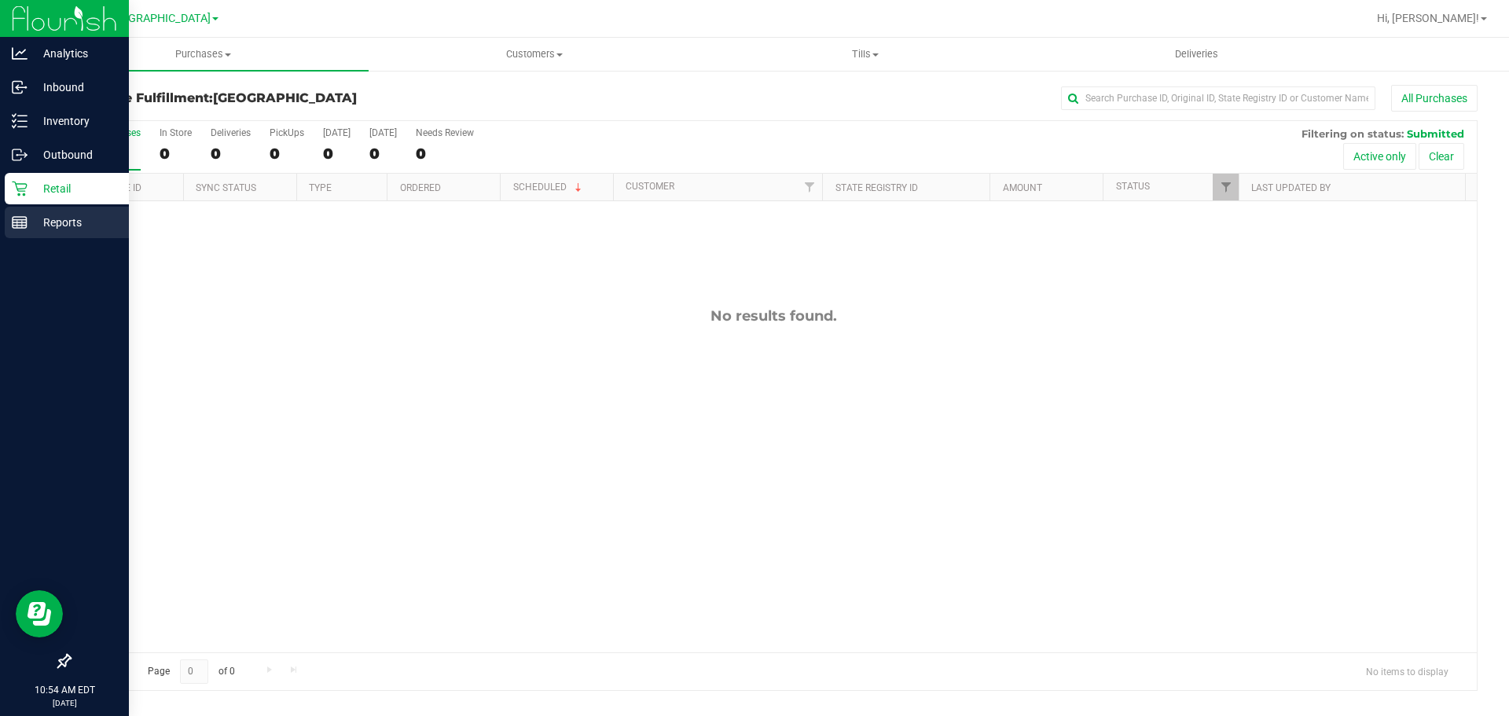
click at [42, 209] on div "Reports" at bounding box center [67, 222] width 124 height 31
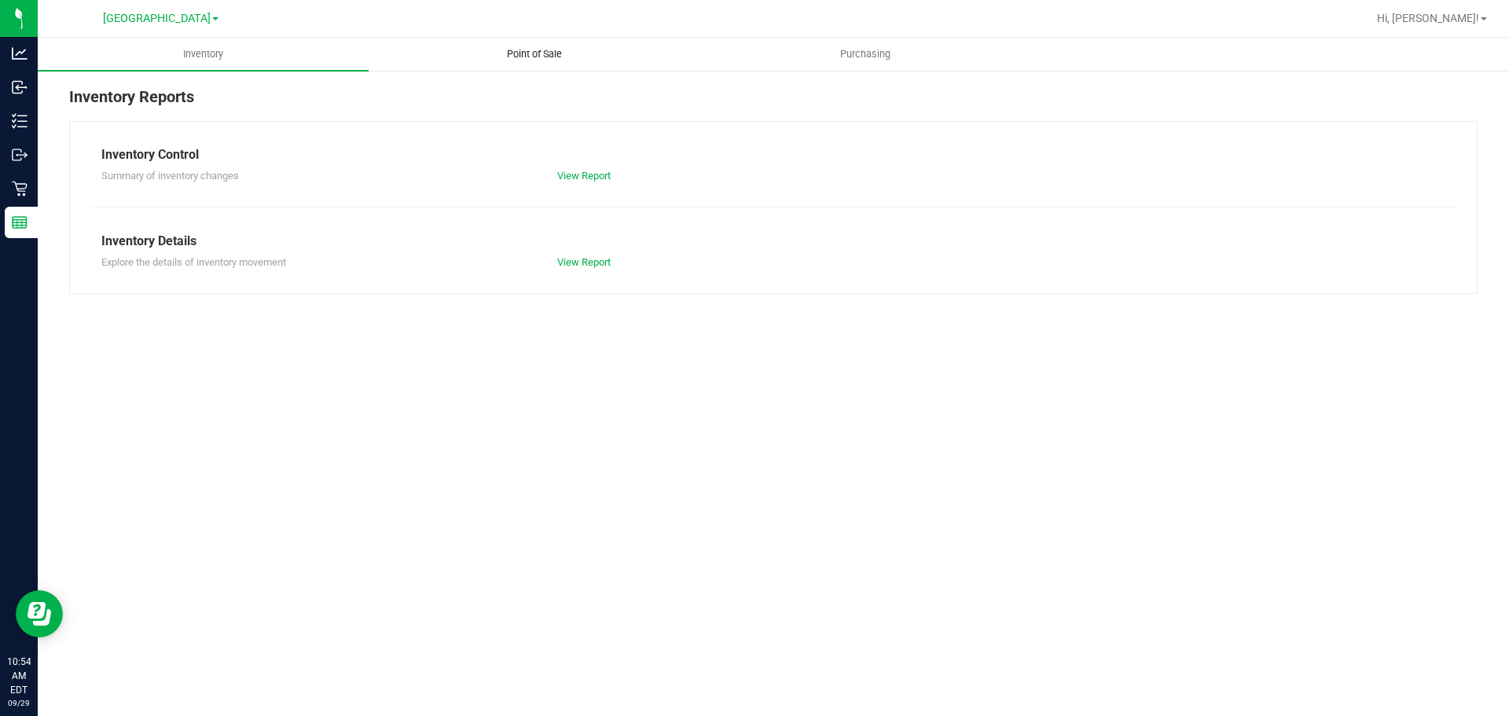
click at [507, 42] on uib-tab-heading "Point of Sale" at bounding box center [533, 54] width 329 height 31
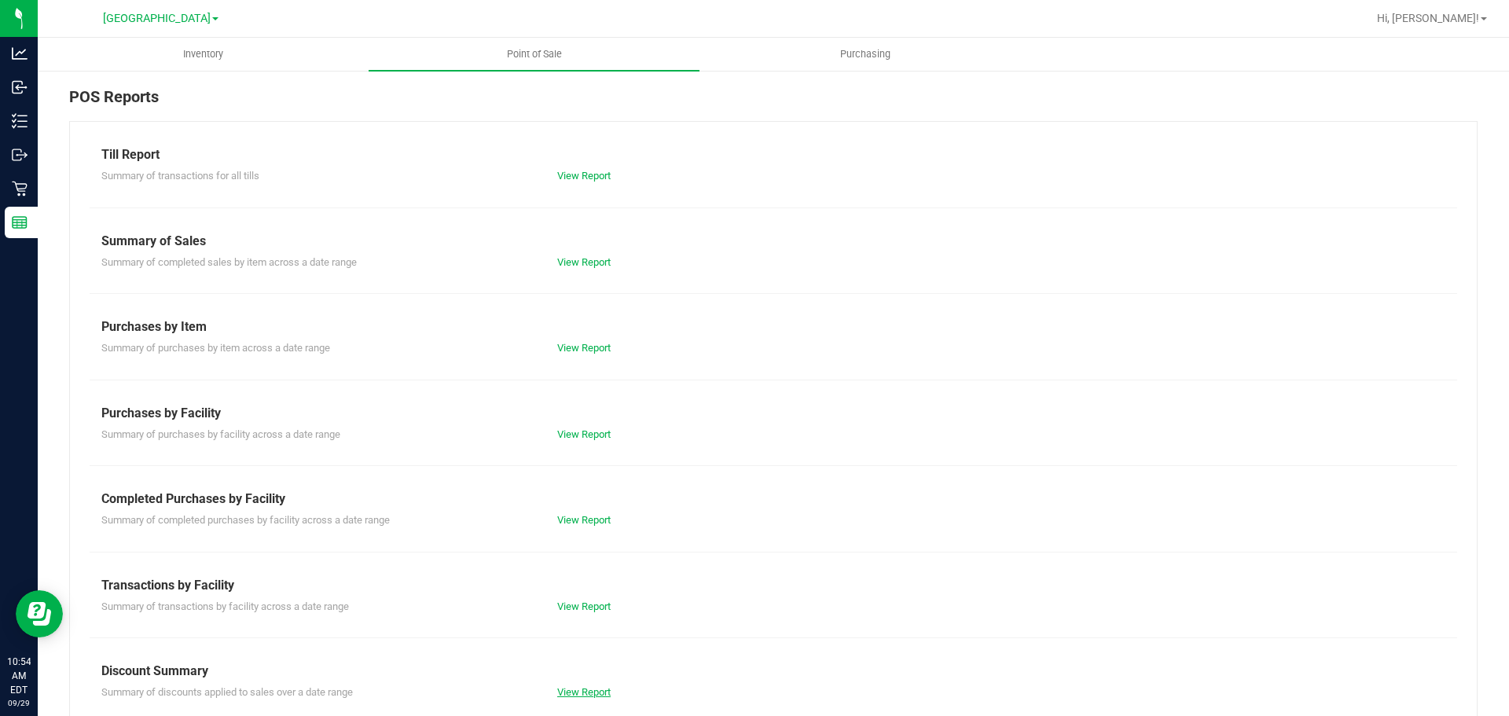
click at [578, 691] on link "View Report" at bounding box center [583, 692] width 53 height 12
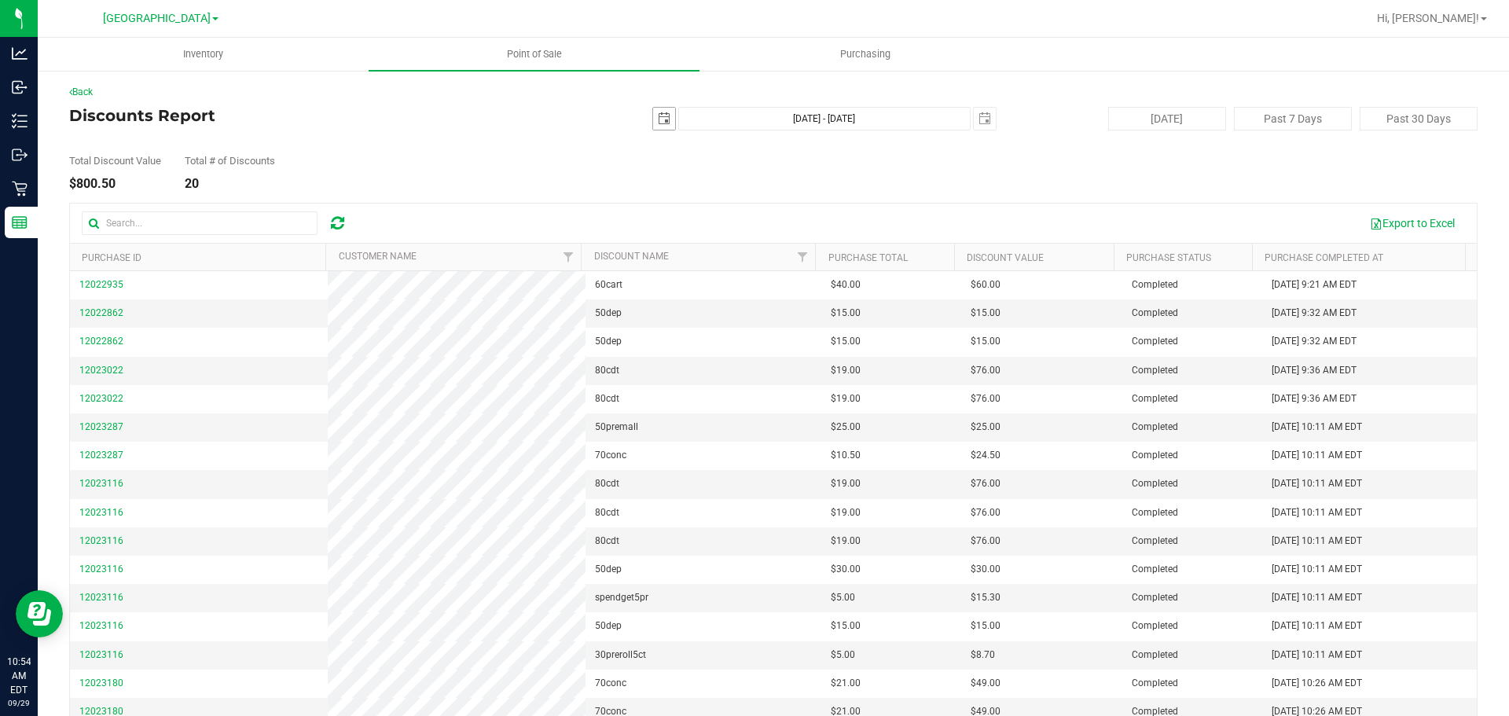
click at [663, 119] on span "select" at bounding box center [664, 119] width 22 height 22
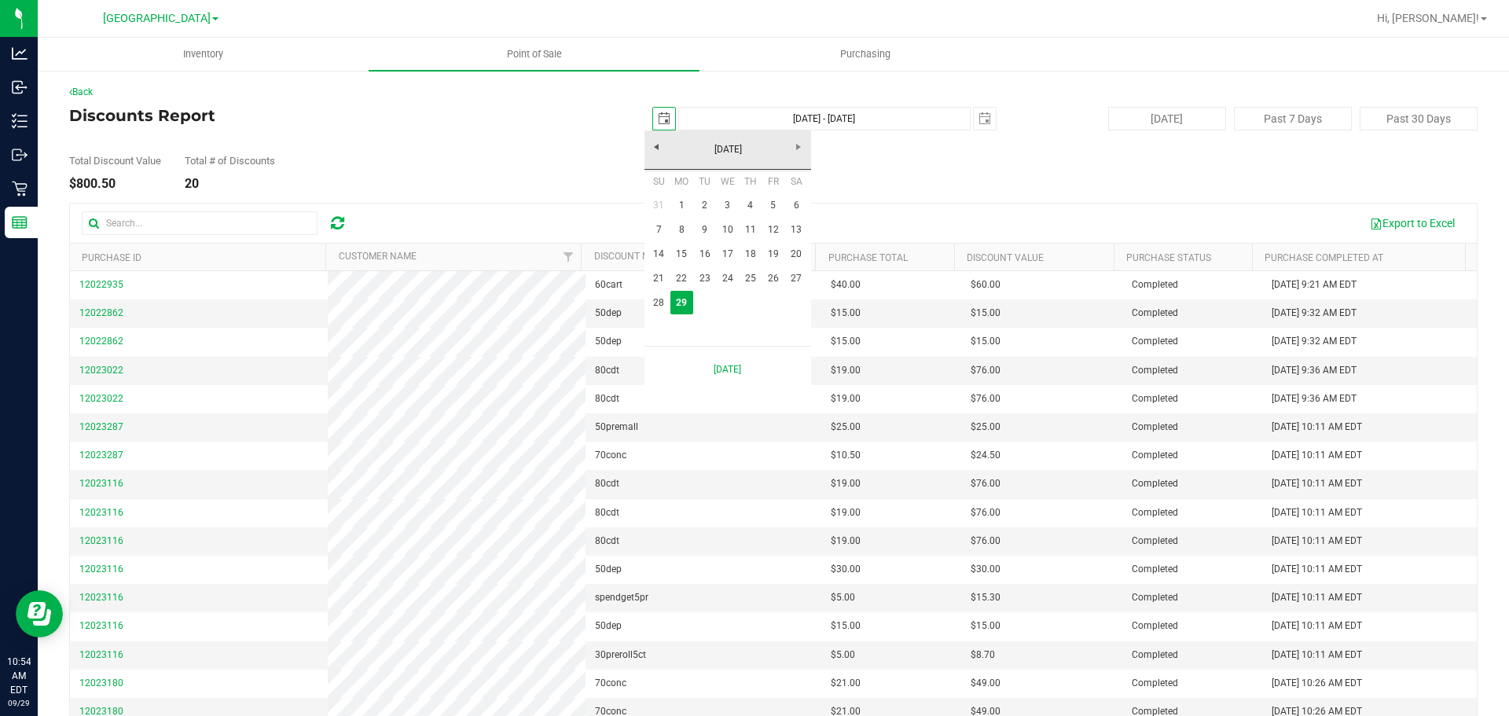
scroll to position [0, 39]
click at [709, 260] on link "16" at bounding box center [704, 254] width 23 height 24
type input "[DATE]"
type input "[DATE] - [DATE]"
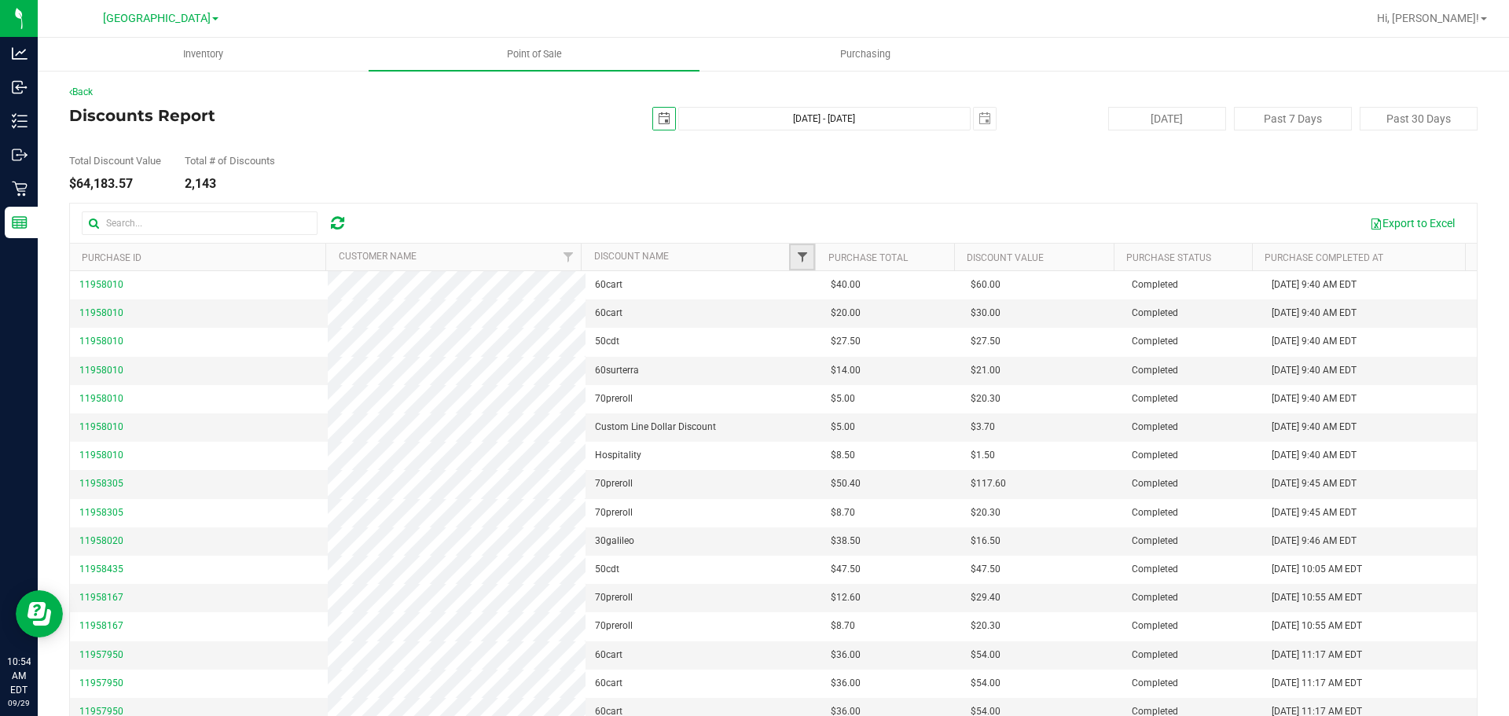
click at [797, 262] on span "Filter" at bounding box center [802, 257] width 13 height 13
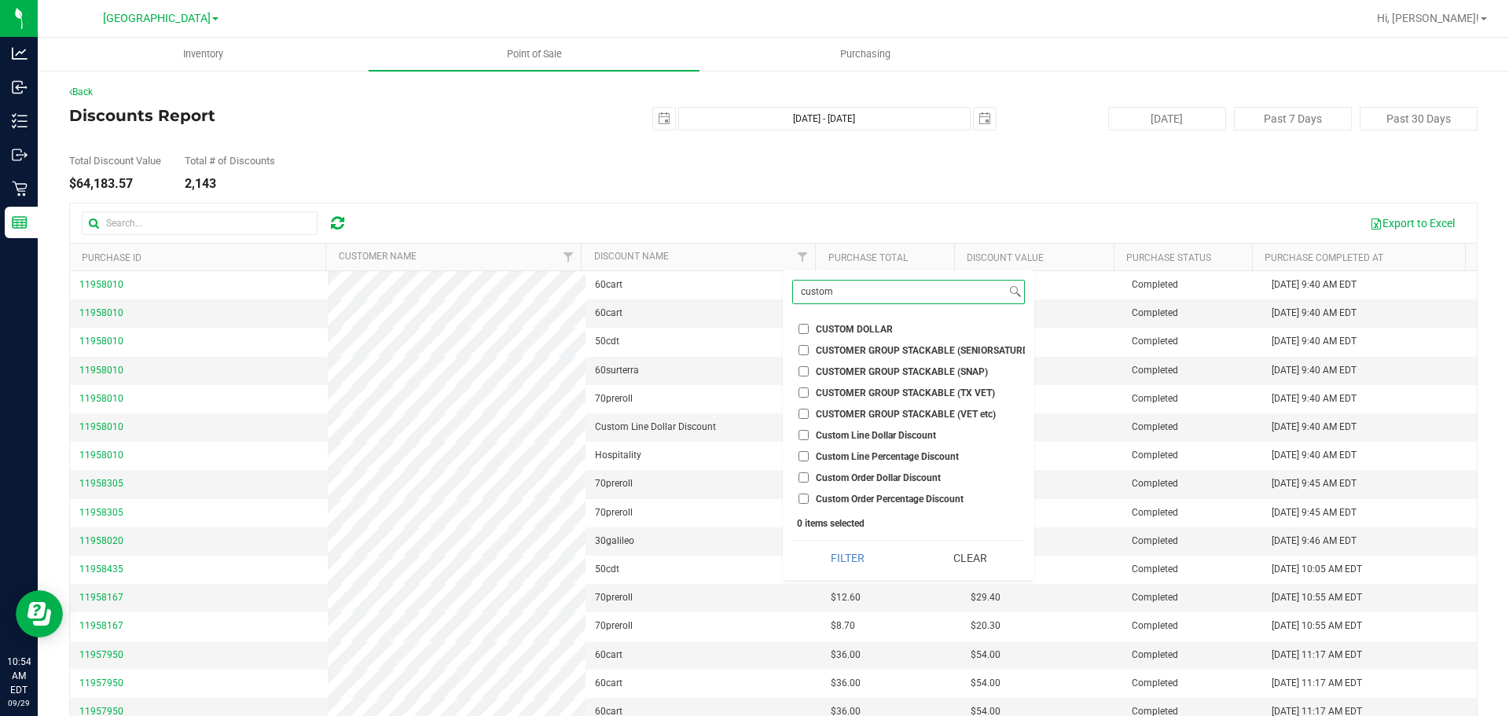
type input "custom"
click at [807, 437] on input "Custom Line Dollar Discount" at bounding box center [803, 435] width 10 height 10
checkbox input "true"
click at [802, 456] on input "Custom Line Percentage Discount" at bounding box center [803, 456] width 10 height 10
checkbox input "true"
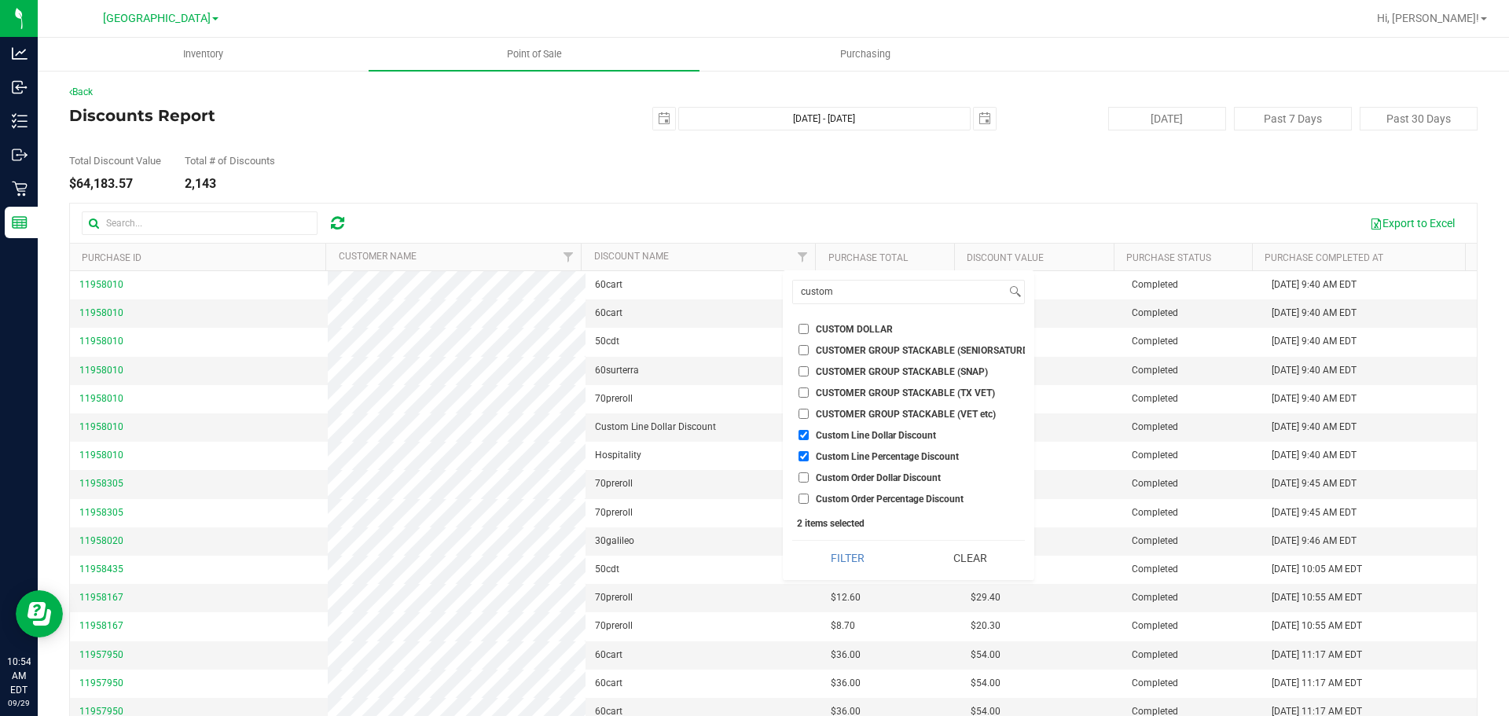
click at [798, 481] on input "Custom Order Dollar Discount" at bounding box center [803, 477] width 10 height 10
checkbox input "true"
click at [809, 505] on li "Custom Order Percentage Discount" at bounding box center [908, 498] width 233 height 17
click at [808, 501] on input "Custom Order Percentage Discount" at bounding box center [803, 499] width 10 height 10
checkbox input "true"
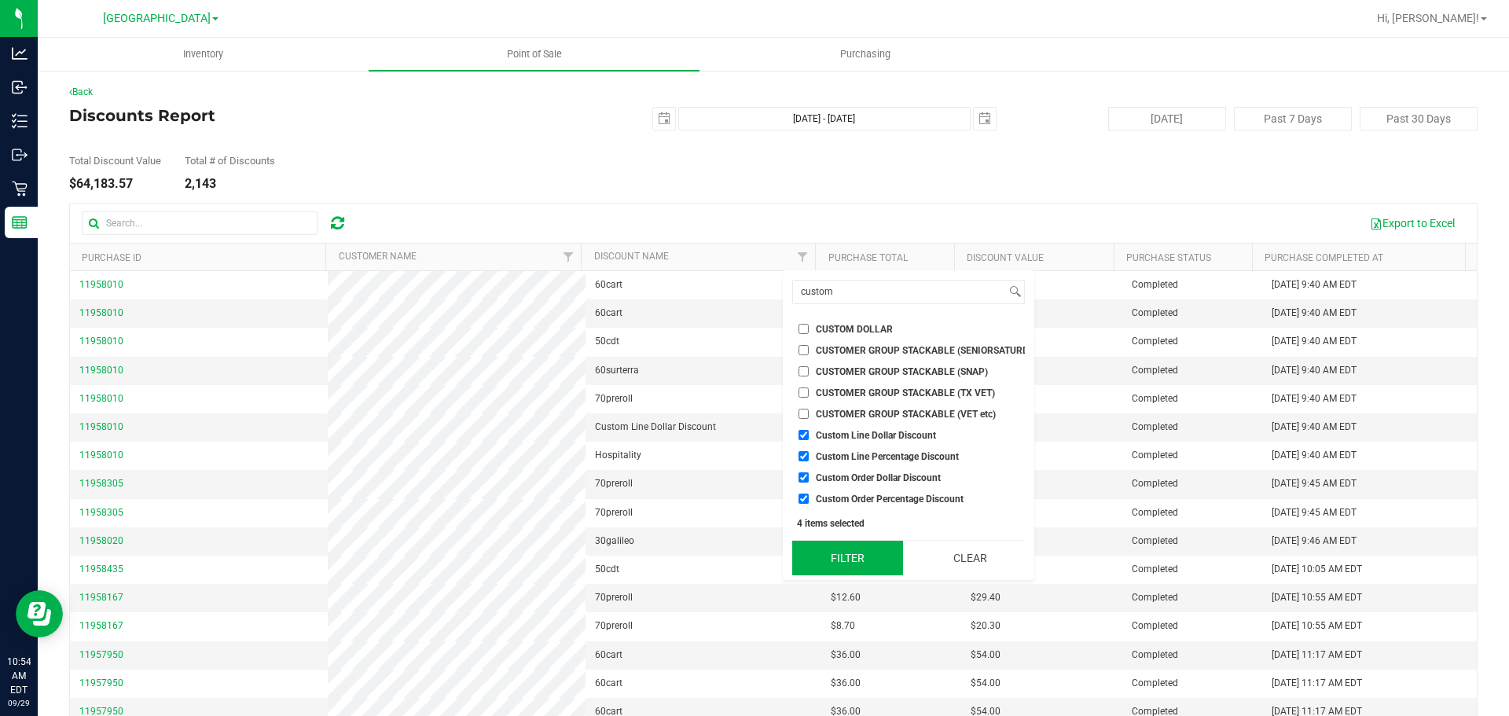
click at [849, 560] on button "Filter" at bounding box center [847, 558] width 111 height 35
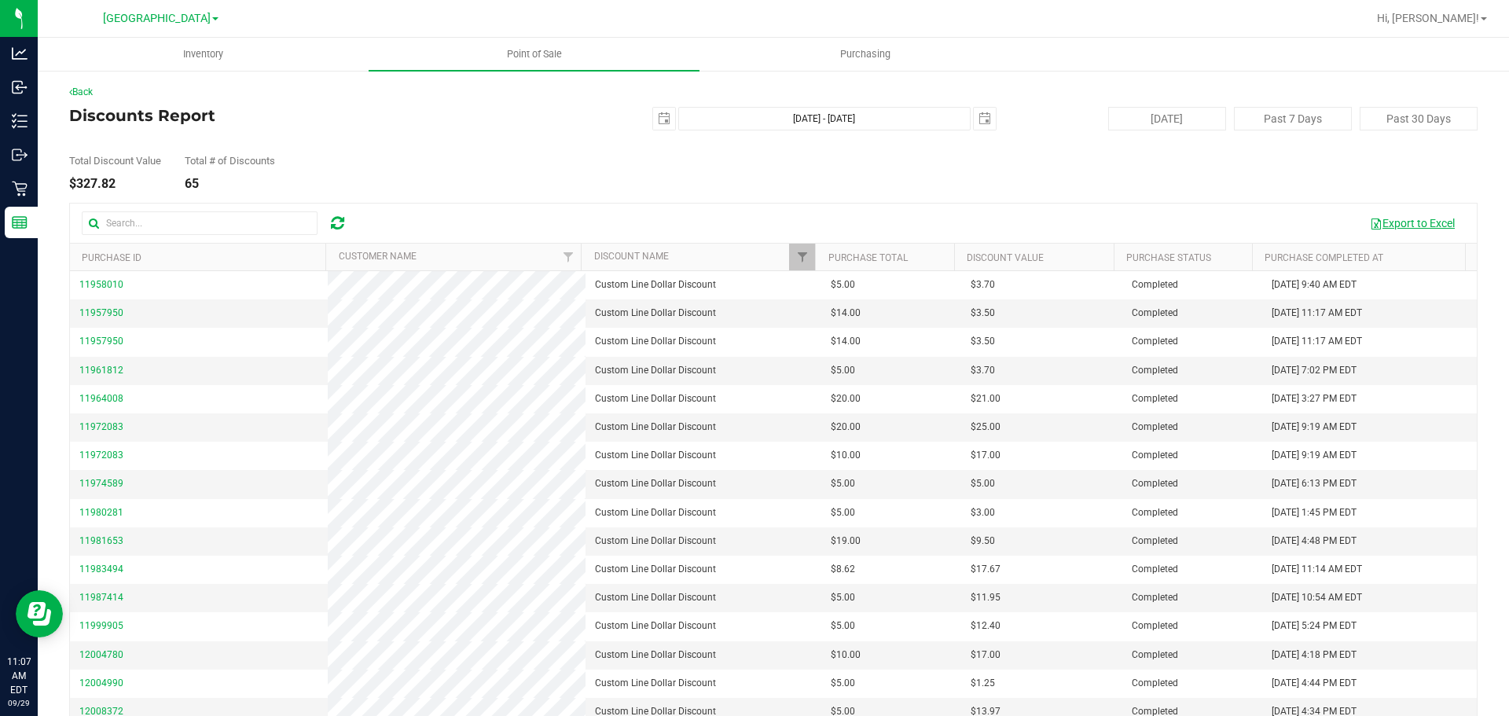
click at [1395, 228] on button "Export to Excel" at bounding box center [1412, 223] width 105 height 27
click at [1380, 229] on button "Export to Excel" at bounding box center [1412, 223] width 105 height 27
drag, startPoint x: 1386, startPoint y: 227, endPoint x: 1387, endPoint y: 219, distance: 8.0
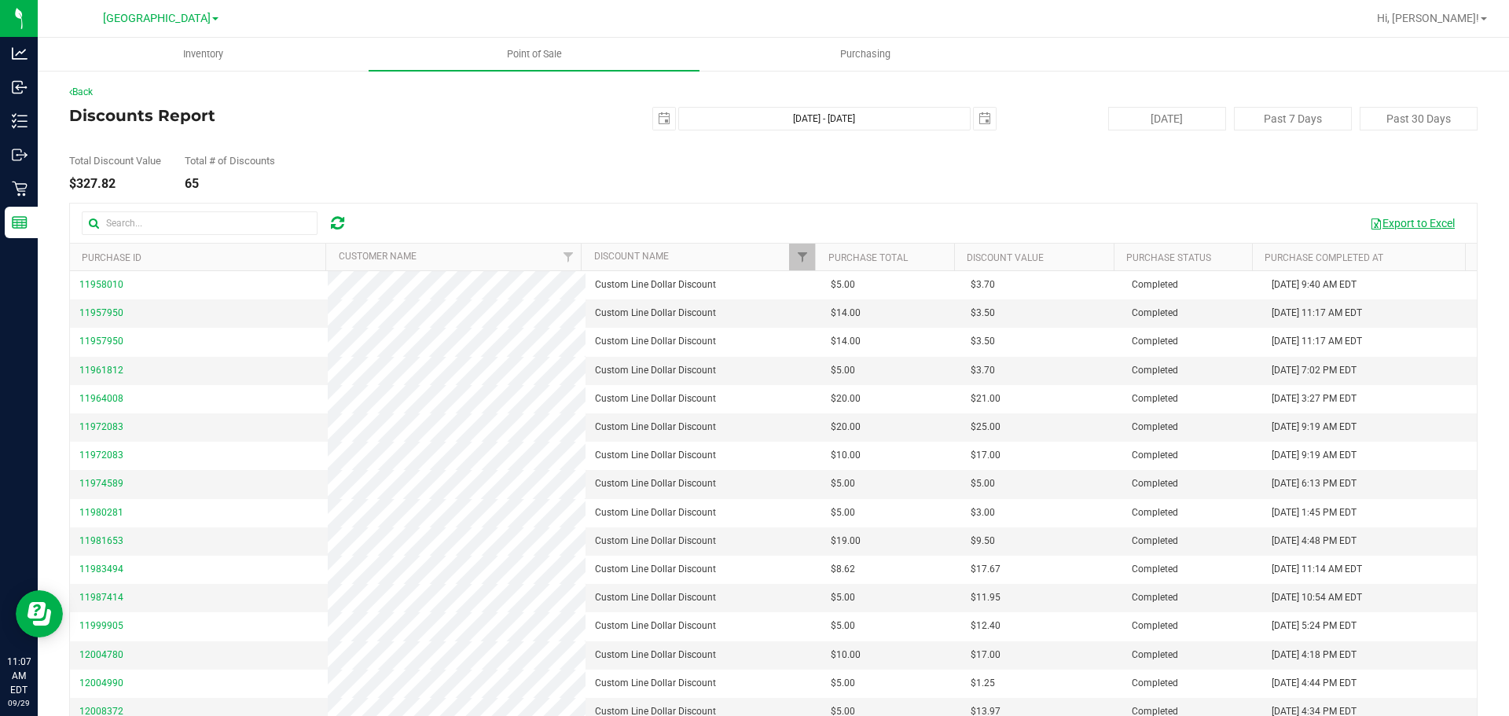
click at [1386, 226] on button "Export to Excel" at bounding box center [1412, 223] width 105 height 27
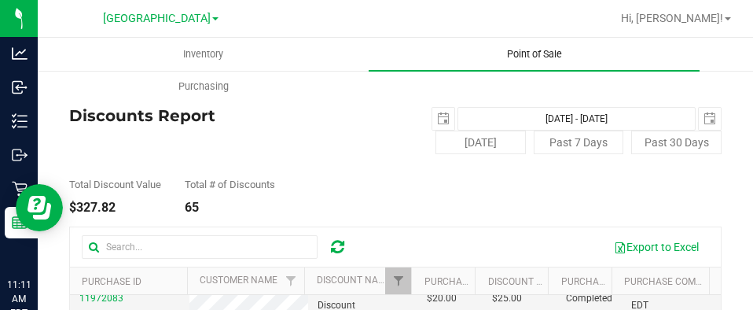
click at [491, 48] on span "Point of Sale" at bounding box center [534, 54] width 97 height 14
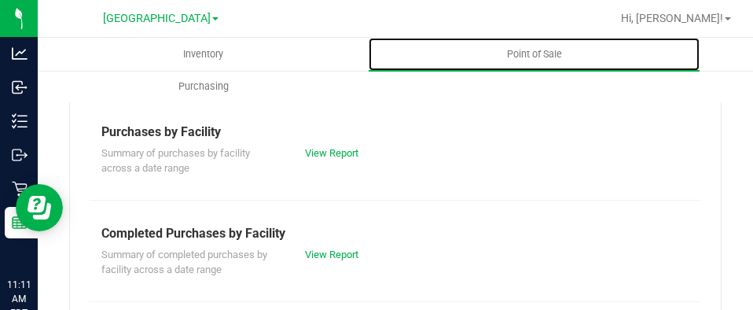
scroll to position [314, 0]
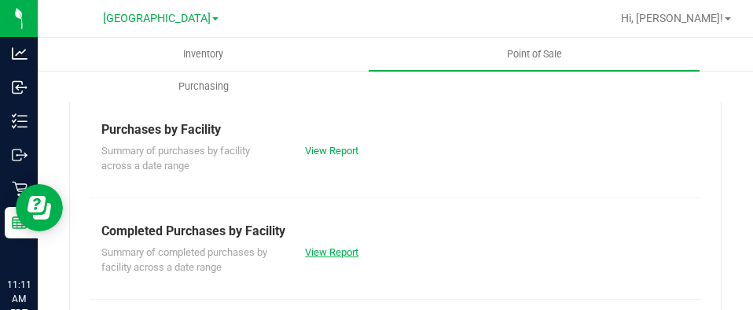
click at [318, 250] on link "View Report" at bounding box center [331, 252] width 53 height 12
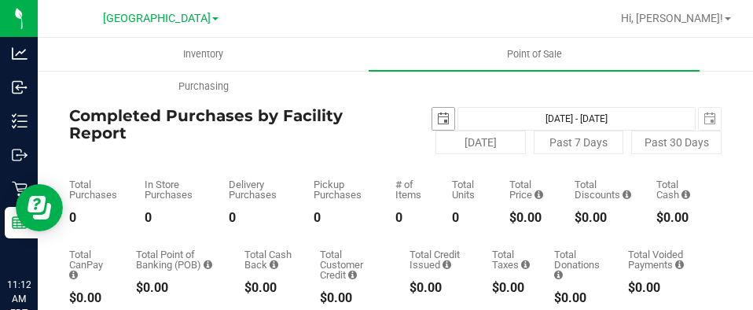
click at [439, 118] on span "select" at bounding box center [443, 118] width 13 height 13
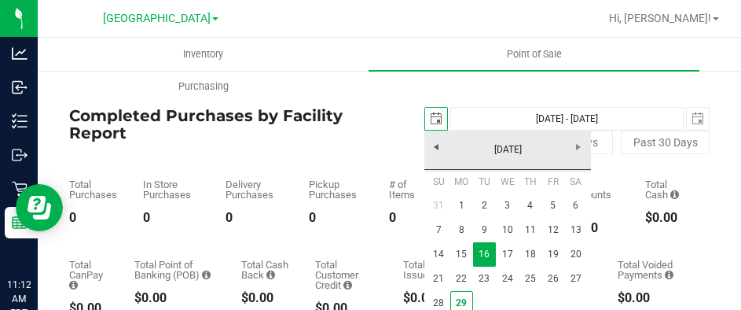
scroll to position [0, 39]
click at [300, 234] on div "Total CanPay $0.00 Total Point of Banking (POB) $0.00 Total Cash Back $0.00 Tot…" at bounding box center [389, 274] width 641 height 80
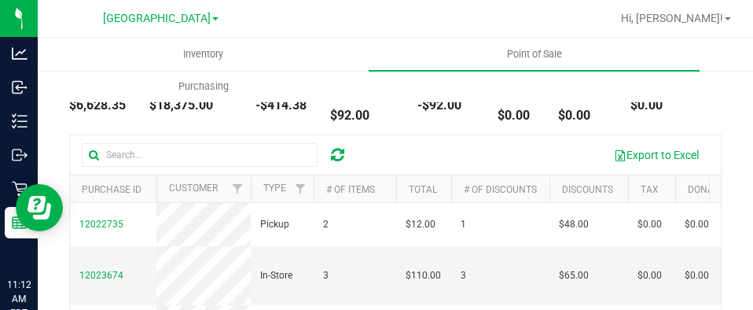
scroll to position [157, 0]
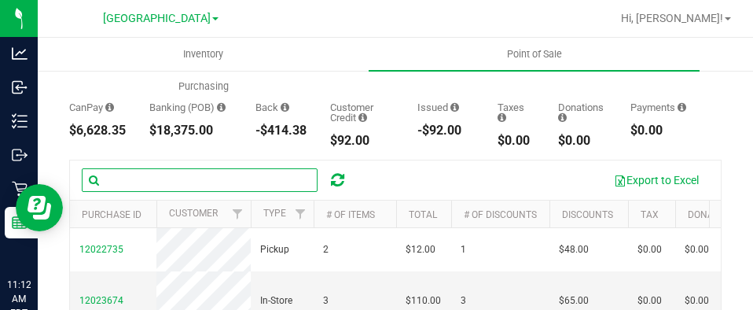
click at [166, 182] on input "text" at bounding box center [200, 180] width 236 height 24
click at [225, 176] on input "text" at bounding box center [200, 180] width 236 height 24
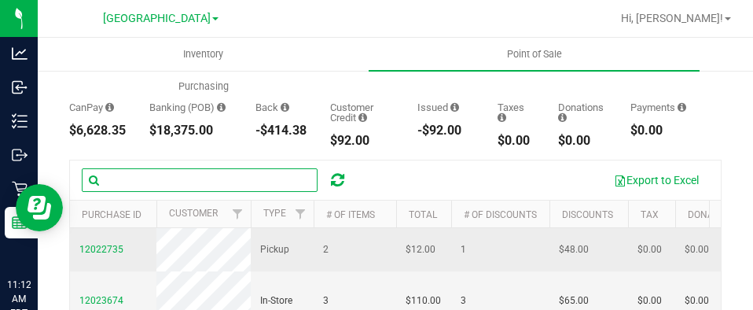
paste input "11961794"
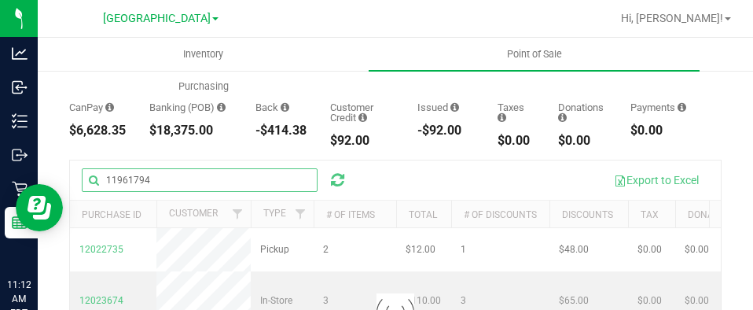
type input "11961794"
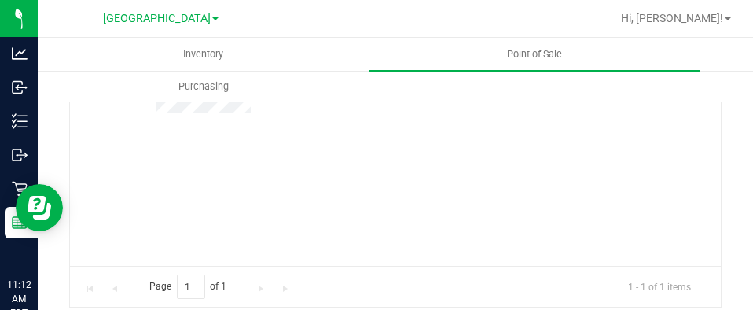
scroll to position [236, 0]
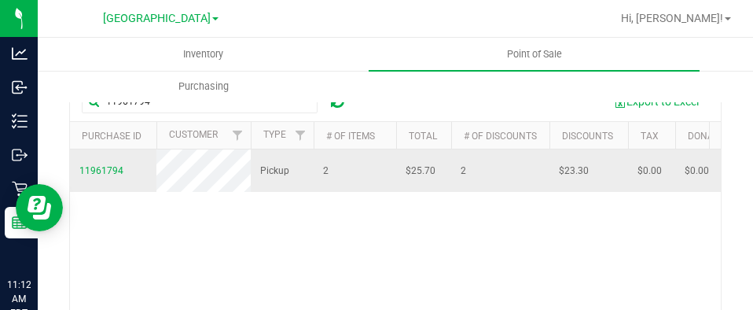
click at [108, 178] on span "11961794" at bounding box center [101, 170] width 44 height 15
click at [111, 176] on span "11961794" at bounding box center [101, 170] width 44 height 11
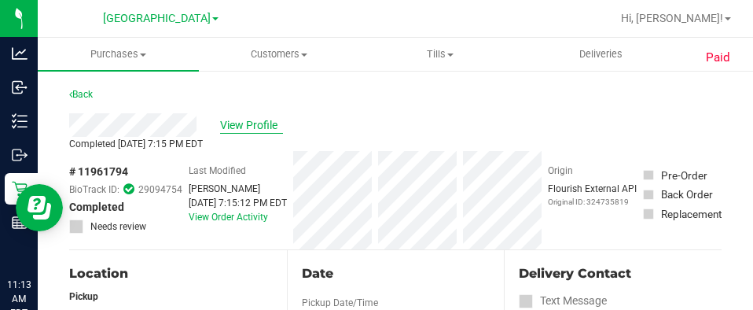
click at [238, 117] on span "View Profile" at bounding box center [251, 125] width 63 height 17
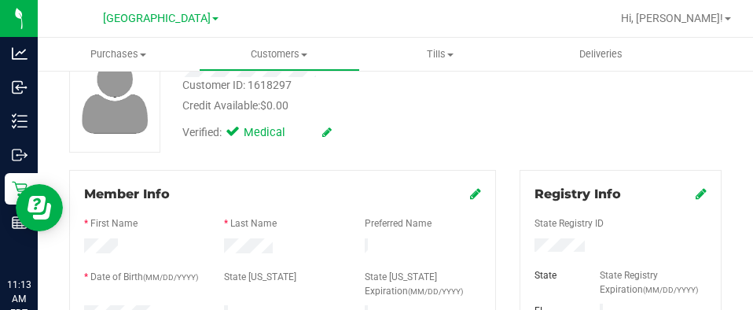
scroll to position [393, 0]
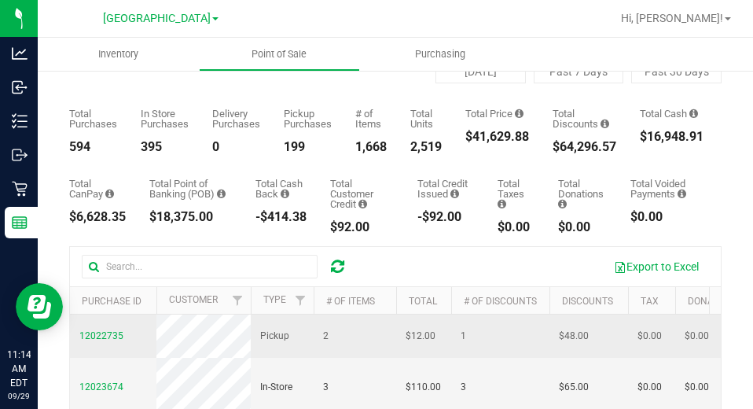
scroll to position [157, 0]
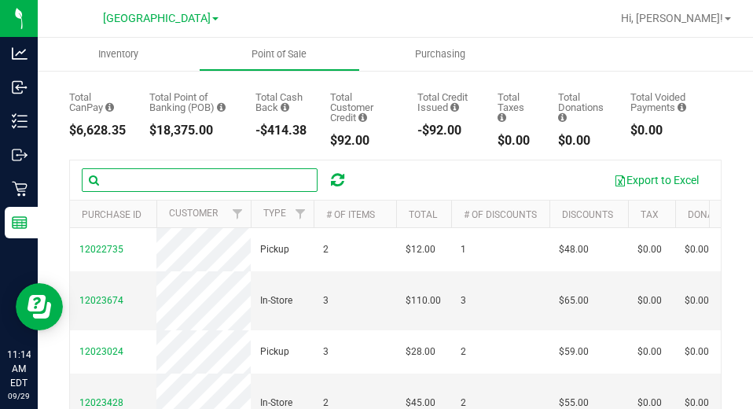
click at [173, 178] on input "text" at bounding box center [200, 180] width 236 height 24
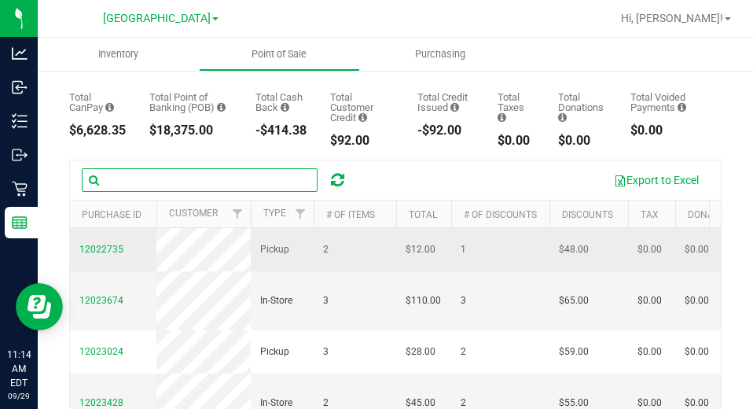
paste input "11964008"
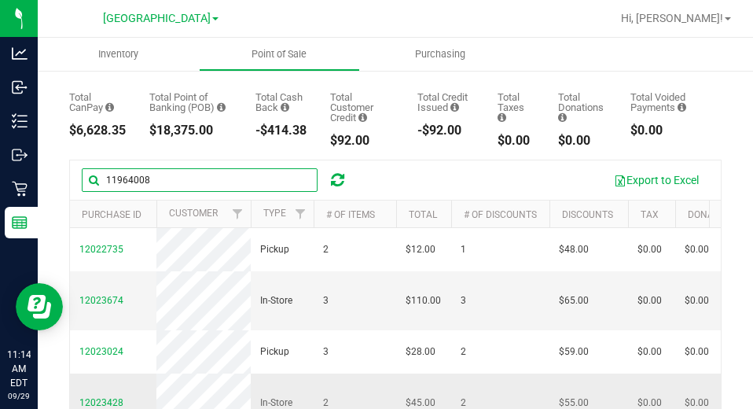
type input "11964008"
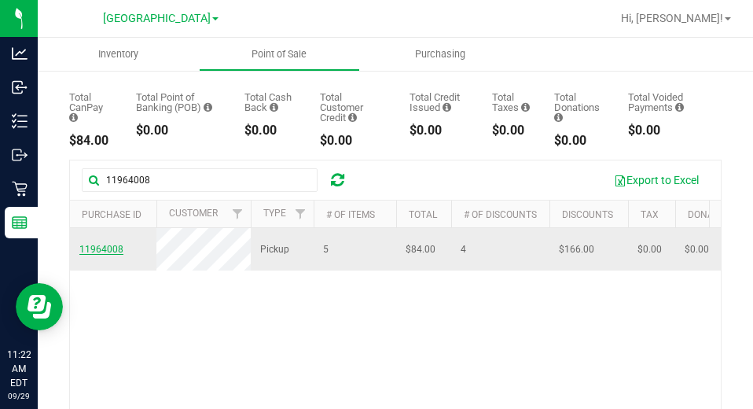
click at [86, 255] on span "11964008" at bounding box center [101, 249] width 44 height 11
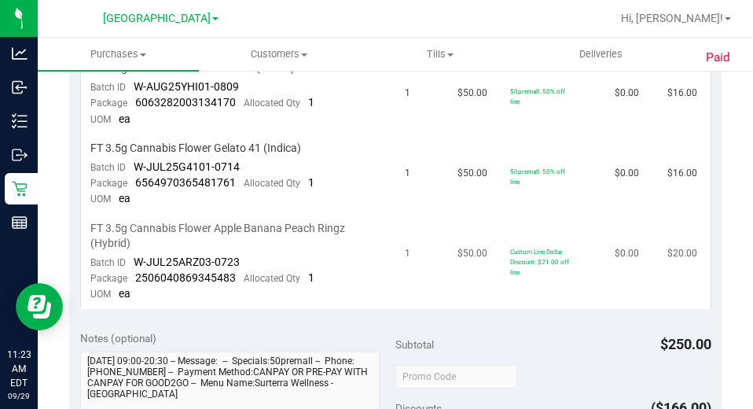
scroll to position [707, 0]
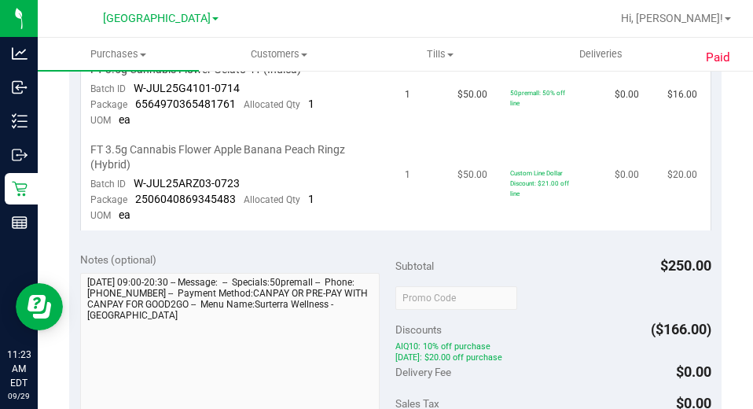
click at [565, 203] on td "Custom Line Dollar Discount: $21.00 off line" at bounding box center [553, 183] width 105 height 94
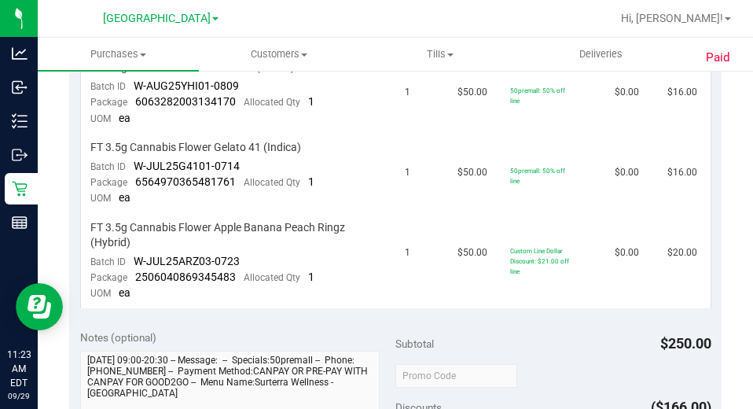
scroll to position [629, 0]
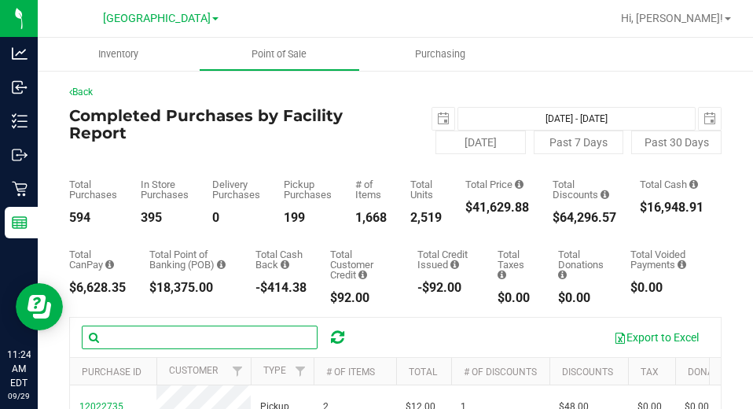
click at [121, 345] on input "text" at bounding box center [200, 337] width 236 height 24
paste input "11972083"
type input "11972083"
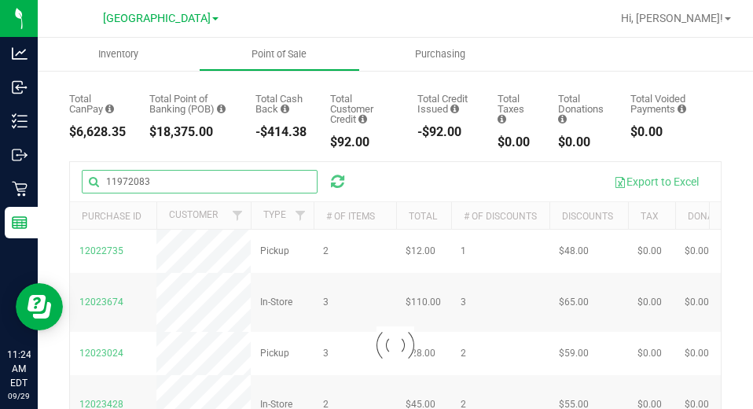
scroll to position [157, 0]
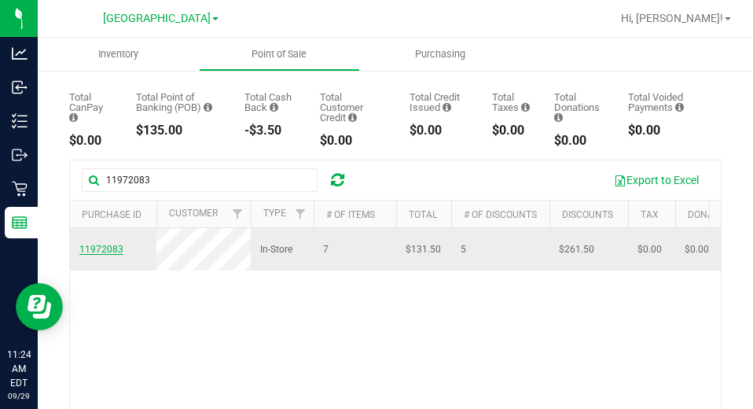
click at [114, 255] on span "11972083" at bounding box center [101, 249] width 44 height 11
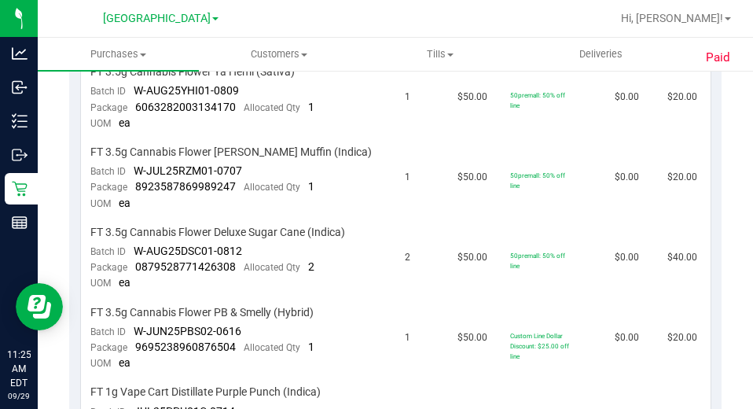
scroll to position [236, 0]
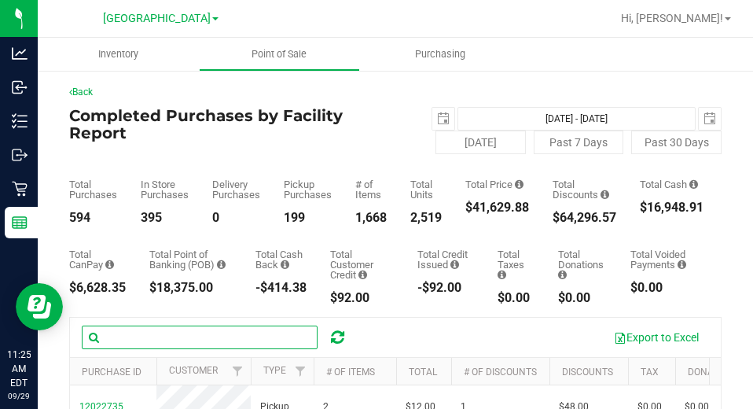
drag, startPoint x: 211, startPoint y: 330, endPoint x: 206, endPoint y: 347, distance: 17.2
click at [211, 330] on input "text" at bounding box center [200, 337] width 236 height 24
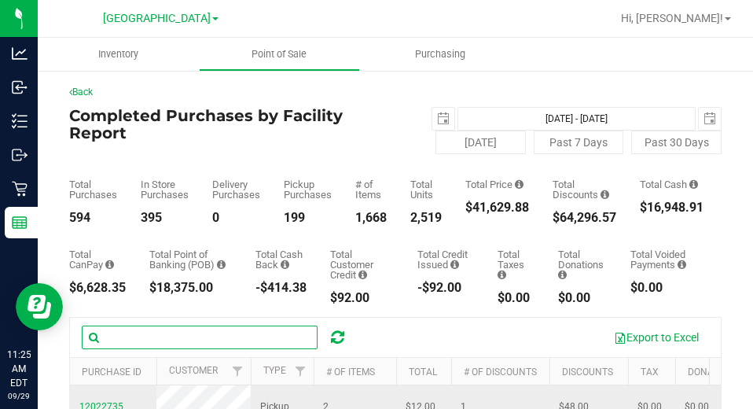
paste input "11975157"
type input "11975157"
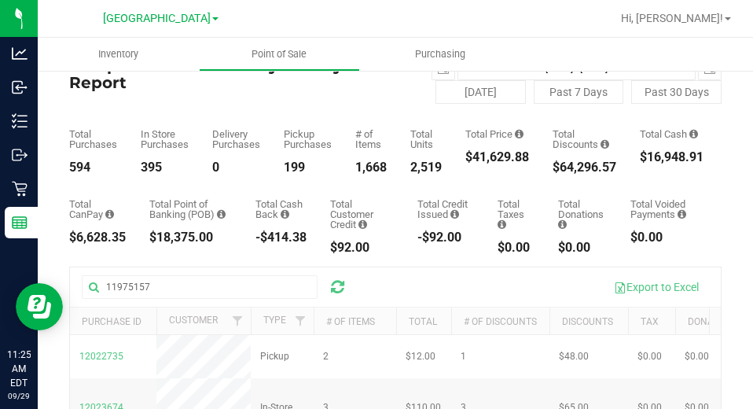
scroll to position [79, 0]
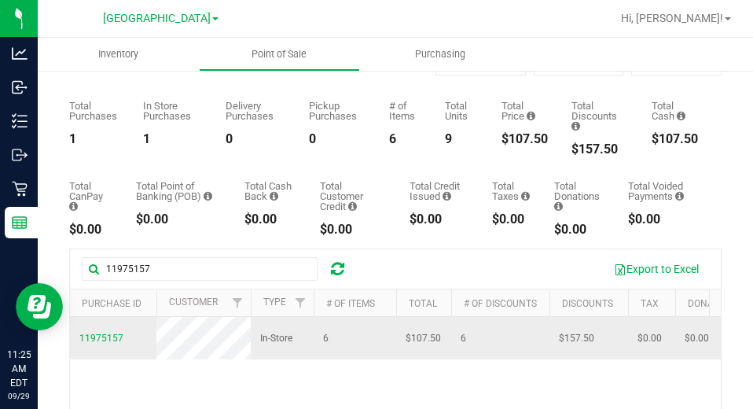
click at [105, 345] on span "11975157" at bounding box center [101, 338] width 44 height 15
click at [108, 341] on span "11975157" at bounding box center [101, 337] width 44 height 11
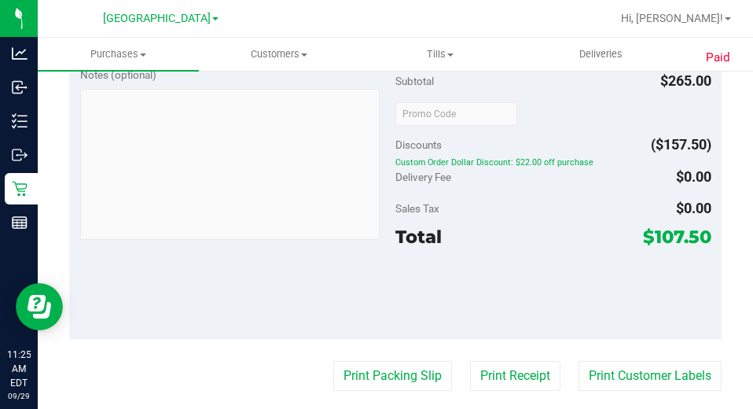
scroll to position [943, 0]
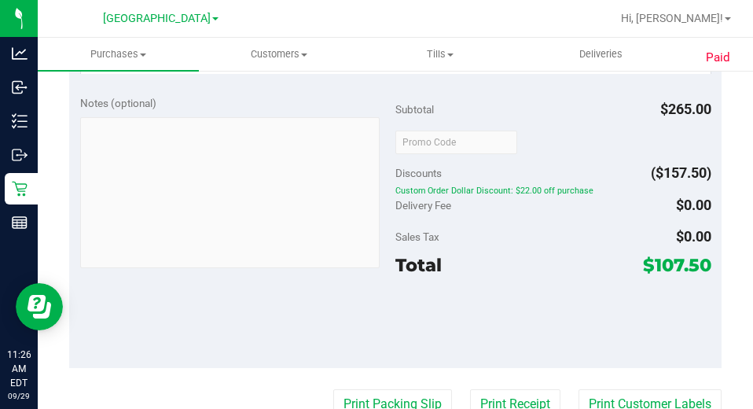
click at [460, 313] on div at bounding box center [553, 321] width 316 height 71
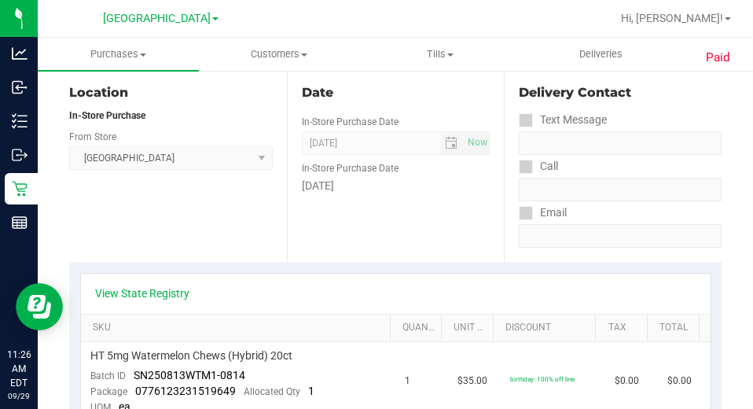
scroll to position [0, 0]
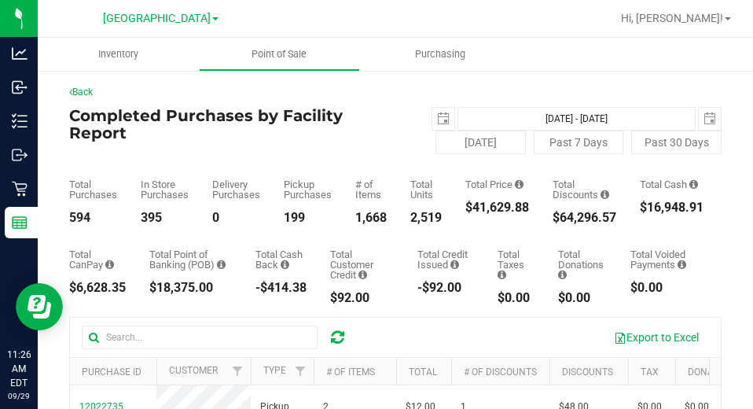
click at [189, 322] on div "Export to Excel" at bounding box center [395, 337] width 651 height 39
click at [164, 331] on input "text" at bounding box center [200, 337] width 236 height 24
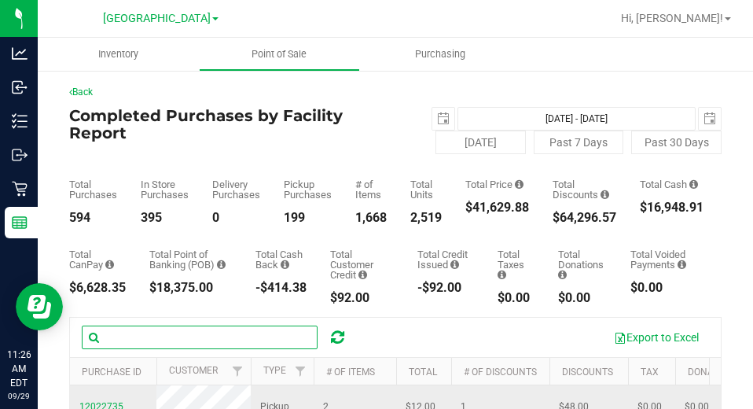
paste input "11974589"
type input "11974589"
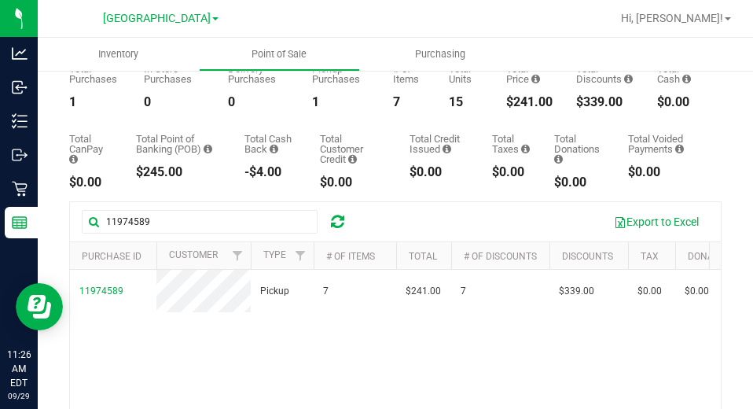
scroll to position [236, 0]
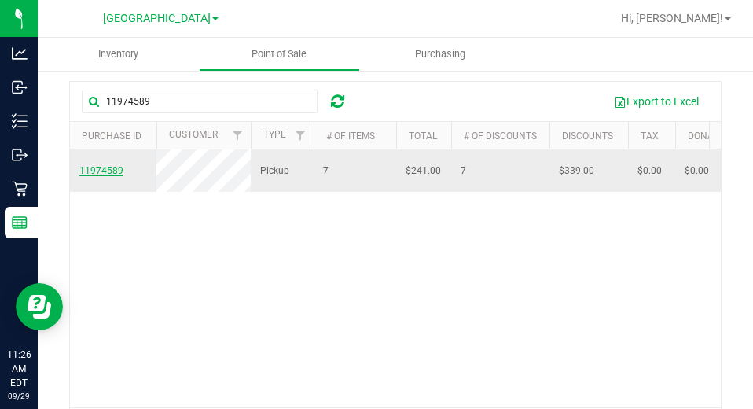
click at [94, 176] on span "11974589" at bounding box center [101, 170] width 44 height 11
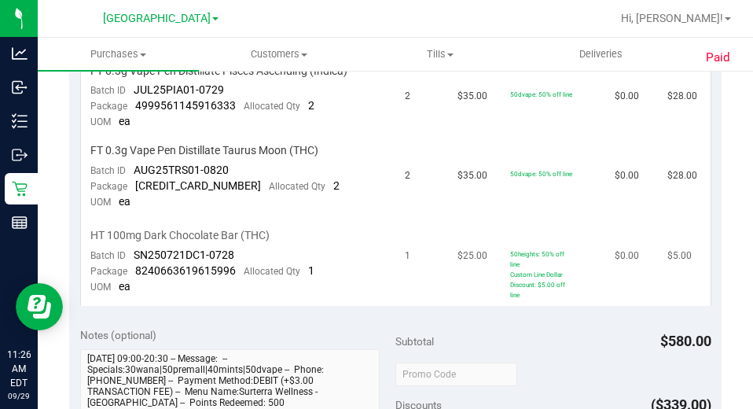
scroll to position [864, 0]
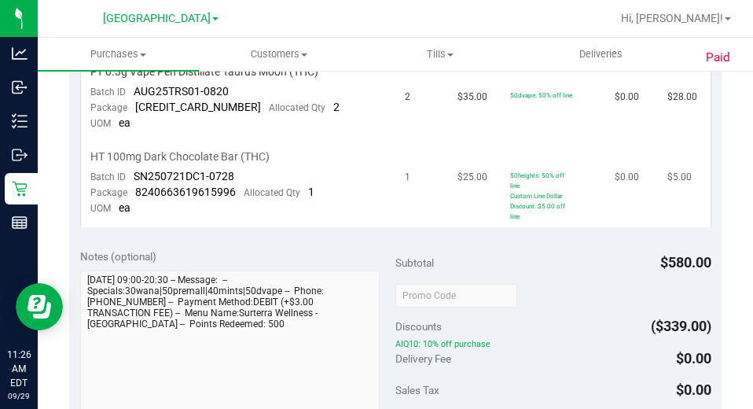
click at [240, 218] on td "HT 100mg Dark Chocolate Bar (THC) Batch ID SN250721DC1-0728 Package 82406636196…" at bounding box center [238, 182] width 315 height 89
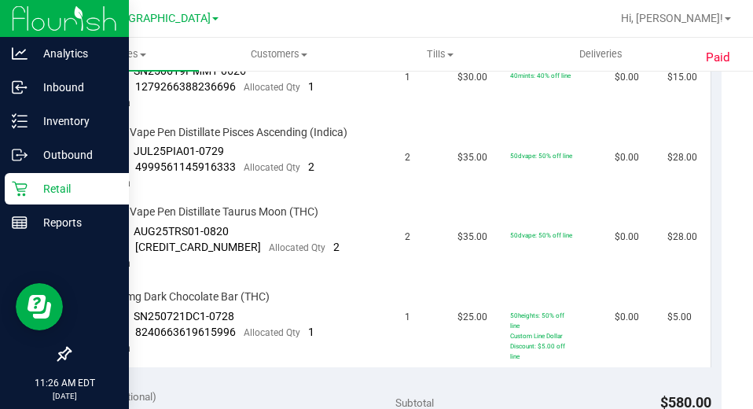
scroll to position [550, 0]
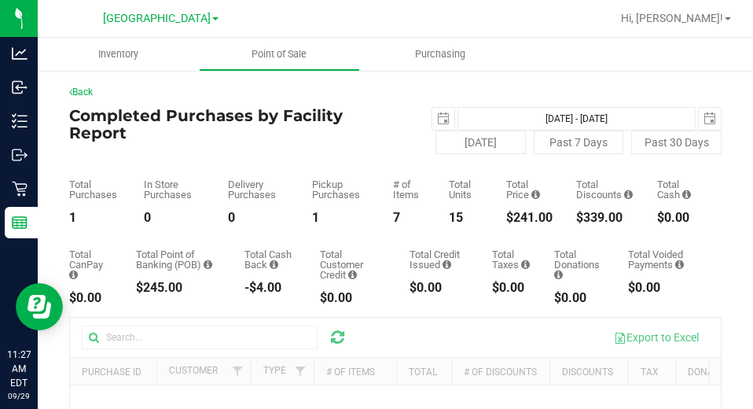
click at [207, 161] on div "Total Purchases 1 In Store Purchases 0 Delivery Purchases 0 Pickup Purchases 1 …" at bounding box center [395, 189] width 652 height 70
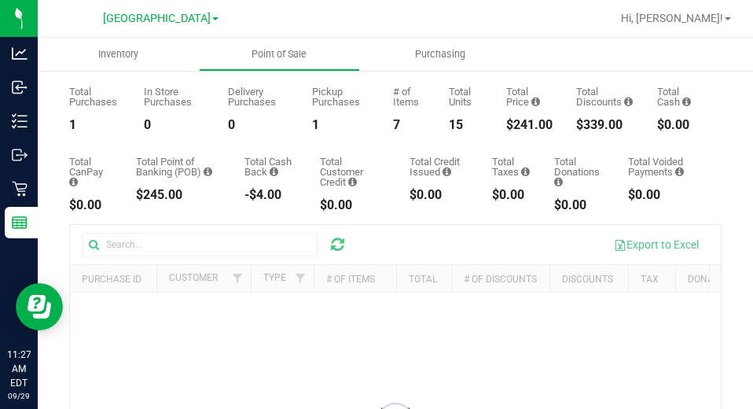
scroll to position [91, 0]
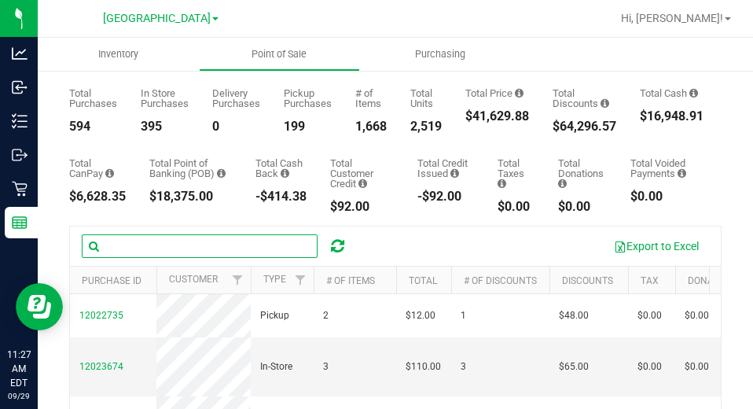
click at [267, 241] on input "text" at bounding box center [200, 246] width 236 height 24
paste input "11980281"
type input "11980281"
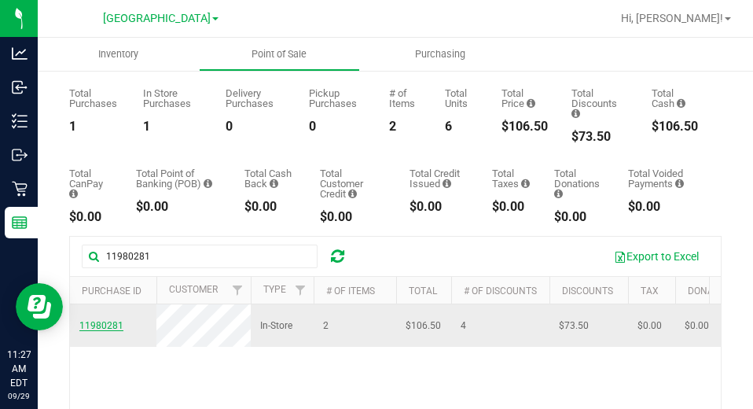
click at [109, 331] on span "11980281" at bounding box center [101, 325] width 44 height 11
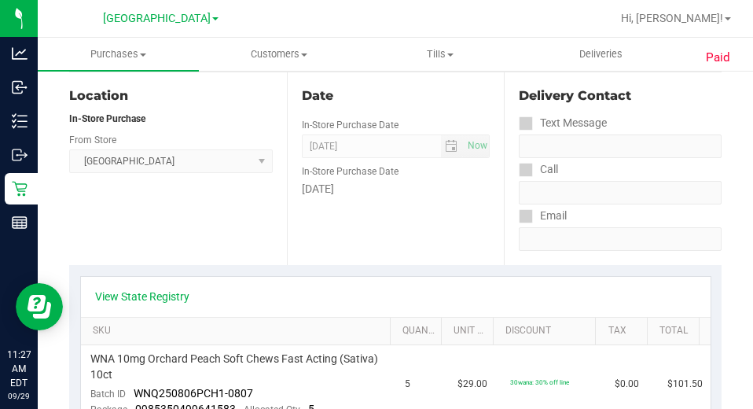
scroll to position [327, 0]
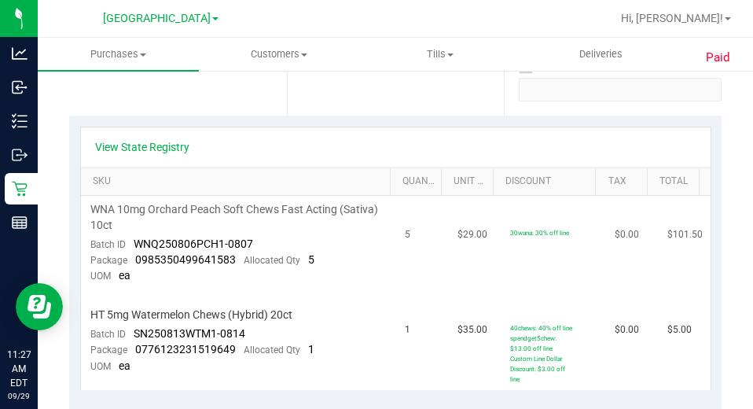
click at [575, 244] on td "30wana: 30% off line" at bounding box center [553, 243] width 105 height 95
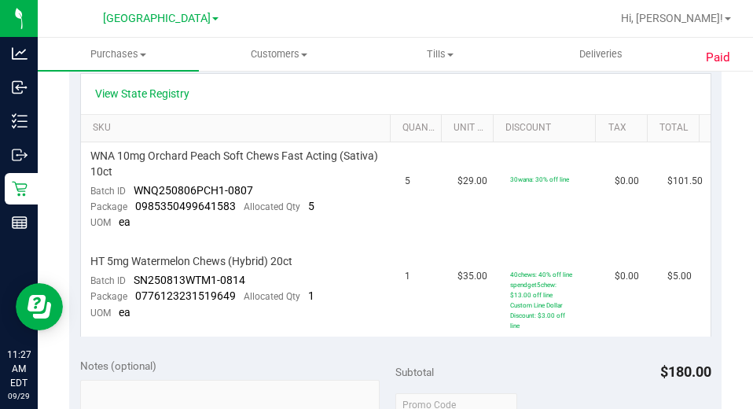
scroll to position [484, 0]
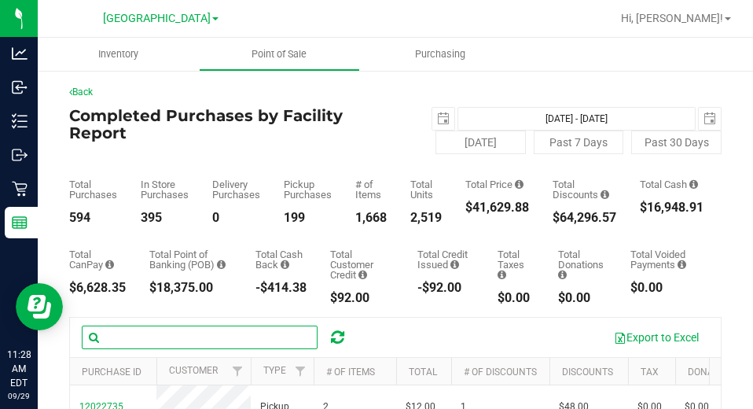
click at [252, 337] on input "text" at bounding box center [200, 337] width 236 height 24
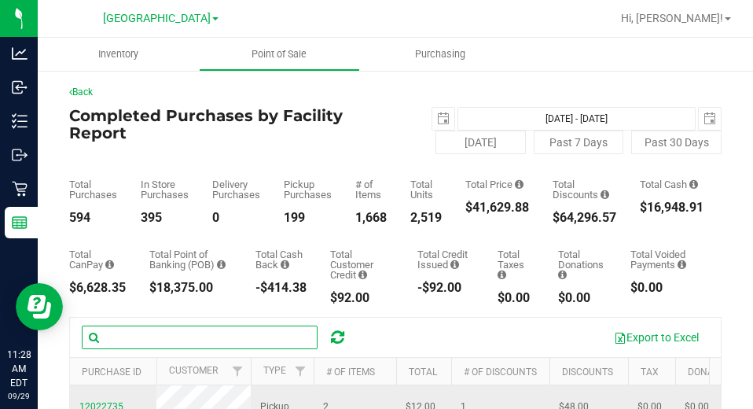
paste input "11981653"
type input "11981653"
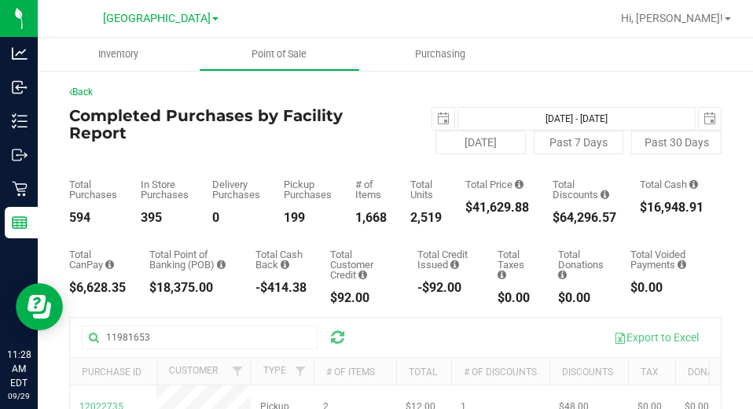
click at [424, 285] on div "-$92.00" at bounding box center [445, 287] width 57 height 13
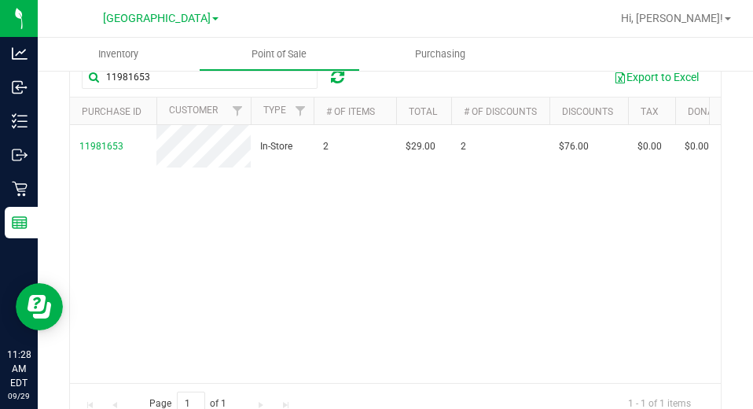
scroll to position [144, 0]
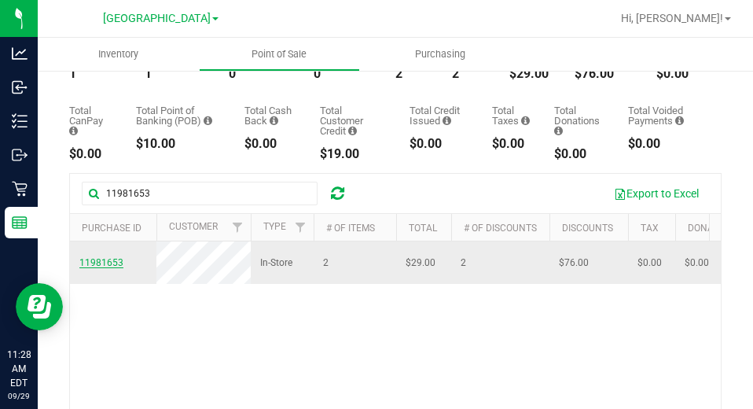
click at [100, 268] on span "11981653" at bounding box center [101, 262] width 44 height 11
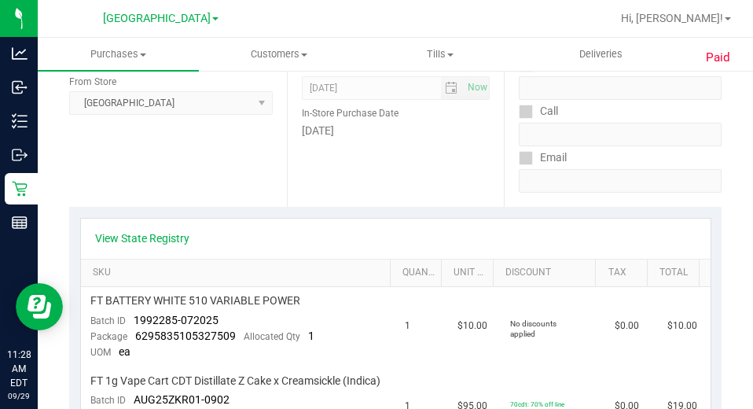
scroll to position [393, 0]
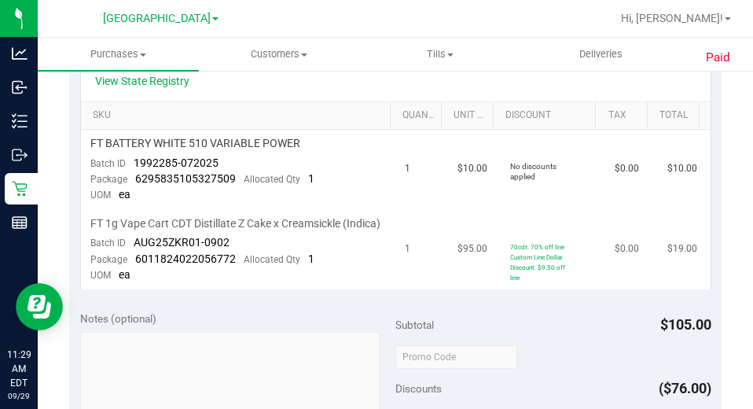
click at [579, 248] on td "70cdt: 70% off line Custom Line Dollar Discount: $9.50 off line" at bounding box center [553, 249] width 105 height 79
click at [477, 253] on td "$95.00" at bounding box center [474, 249] width 53 height 79
click at [462, 167] on span "$10.00" at bounding box center [472, 168] width 30 height 15
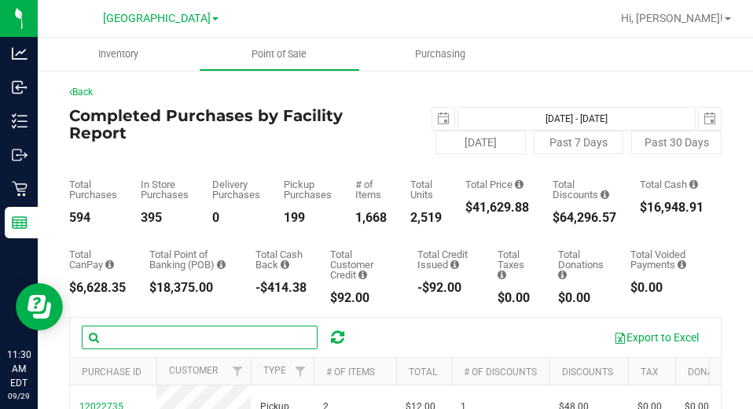
click at [167, 332] on input "text" at bounding box center [200, 337] width 236 height 24
paste input "11983494"
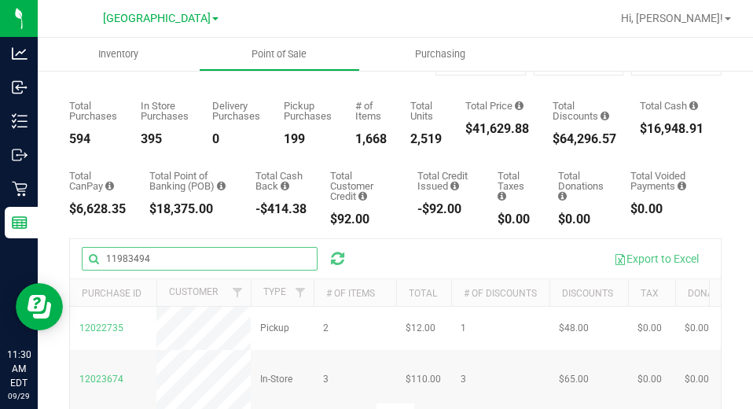
type input "11983494"
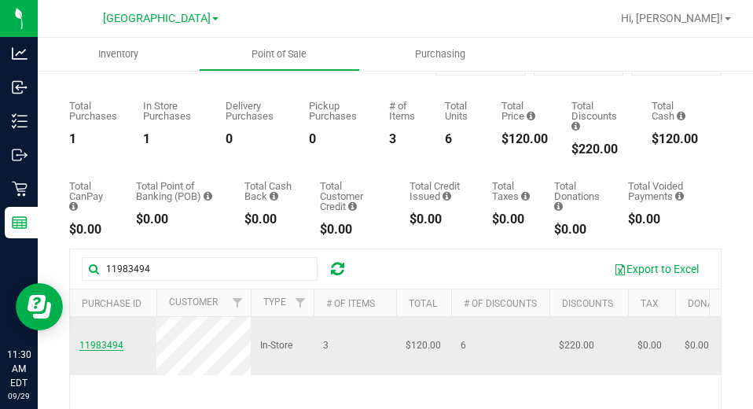
click at [110, 341] on span "11983494" at bounding box center [101, 345] width 44 height 11
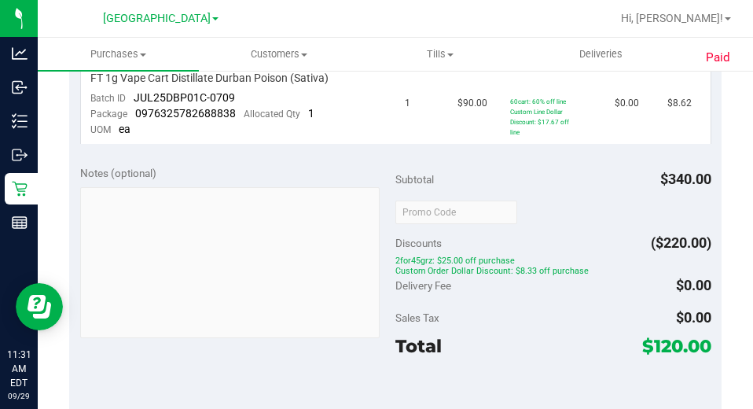
scroll to position [611, 0]
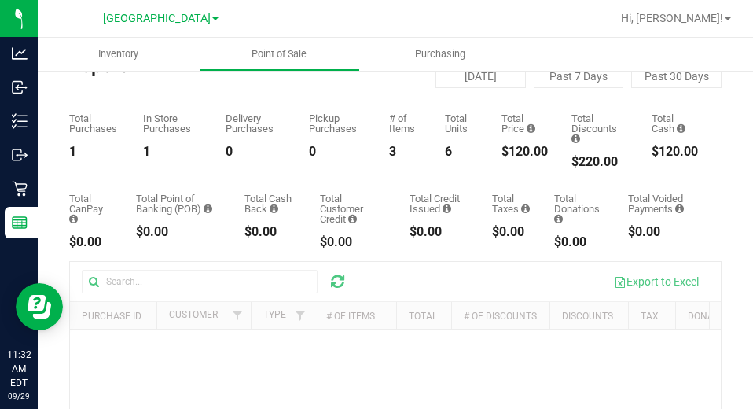
scroll to position [157, 0]
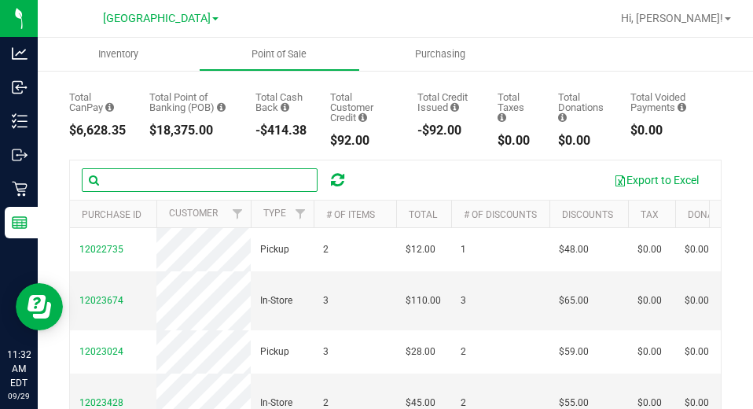
click at [179, 179] on input "text" at bounding box center [200, 180] width 236 height 24
paste input "11987414"
type input "11987414"
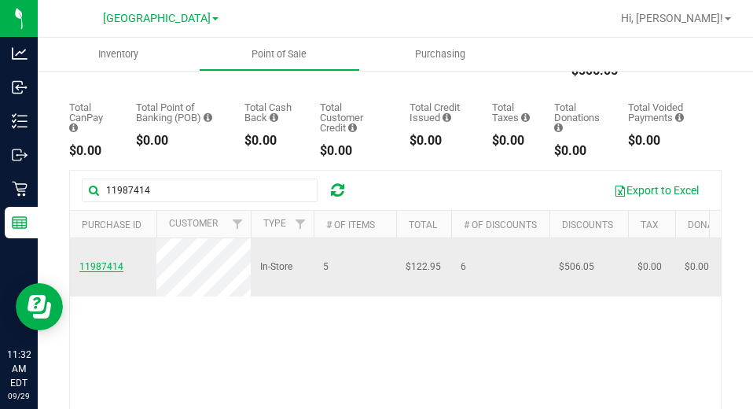
click at [101, 262] on span "11987414" at bounding box center [101, 266] width 44 height 11
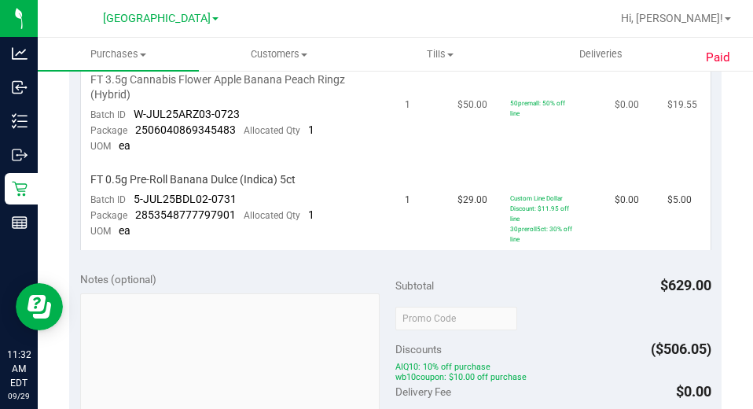
scroll to position [707, 0]
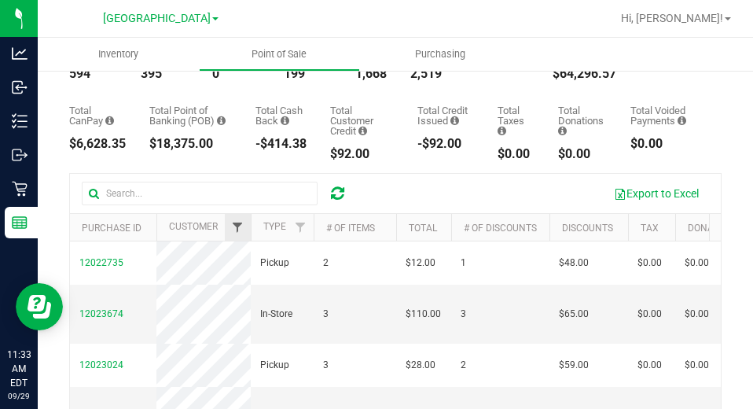
scroll to position [157, 0]
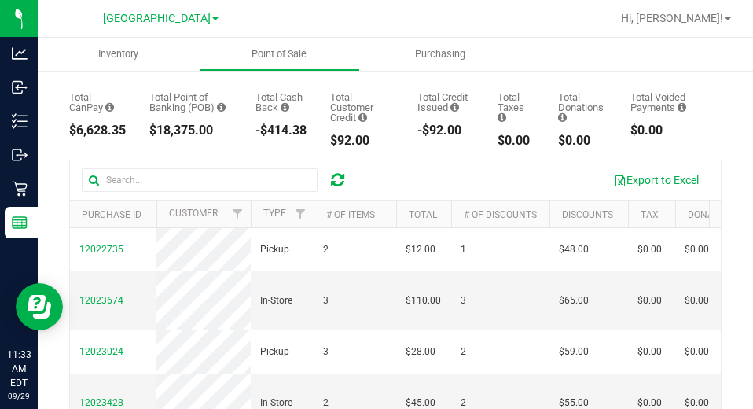
click at [171, 156] on div "Back Completed Purchases by Facility Report 2025-09-16 Sep 16, 2025 - Sep 29, 2…" at bounding box center [395, 227] width 652 height 599
click at [150, 180] on input "text" at bounding box center [200, 180] width 236 height 24
paste input "11995427"
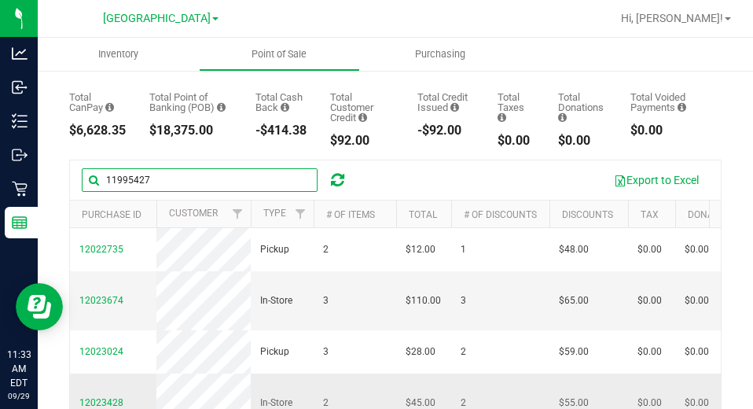
type input "11995427"
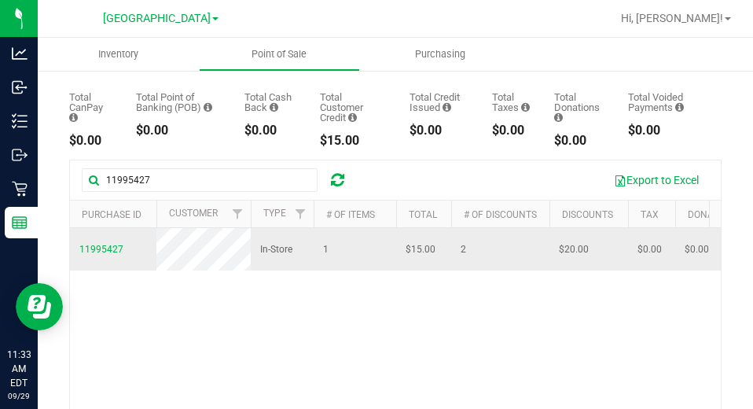
drag, startPoint x: 60, startPoint y: 266, endPoint x: 76, endPoint y: 266, distance: 16.5
click at [62, 266] on div "Back Completed Purchases by Facility Report 2025-09-16 Sep 16, 2025 - Sep 29, 2…" at bounding box center [395, 227] width 715 height 630
click at [90, 255] on span "11995427" at bounding box center [101, 249] width 44 height 11
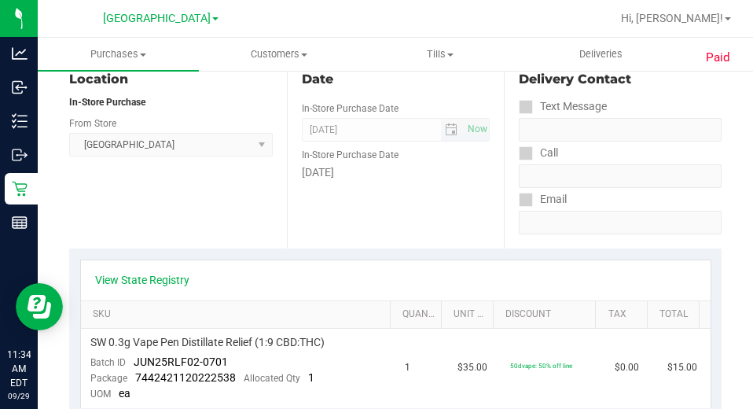
scroll to position [314, 0]
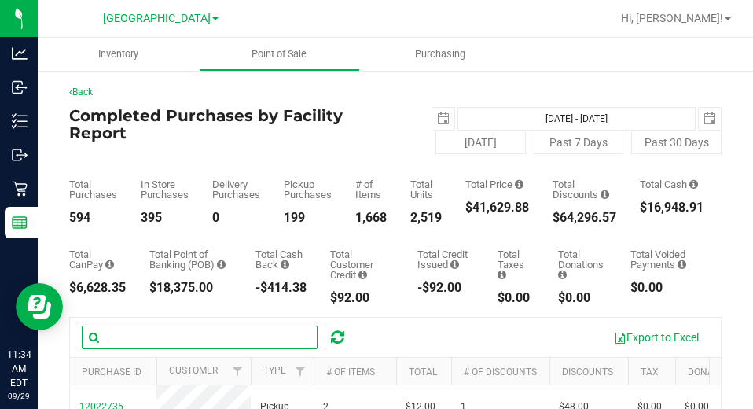
click at [167, 328] on input "text" at bounding box center [200, 337] width 236 height 24
paste input "11998872"
type input "11998872"
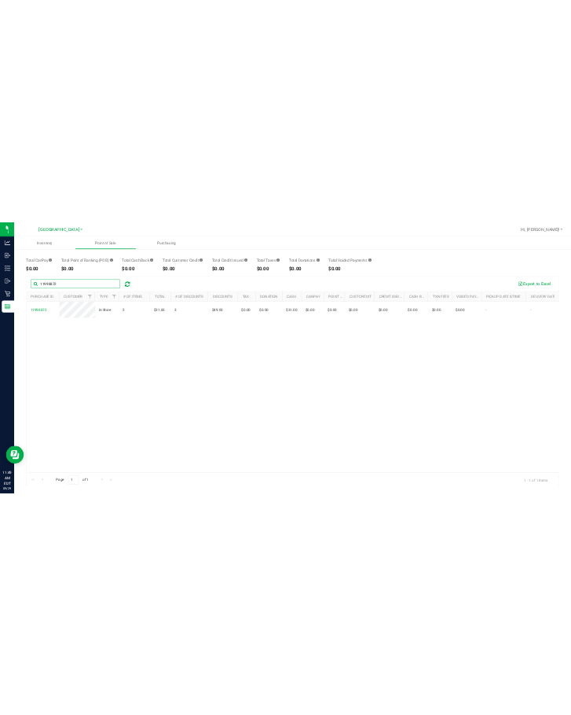
scroll to position [120, 0]
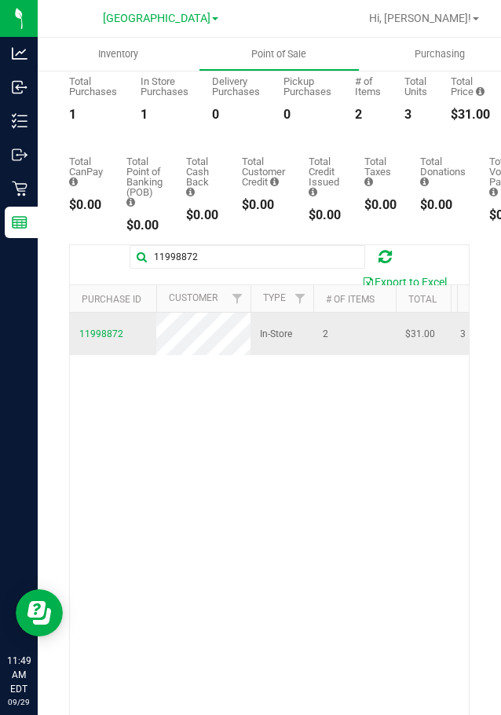
click at [81, 332] on td "11998872" at bounding box center [113, 334] width 86 height 42
click at [95, 340] on span "11998872" at bounding box center [101, 334] width 44 height 11
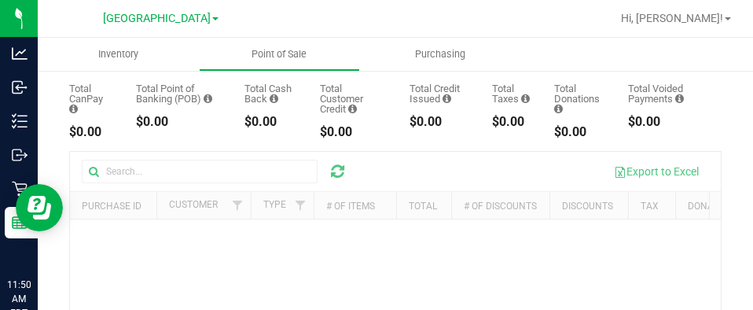
scroll to position [157, 0]
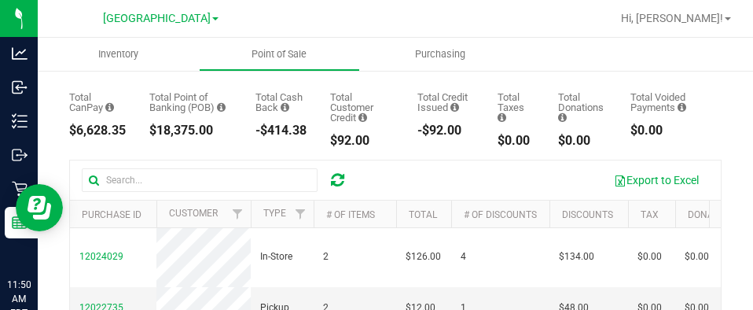
click at [154, 195] on div "Export to Excel" at bounding box center [395, 179] width 651 height 39
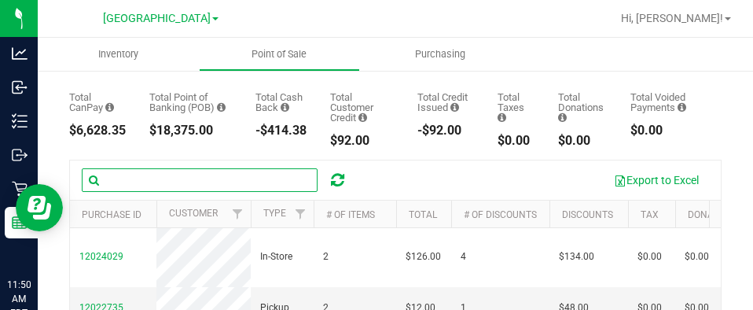
click at [152, 188] on input "text" at bounding box center [200, 180] width 236 height 24
paste input "11999905"
type input "11999905"
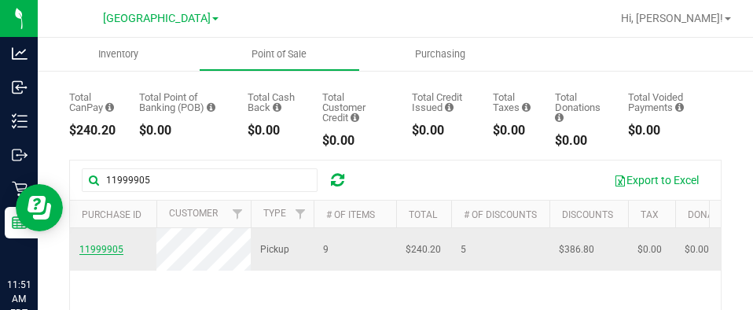
click at [116, 255] on span "11999905" at bounding box center [101, 249] width 44 height 11
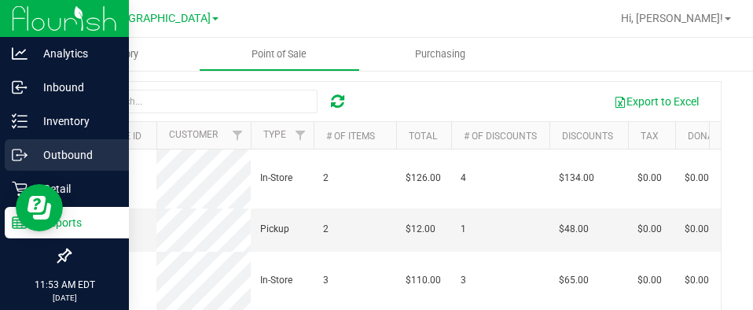
scroll to position [226, 0]
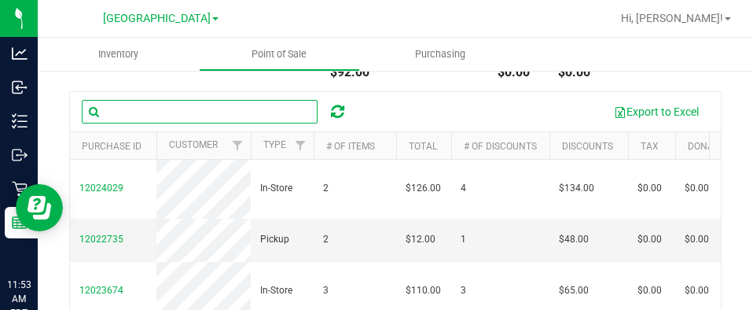
click at [225, 107] on input "text" at bounding box center [200, 112] width 236 height 24
paste input "Retrieving data. Wait a few seconds and try to cut or copy again."
type input "Retrieving data. Wait a few seconds and try to cut or copy again."
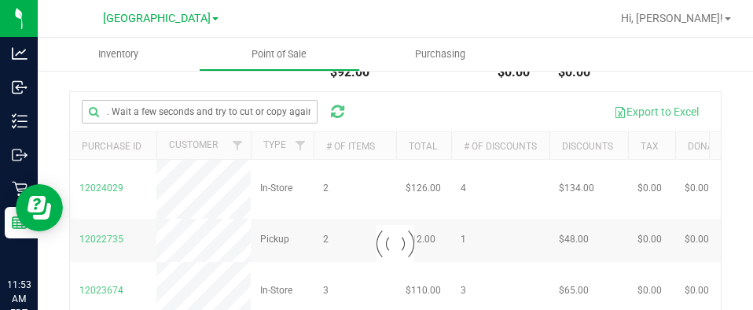
scroll to position [0, 0]
click at [157, 109] on div at bounding box center [395, 243] width 651 height 303
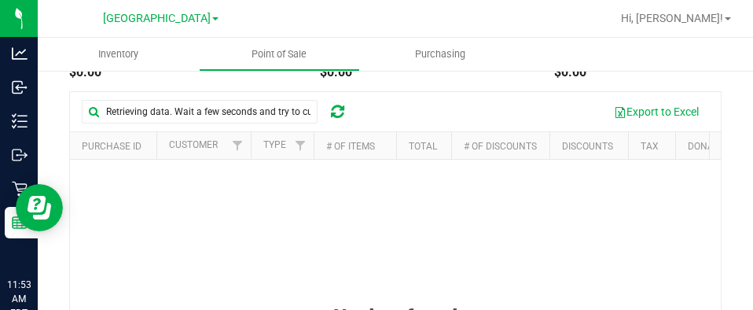
scroll to position [236, 0]
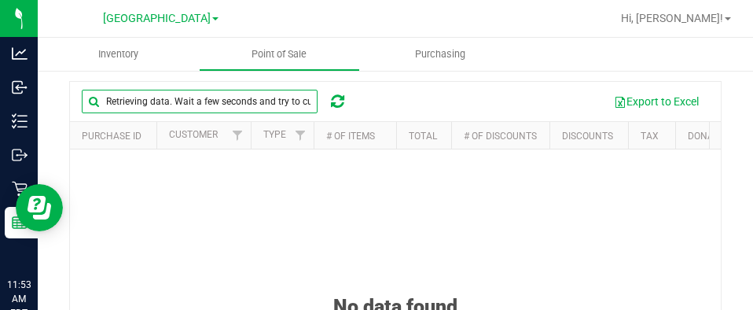
click at [204, 113] on input "Retrieving data. Wait a few seconds and try to cut or copy again." at bounding box center [200, 102] width 236 height 24
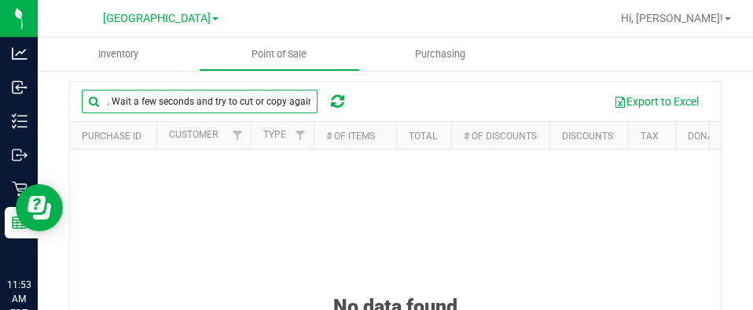
click at [204, 113] on input "Retrieving data. Wait a few seconds and try to cut or copy again." at bounding box center [200, 102] width 236 height 24
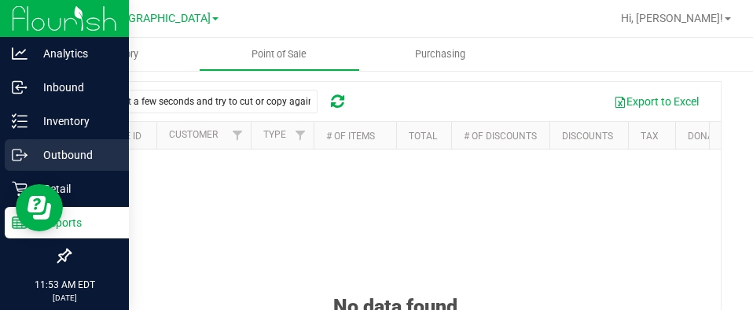
scroll to position [0, 0]
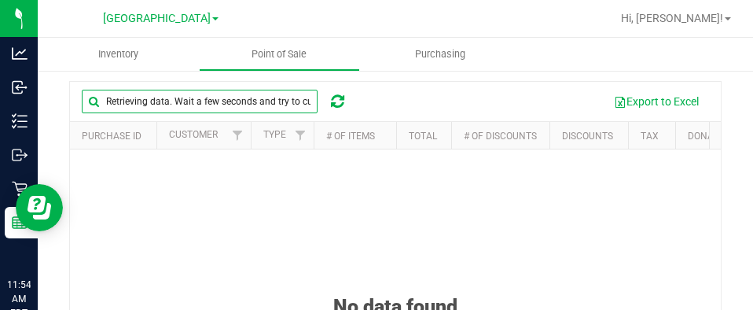
click at [235, 112] on input "Retrieving data. Wait a few seconds and try to cut or copy again." at bounding box center [200, 102] width 236 height 24
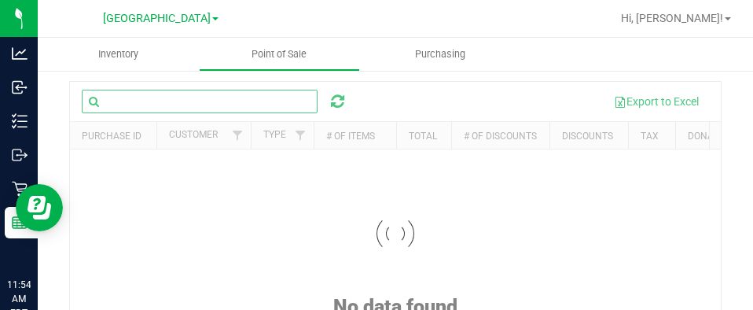
paste input "Retrieving data. Wait a few seconds and try to cut or copy again."
type input "Retrieving data. Wait a few seconds and try to cut or copy again."
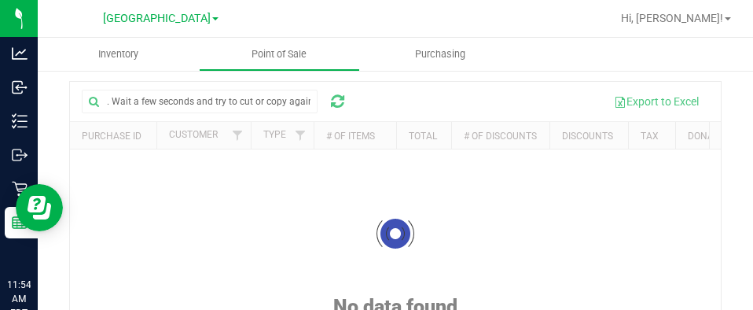
click at [220, 117] on div at bounding box center [395, 233] width 651 height 303
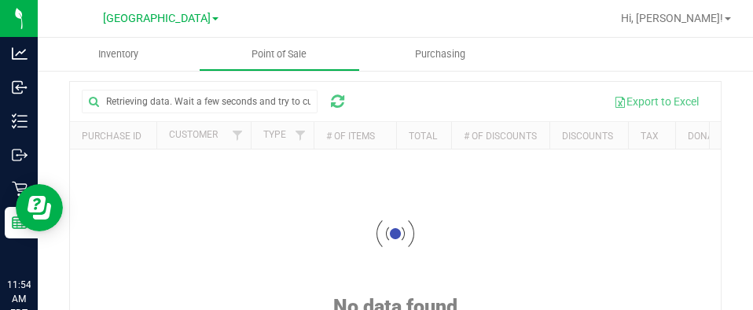
click at [220, 117] on div at bounding box center [395, 233] width 651 height 303
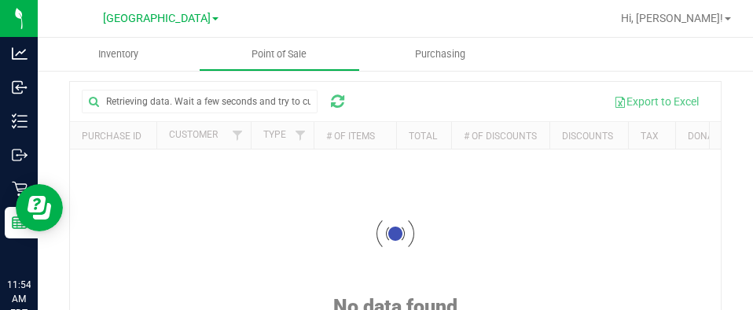
click at [220, 117] on div at bounding box center [395, 233] width 651 height 303
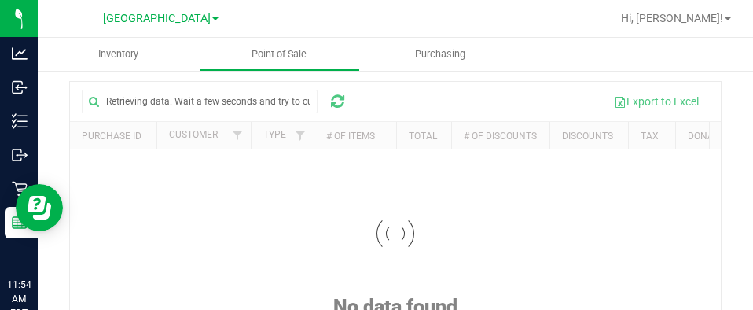
click at [220, 117] on div at bounding box center [395, 233] width 651 height 303
click at [237, 112] on div at bounding box center [395, 233] width 651 height 303
click at [267, 110] on div at bounding box center [395, 233] width 651 height 303
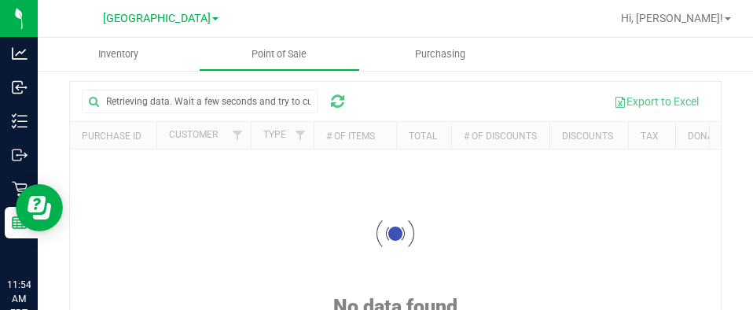
click at [160, 114] on div at bounding box center [395, 233] width 651 height 303
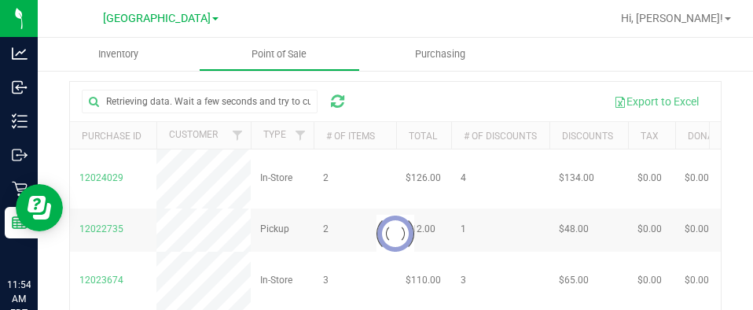
scroll to position [226, 0]
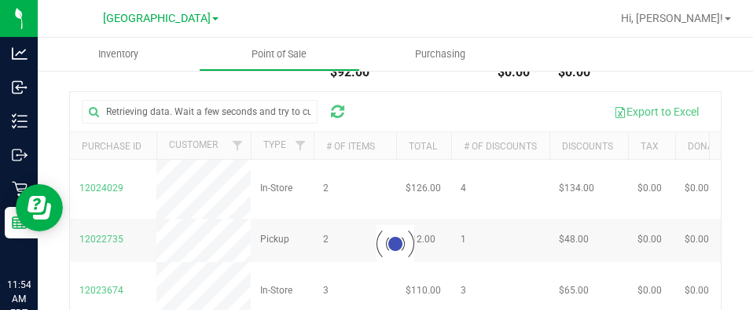
click at [168, 114] on div at bounding box center [395, 243] width 651 height 303
click at [138, 107] on div at bounding box center [395, 243] width 651 height 303
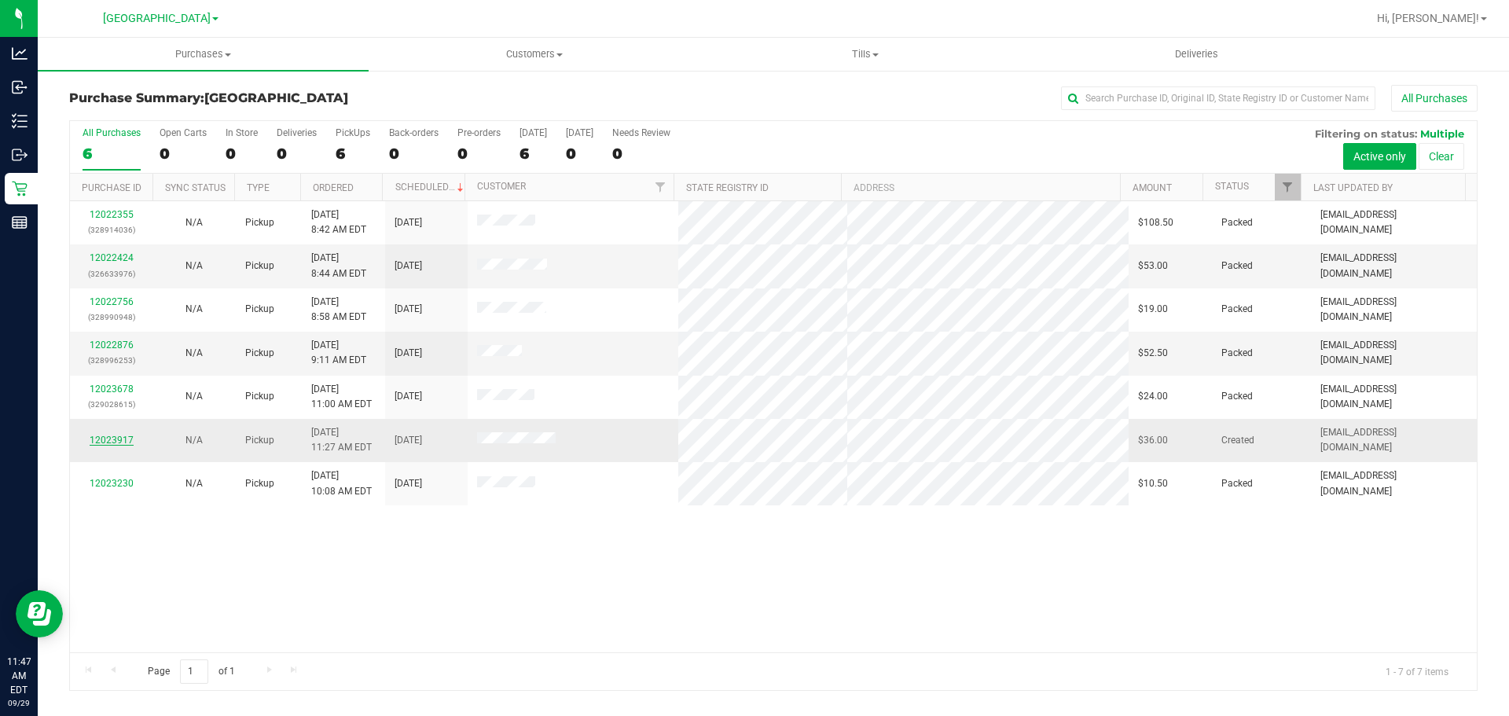
click at [119, 439] on link "12023917" at bounding box center [112, 440] width 44 height 11
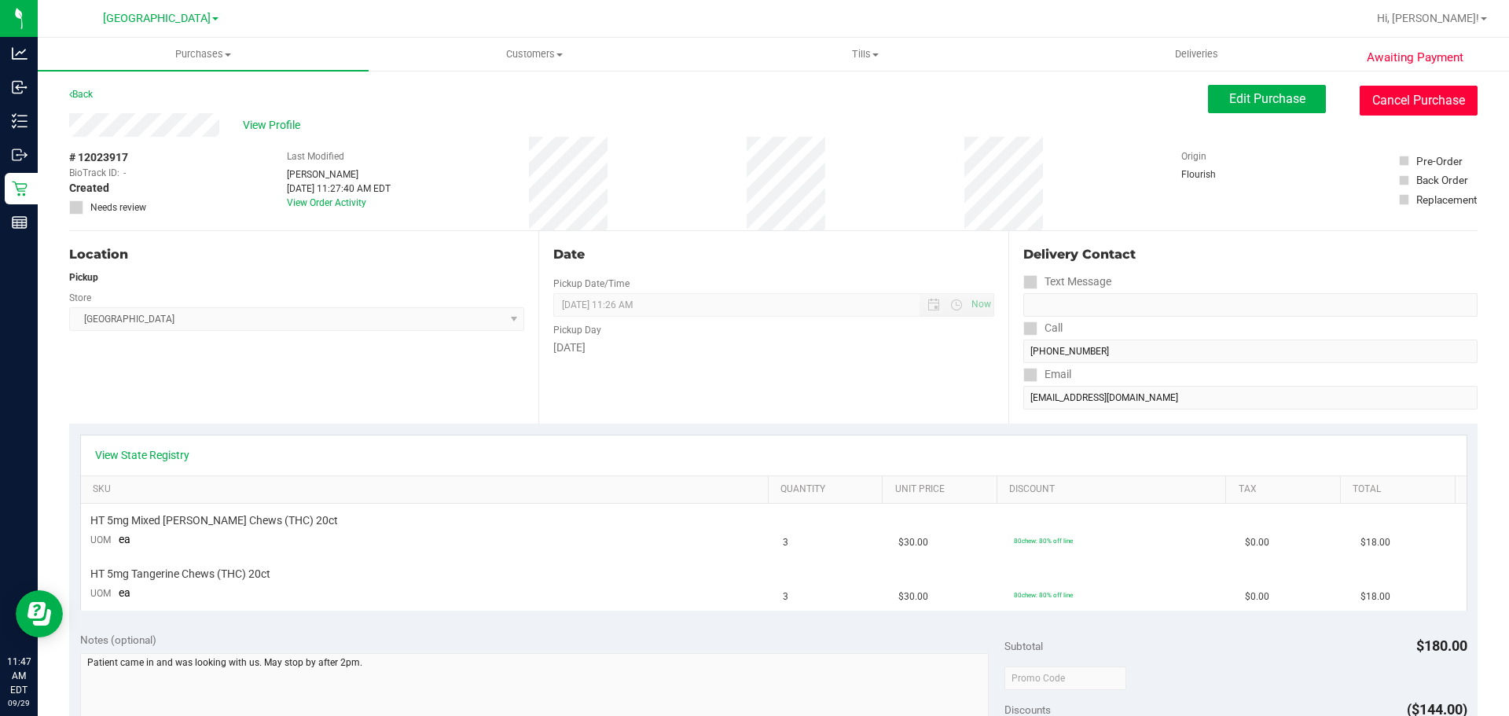
click at [1452, 100] on button "Cancel Purchase" at bounding box center [1419, 101] width 118 height 30
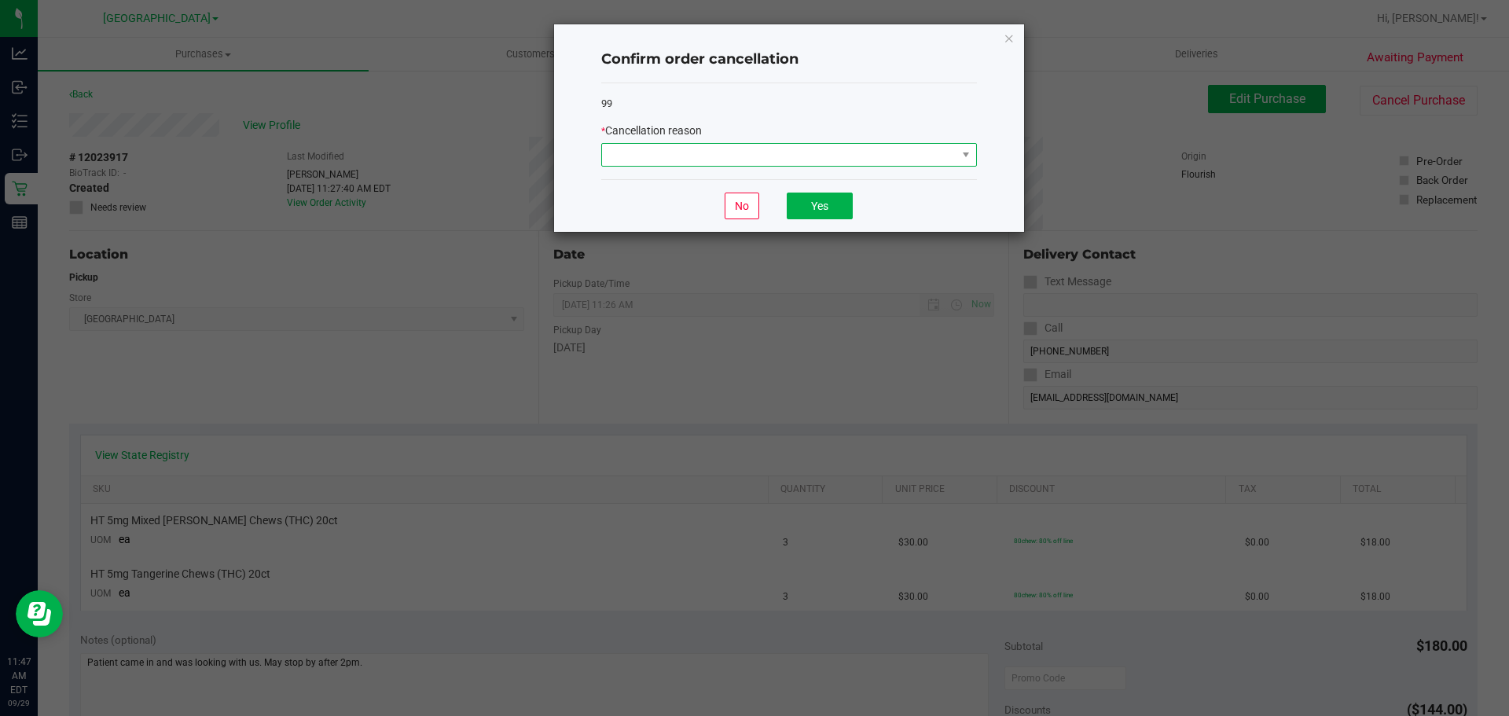
click at [638, 154] on span at bounding box center [779, 155] width 354 height 22
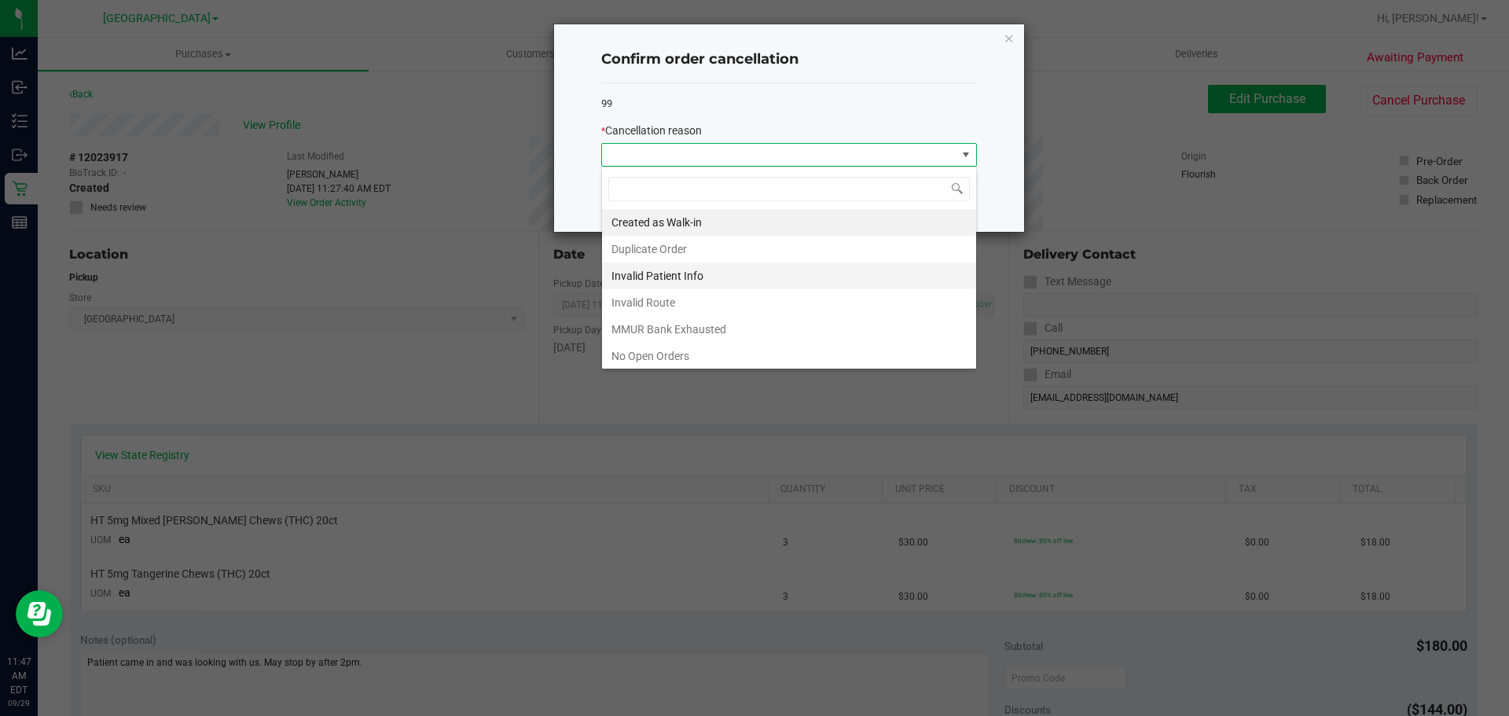
scroll to position [79, 0]
click at [609, 82] on div "Confirm order cancellation" at bounding box center [789, 60] width 376 height 46
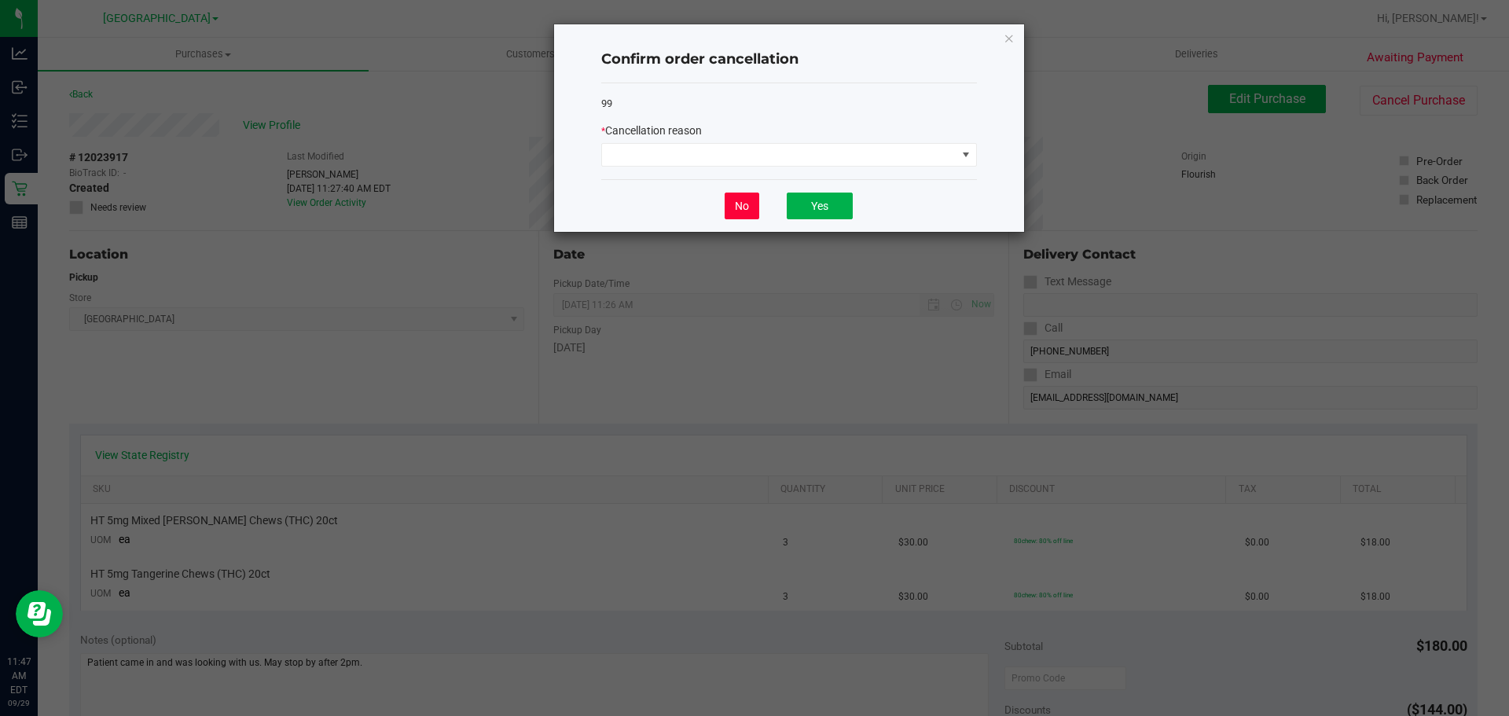
click at [754, 199] on button "No" at bounding box center [742, 206] width 35 height 27
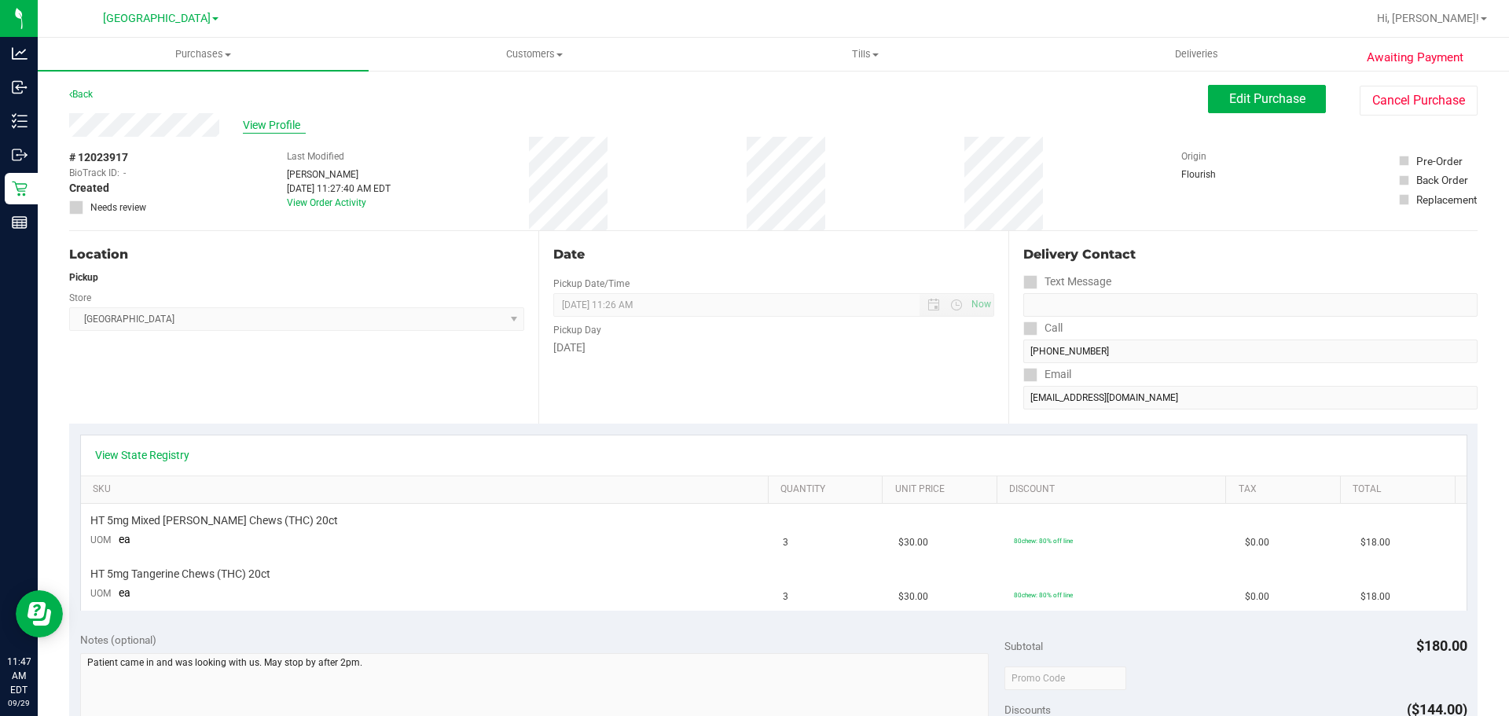
click at [282, 121] on span "View Profile" at bounding box center [274, 125] width 63 height 17
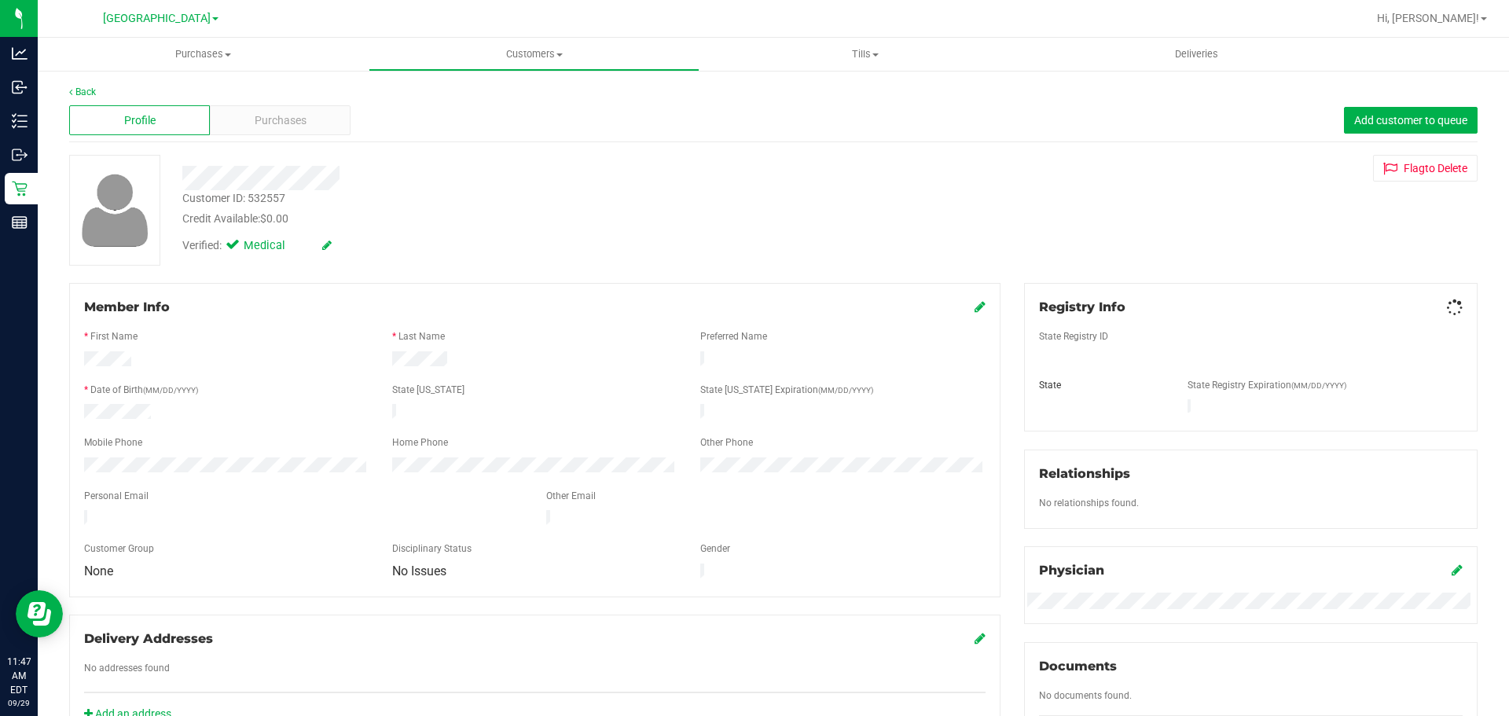
click at [314, 141] on div "Profile Purchases Add customer to queue" at bounding box center [773, 120] width 1408 height 43
click at [314, 129] on div "Purchases" at bounding box center [280, 120] width 141 height 30
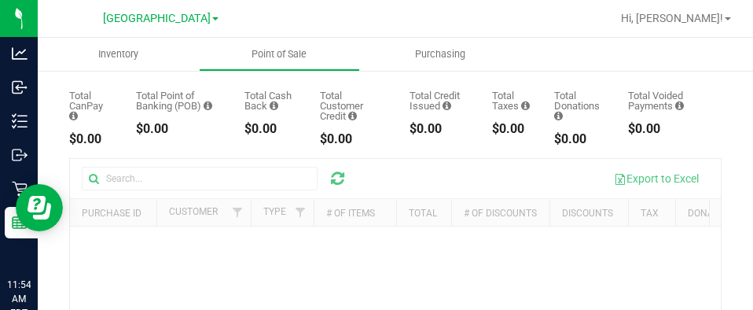
scroll to position [157, 0]
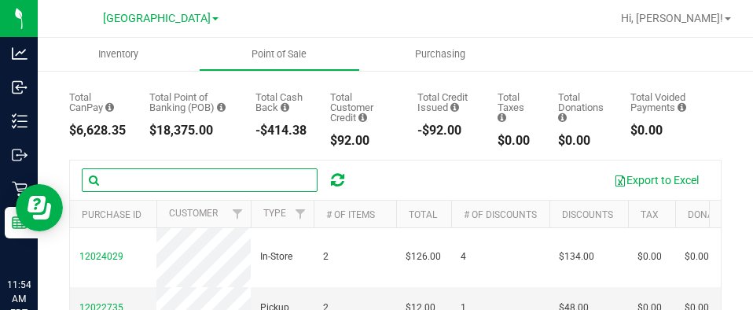
click at [123, 186] on input "text" at bounding box center [200, 180] width 236 height 24
paste input "12004780"
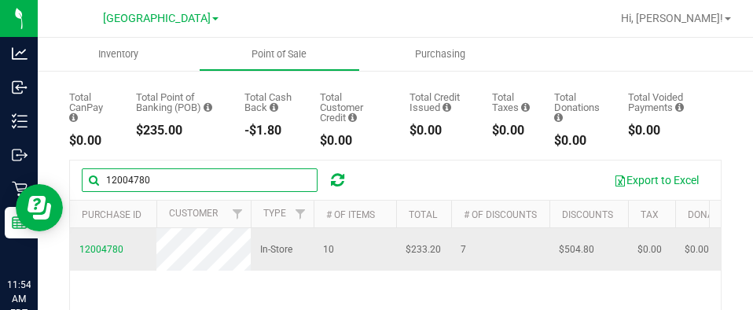
type input "12004780"
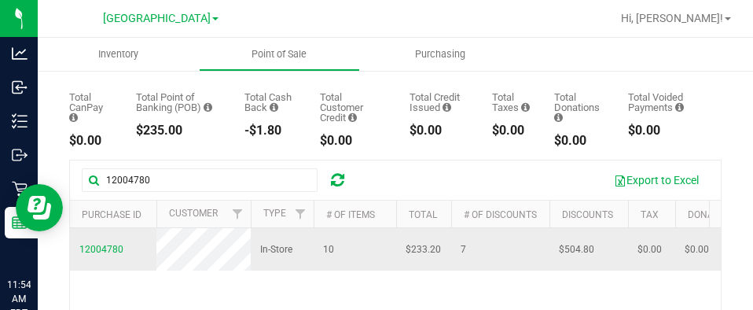
click at [108, 259] on td "12004780" at bounding box center [113, 249] width 86 height 42
click at [107, 257] on span "12004780" at bounding box center [101, 249] width 44 height 15
click at [116, 255] on span "12004780" at bounding box center [101, 249] width 44 height 11
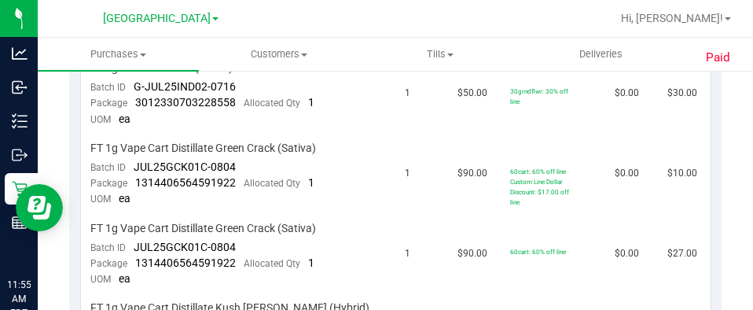
scroll to position [707, 0]
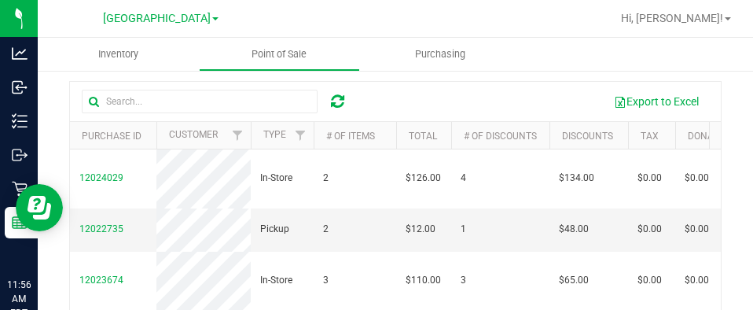
scroll to position [226, 0]
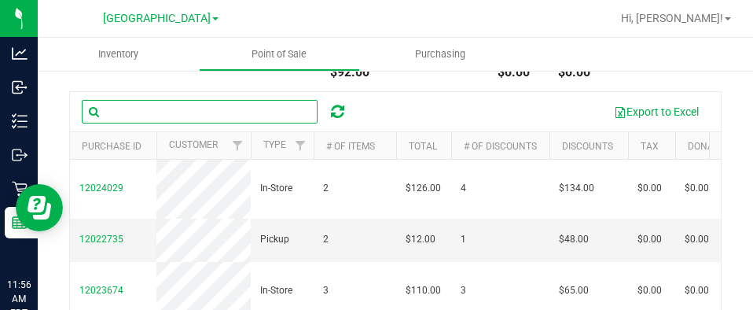
click at [167, 111] on input "text" at bounding box center [200, 112] width 236 height 24
paste input "12004990"
type input "12004990"
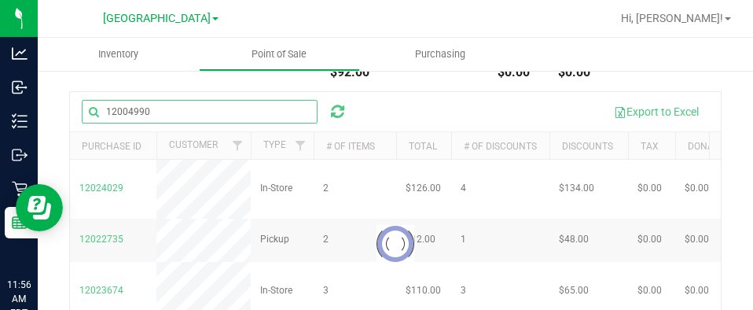
scroll to position [236, 0]
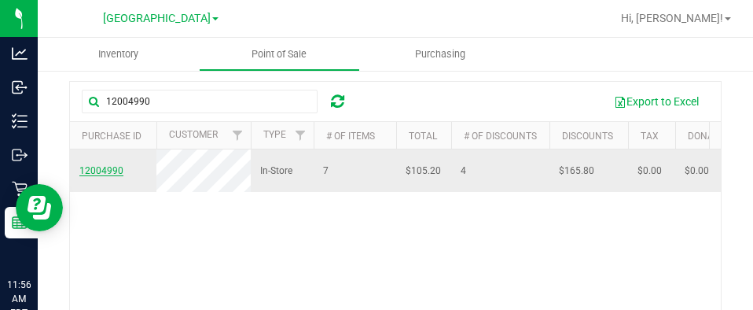
click at [105, 176] on span "12004990" at bounding box center [101, 170] width 44 height 11
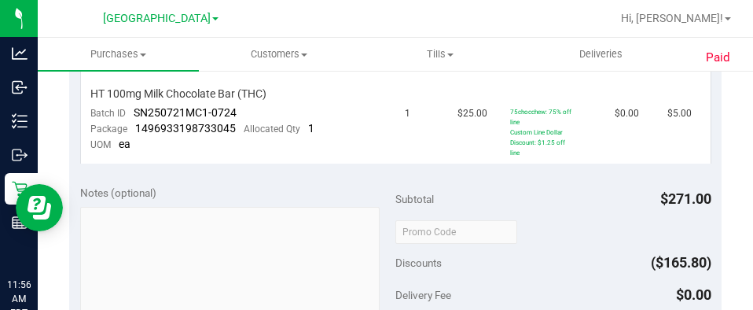
scroll to position [864, 0]
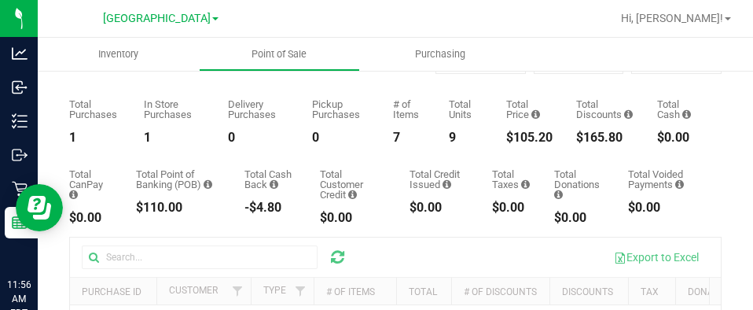
scroll to position [157, 0]
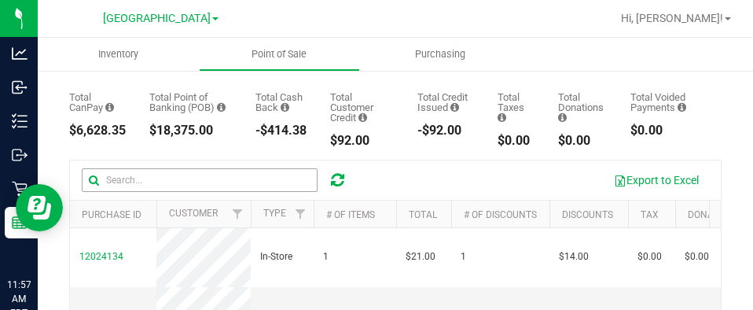
drag, startPoint x: 130, startPoint y: 196, endPoint x: 149, endPoint y: 178, distance: 25.6
click at [145, 178] on div "Export to Excel" at bounding box center [395, 179] width 651 height 39
click at [152, 196] on div "Export to Excel" at bounding box center [395, 179] width 651 height 39
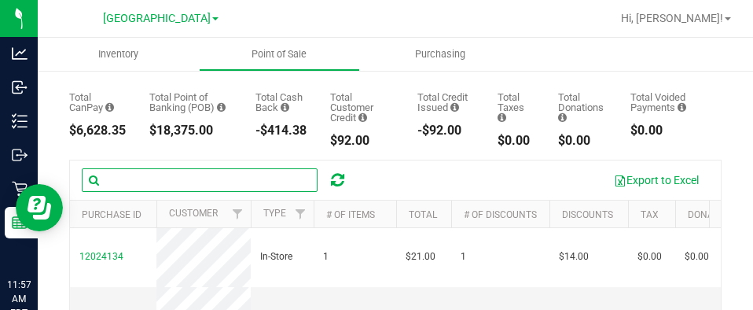
click at [154, 189] on input "text" at bounding box center [200, 180] width 236 height 24
paste input "12005287"
type input "12005287"
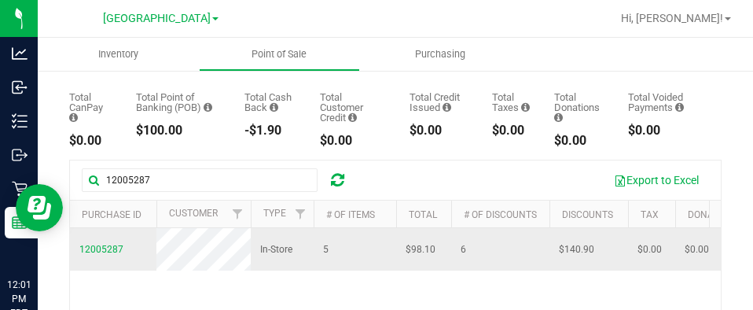
click at [127, 262] on td "12005287" at bounding box center [113, 249] width 86 height 42
click at [123, 262] on td "12005287" at bounding box center [113, 249] width 86 height 42
click at [106, 255] on span "12005287" at bounding box center [101, 249] width 44 height 11
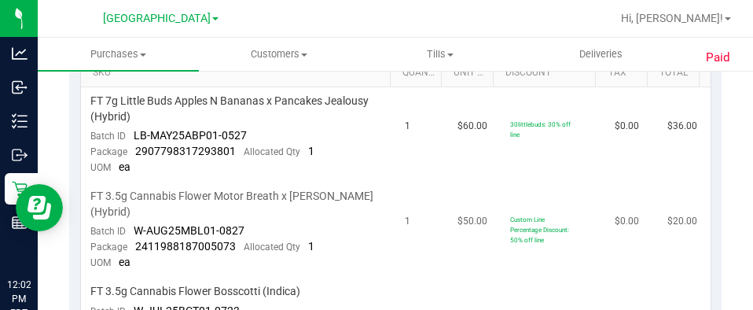
scroll to position [472, 0]
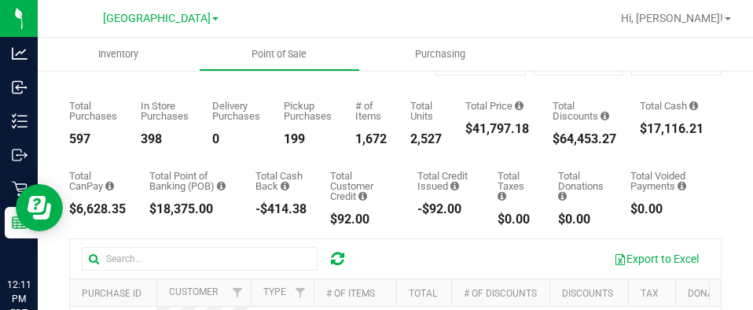
scroll to position [157, 0]
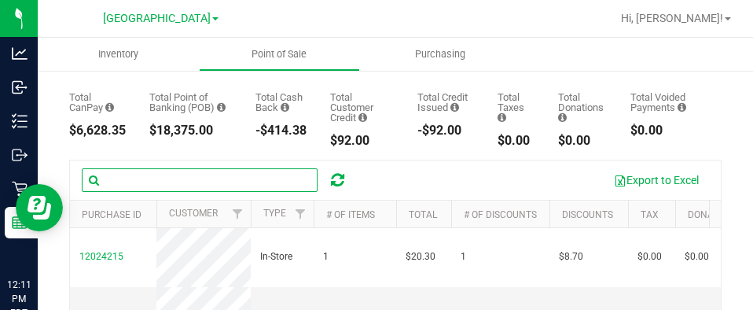
click at [114, 174] on input "text" at bounding box center [200, 180] width 236 height 24
paste input "12008008"
type input "12008008"
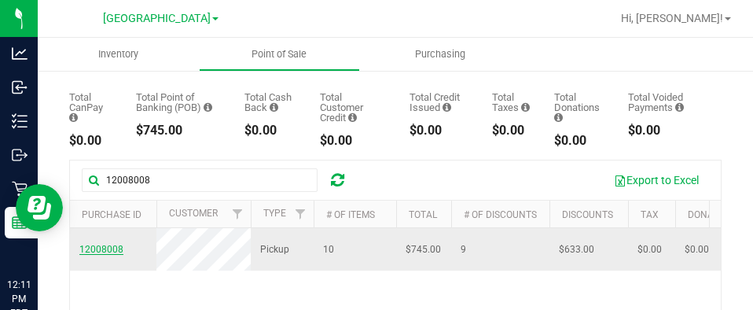
click at [107, 255] on span "12008008" at bounding box center [101, 249] width 44 height 11
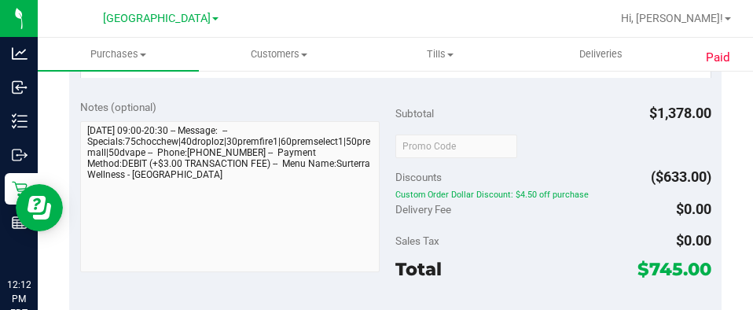
scroll to position [1394, 0]
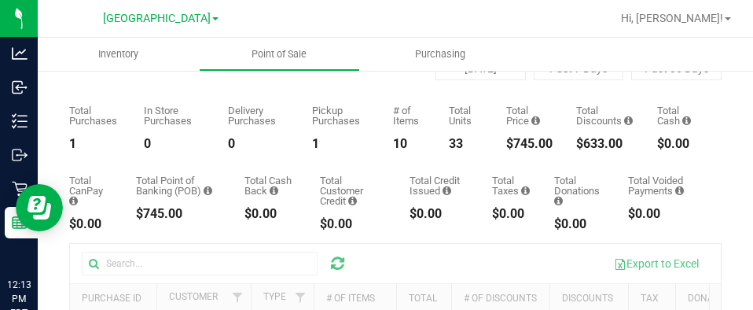
scroll to position [157, 0]
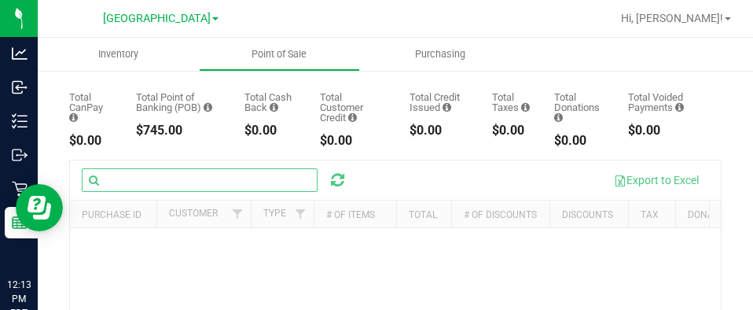
click at [119, 189] on input "text" at bounding box center [200, 180] width 236 height 24
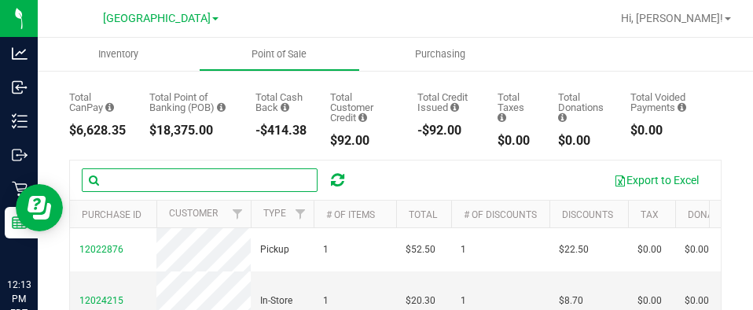
paste input "12009427"
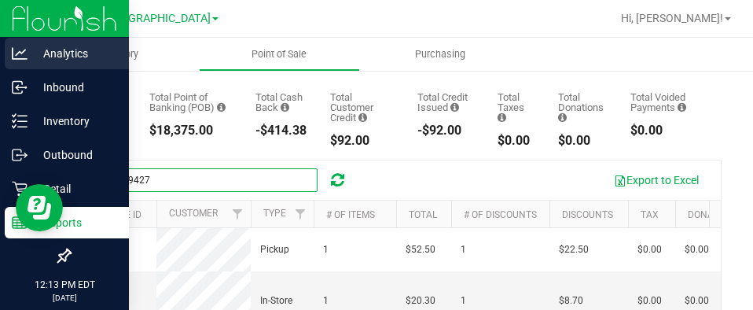
type input "12009427"
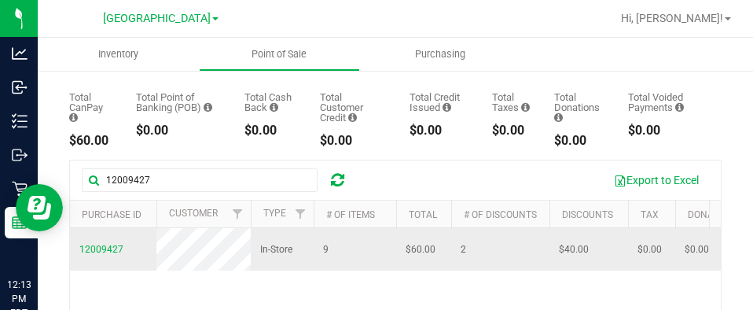
click at [108, 257] on span "12009427" at bounding box center [101, 249] width 44 height 15
click at [111, 257] on span "12009427" at bounding box center [101, 249] width 44 height 15
click at [111, 255] on span "12009427" at bounding box center [101, 249] width 44 height 11
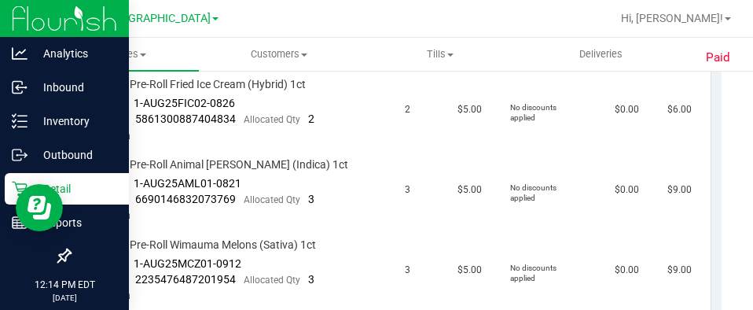
scroll to position [236, 0]
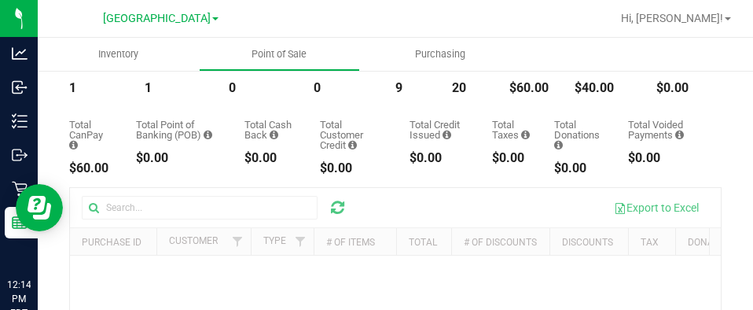
scroll to position [157, 0]
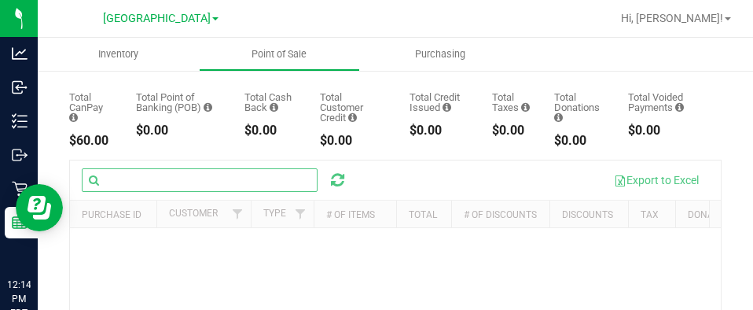
click at [129, 184] on input "text" at bounding box center [200, 180] width 236 height 24
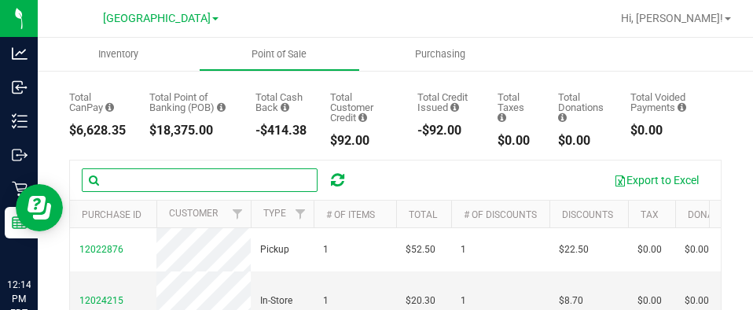
click at [130, 189] on input "text" at bounding box center [200, 180] width 236 height 24
paste input "12009487"
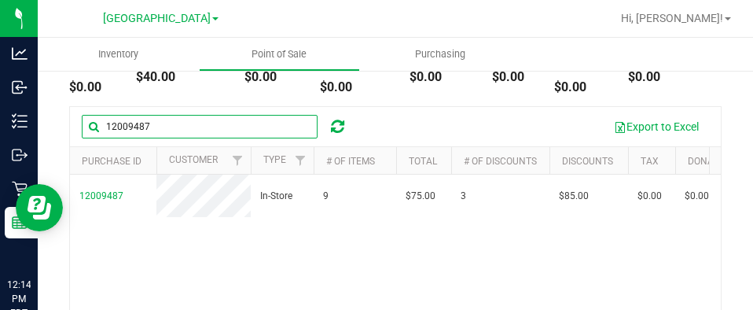
scroll to position [236, 0]
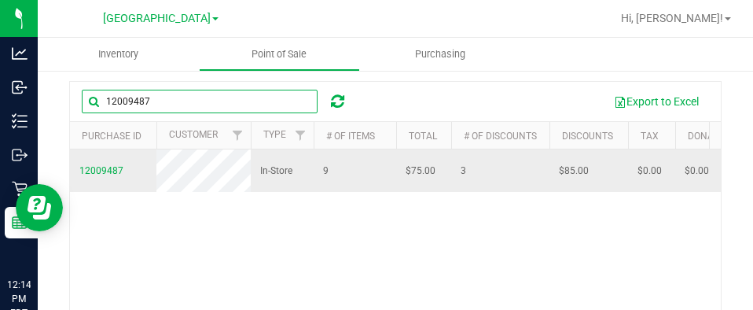
type input "12009487"
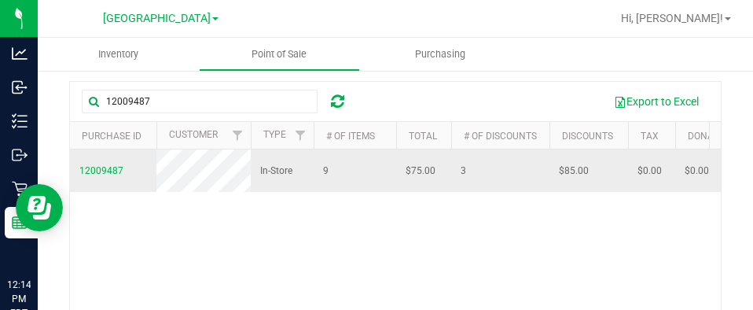
click at [106, 180] on td "12009487" at bounding box center [113, 170] width 86 height 42
click at [104, 176] on span "12009487" at bounding box center [101, 170] width 44 height 11
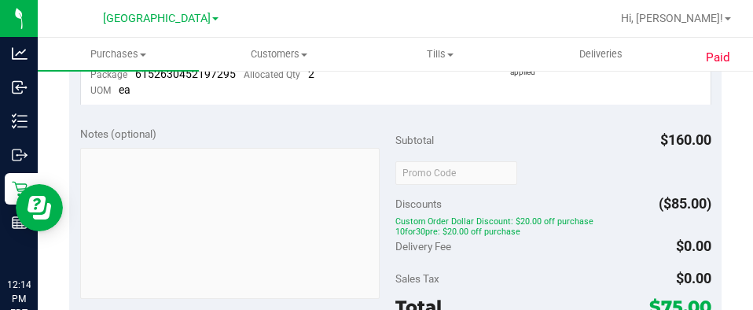
scroll to position [1100, 0]
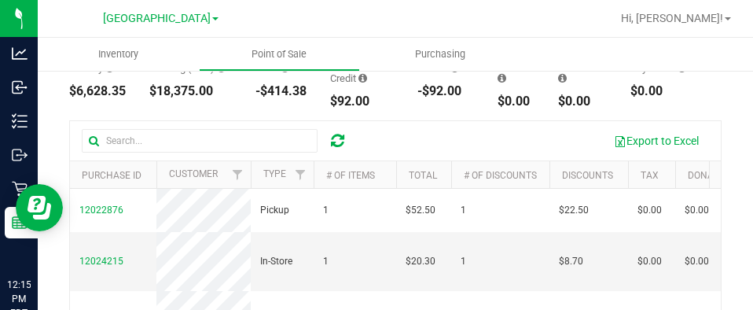
scroll to position [157, 0]
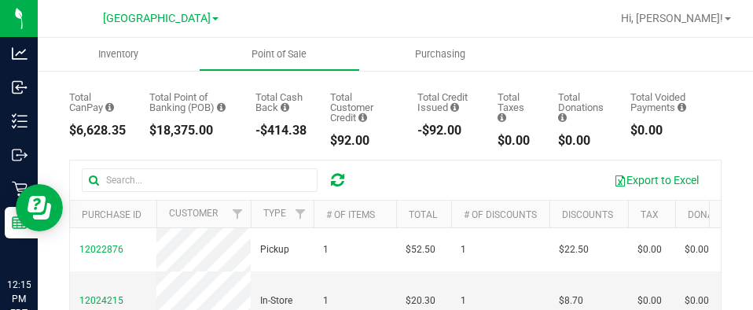
click at [139, 167] on div "Export to Excel" at bounding box center [395, 179] width 651 height 39
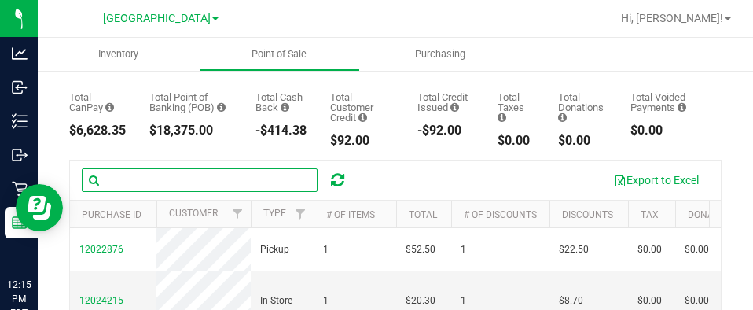
click at [138, 174] on input "text" at bounding box center [200, 180] width 236 height 24
paste input "12008372"
type input "12008372"
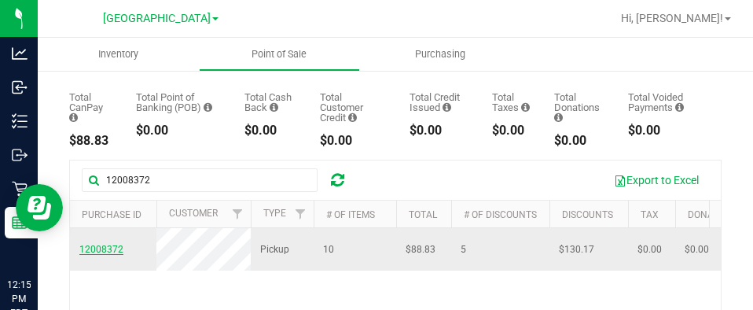
click at [108, 255] on span "12008372" at bounding box center [101, 249] width 44 height 11
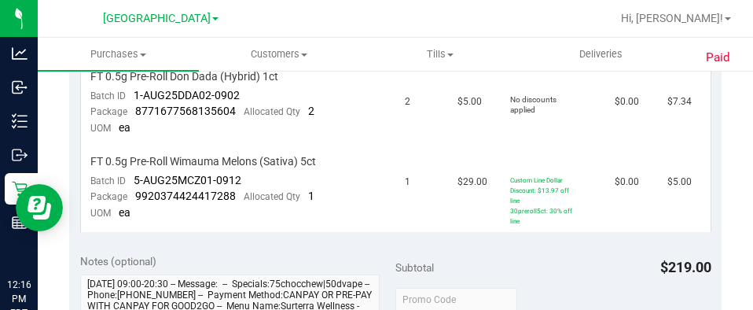
scroll to position [1100, 0]
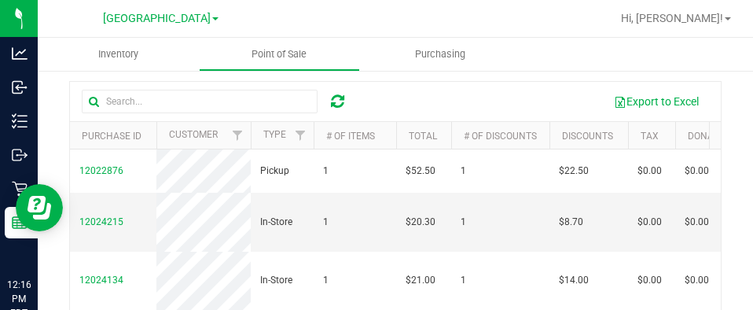
scroll to position [226, 0]
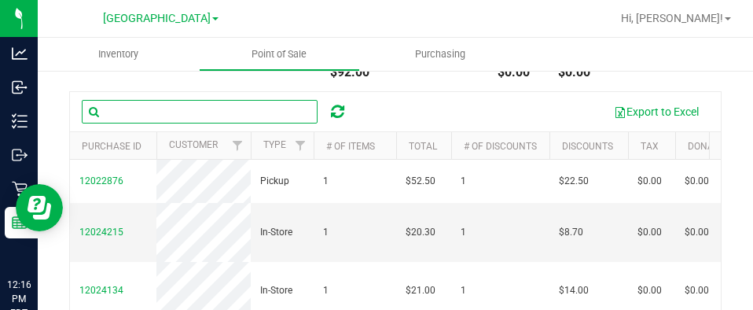
click at [149, 115] on input "text" at bounding box center [200, 112] width 236 height 24
paste input "12011778"
type input "12011778"
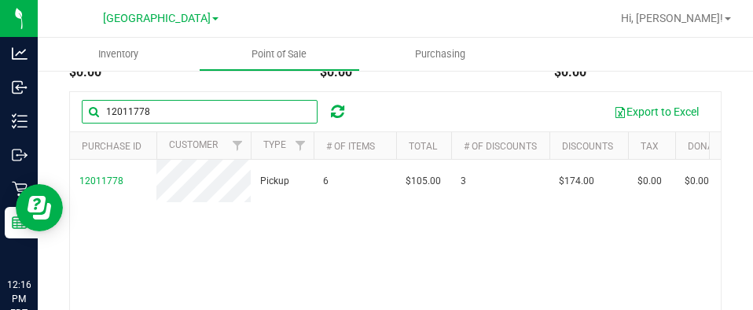
scroll to position [236, 0]
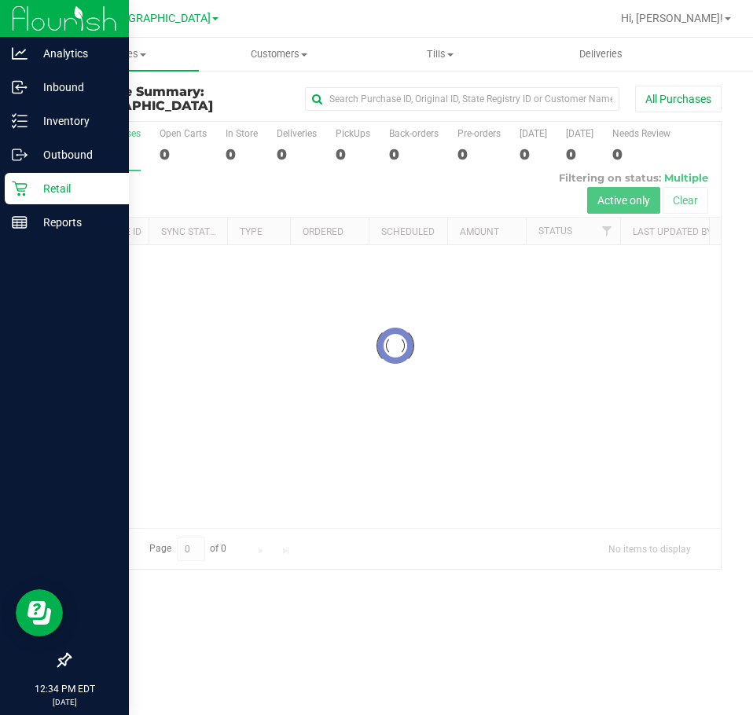
click at [35, 178] on div "Retail" at bounding box center [67, 188] width 124 height 31
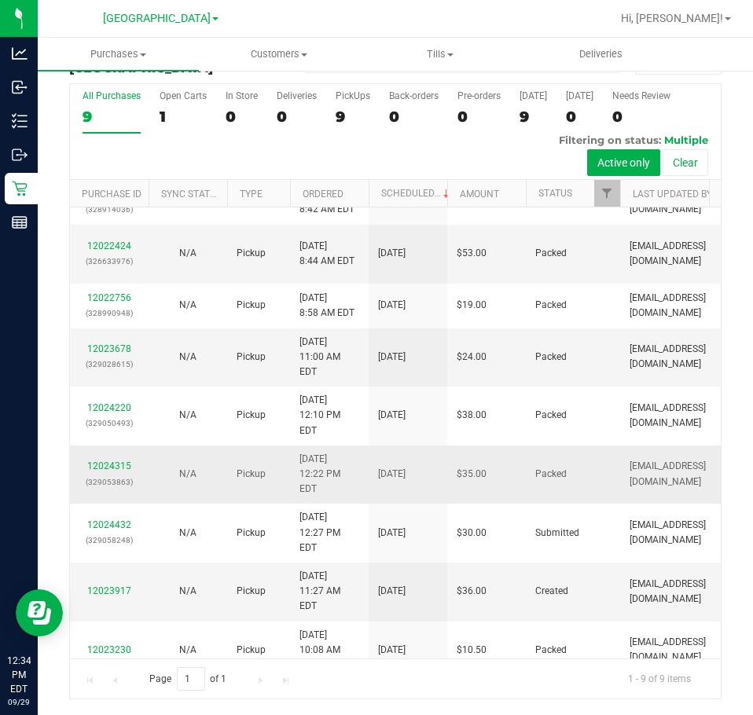
scroll to position [0, 80]
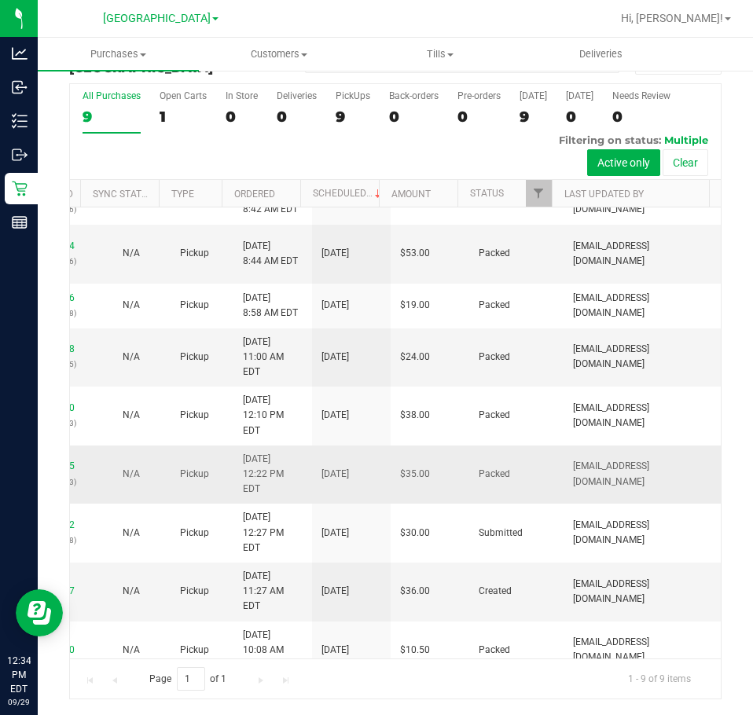
drag, startPoint x: 418, startPoint y: 440, endPoint x: 557, endPoint y: 431, distance: 139.4
drag, startPoint x: 557, startPoint y: 431, endPoint x: 630, endPoint y: 424, distance: 73.5
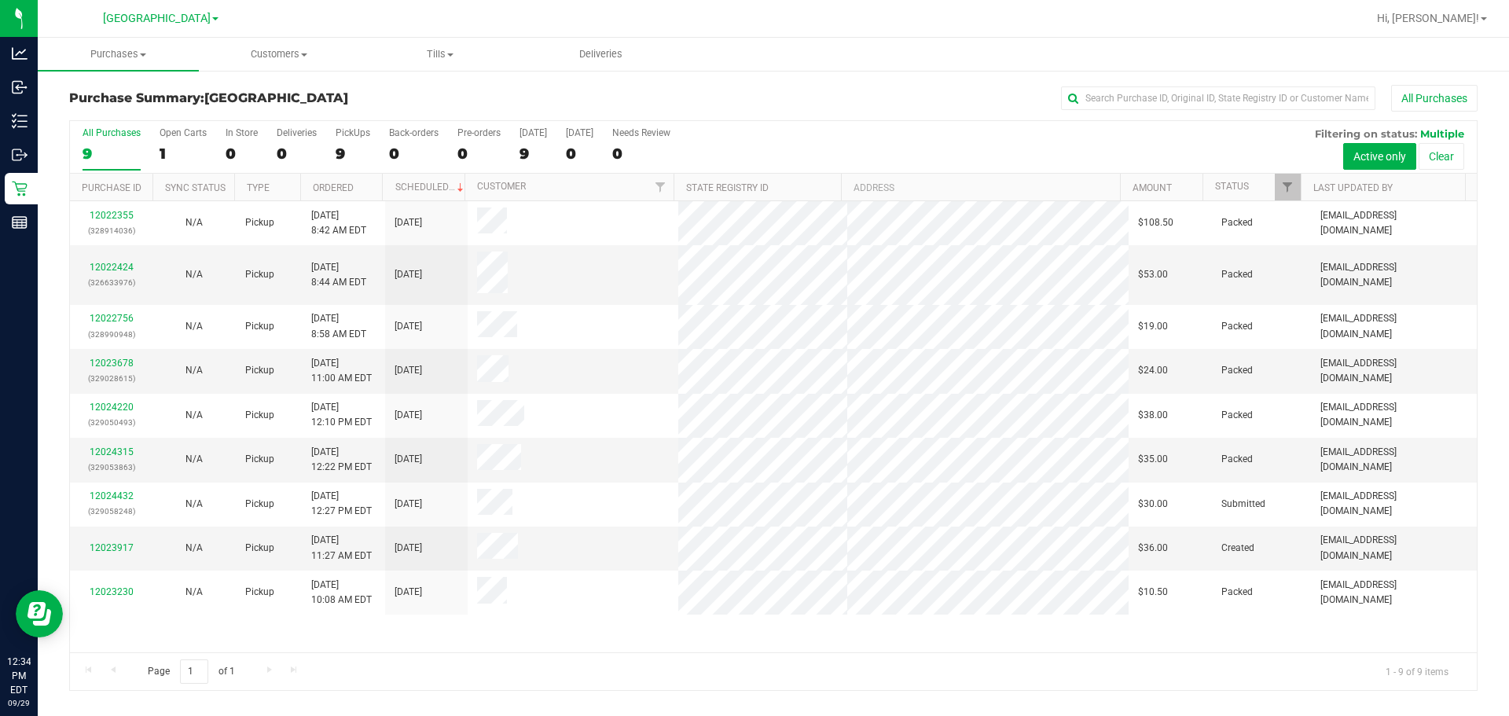
scroll to position [0, 0]
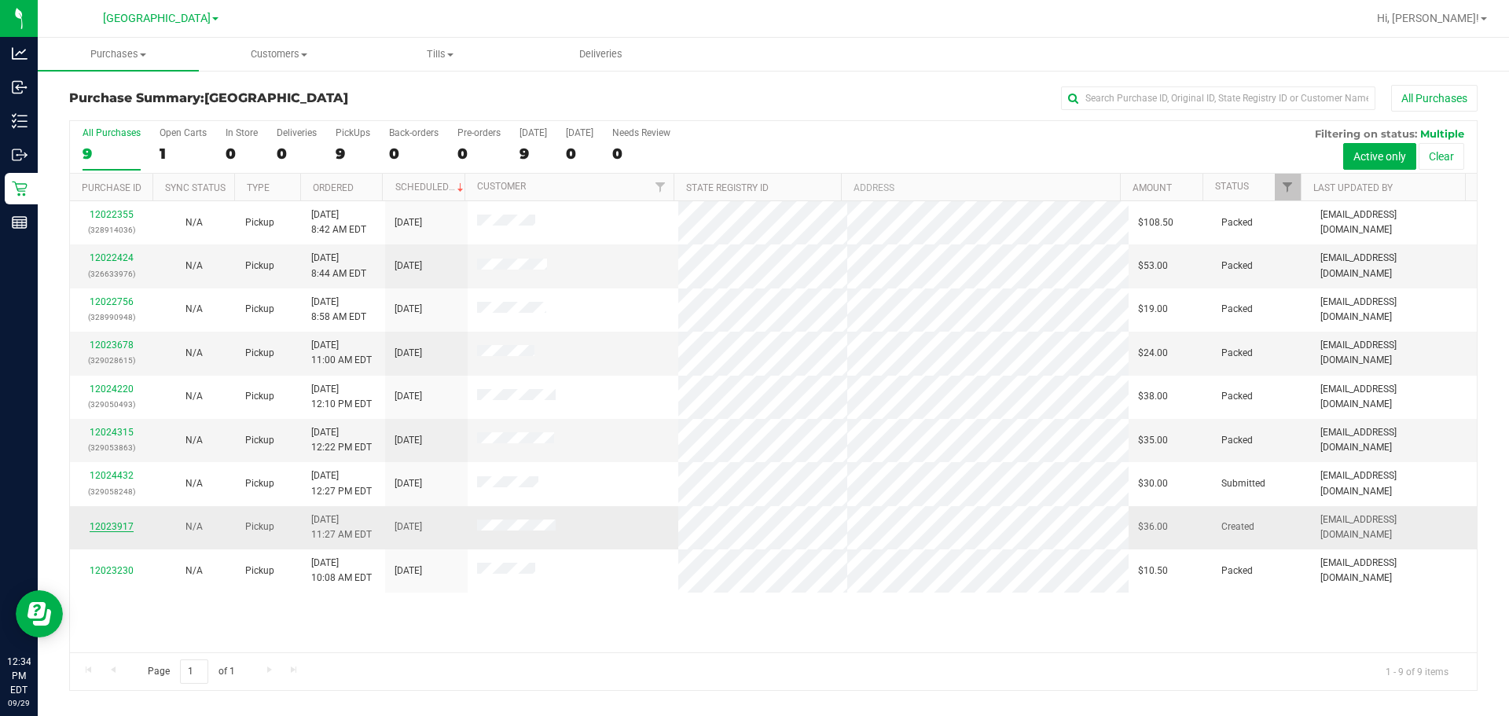
click at [107, 521] on link "12023917" at bounding box center [112, 526] width 44 height 11
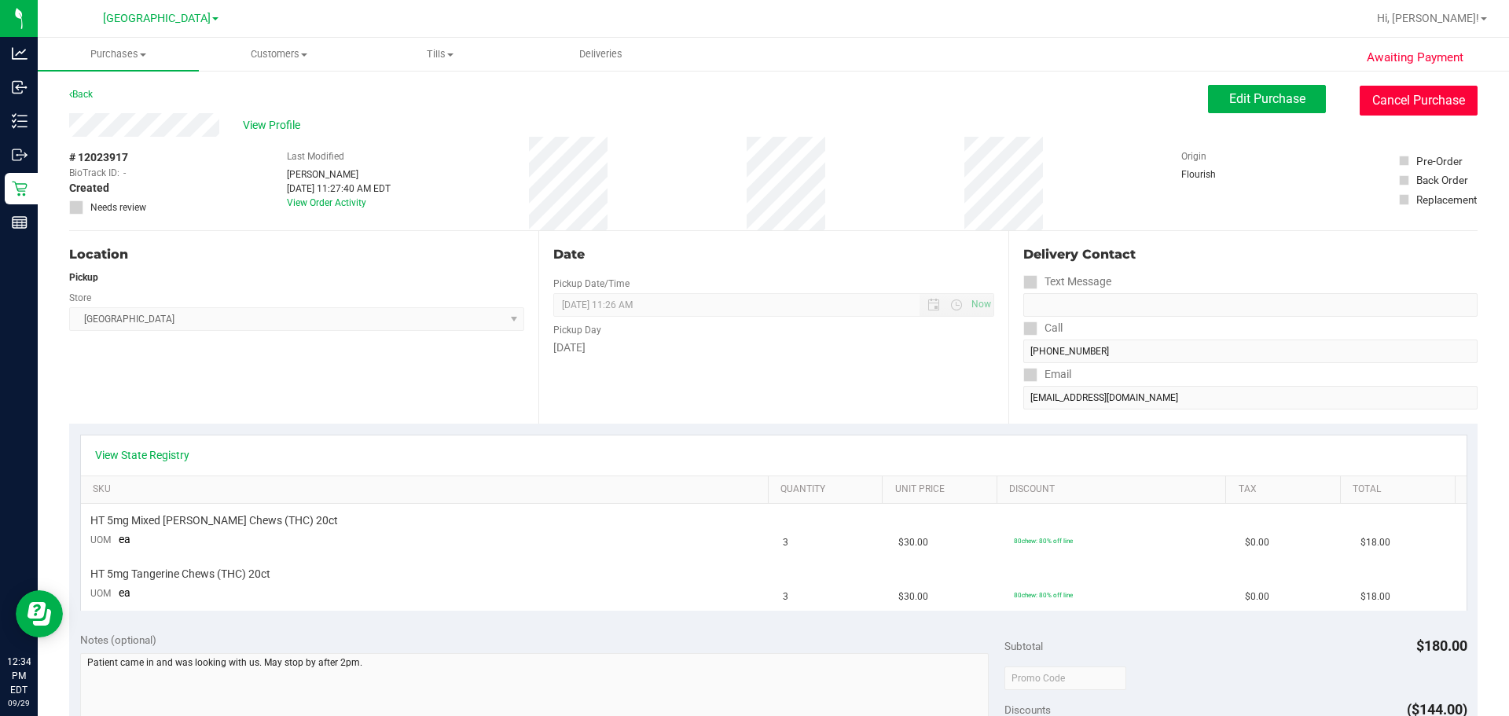
click at [752, 107] on button "Cancel Purchase" at bounding box center [1419, 101] width 118 height 30
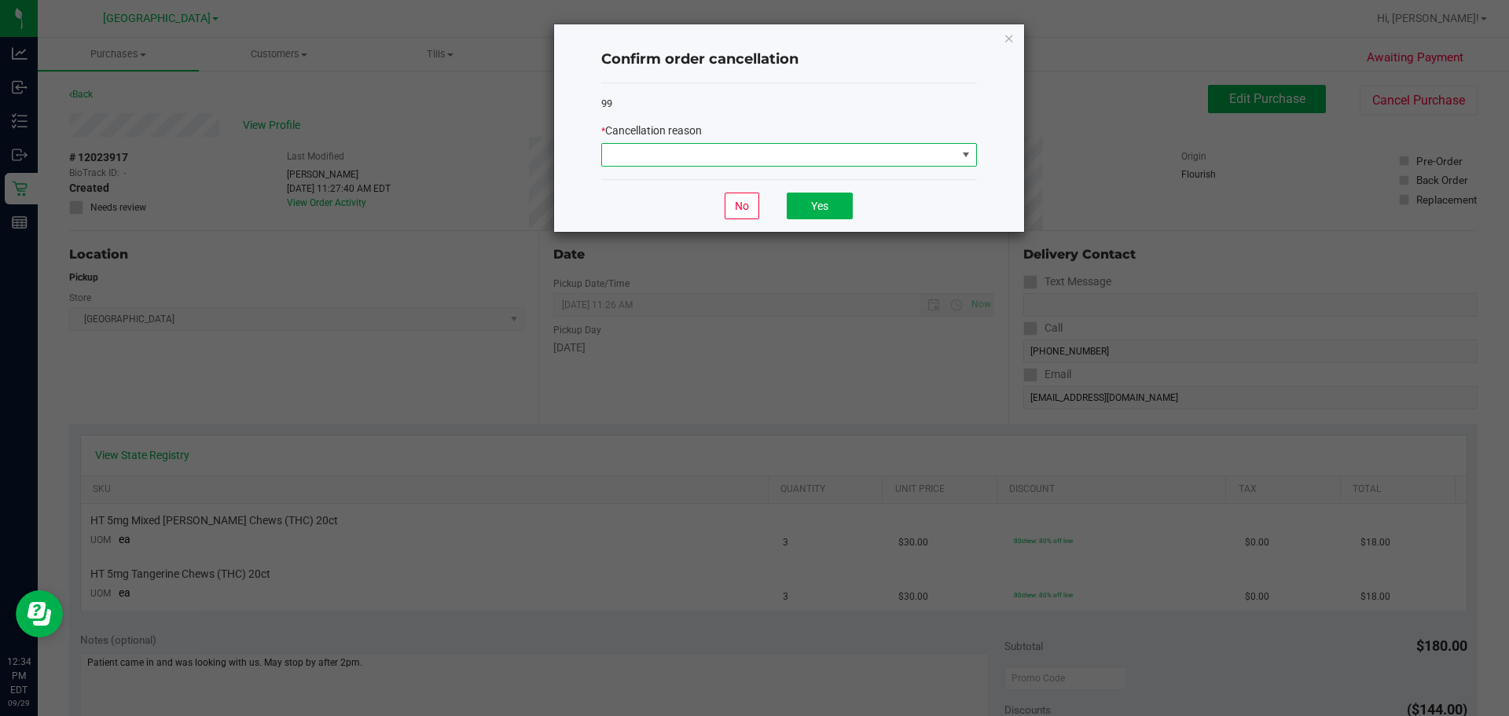
click at [685, 148] on span at bounding box center [779, 155] width 354 height 22
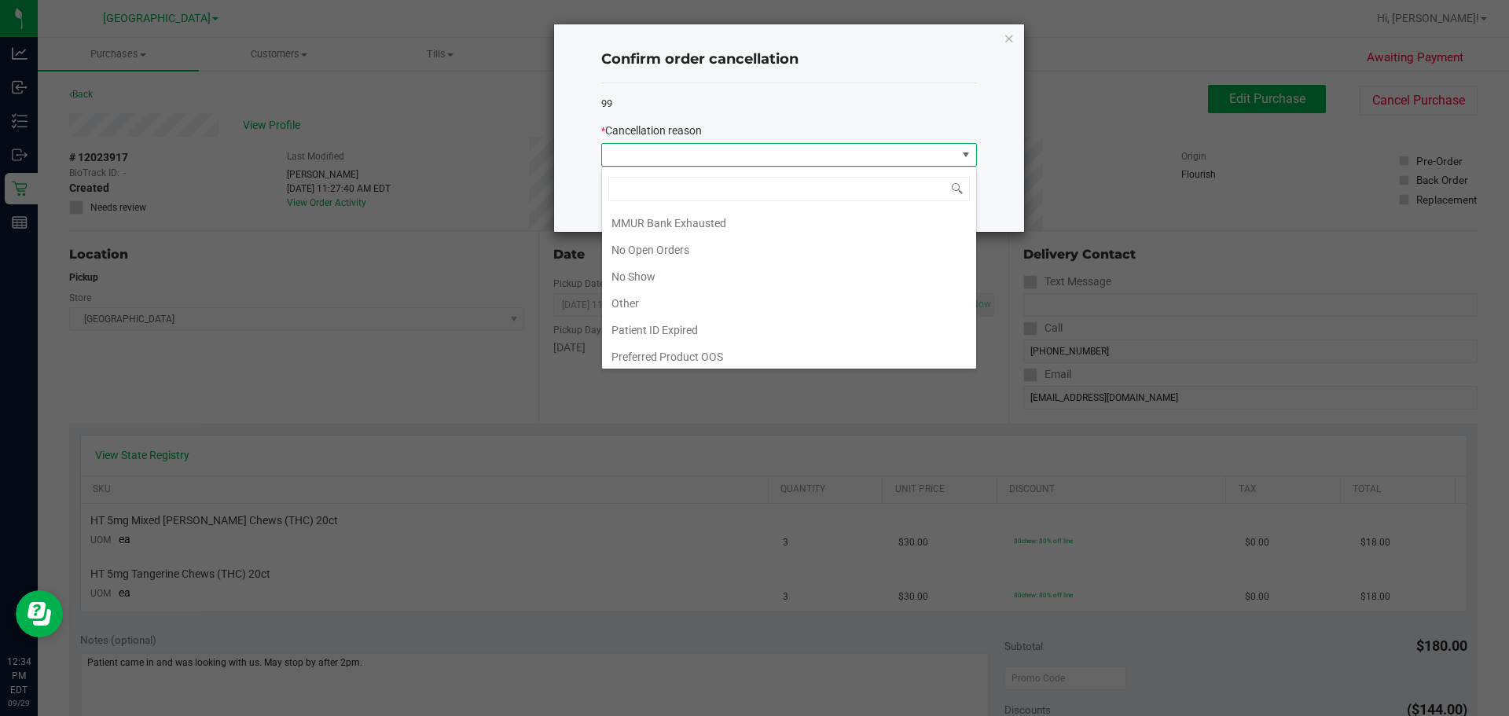
scroll to position [110, 0]
click at [651, 308] on li "Other" at bounding box center [789, 299] width 374 height 27
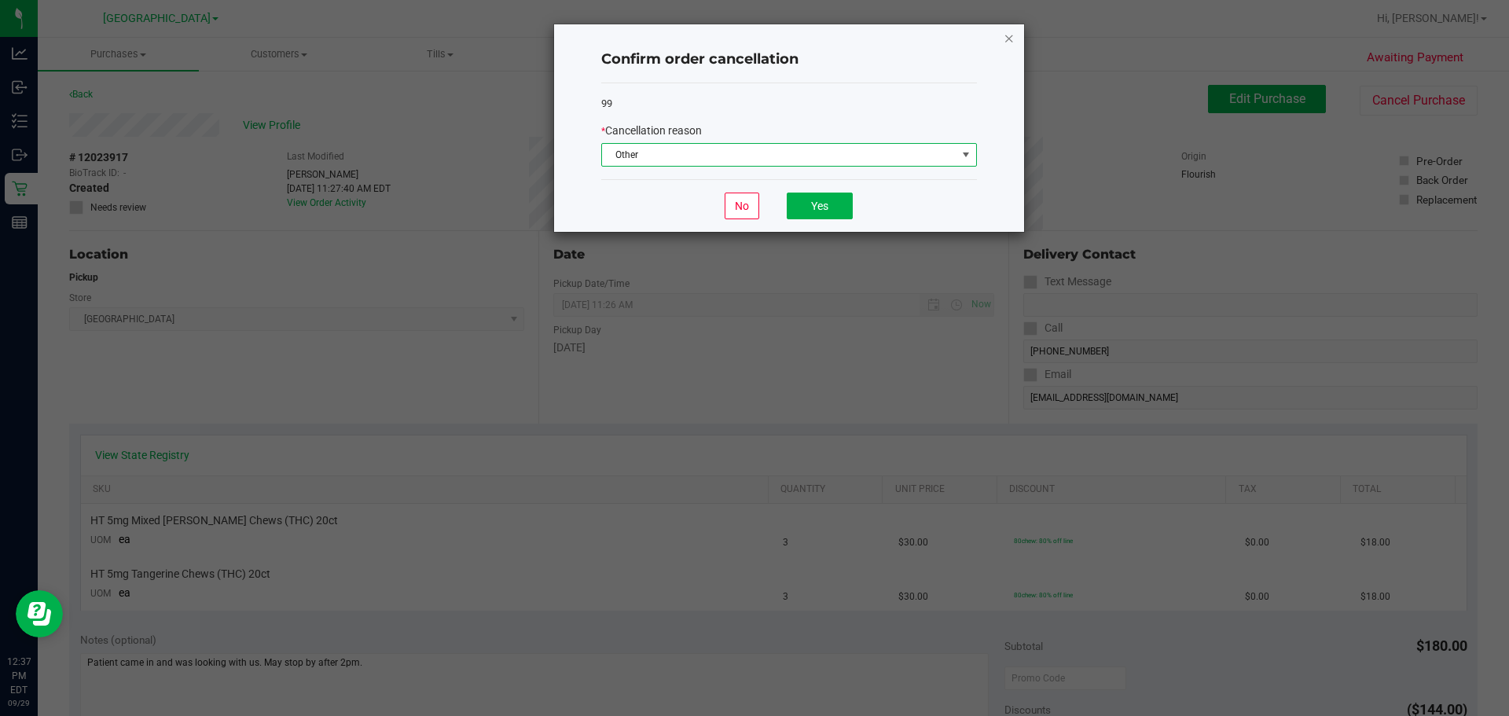
click at [752, 42] on icon "Close" at bounding box center [1009, 37] width 11 height 19
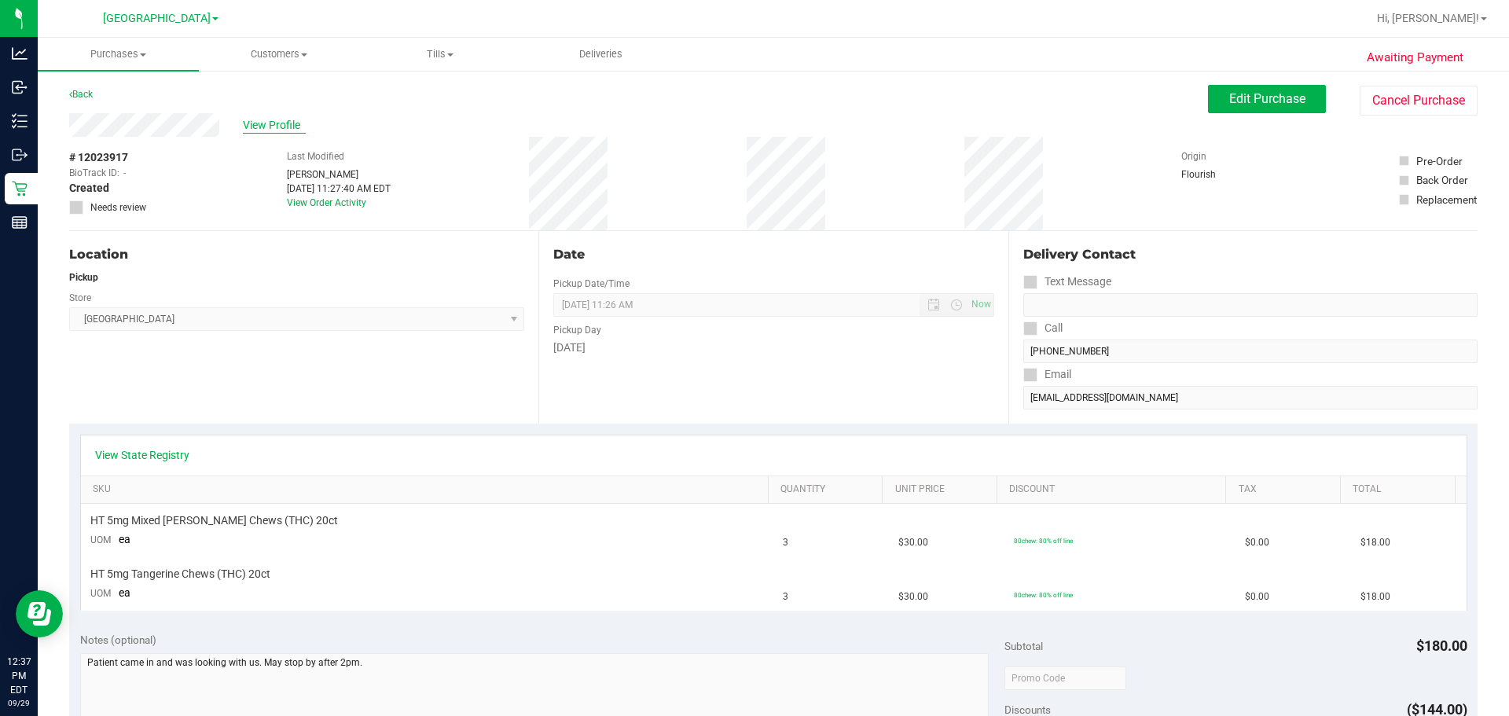
click at [275, 133] on span "View Profile" at bounding box center [274, 125] width 63 height 17
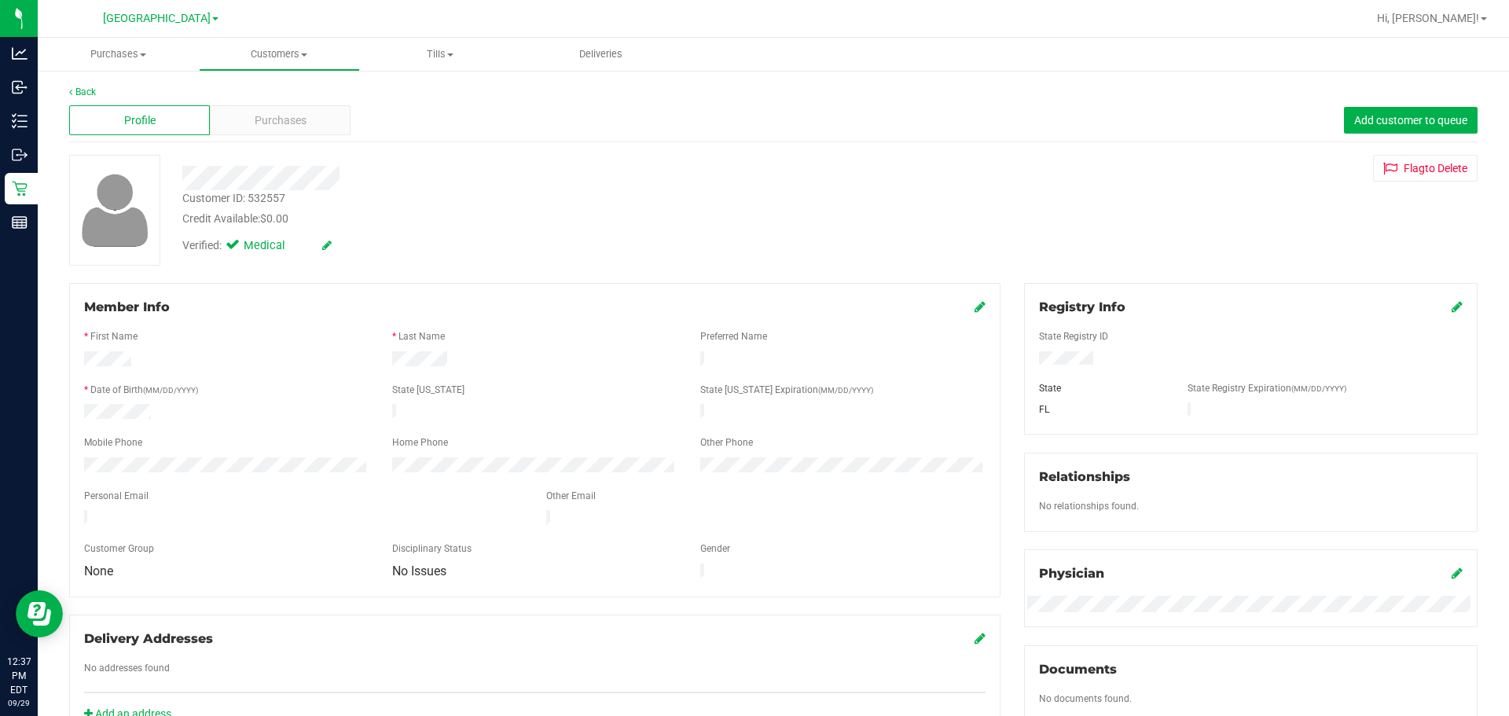
drag, startPoint x: 243, startPoint y: 83, endPoint x: 262, endPoint y: 97, distance: 23.6
click at [253, 91] on div "Back Profile Purchases Add customer to queue Customer ID: 532557 Credit Availab…" at bounding box center [773, 603] width 1471 height 1069
click at [279, 114] on span "Purchases" at bounding box center [281, 120] width 52 height 17
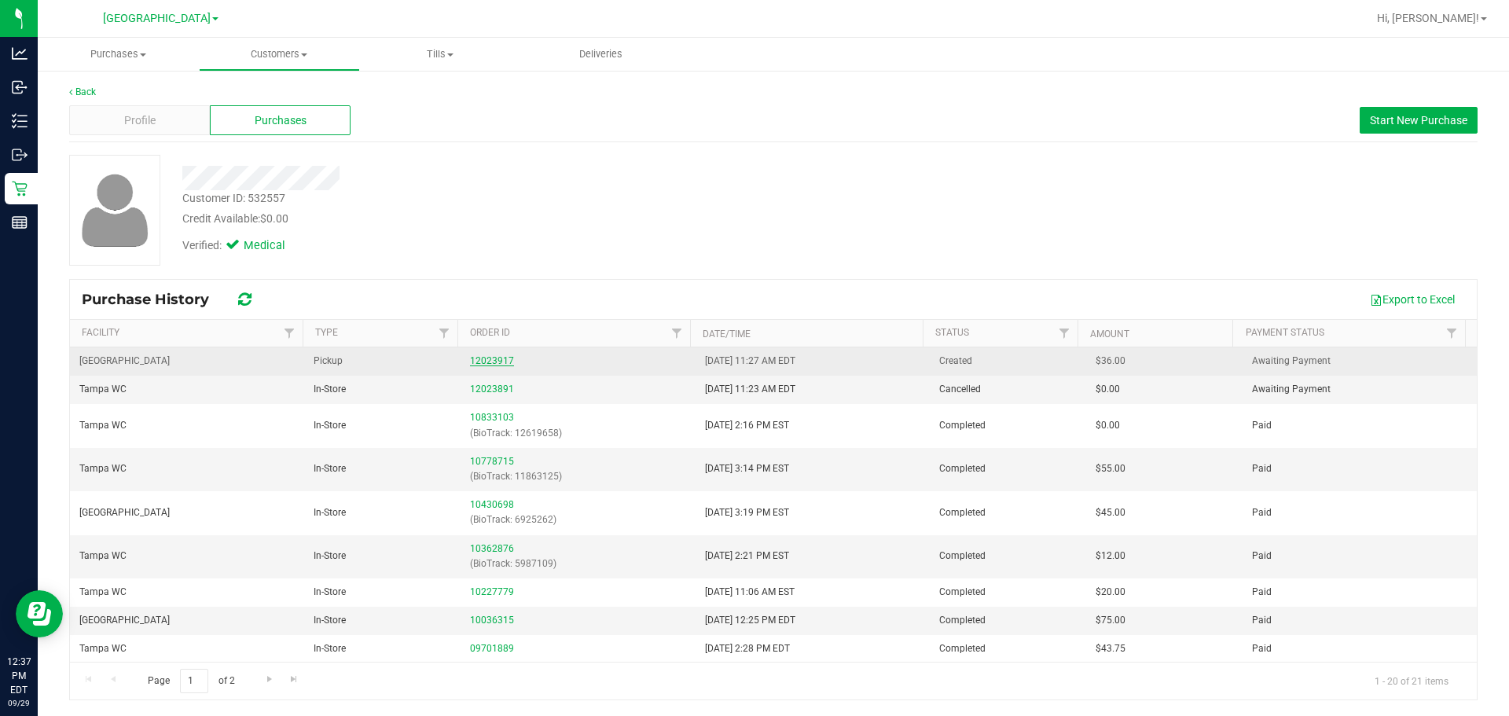
click at [507, 359] on link "12023917" at bounding box center [492, 360] width 44 height 11
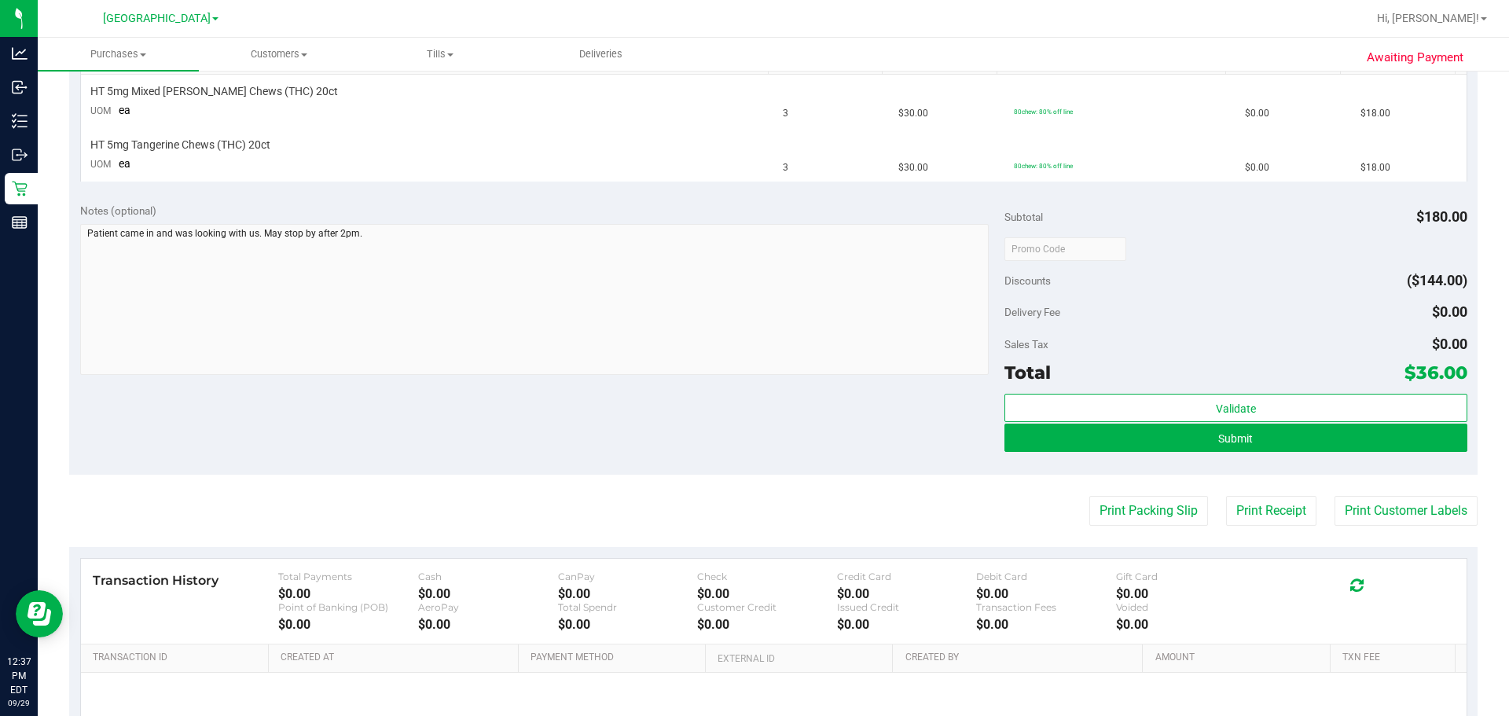
scroll to position [314, 0]
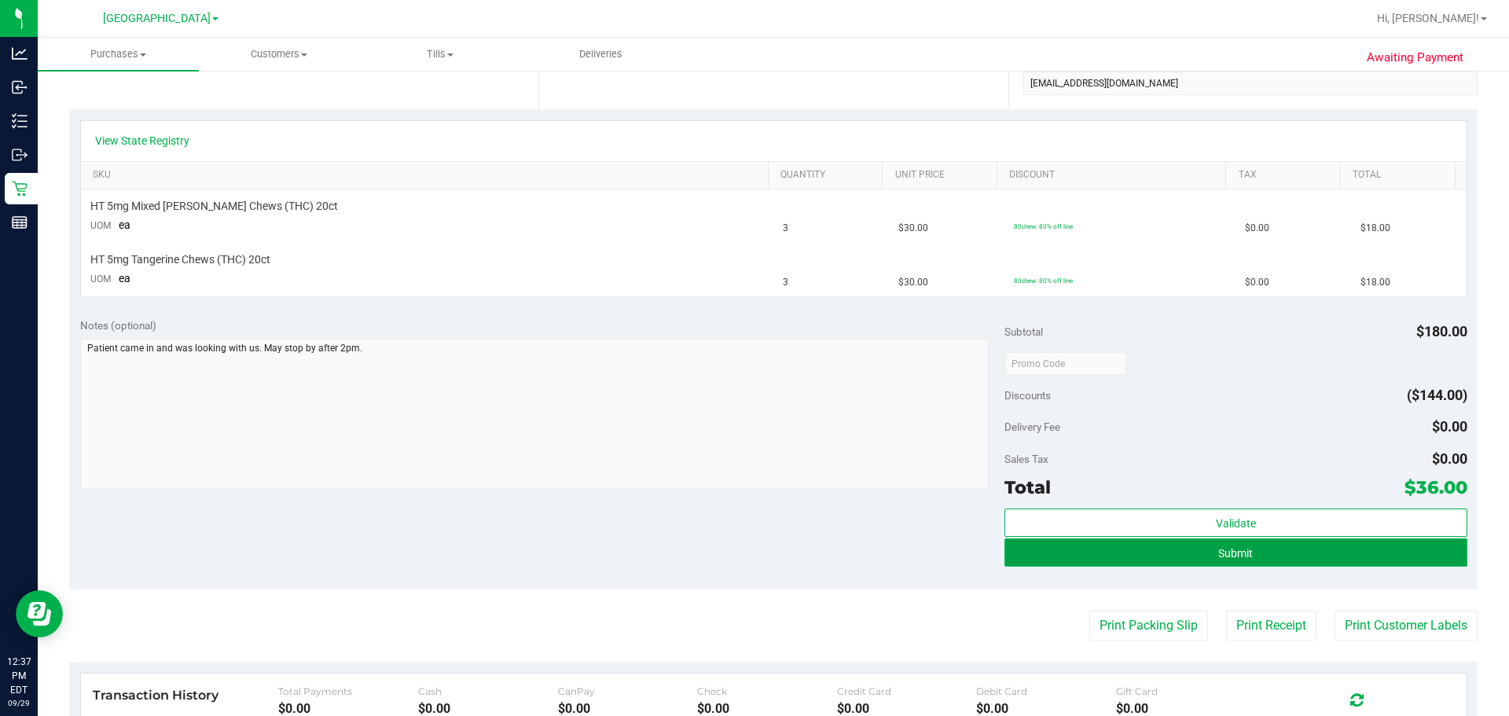
click at [752, 554] on button "Submit" at bounding box center [1235, 552] width 462 height 28
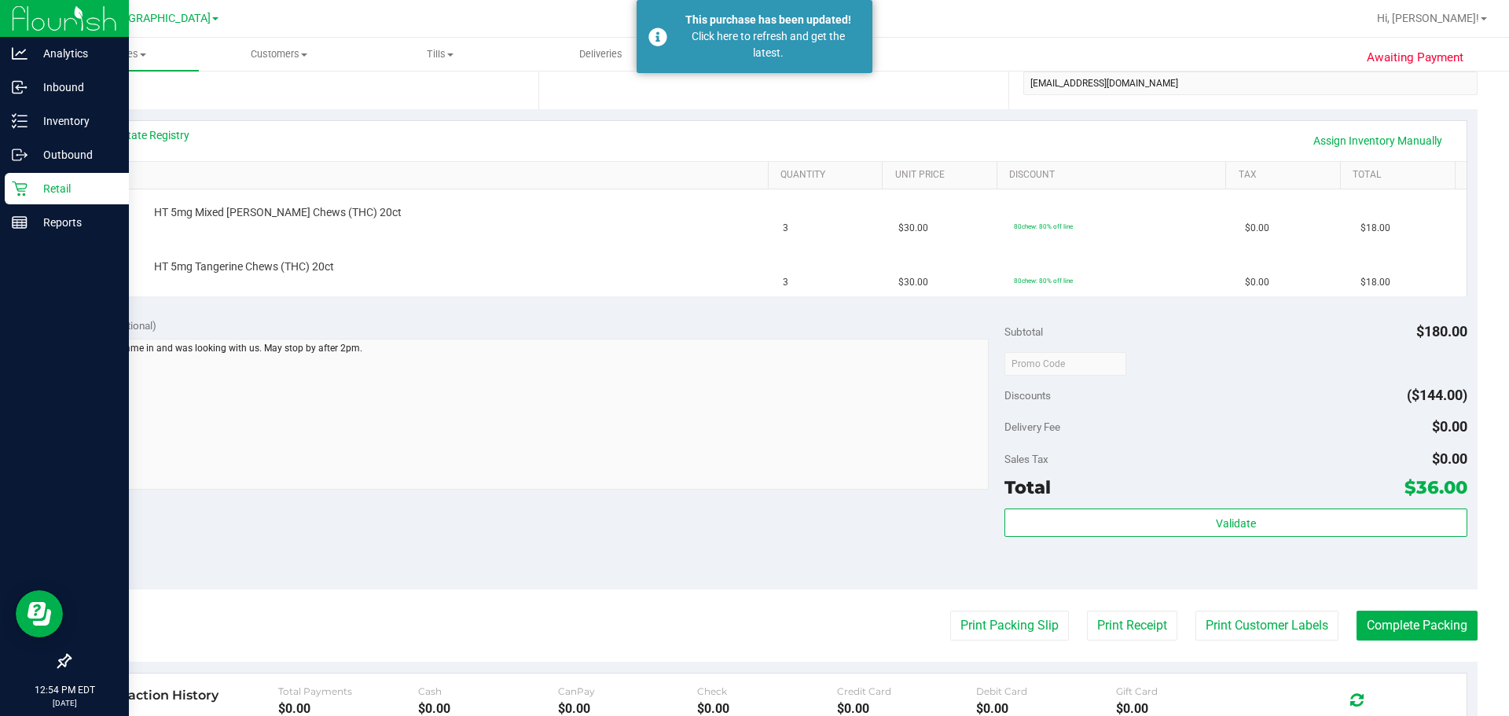
click at [13, 196] on div "Retail" at bounding box center [67, 188] width 124 height 31
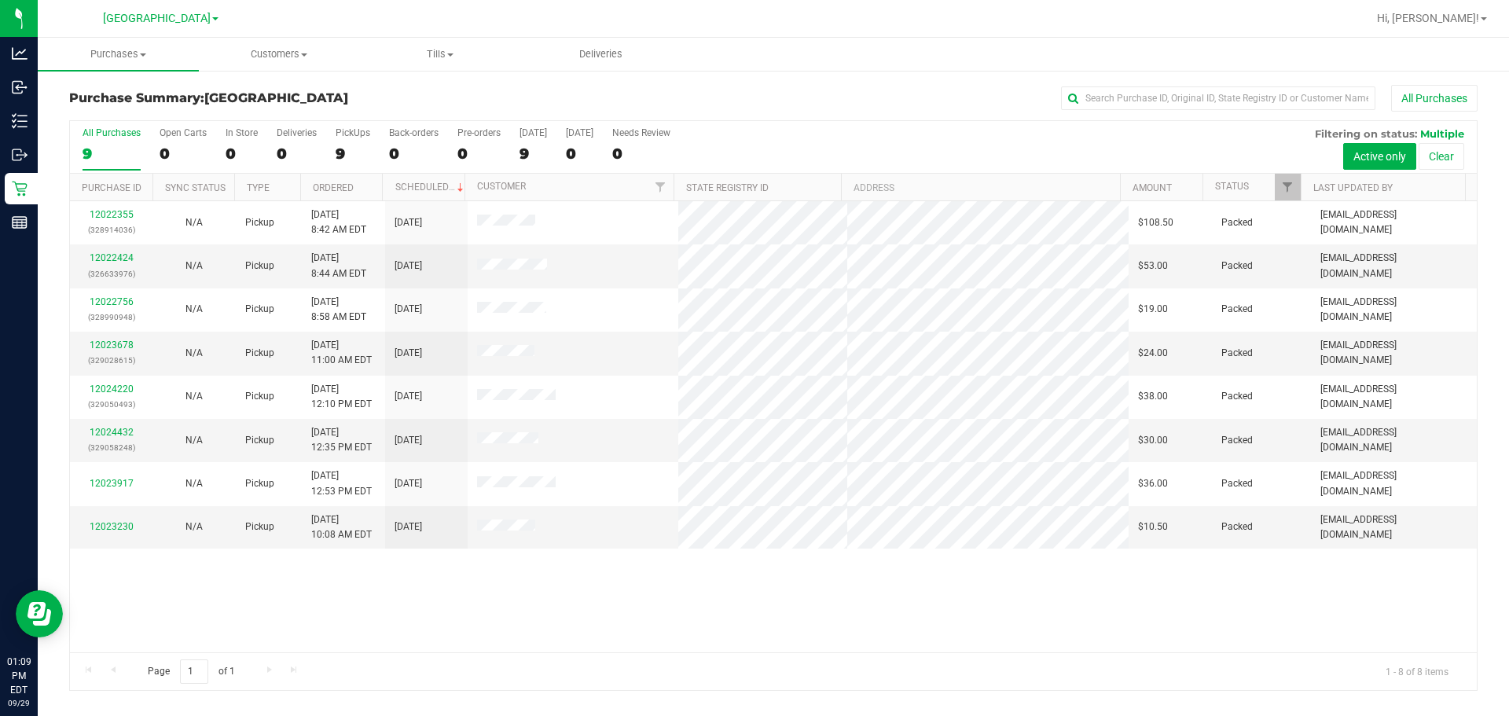
click at [339, 601] on div "12022355 (328914036) N/A Pickup 9/29/2025 8:42 AM EDT 9/29/2025 $108.50 Packed …" at bounding box center [773, 426] width 1407 height 451
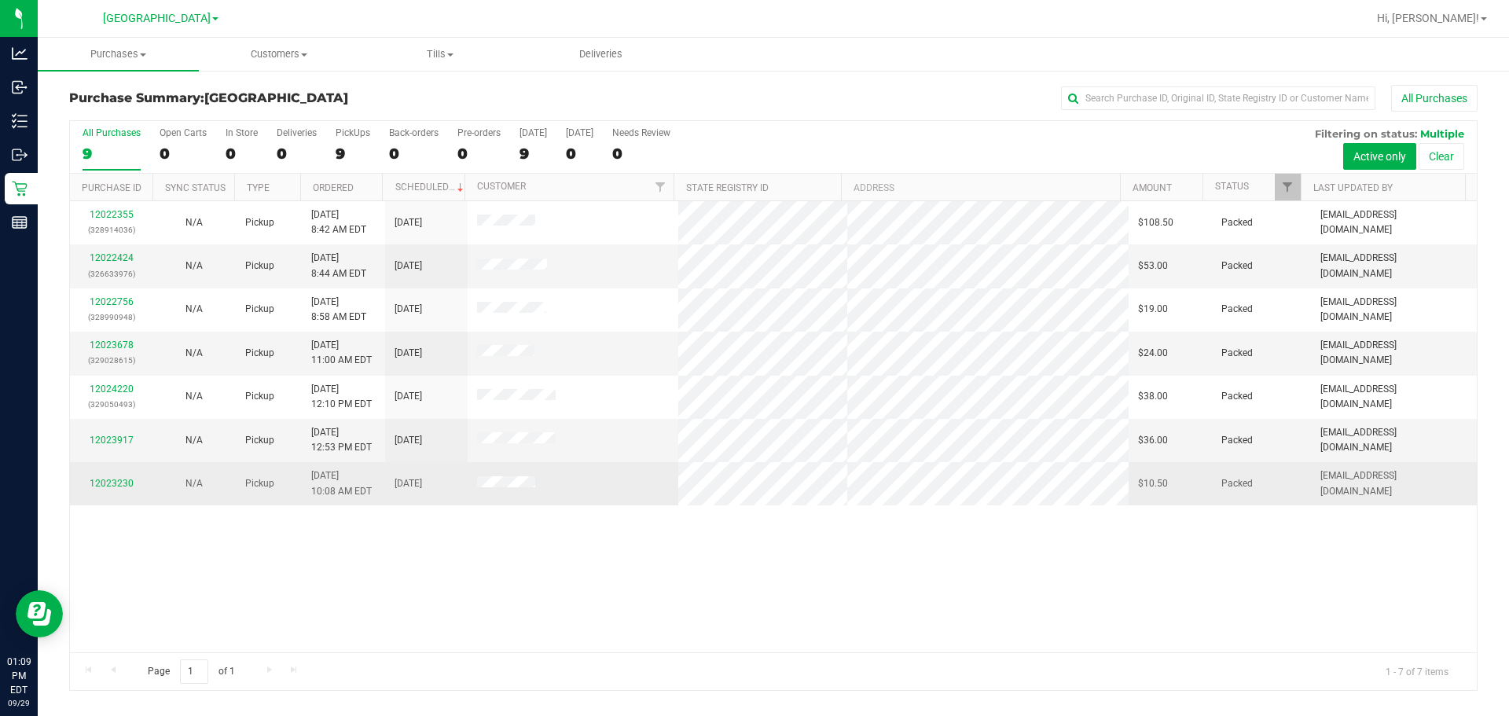
click at [127, 489] on div "12023230" at bounding box center [111, 483] width 64 height 15
click at [127, 477] on div "12023230" at bounding box center [111, 483] width 64 height 15
click at [123, 479] on link "12023230" at bounding box center [112, 483] width 44 height 11
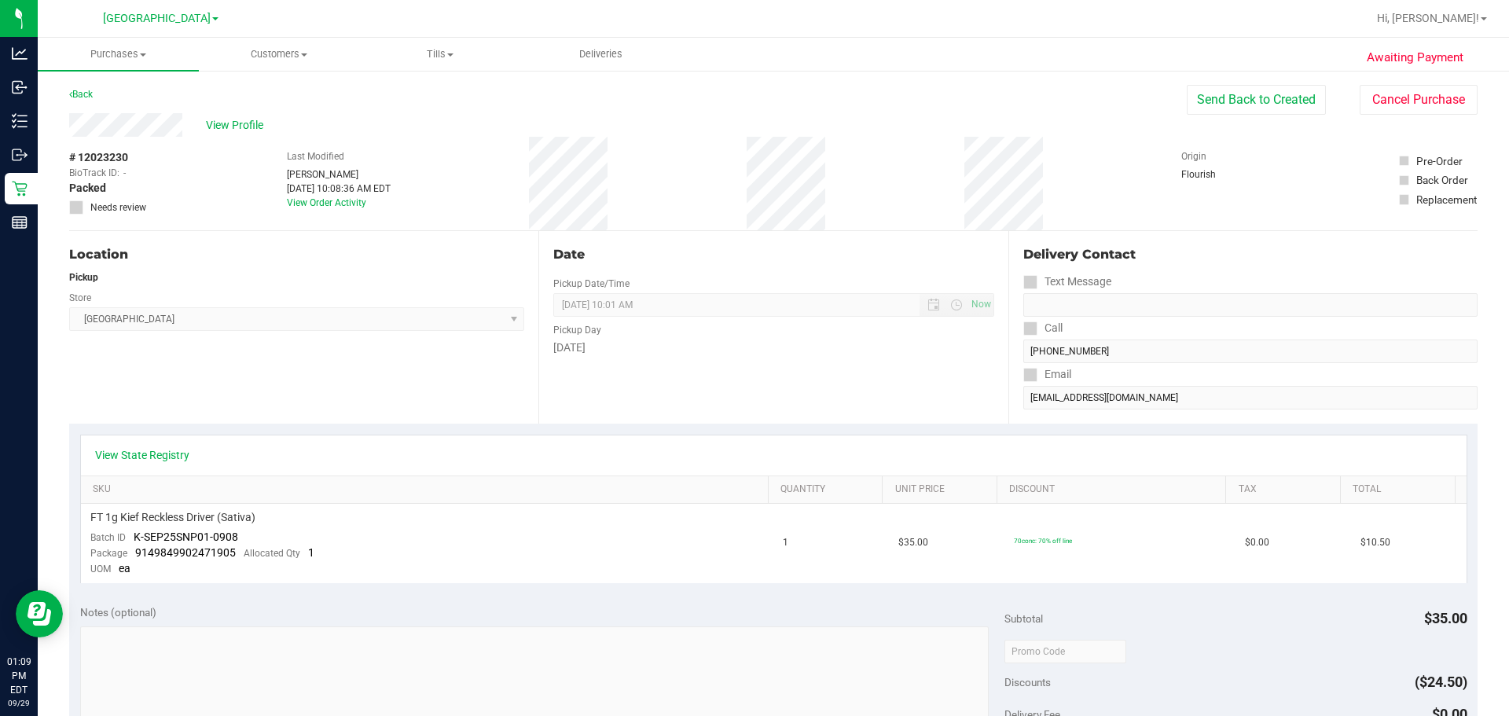
click at [752, 245] on div "Date" at bounding box center [773, 254] width 440 height 19
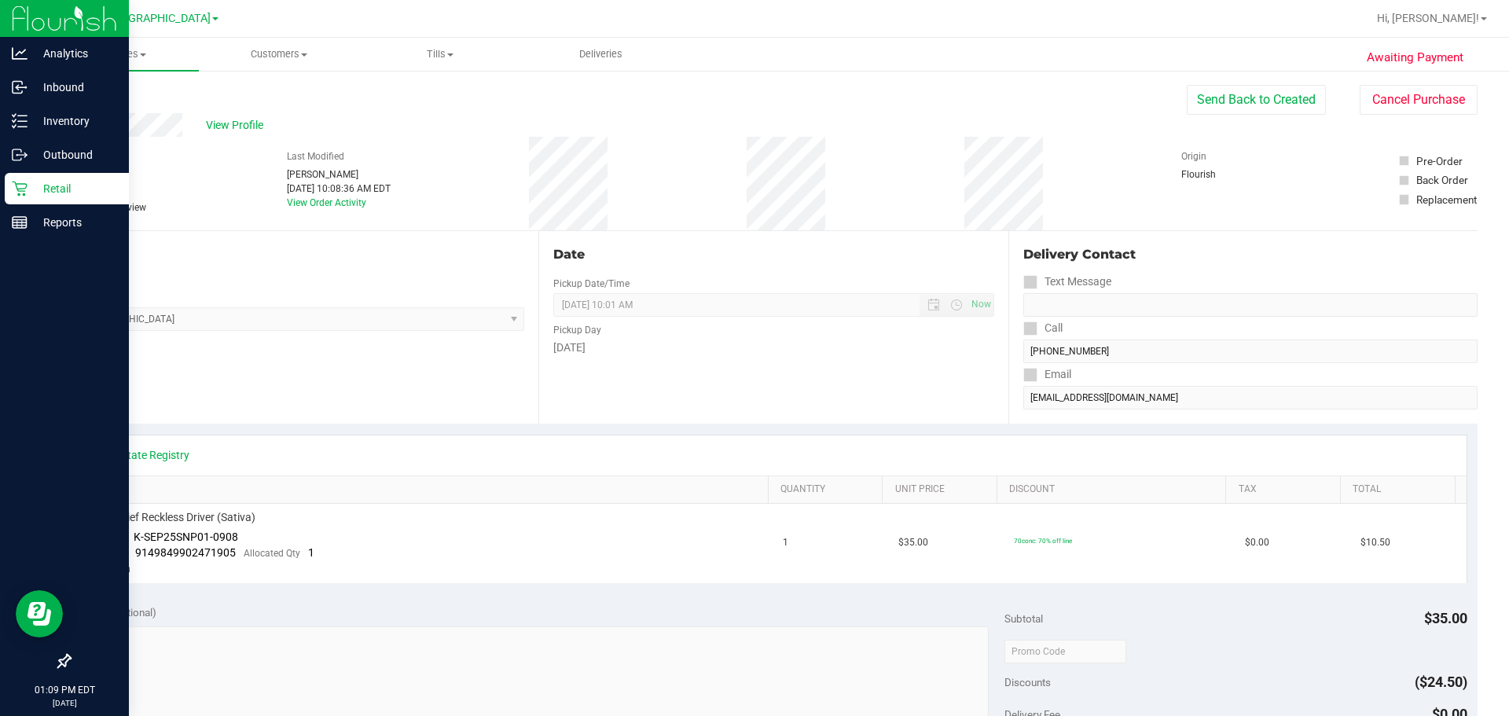
click at [10, 184] on div "Retail" at bounding box center [67, 188] width 124 height 31
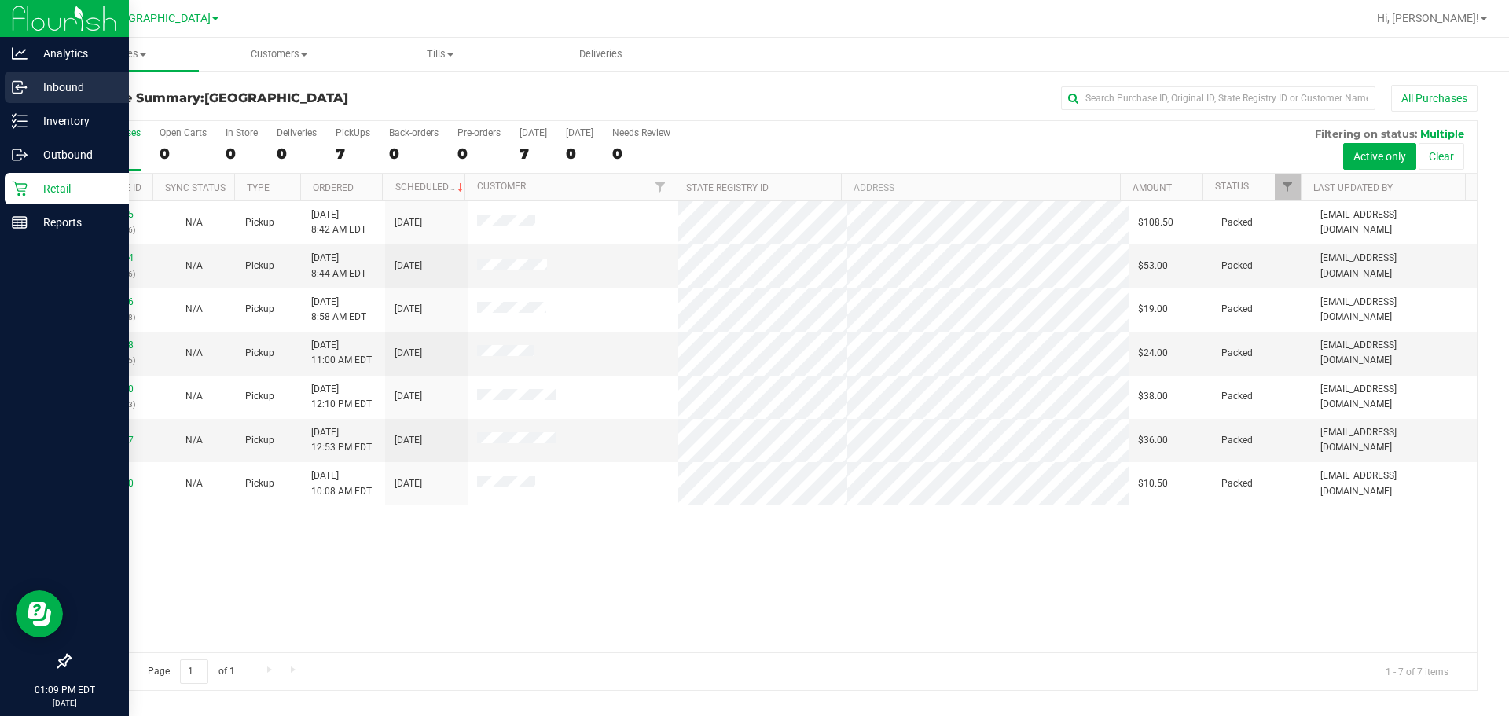
click at [42, 86] on p "Inbound" at bounding box center [75, 87] width 94 height 19
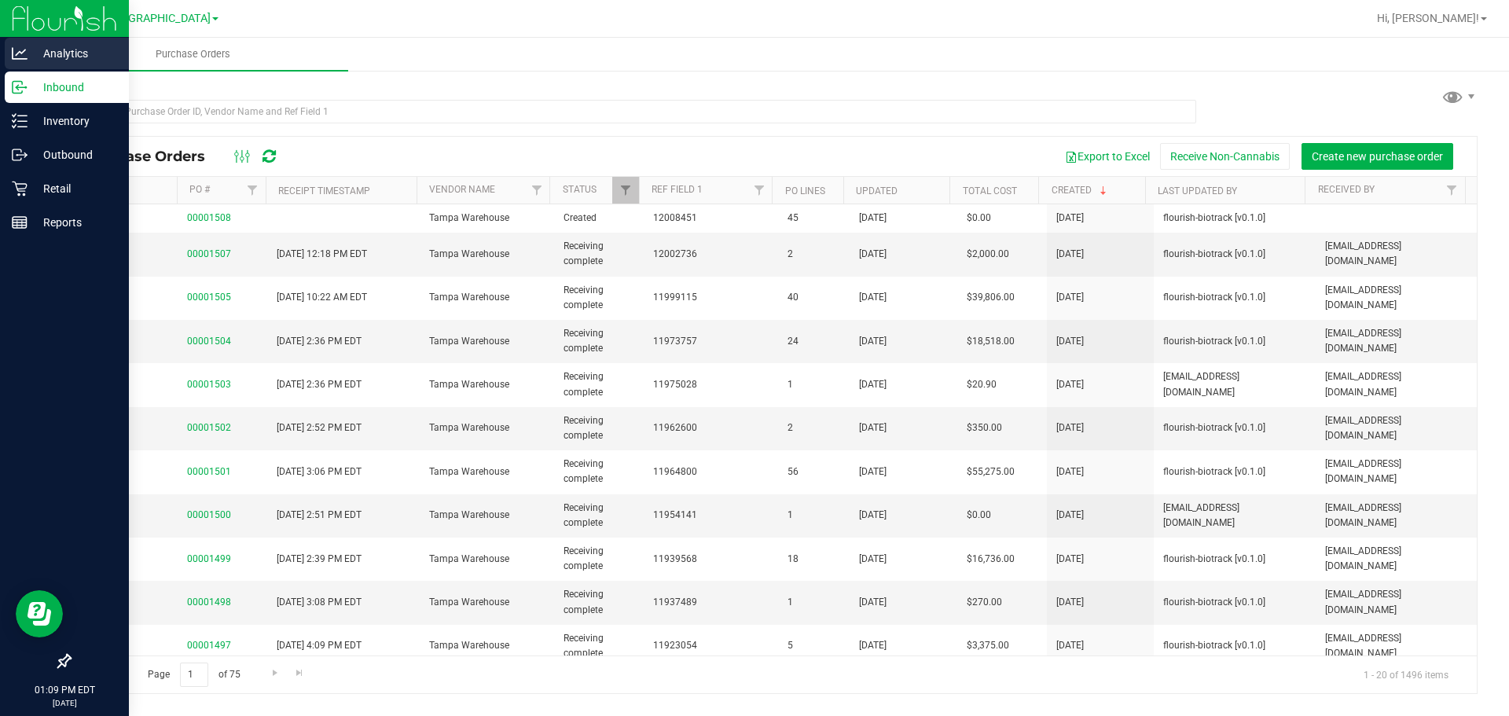
click at [55, 51] on p "Analytics" at bounding box center [75, 53] width 94 height 19
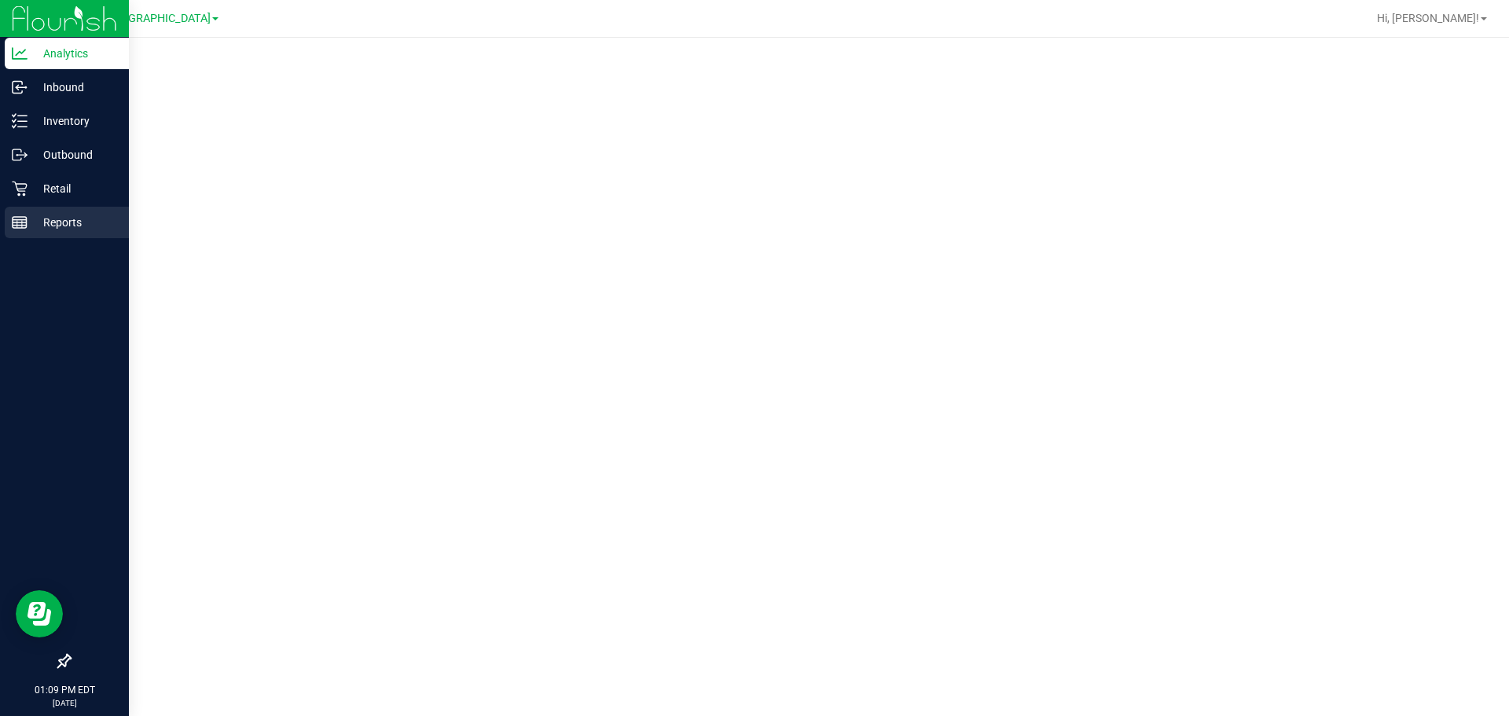
click at [45, 216] on p "Reports" at bounding box center [75, 222] width 94 height 19
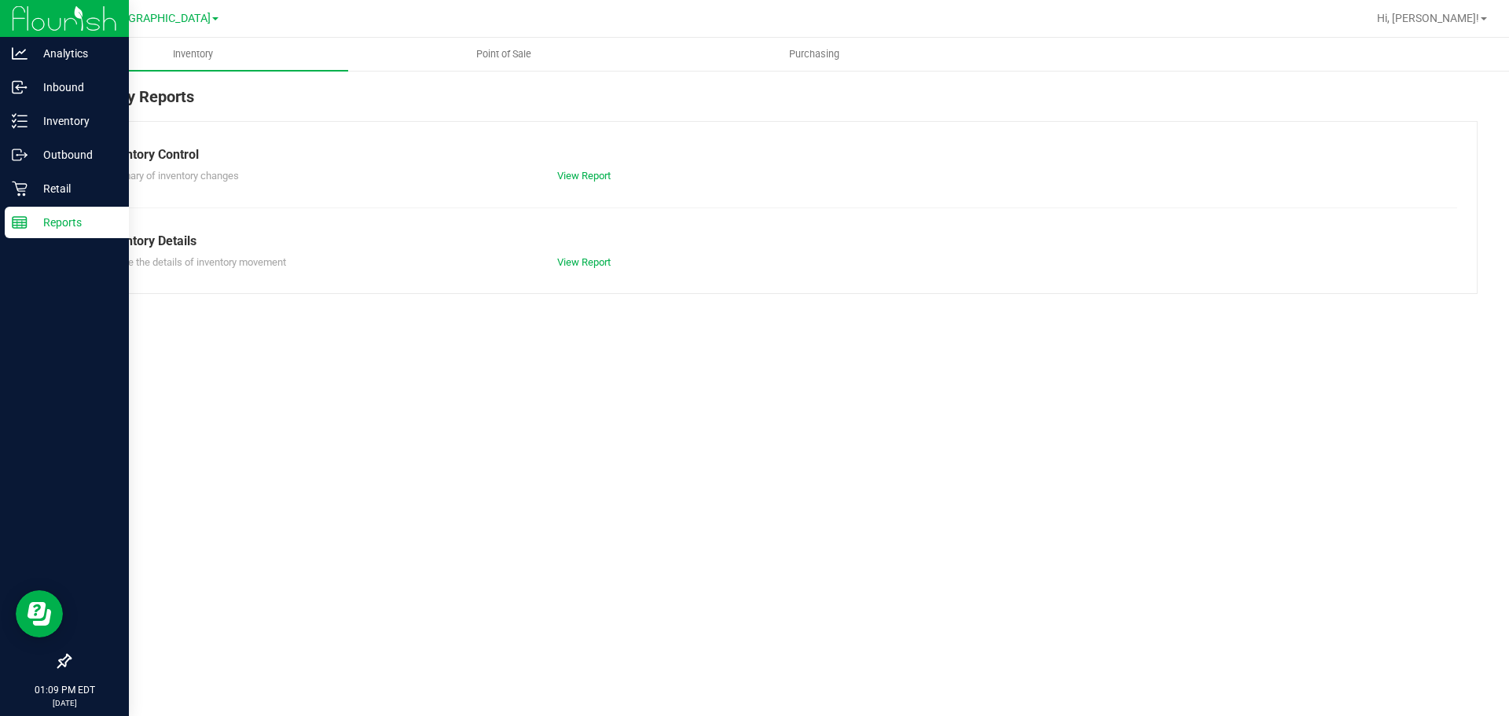
click at [458, 52] on span "Point of Sale" at bounding box center [503, 54] width 97 height 14
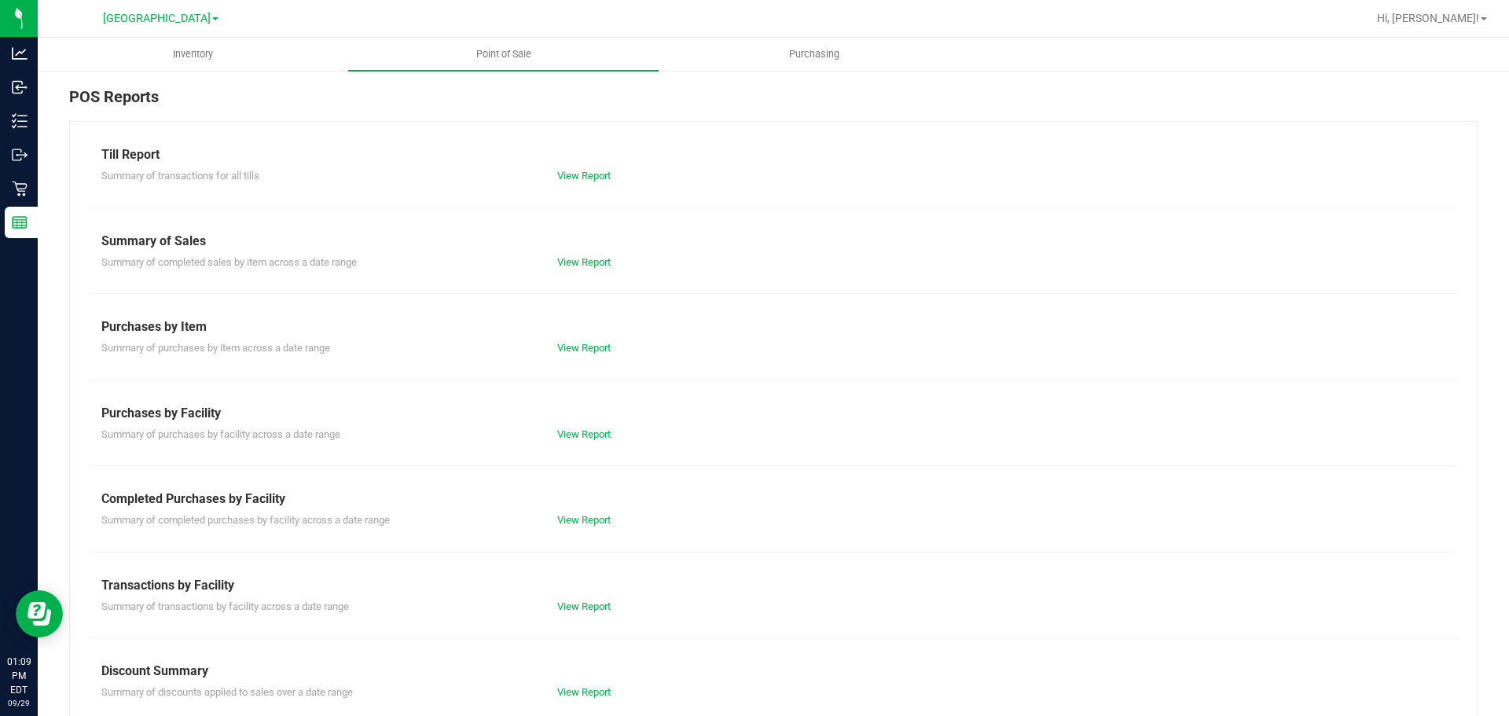
click at [587, 546] on div "Till Report Summary of transactions for all tills View Report Summary of Sales …" at bounding box center [773, 465] width 1408 height 689
click at [584, 519] on link "View Report" at bounding box center [583, 520] width 53 height 12
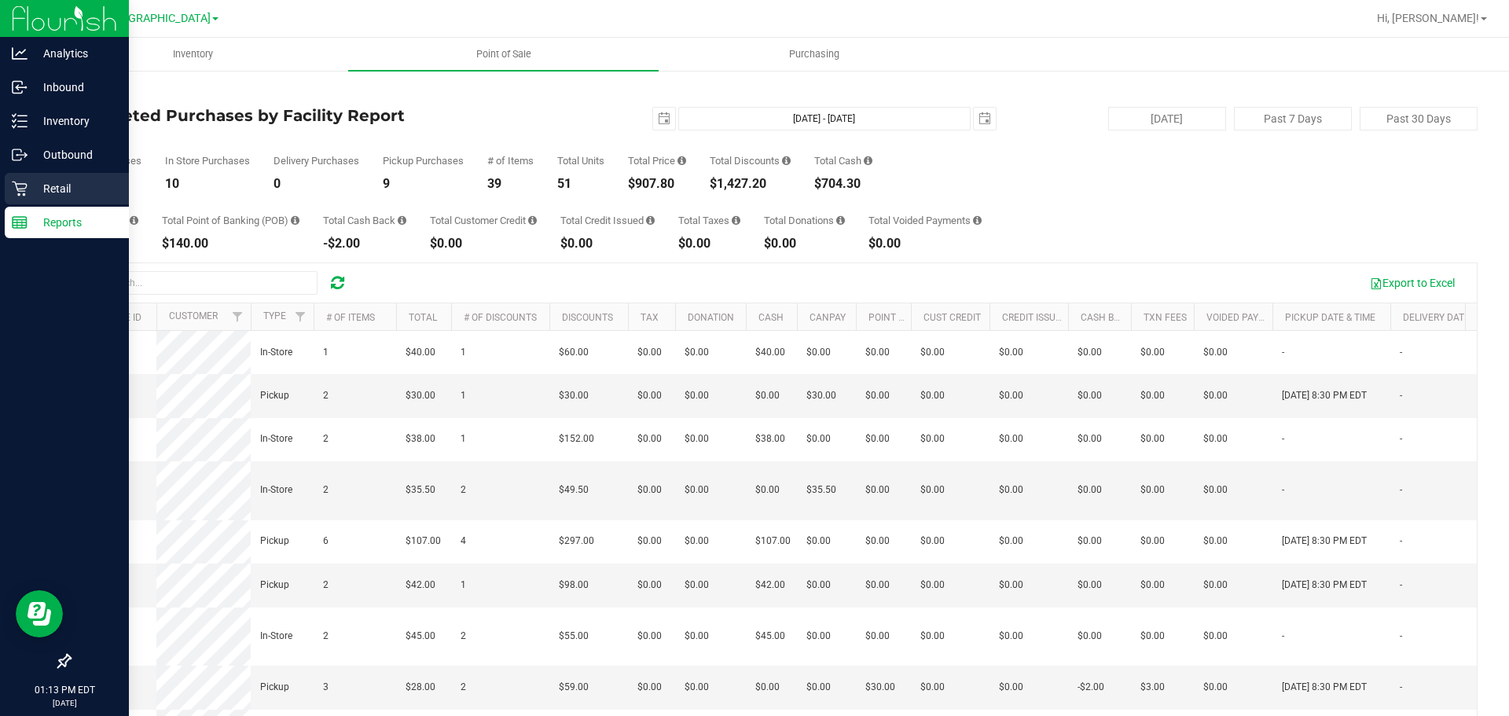
click at [10, 182] on div "Retail" at bounding box center [67, 188] width 124 height 31
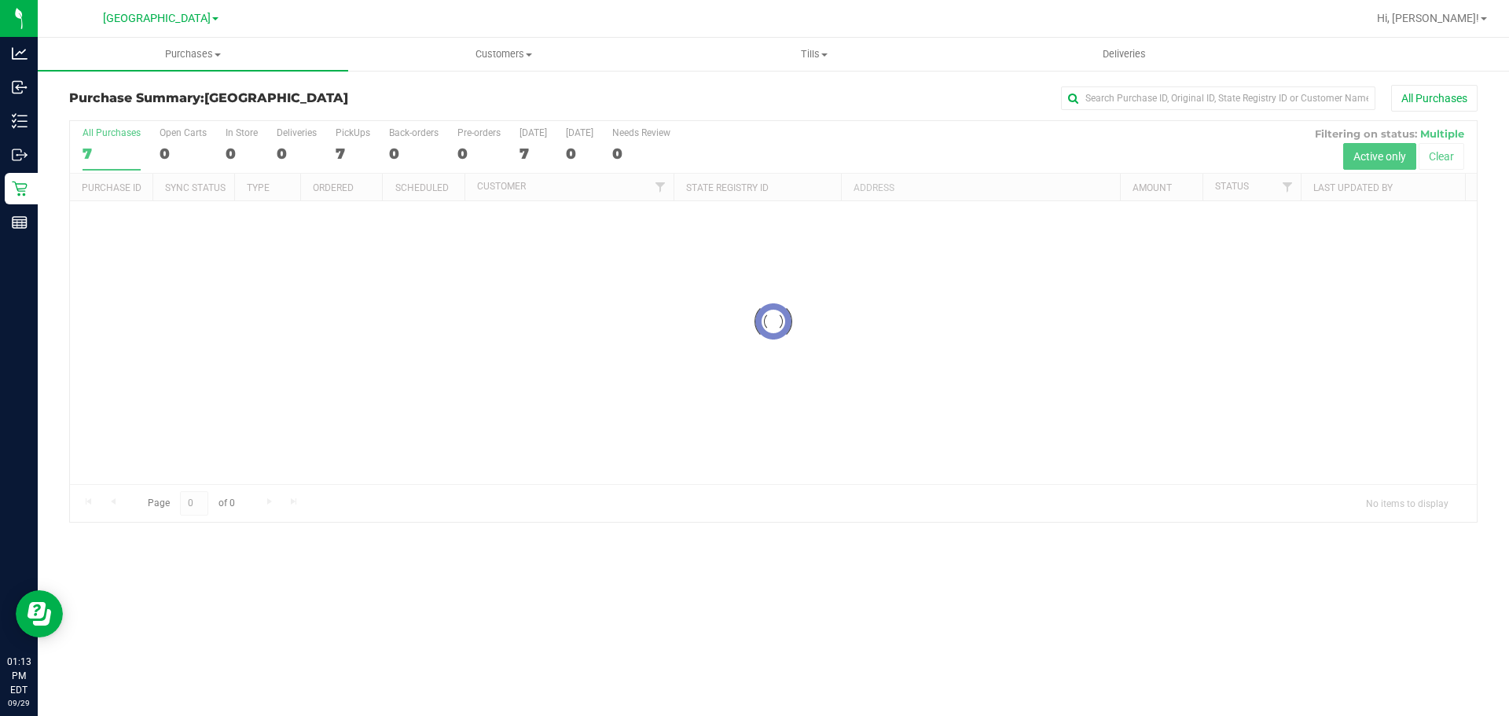
click at [217, 350] on div at bounding box center [773, 321] width 1407 height 401
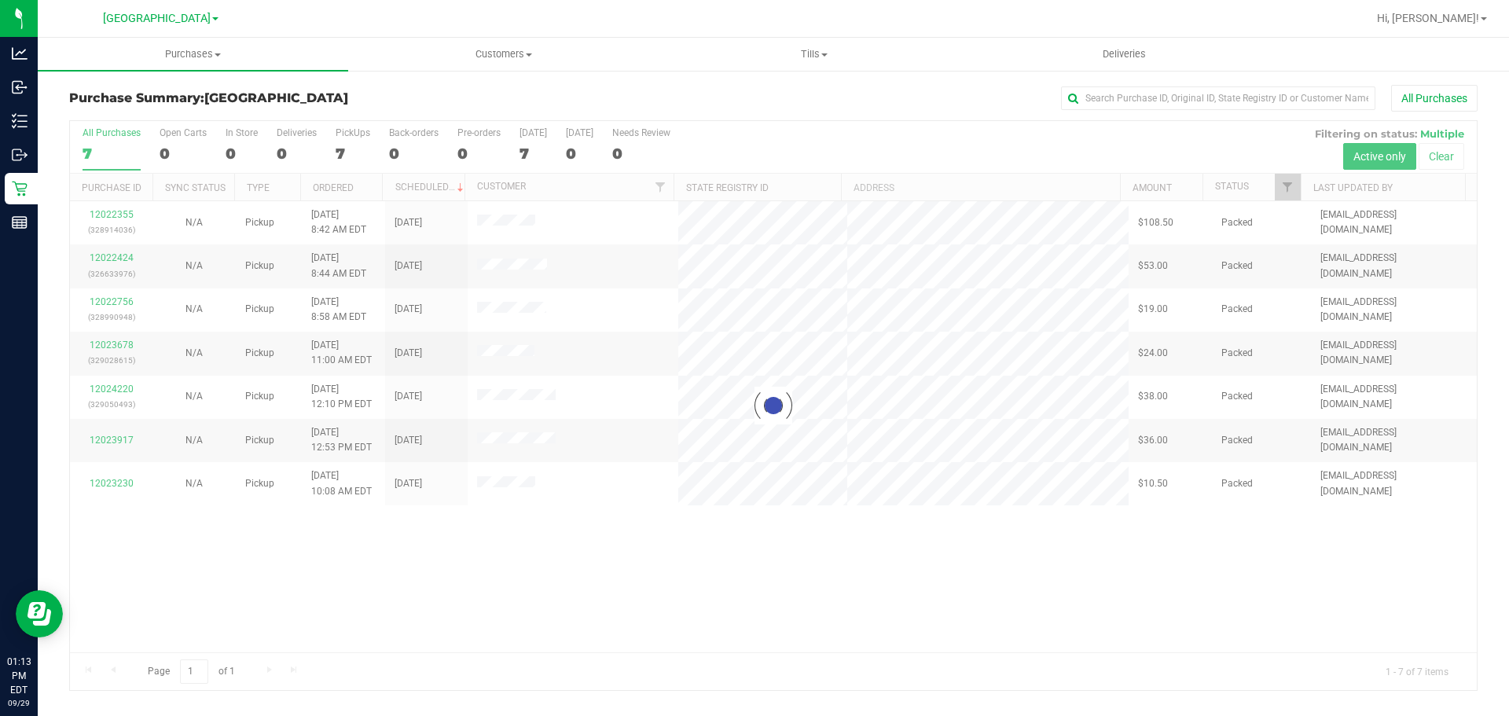
click at [189, 612] on div at bounding box center [773, 405] width 1407 height 569
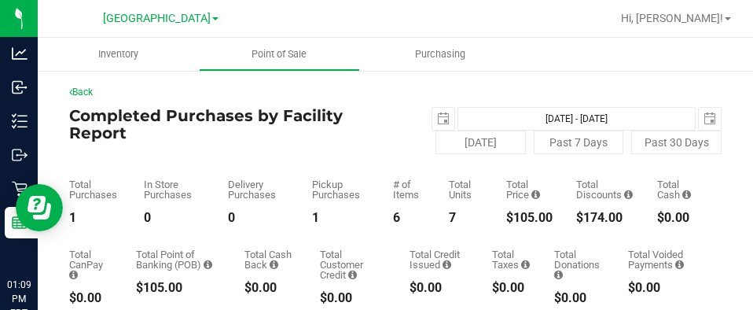
scroll to position [236, 0]
